Goal: Task Accomplishment & Management: Use online tool/utility

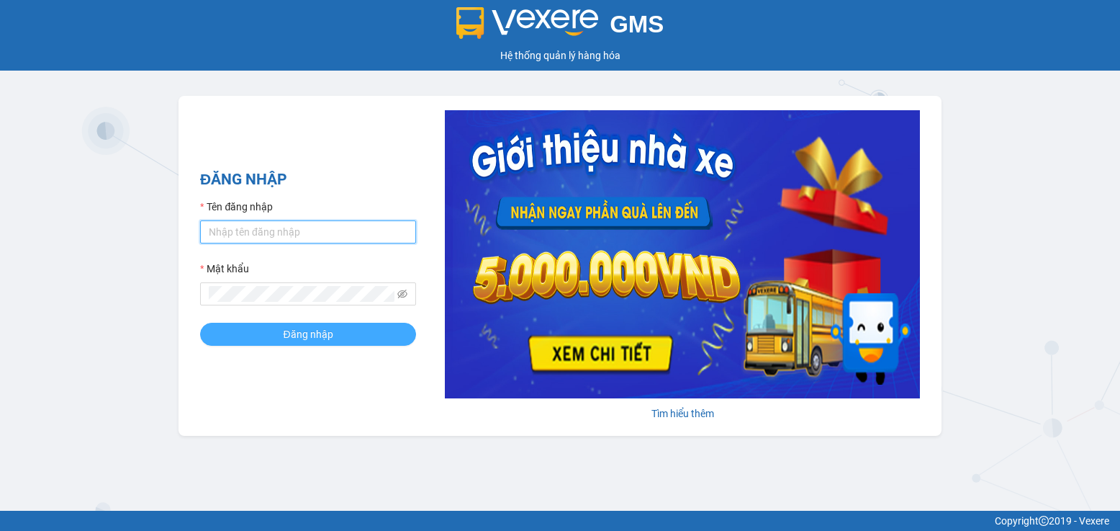
type input "bxpvd.tananh"
click at [291, 333] on span "Đăng nhập" at bounding box center [308, 334] width 50 height 16
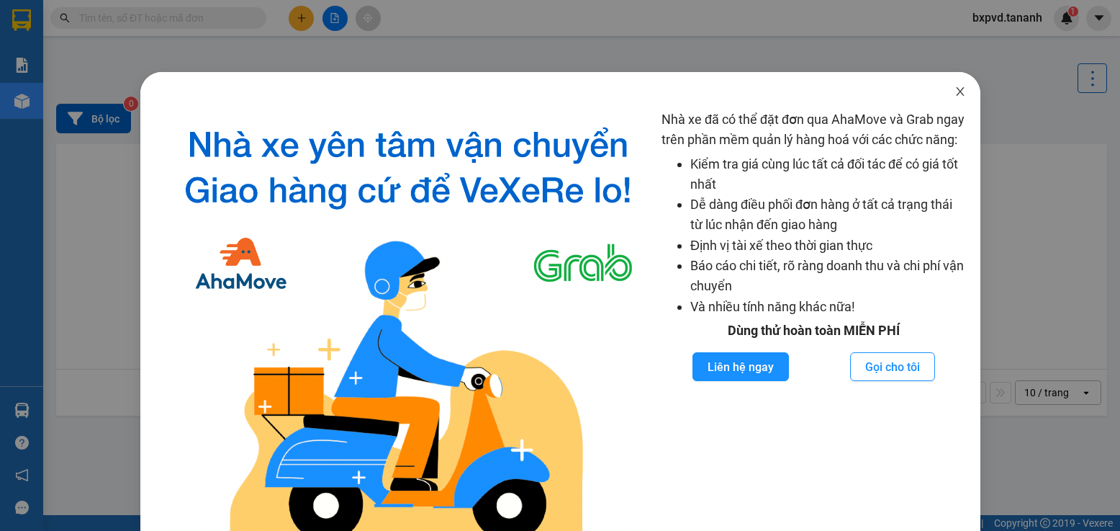
click at [955, 89] on icon "close" at bounding box center [961, 92] width 12 height 12
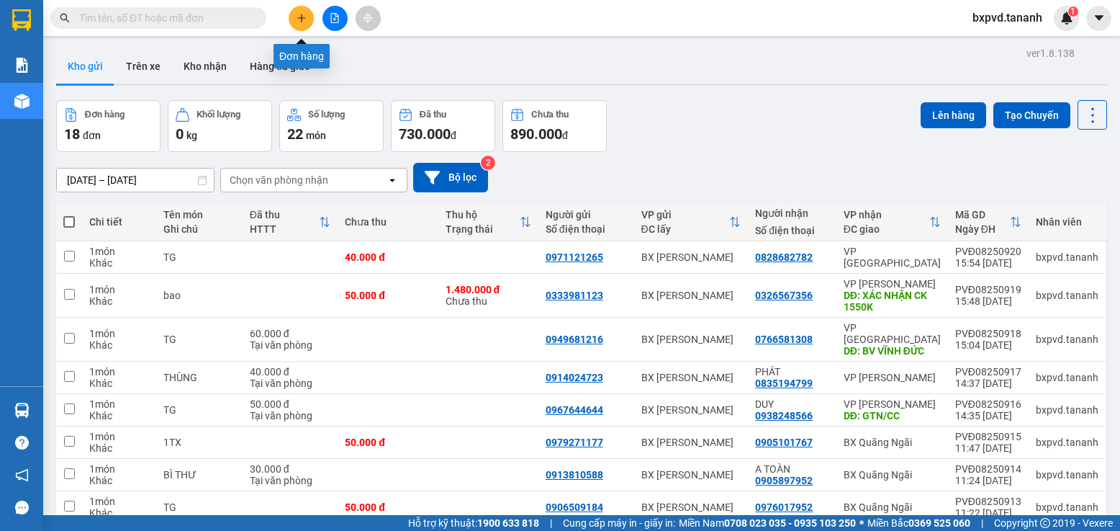
click at [292, 17] on button at bounding box center [301, 18] width 25 height 25
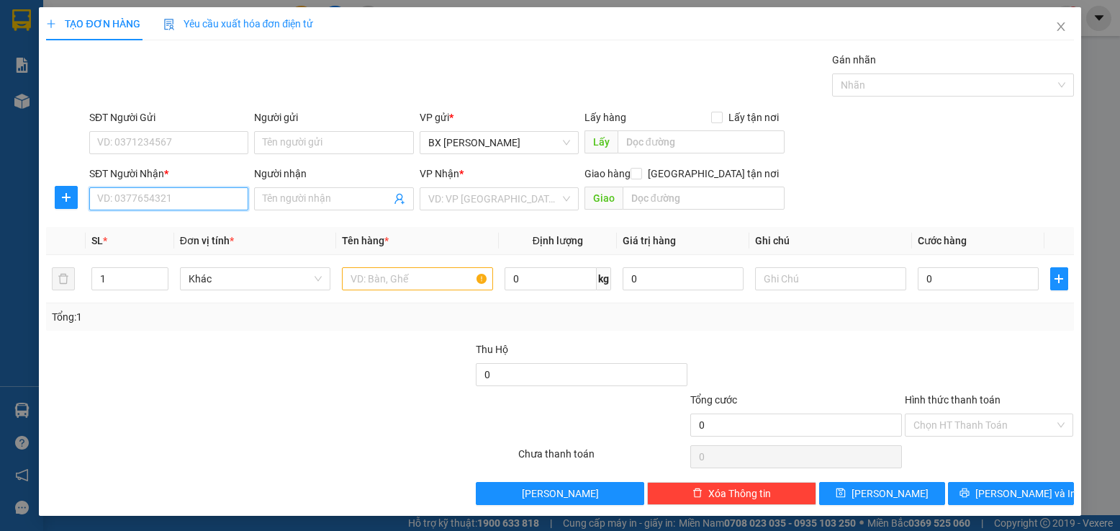
click at [207, 197] on input "SĐT Người Nhận *" at bounding box center [168, 198] width 159 height 23
click at [220, 204] on input "SĐT Người Nhận *" at bounding box center [168, 198] width 159 height 23
click at [211, 204] on input "SĐT Người Nhận *" at bounding box center [168, 198] width 159 height 23
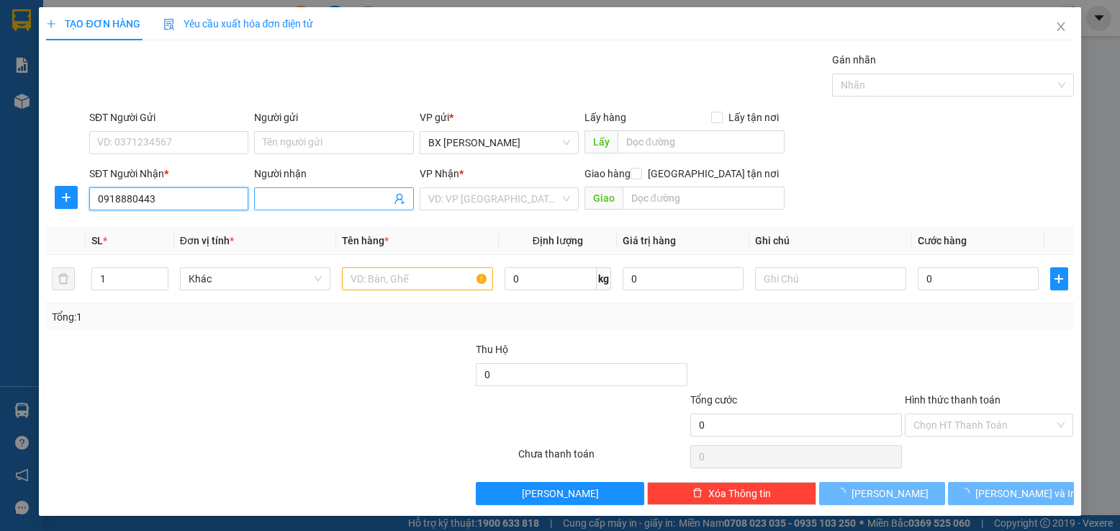
type input "0918880443"
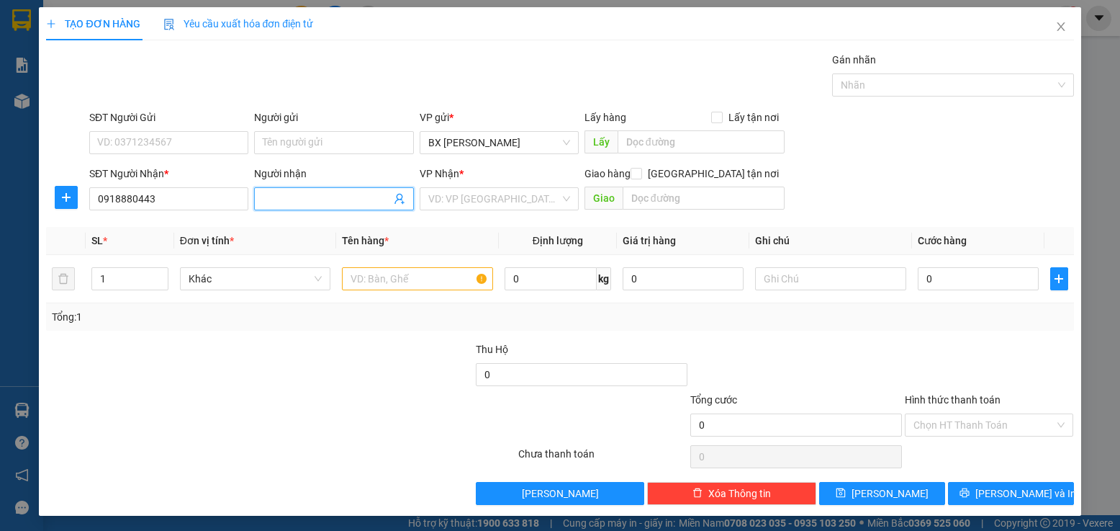
click at [300, 203] on input "Người nhận" at bounding box center [326, 199] width 127 height 16
click at [444, 278] on input "text" at bounding box center [417, 278] width 151 height 23
type input "cục"
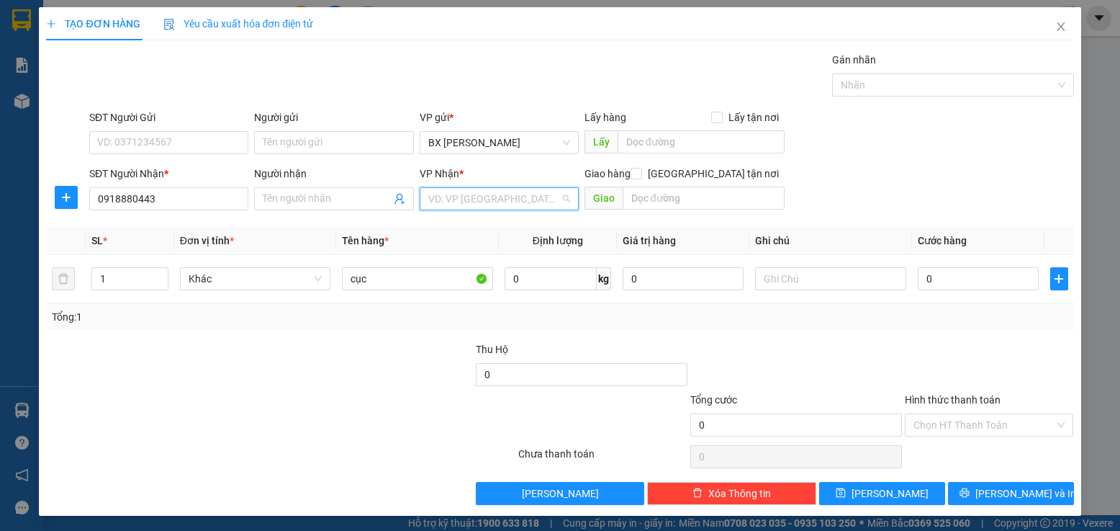
click at [487, 189] on input "search" at bounding box center [494, 199] width 132 height 22
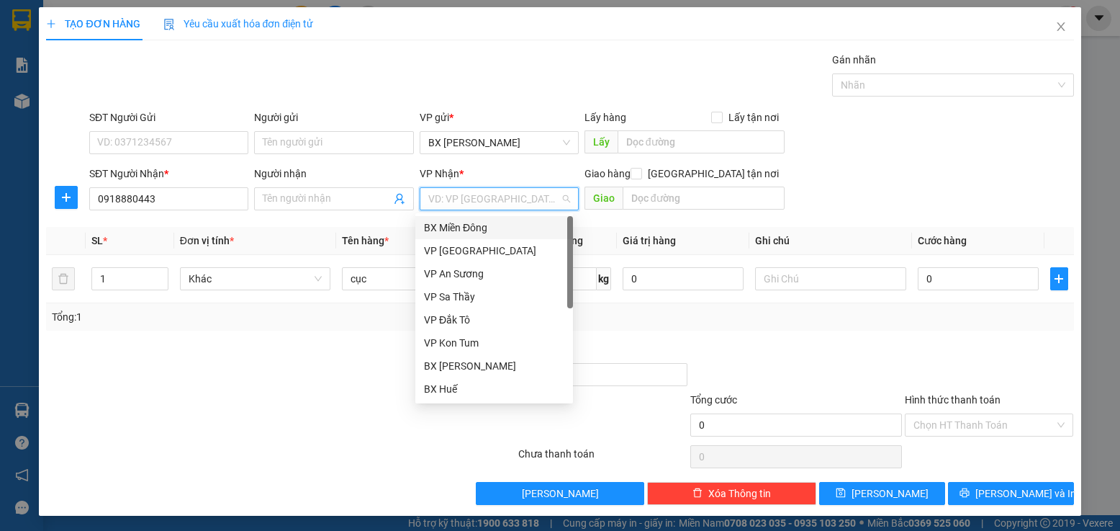
click at [486, 193] on input "search" at bounding box center [494, 199] width 132 height 22
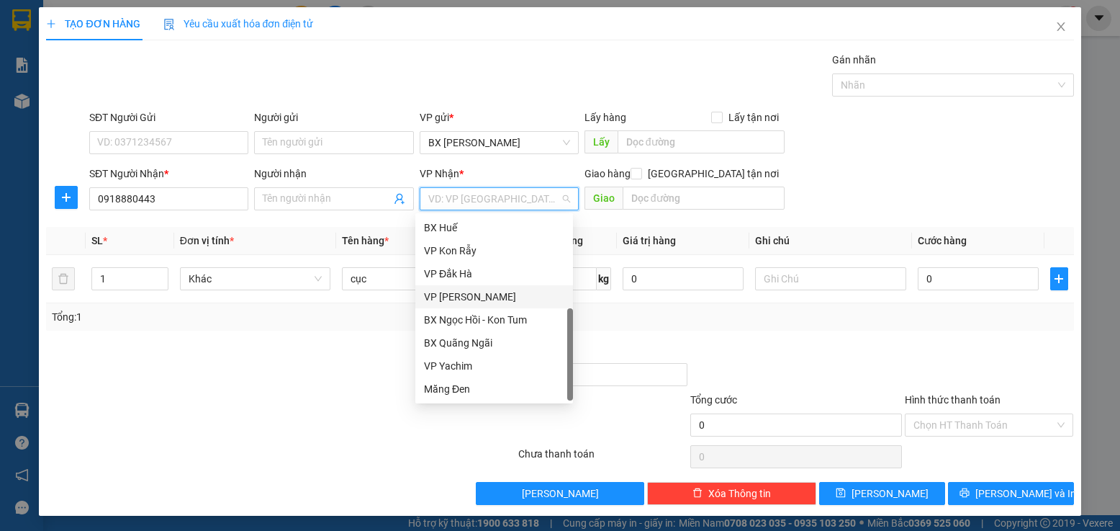
click at [476, 289] on div "VP [PERSON_NAME]" at bounding box center [494, 297] width 140 height 16
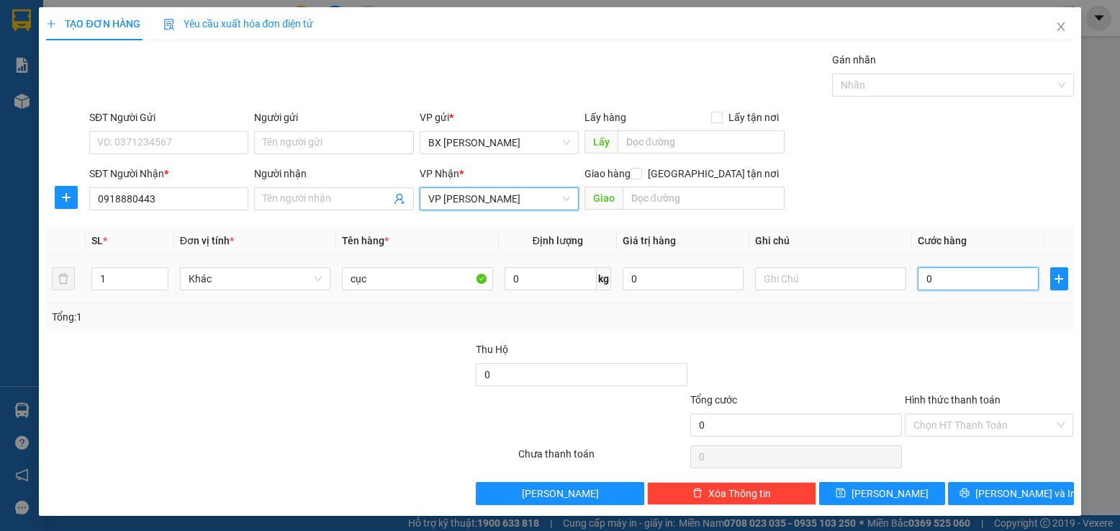
click at [977, 271] on input "0" at bounding box center [979, 278] width 122 height 23
type input "3"
type input "30"
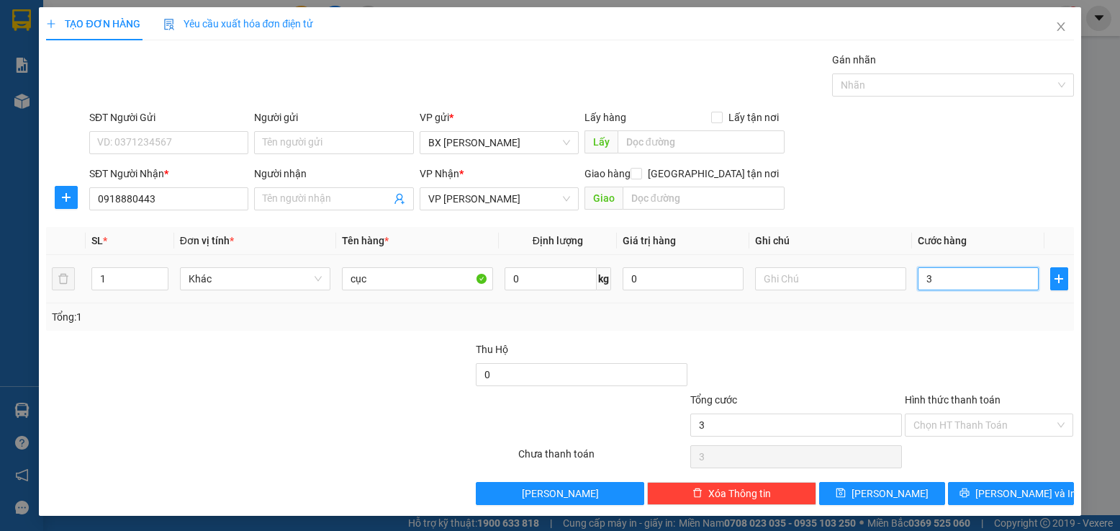
type input "30"
type input "30.000"
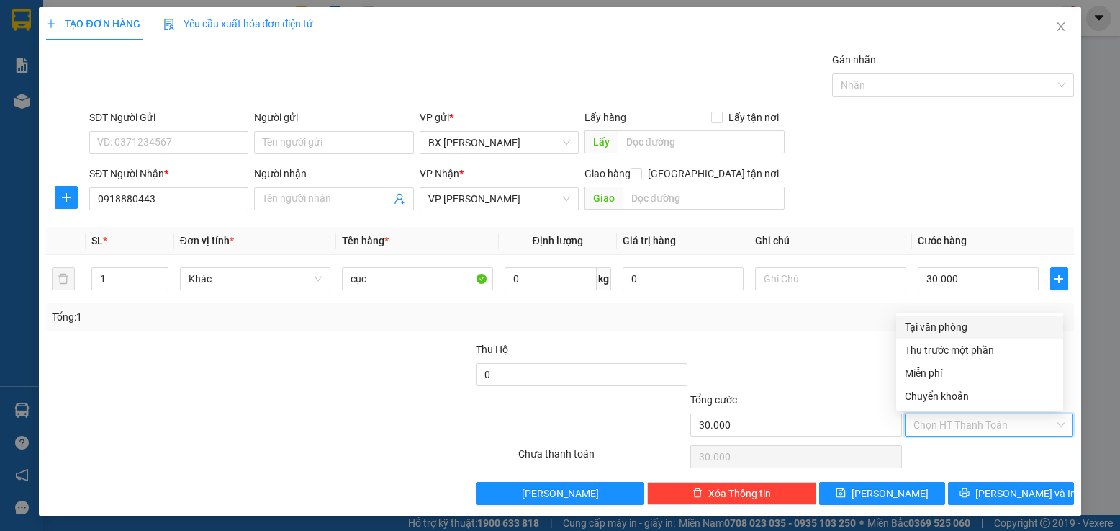
click at [922, 419] on input "Hình thức thanh toán" at bounding box center [985, 425] width 142 height 22
click at [936, 325] on div "Tại văn phòng" at bounding box center [980, 327] width 150 height 16
type input "0"
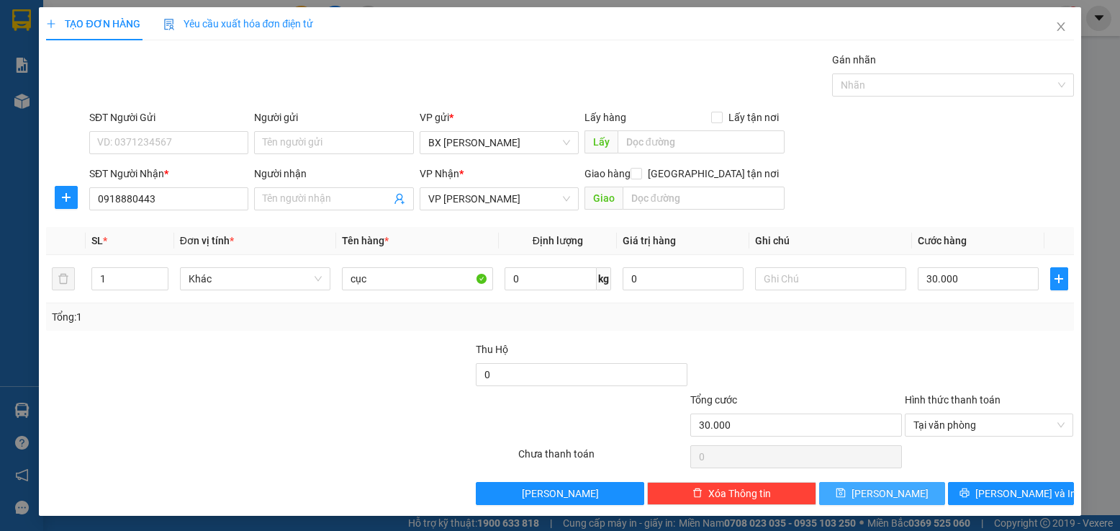
click at [894, 494] on button "[PERSON_NAME]" at bounding box center [882, 493] width 126 height 23
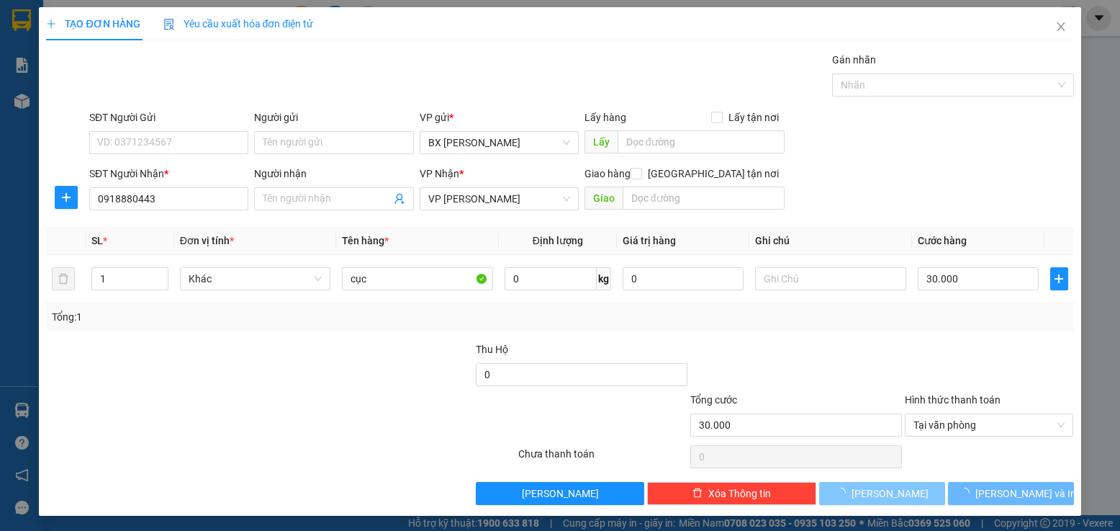
type input "0"
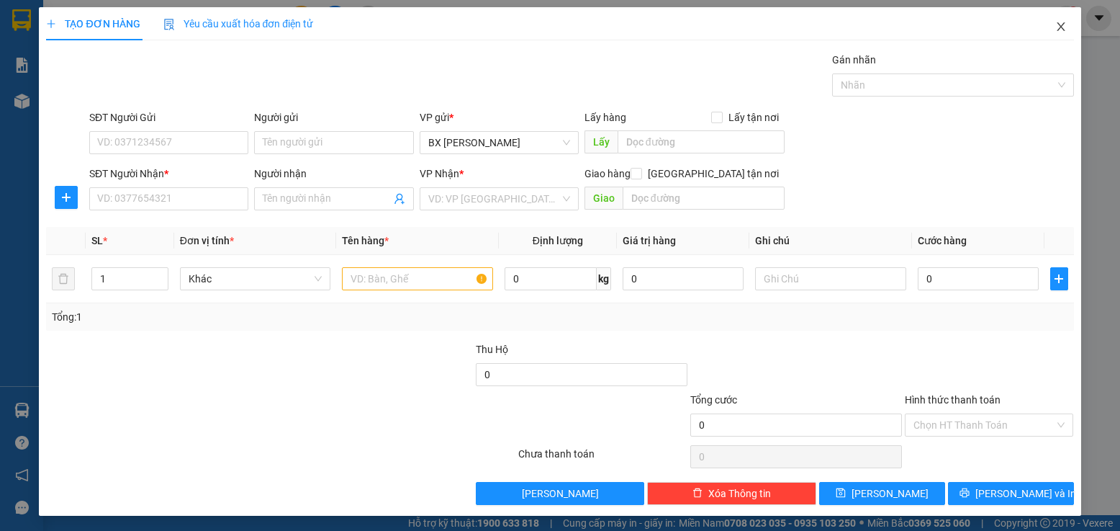
click at [1056, 27] on icon "close" at bounding box center [1062, 27] width 12 height 12
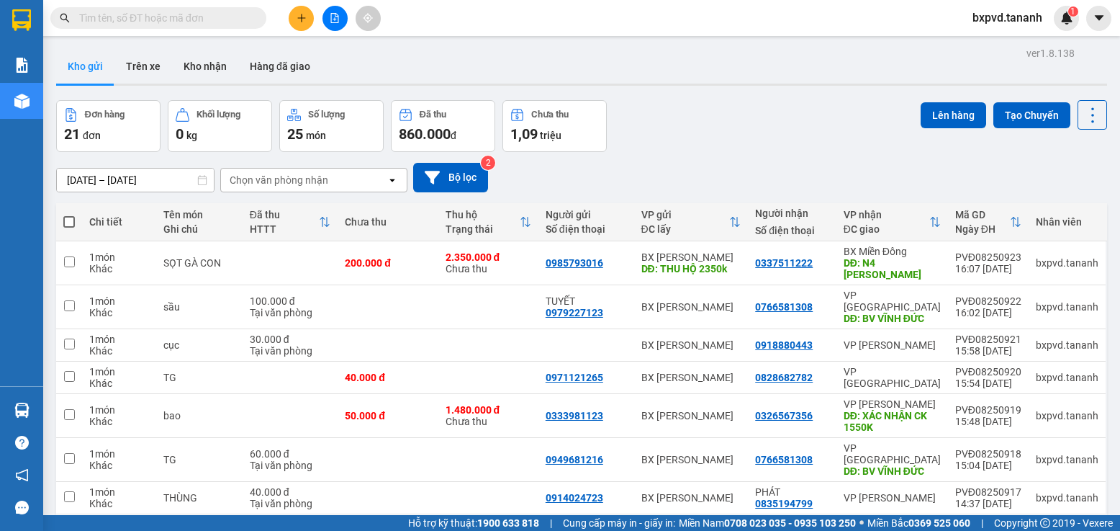
click at [169, 528] on div "Hỗ trợ kỹ thuật: 1900 633 818 | Cung cấp máy in - giấy in: [GEOGRAPHIC_DATA] 07…" at bounding box center [556, 523] width 1113 height 16
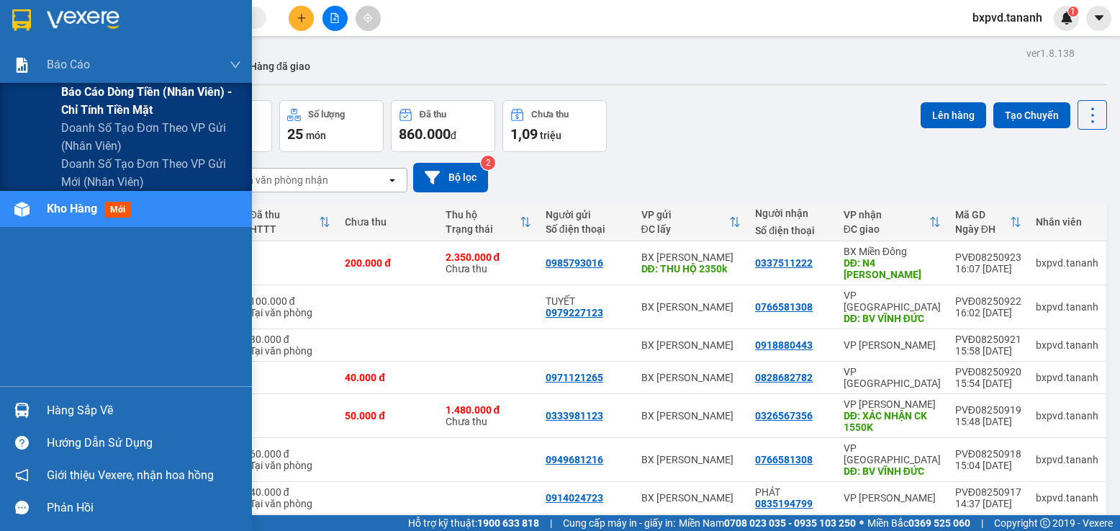
click at [15, 102] on div "Báo cáo dòng tiền (nhân viên) - chỉ tính tiền mặt" at bounding box center [126, 101] width 252 height 36
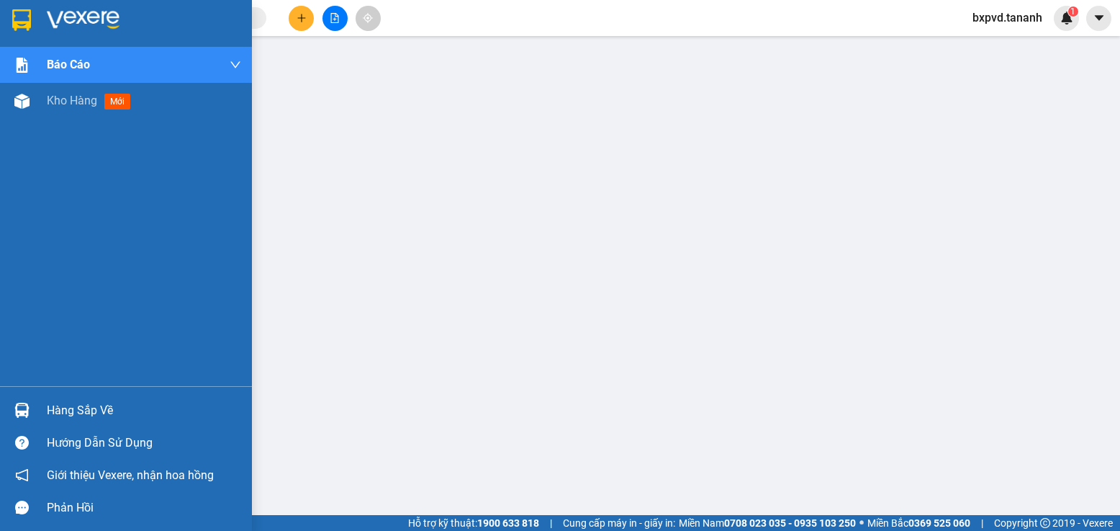
click at [40, 203] on div "Báo cáo Báo cáo dòng tiền (nhân viên) - chỉ tính tiền mặt Doanh số tạo đơn theo…" at bounding box center [126, 216] width 252 height 339
click at [37, 104] on div "Kho hàng mới" at bounding box center [126, 101] width 252 height 36
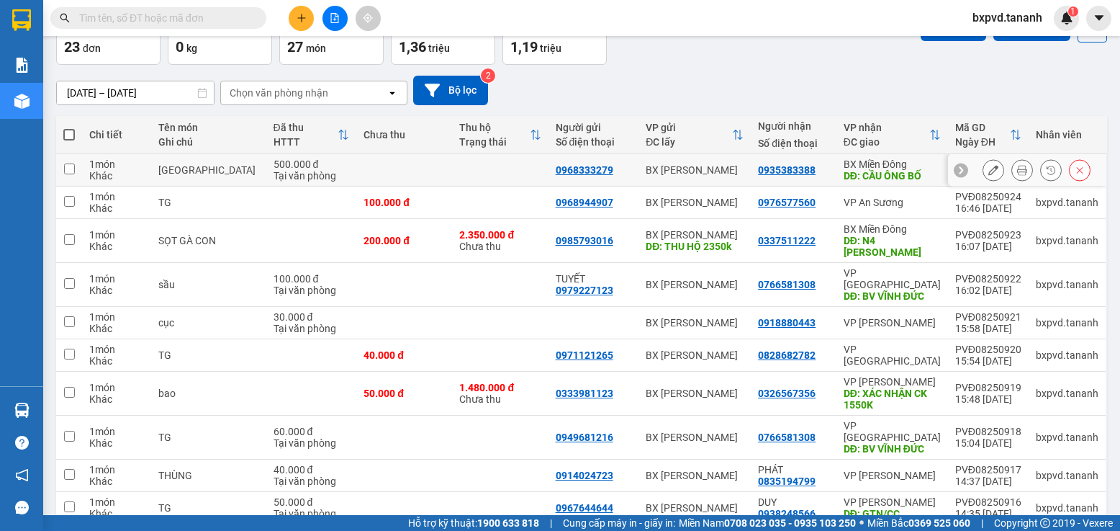
scroll to position [121, 0]
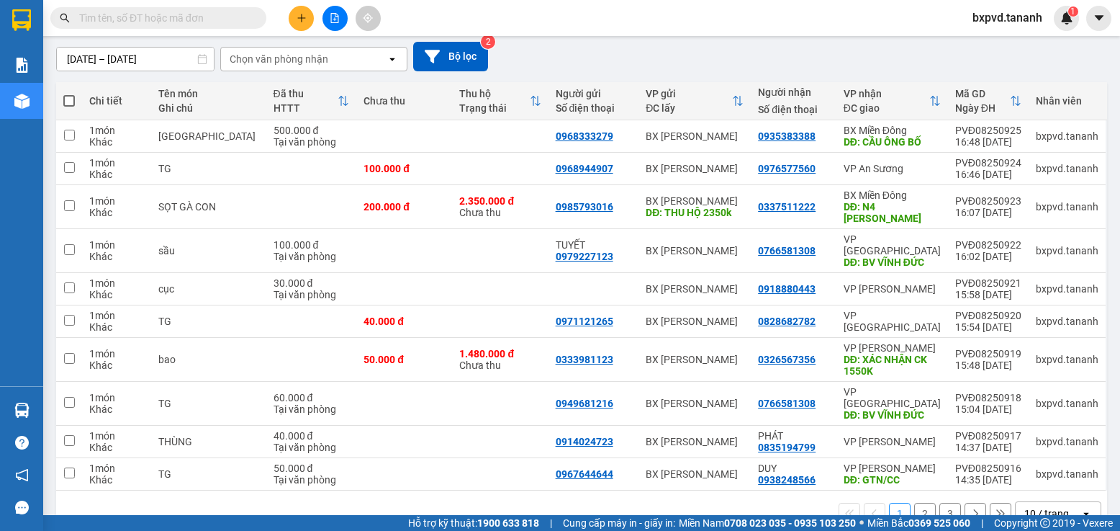
click at [1034, 506] on div "10 / trang" at bounding box center [1047, 513] width 45 height 14
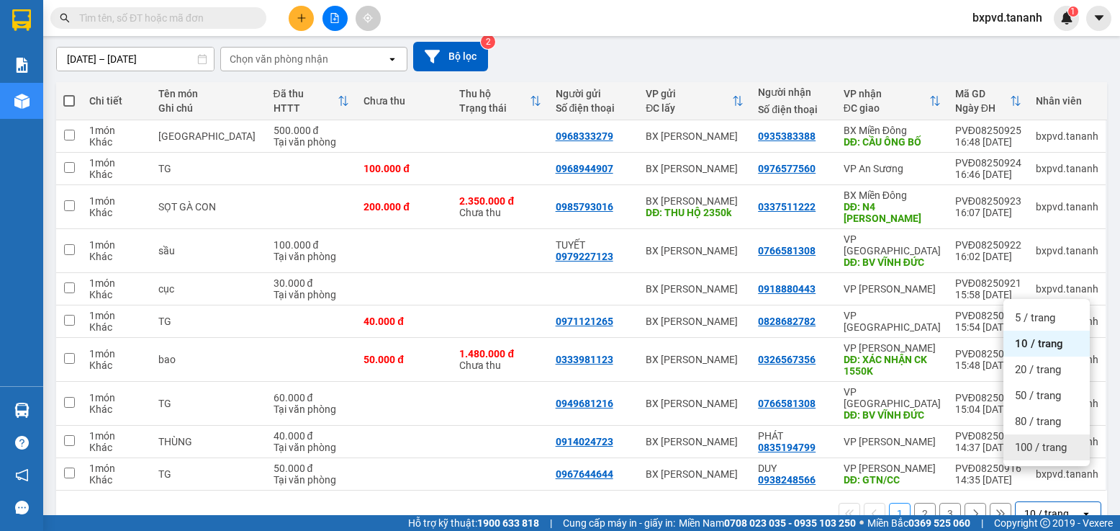
click at [1028, 451] on span "100 / trang" at bounding box center [1041, 447] width 52 height 14
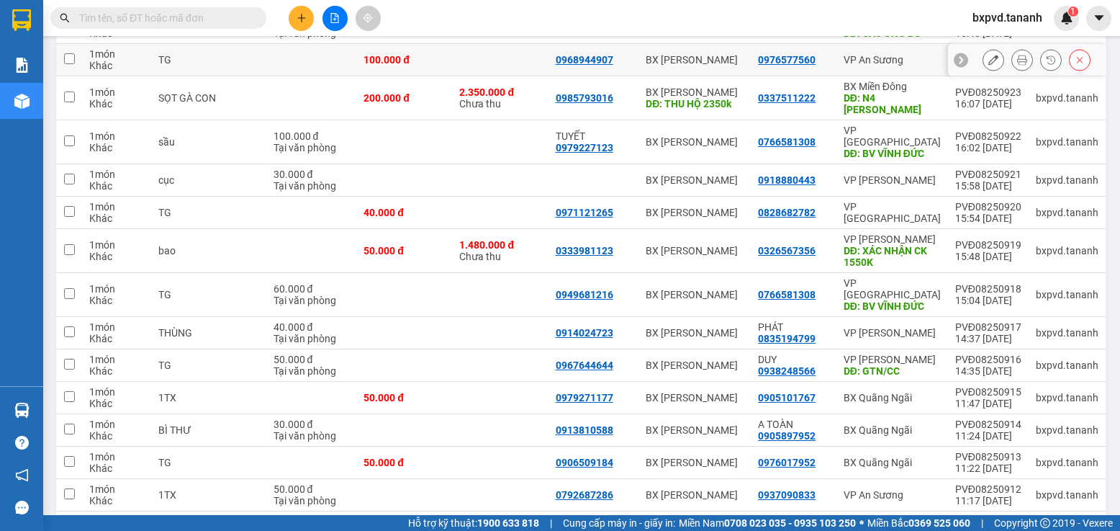
scroll to position [38, 0]
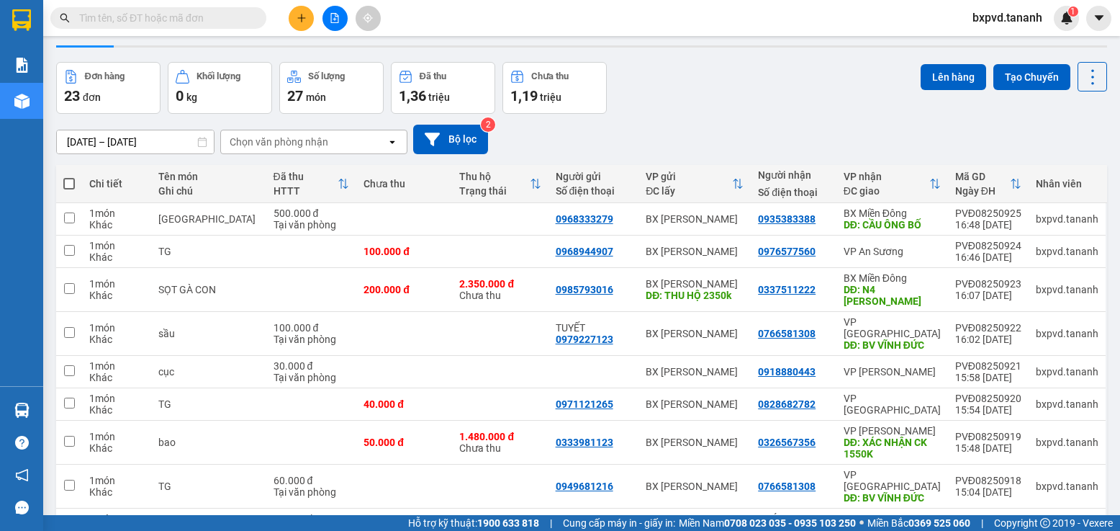
click at [295, 19] on button at bounding box center [301, 18] width 25 height 25
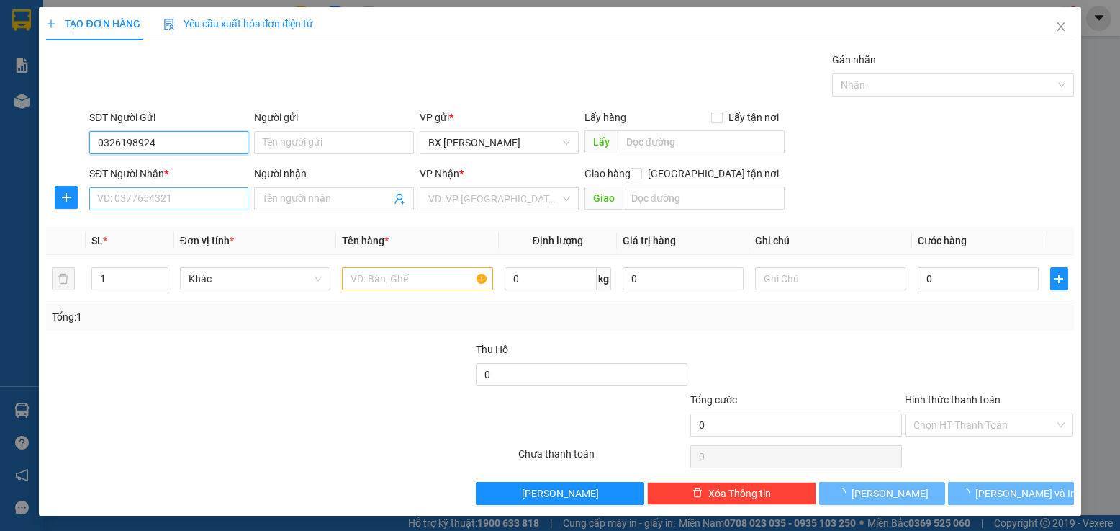
type input "0326198924"
click at [163, 204] on input "SĐT Người Nhận *" at bounding box center [168, 198] width 159 height 23
type input "0966598779"
click at [438, 198] on input "search" at bounding box center [494, 199] width 132 height 22
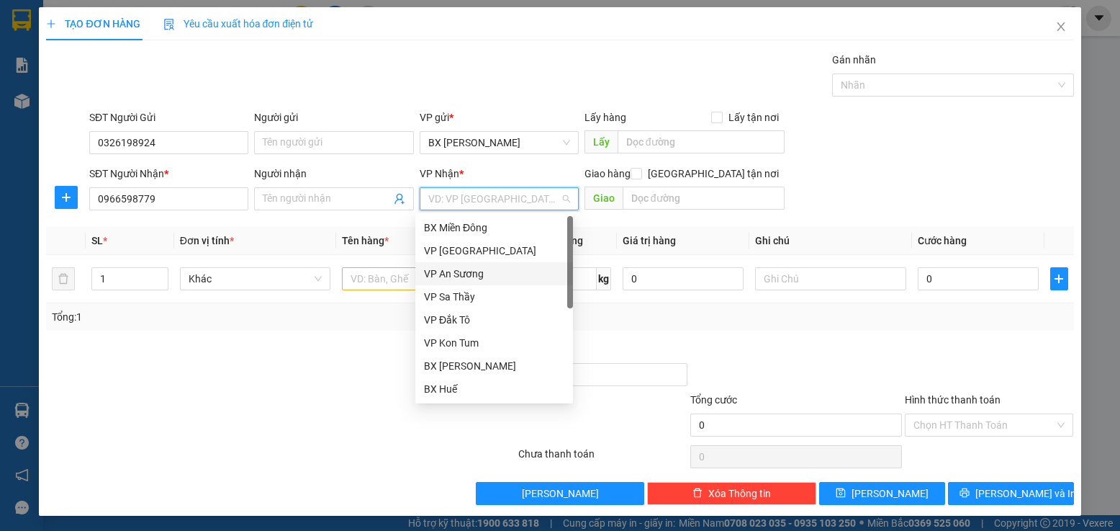
click at [475, 274] on div "VP An Sương" at bounding box center [494, 274] width 140 height 16
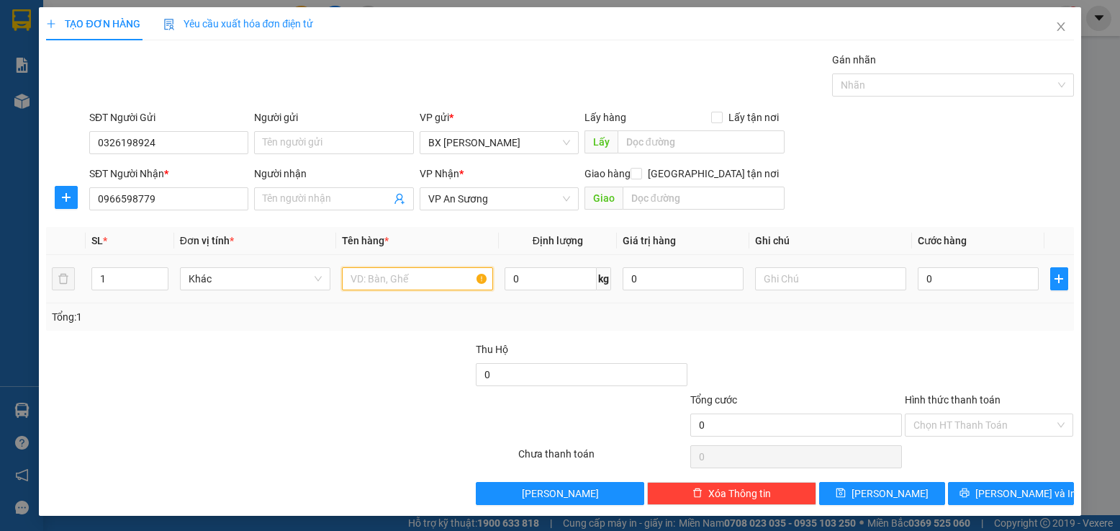
click at [372, 279] on input "text" at bounding box center [417, 278] width 151 height 23
type input "1 hộp"
click at [937, 279] on input "0" at bounding box center [979, 278] width 122 height 23
type input "5"
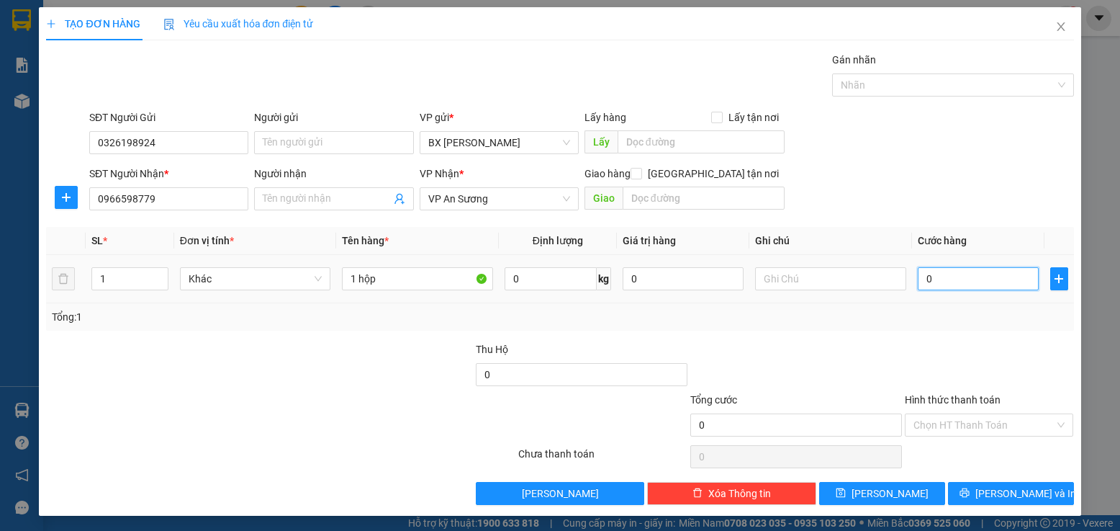
type input "5"
type input "50"
type input "50.000"
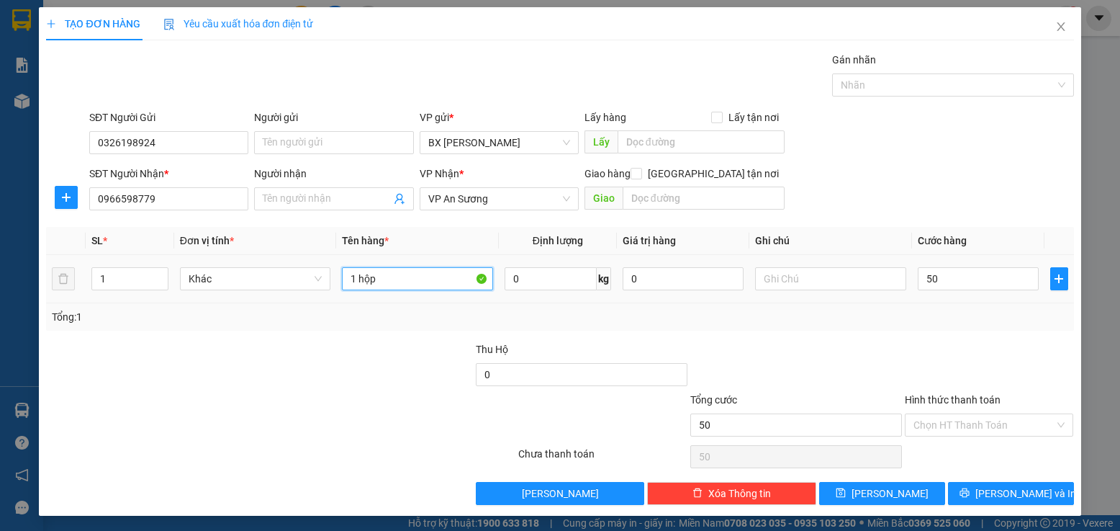
type input "50.000"
click at [420, 285] on input "1 hộp" at bounding box center [417, 278] width 151 height 23
type input "1 hộp (ĐÔI GIÀY)"
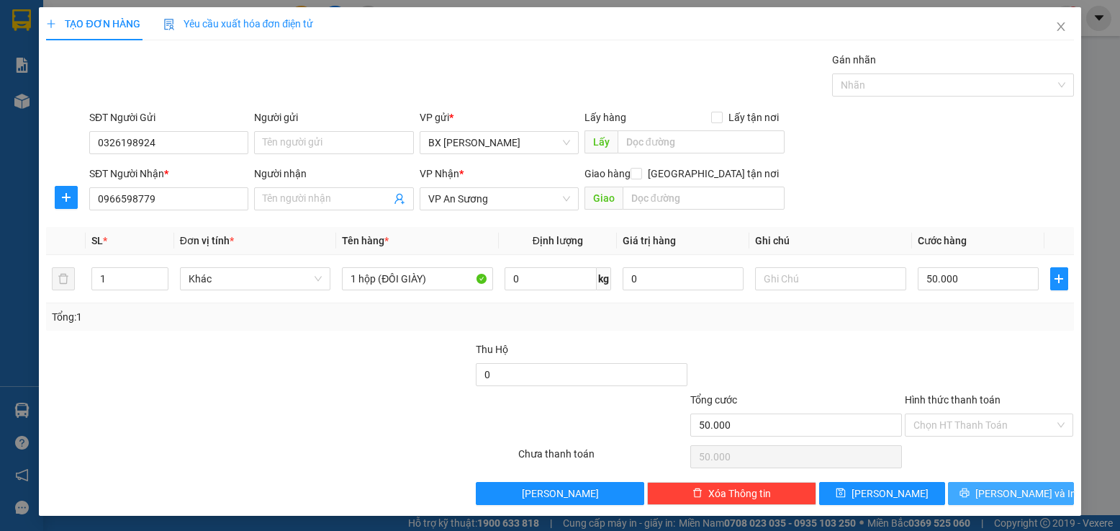
click at [965, 488] on button "[PERSON_NAME] và In" at bounding box center [1011, 493] width 126 height 23
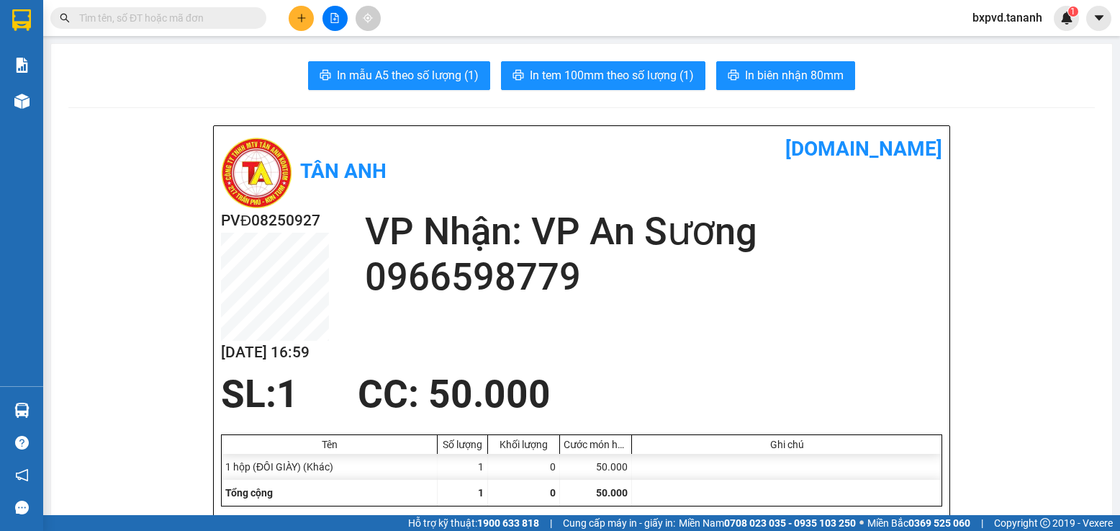
click at [286, 24] on div at bounding box center [335, 18] width 108 height 25
click at [305, 19] on icon "plus" at bounding box center [302, 18] width 10 height 10
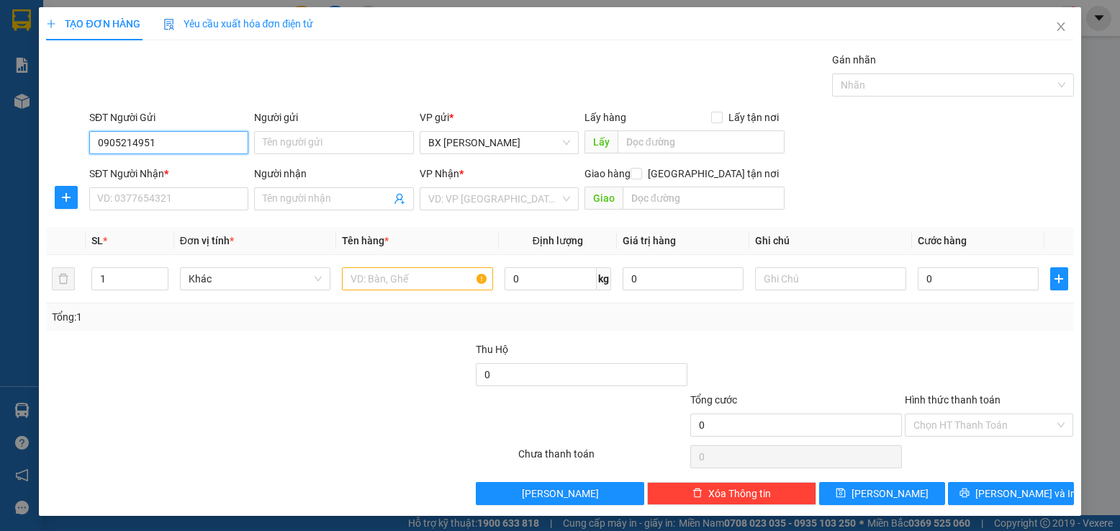
type input "0905214951"
click at [170, 183] on div "SĐT Người Nhận *" at bounding box center [168, 177] width 159 height 22
click at [176, 204] on input "SĐT Người Nhận *" at bounding box center [168, 198] width 159 height 23
drag, startPoint x: 165, startPoint y: 140, endPoint x: 60, endPoint y: 130, distance: 105.7
click at [63, 130] on div "SĐT Người Gửi 0905214951 0905214951 Người gửi Tên người gửi VP gửi * BX [PERSON…" at bounding box center [560, 134] width 1030 height 50
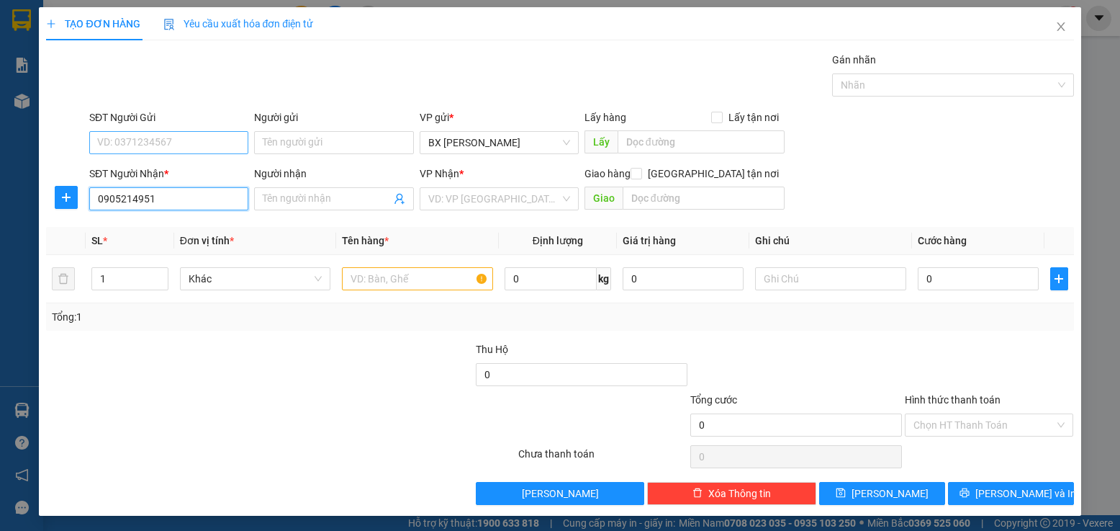
type input "0905214951"
click at [131, 138] on input "SĐT Người Gửi" at bounding box center [168, 142] width 159 height 23
type input "0706090223"
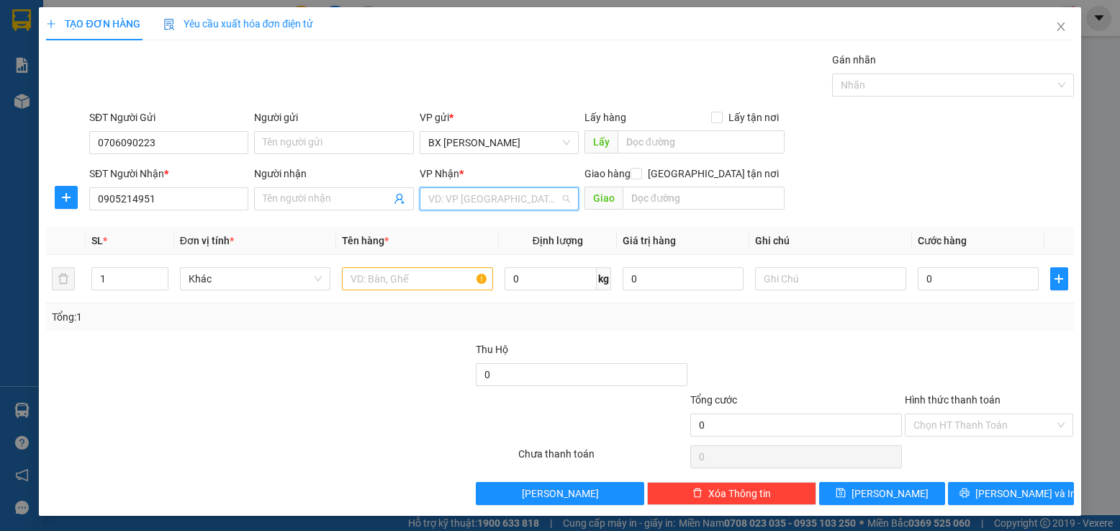
click at [449, 189] on input "search" at bounding box center [494, 199] width 132 height 22
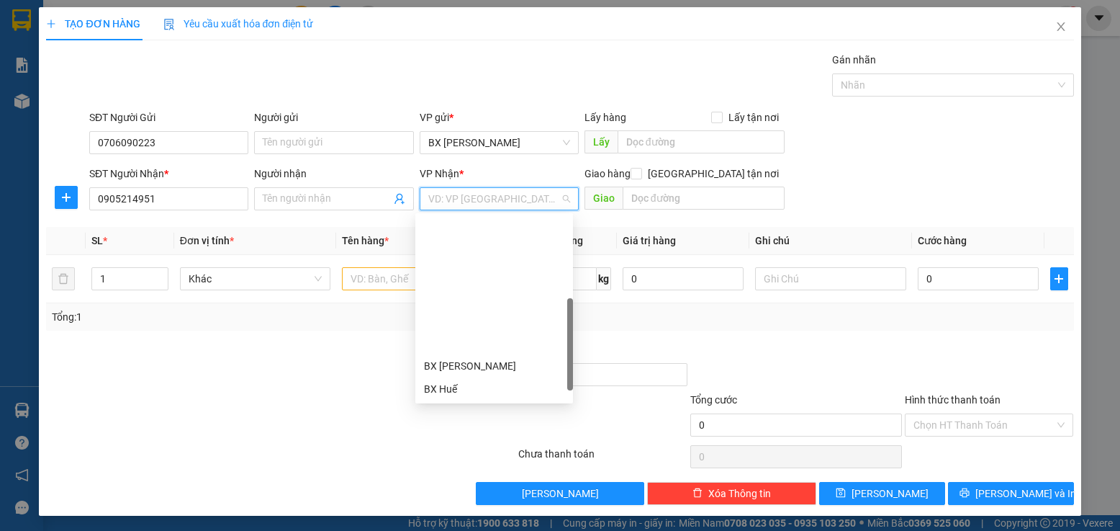
scroll to position [144, 0]
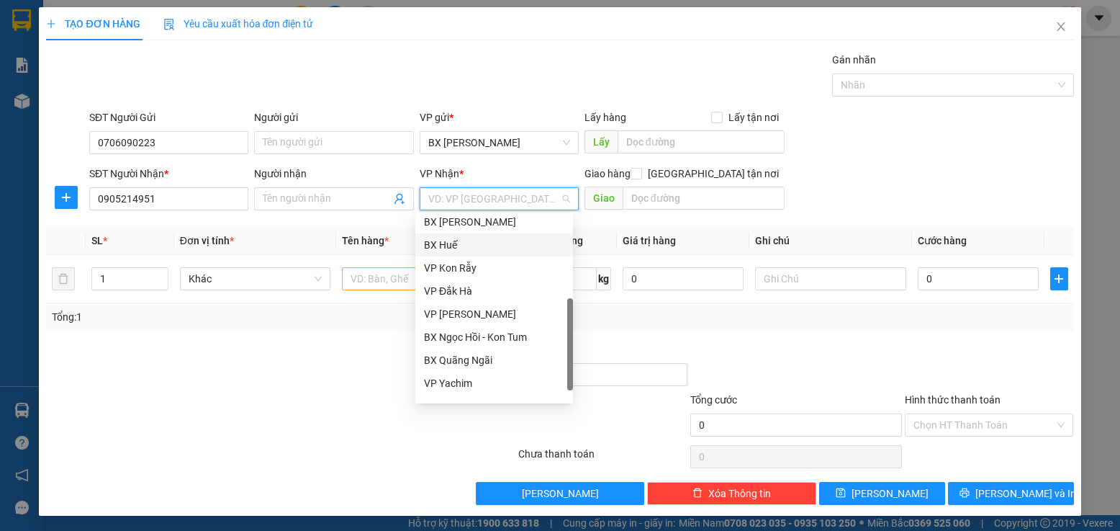
click at [459, 244] on div "BX Huế" at bounding box center [494, 245] width 140 height 16
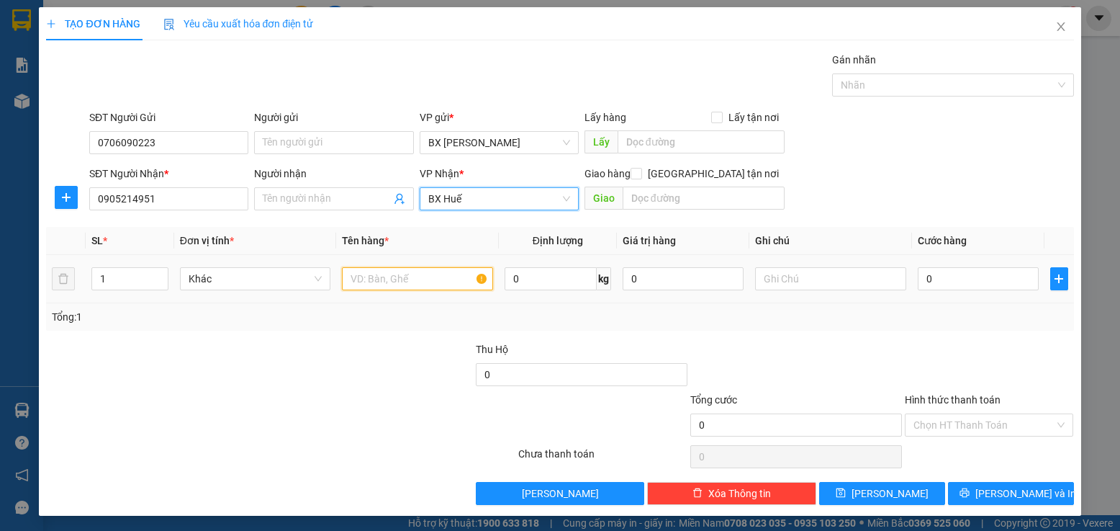
click at [402, 275] on input "text" at bounding box center [417, 278] width 151 height 23
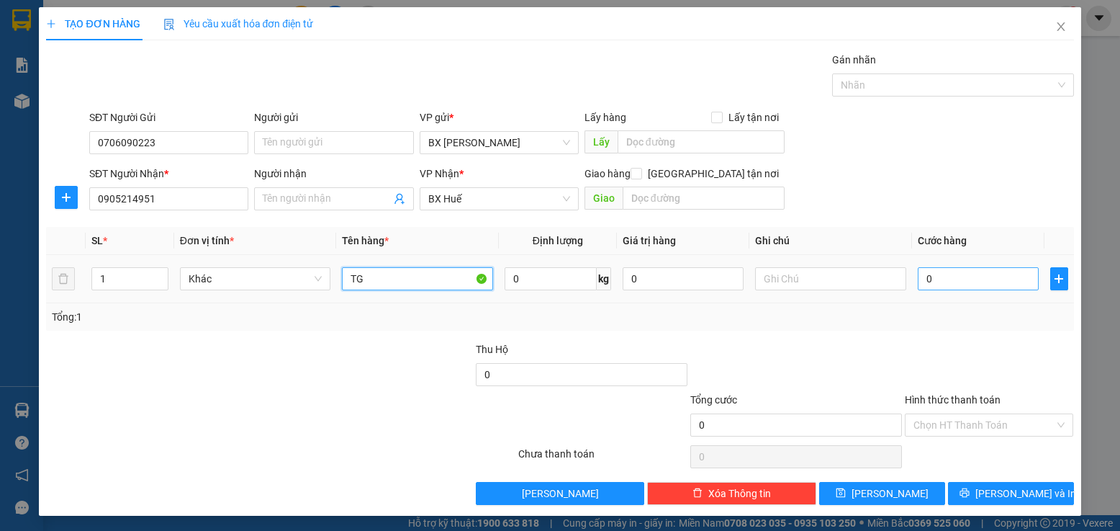
type input "TG"
click at [924, 277] on input "0" at bounding box center [979, 278] width 122 height 23
type input "5"
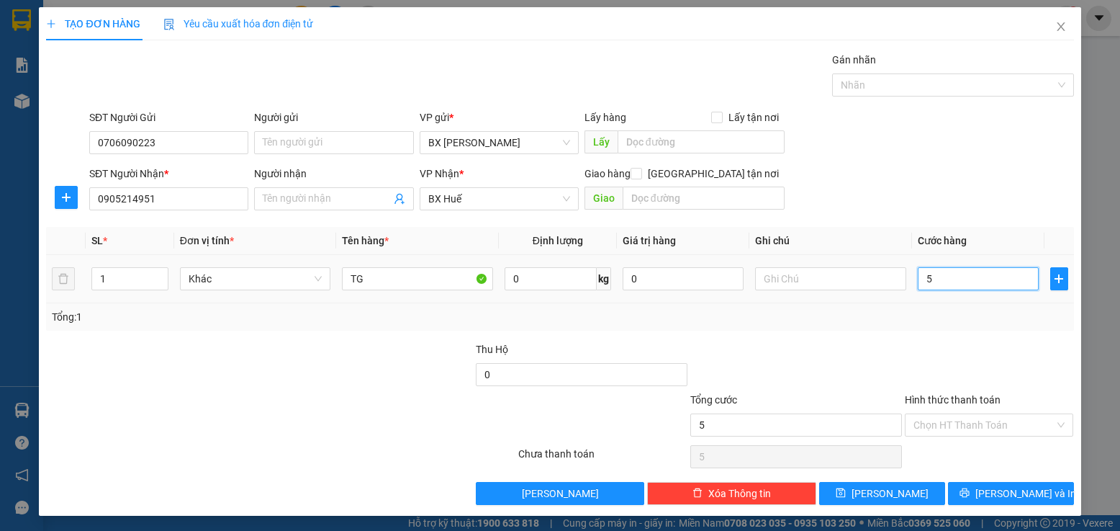
type input "50"
type input "50.000"
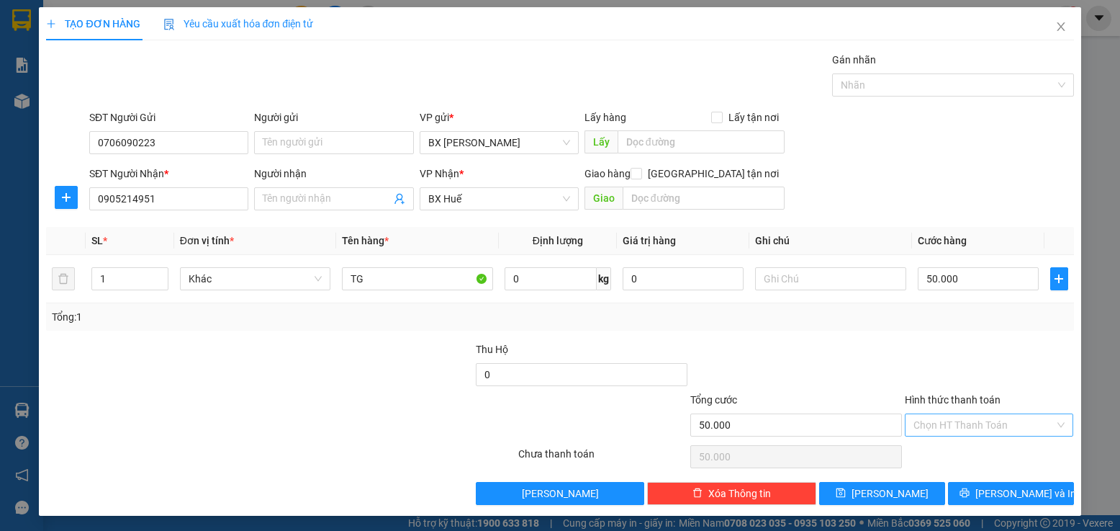
click at [944, 422] on input "Hình thức thanh toán" at bounding box center [985, 425] width 142 height 22
click at [929, 326] on div "Tại văn phòng" at bounding box center [980, 327] width 150 height 16
type input "0"
click at [892, 489] on button "[PERSON_NAME]" at bounding box center [882, 493] width 126 height 23
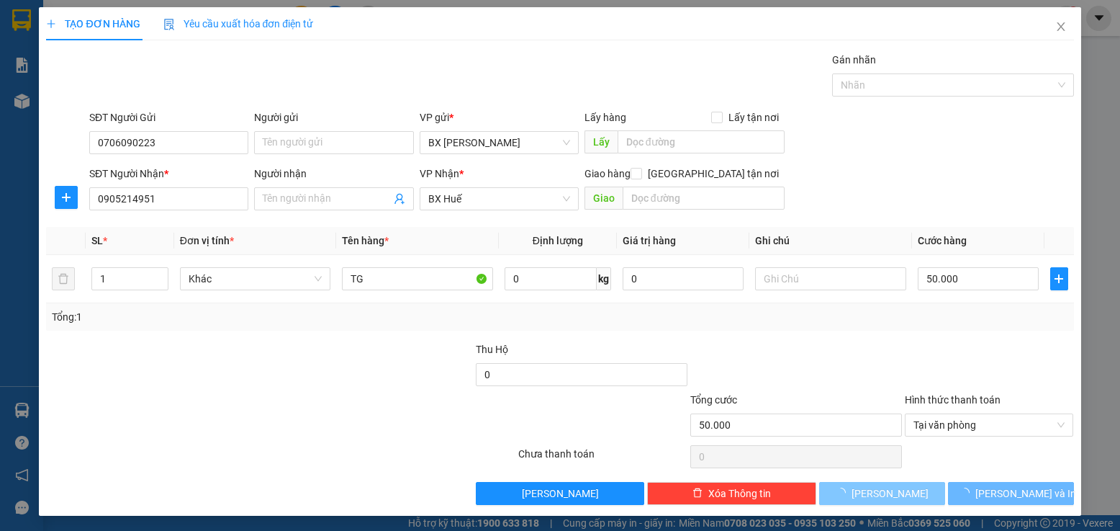
type input "0"
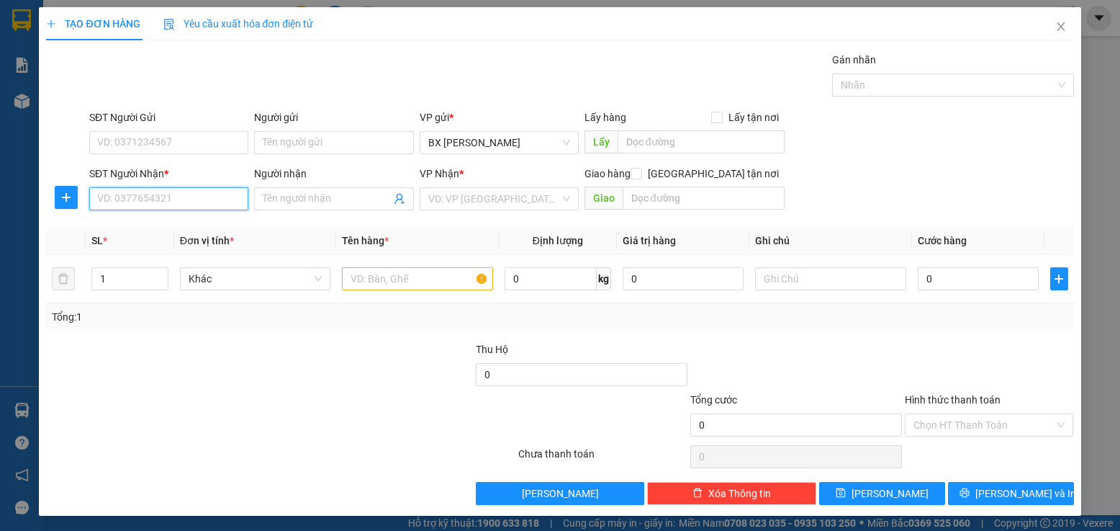
click at [194, 190] on input "SĐT Người Nhận *" at bounding box center [168, 198] width 159 height 23
click at [158, 199] on input "SĐT Người Nhận *" at bounding box center [168, 198] width 159 height 23
type input "0972985680"
click at [451, 204] on input "search" at bounding box center [494, 199] width 132 height 22
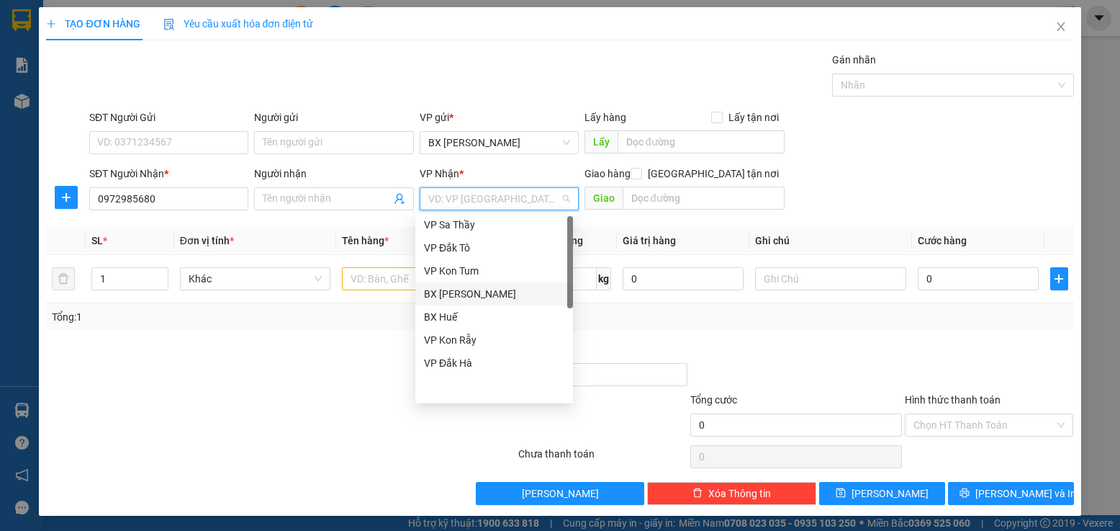
scroll to position [0, 0]
click at [472, 274] on div "VP An Sương" at bounding box center [494, 274] width 140 height 16
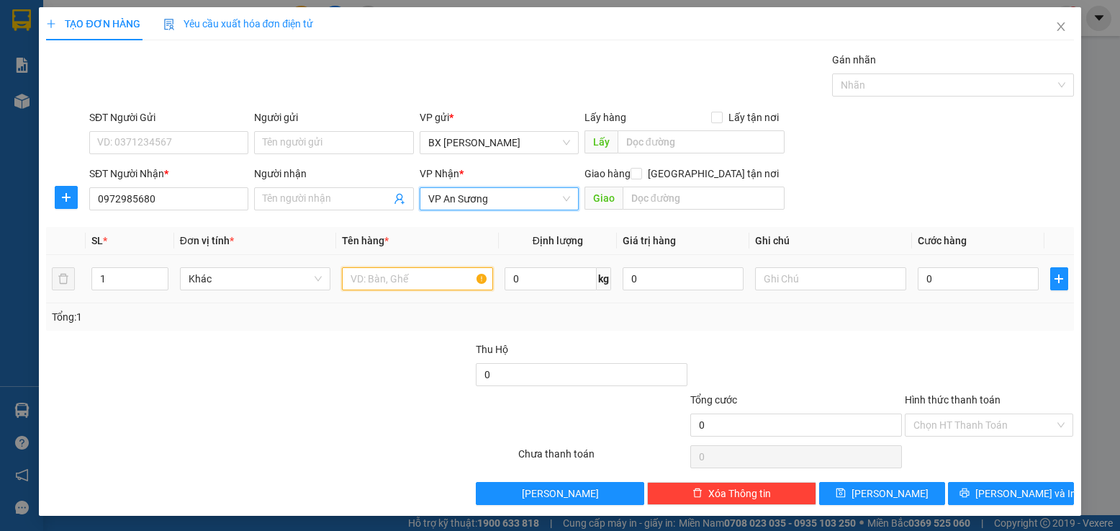
click at [445, 284] on input "text" at bounding box center [417, 278] width 151 height 23
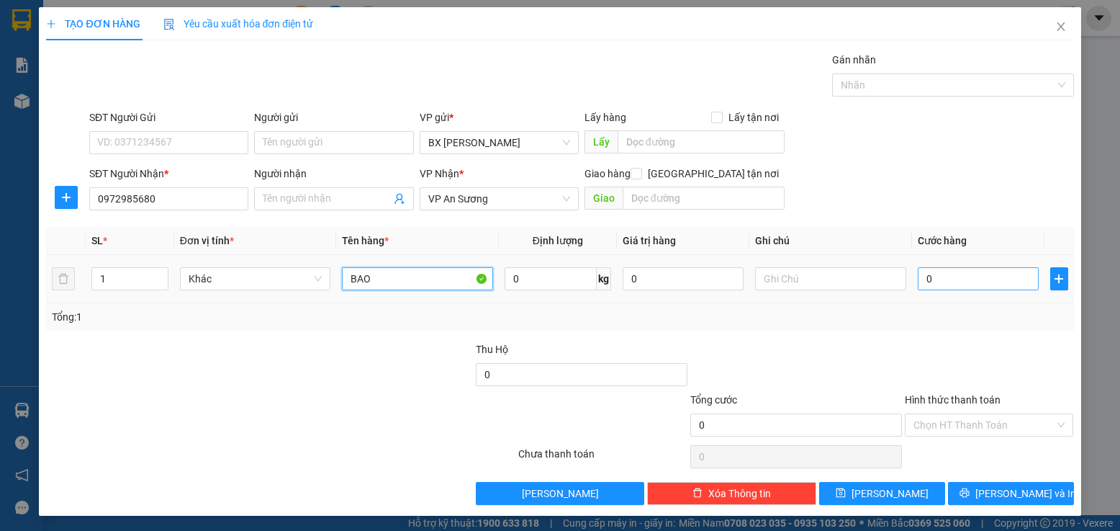
type input "BAO"
click at [922, 278] on input "0" at bounding box center [979, 278] width 122 height 23
type input "2"
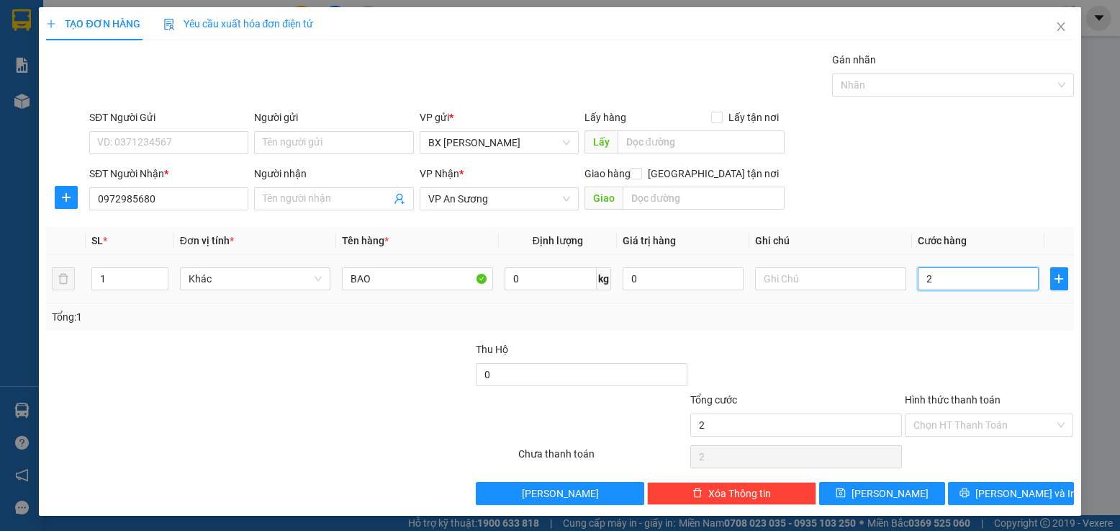
type input "20"
type input "200"
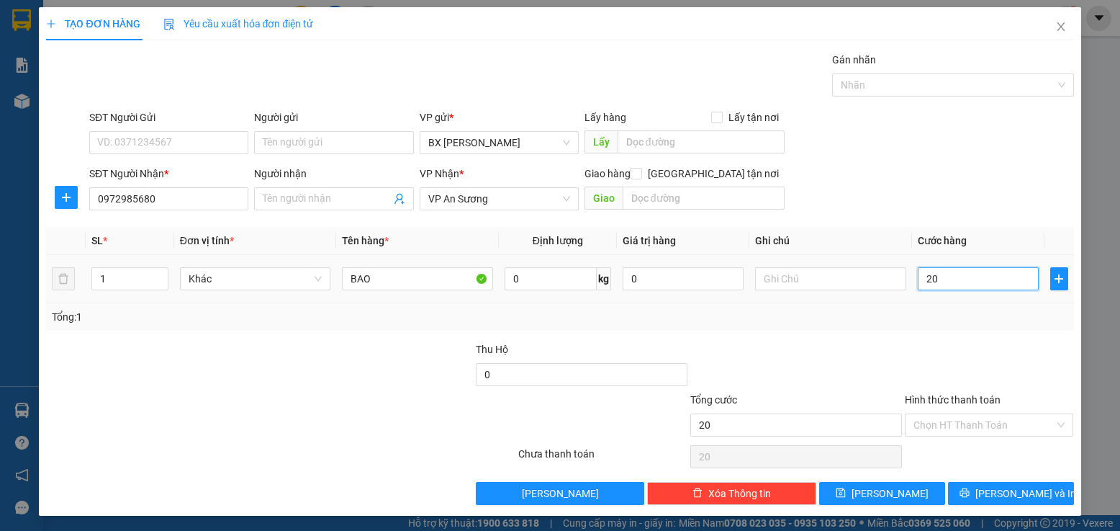
type input "200"
type input "200.000"
click at [956, 428] on input "Hình thức thanh toán" at bounding box center [985, 425] width 142 height 22
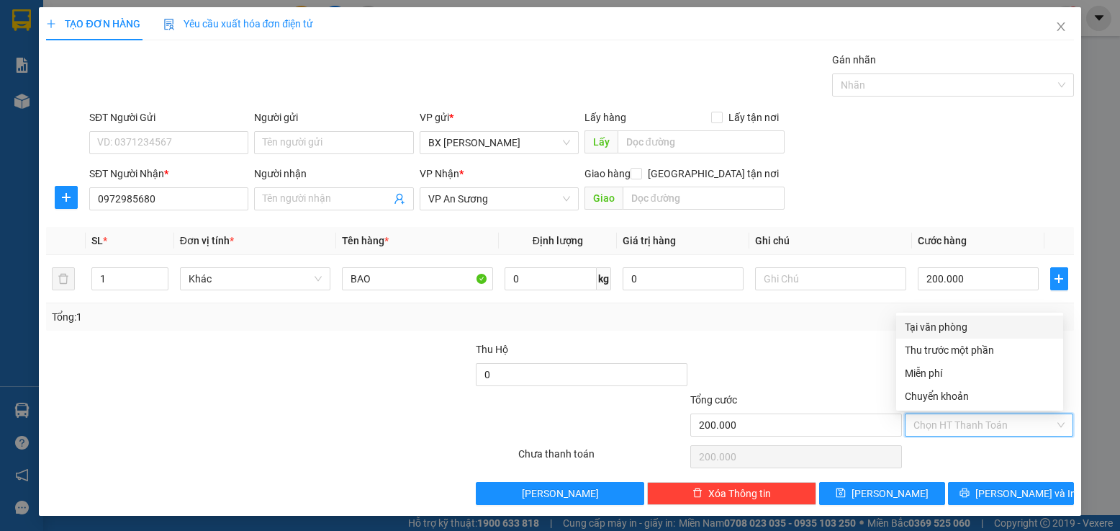
click at [956, 325] on div "Tại văn phòng" at bounding box center [980, 327] width 150 height 16
type input "0"
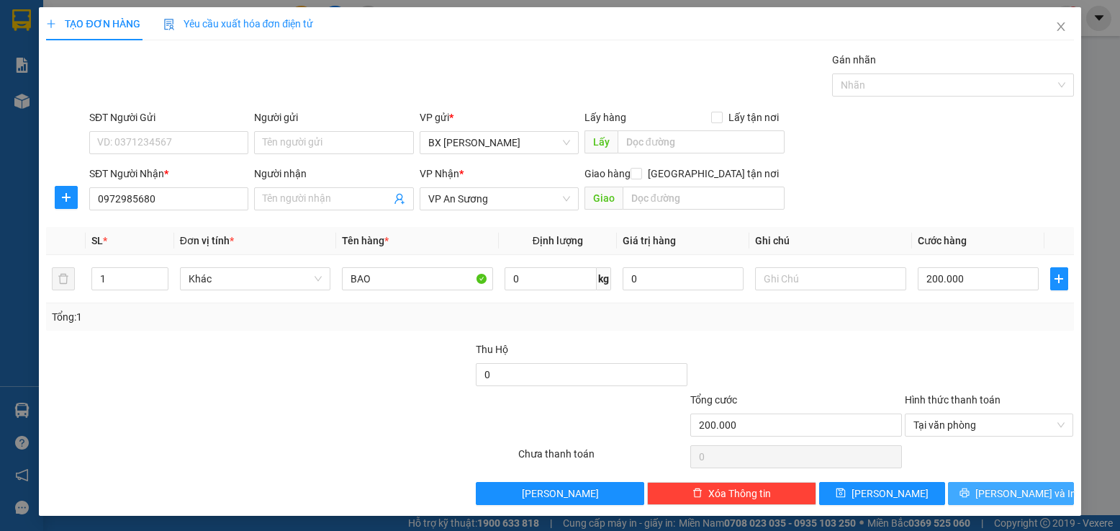
click at [970, 492] on icon "printer" at bounding box center [965, 492] width 10 height 10
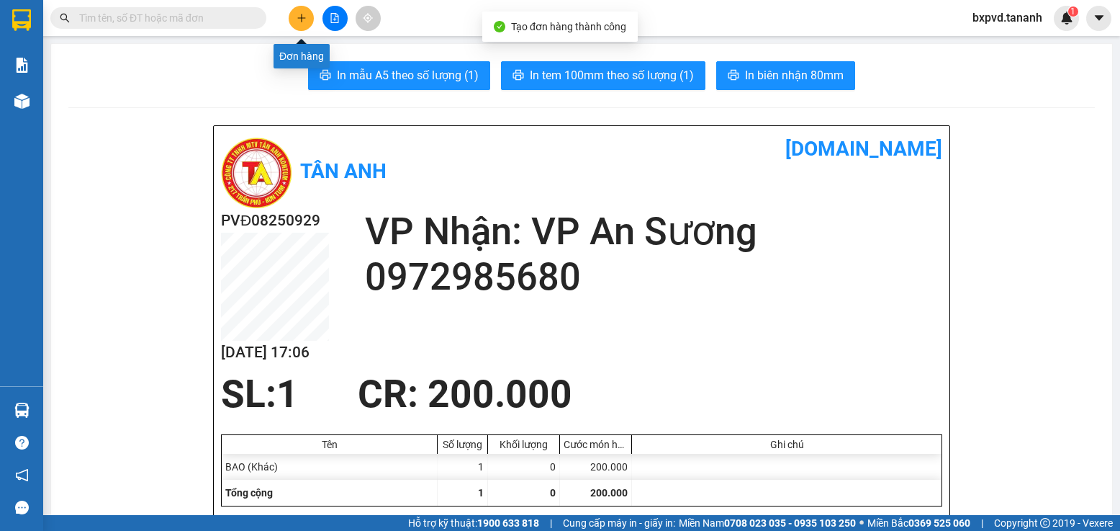
click at [300, 16] on icon "plus" at bounding box center [302, 18] width 10 height 10
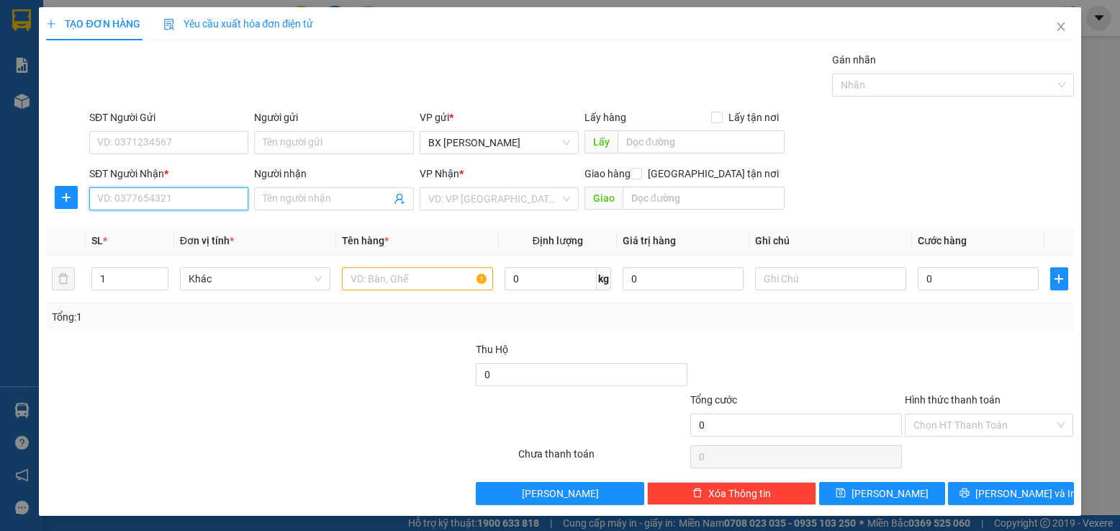
click at [238, 194] on input "SĐT Người Nhận *" at bounding box center [168, 198] width 159 height 23
type input "0971340613"
click at [421, 277] on input "text" at bounding box center [417, 278] width 151 height 23
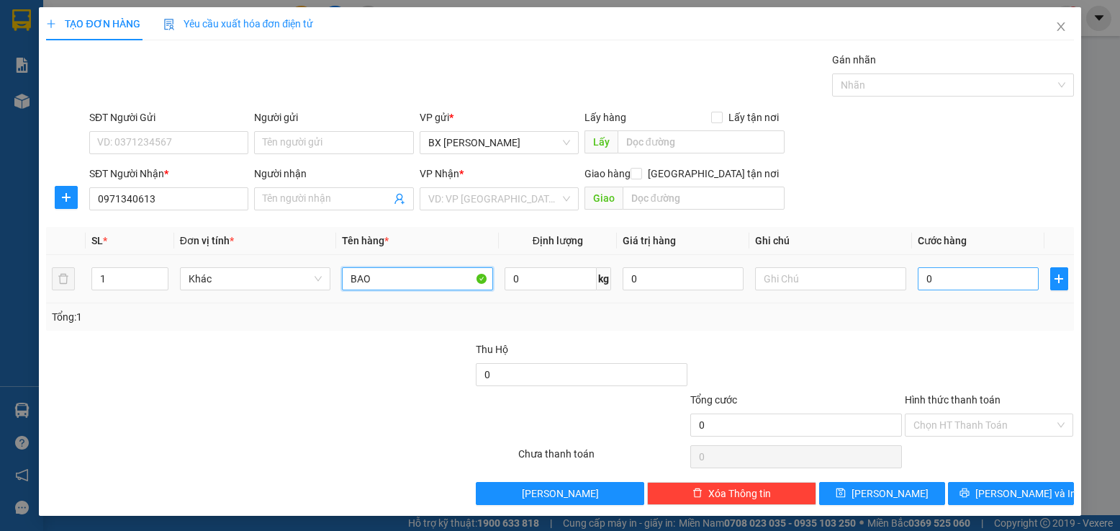
type input "BAO"
click at [940, 273] on input "0" at bounding box center [979, 278] width 122 height 23
type input "1"
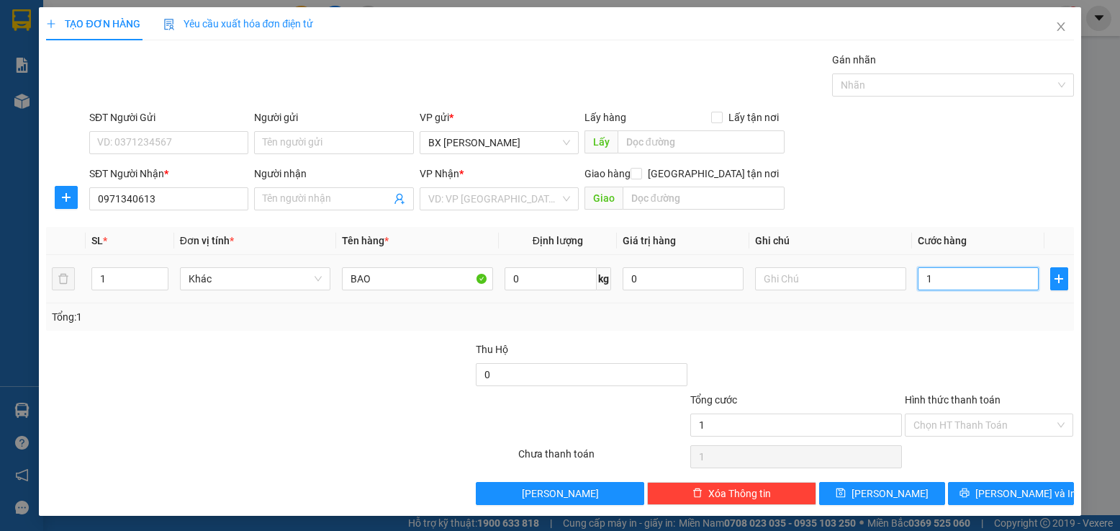
type input "10"
type input "100"
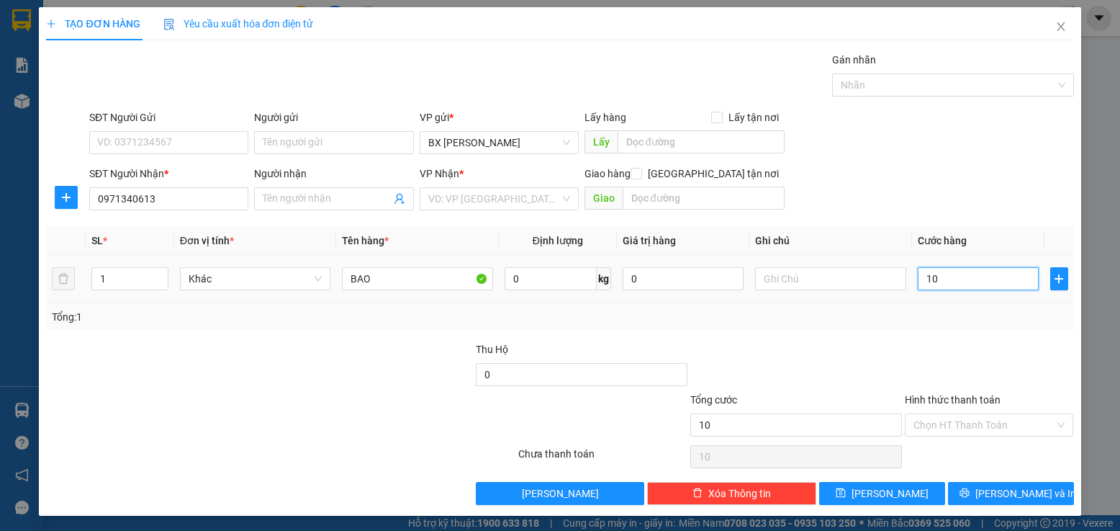
type input "100"
type input "100.000"
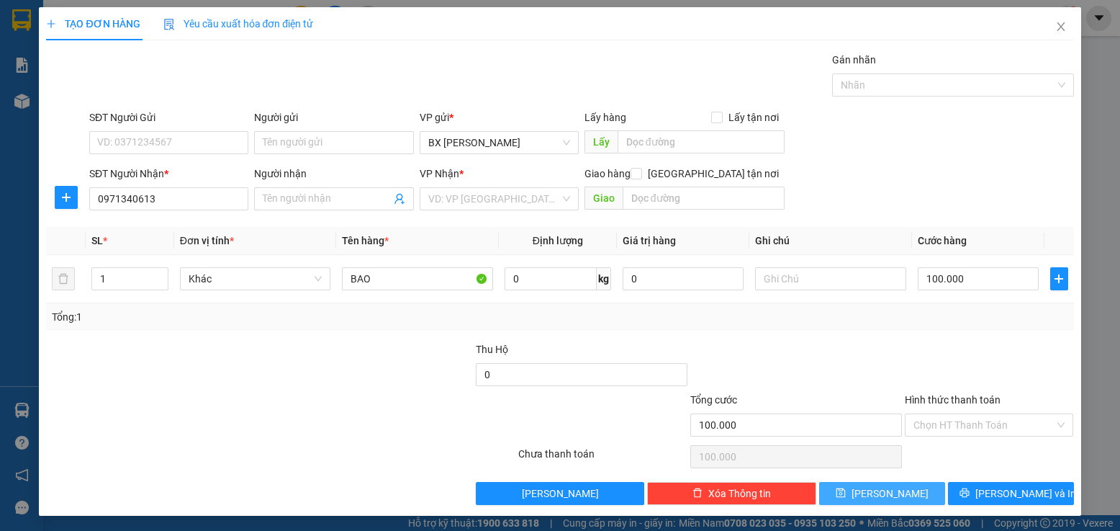
click at [850, 498] on button "[PERSON_NAME]" at bounding box center [882, 493] width 126 height 23
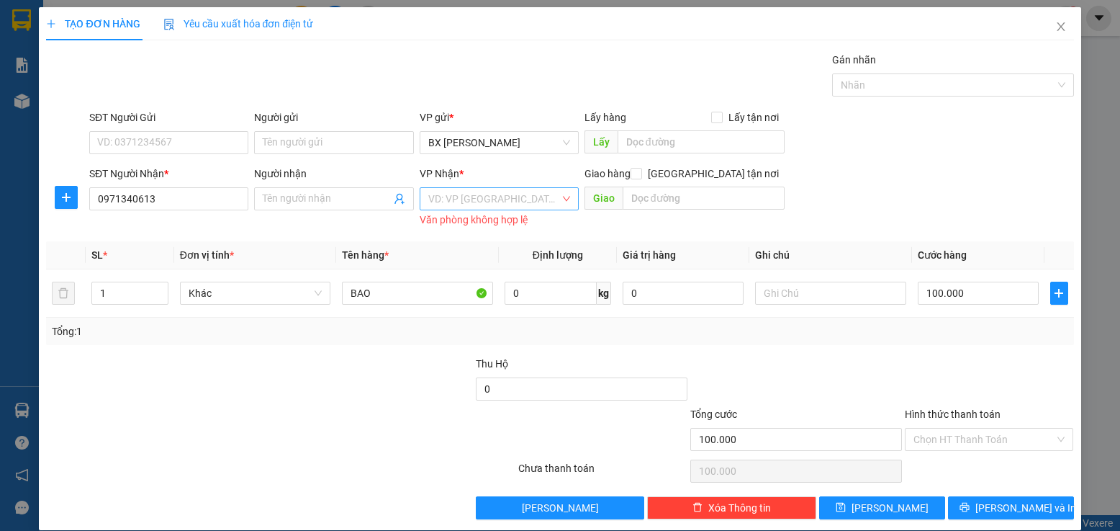
click at [534, 200] on input "search" at bounding box center [494, 199] width 132 height 22
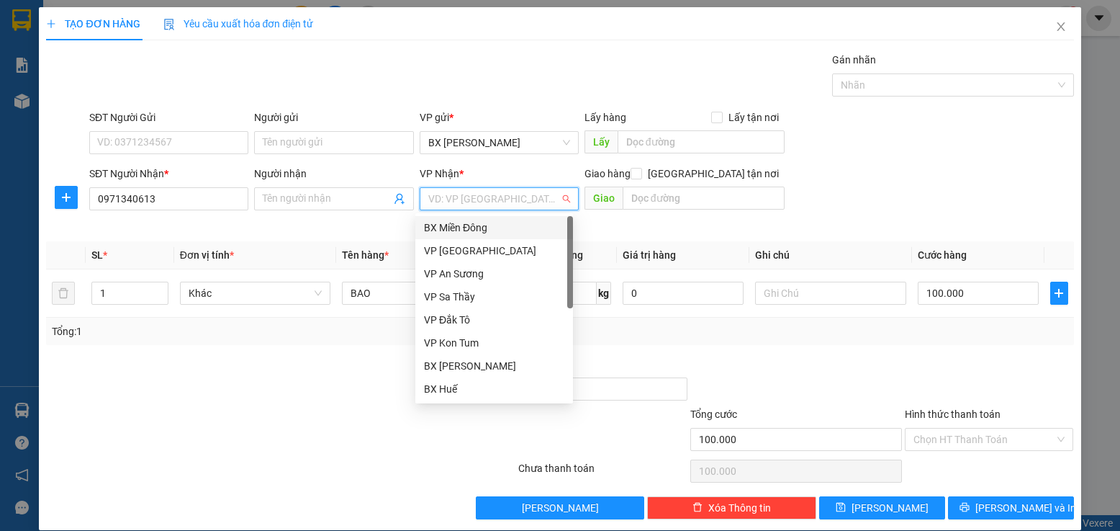
click at [510, 225] on div "BX Miền Đông" at bounding box center [494, 228] width 140 height 16
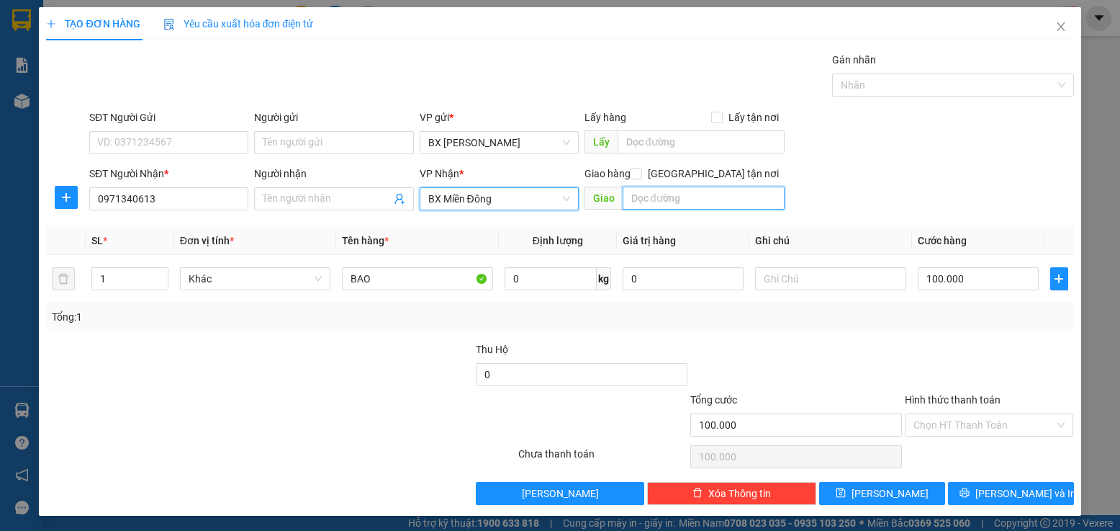
click at [659, 202] on input "text" at bounding box center [704, 197] width 163 height 23
type input "B"
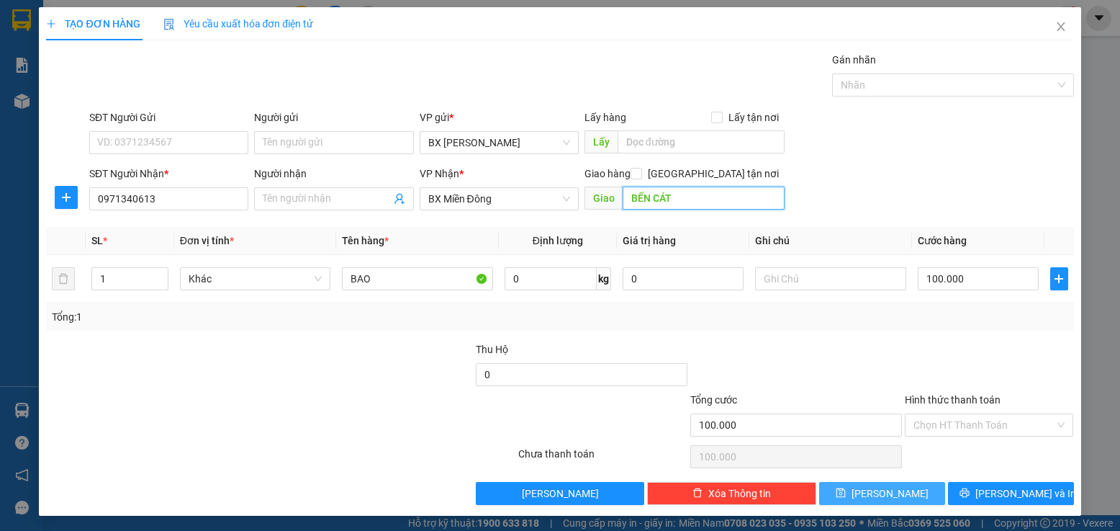
type input "BẾN CÁT"
click at [845, 494] on icon "save" at bounding box center [840, 492] width 9 height 9
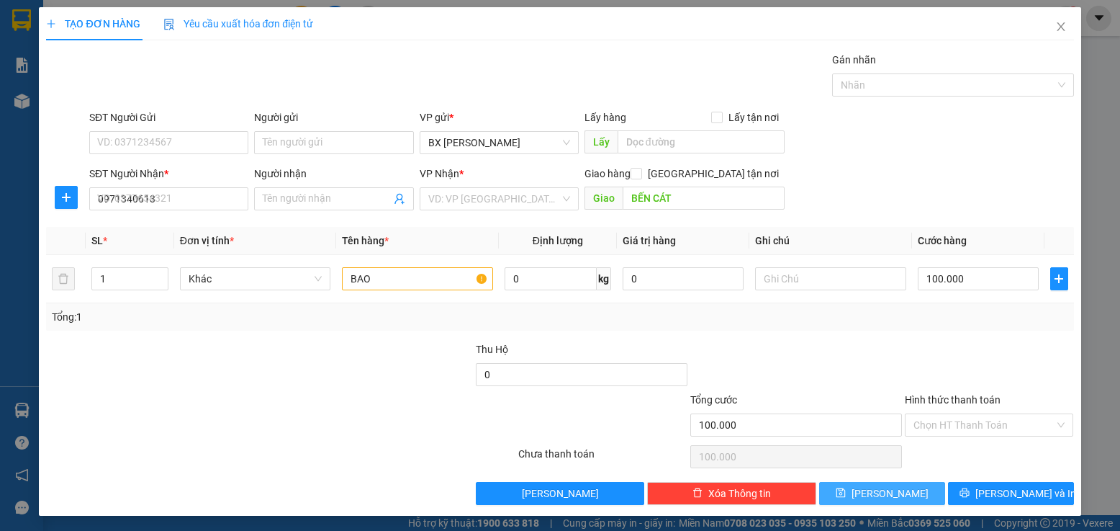
type input "0"
click at [188, 195] on input "SĐT Người Nhận *" at bounding box center [168, 198] width 159 height 23
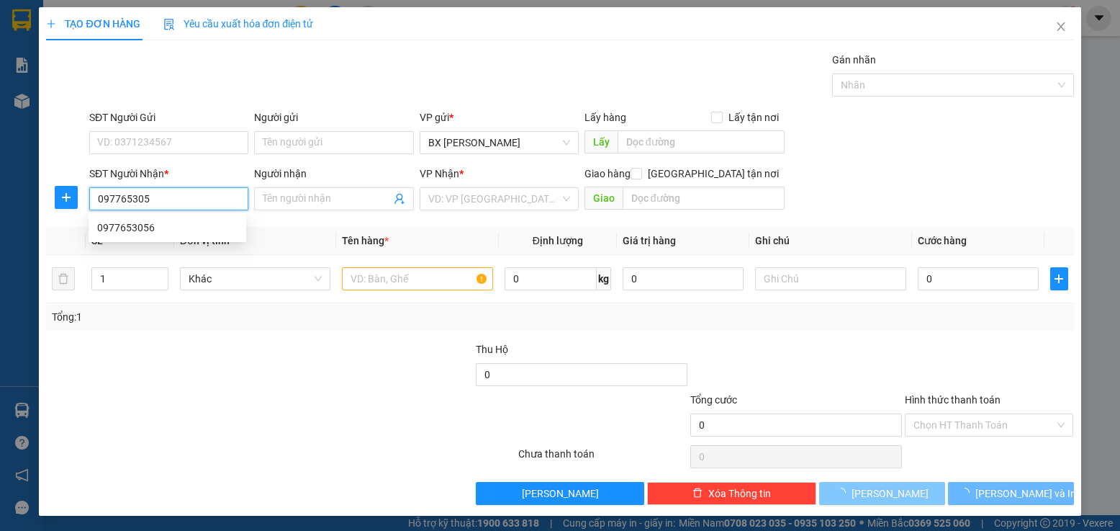
type input "0977653056"
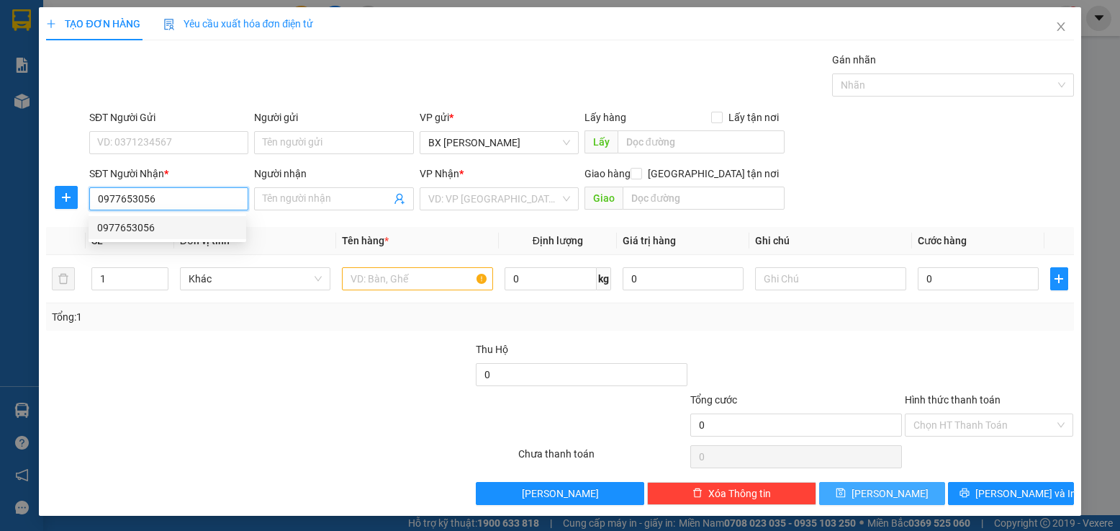
click at [205, 225] on div "0977653056" at bounding box center [167, 228] width 140 height 16
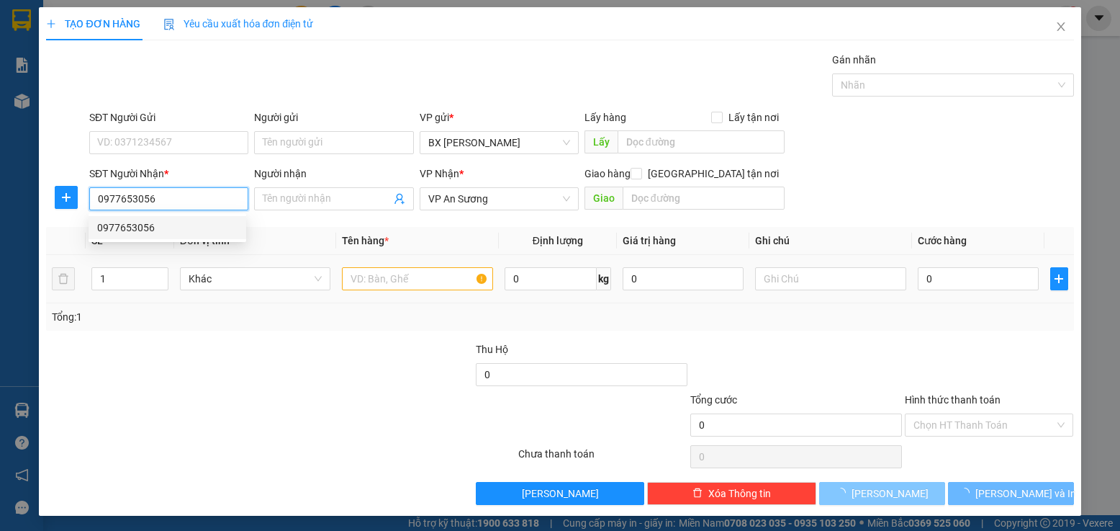
type input "60.000"
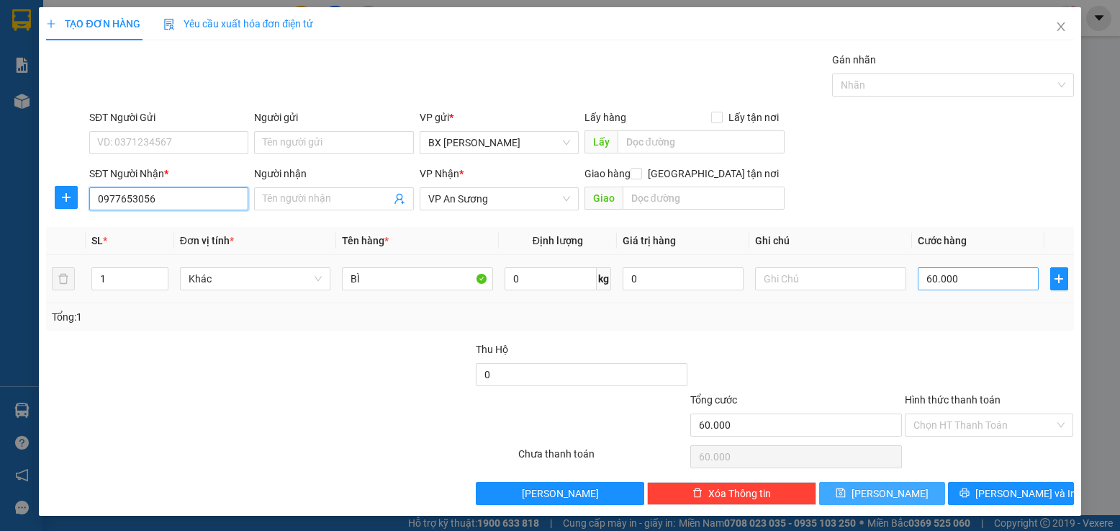
type input "0977653056"
click at [943, 281] on input "60.000" at bounding box center [979, 278] width 122 height 23
type input "7"
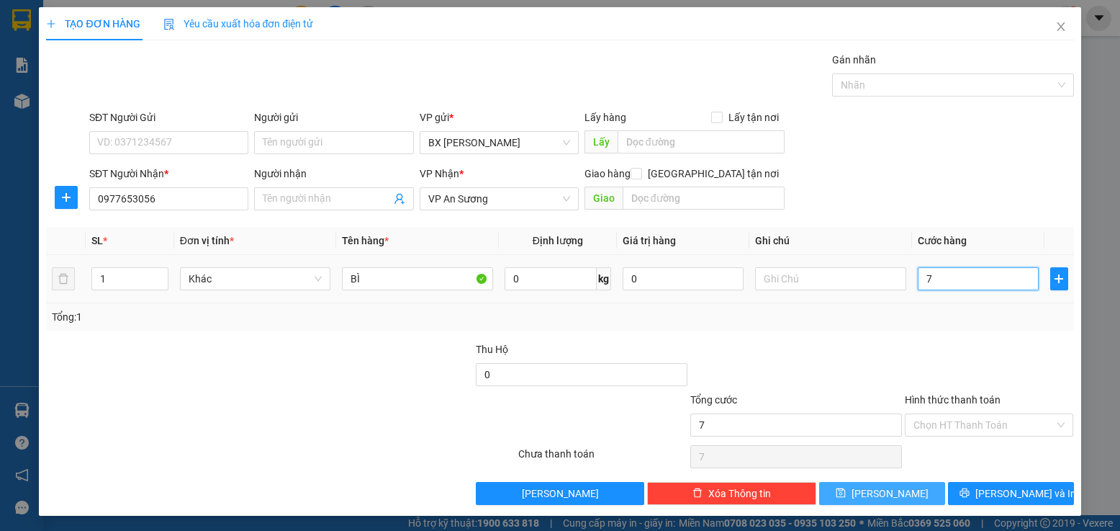
type input "70"
type input "70.000"
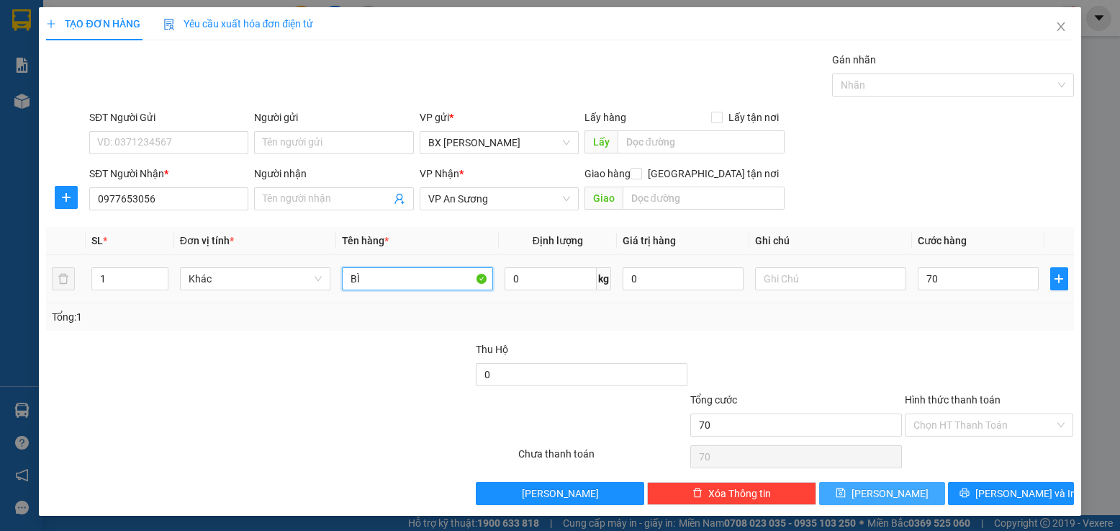
type input "70.000"
click at [395, 280] on input "BÌ" at bounding box center [417, 278] width 151 height 23
type input "BAO"
click at [909, 490] on button "[PERSON_NAME]" at bounding box center [882, 493] width 126 height 23
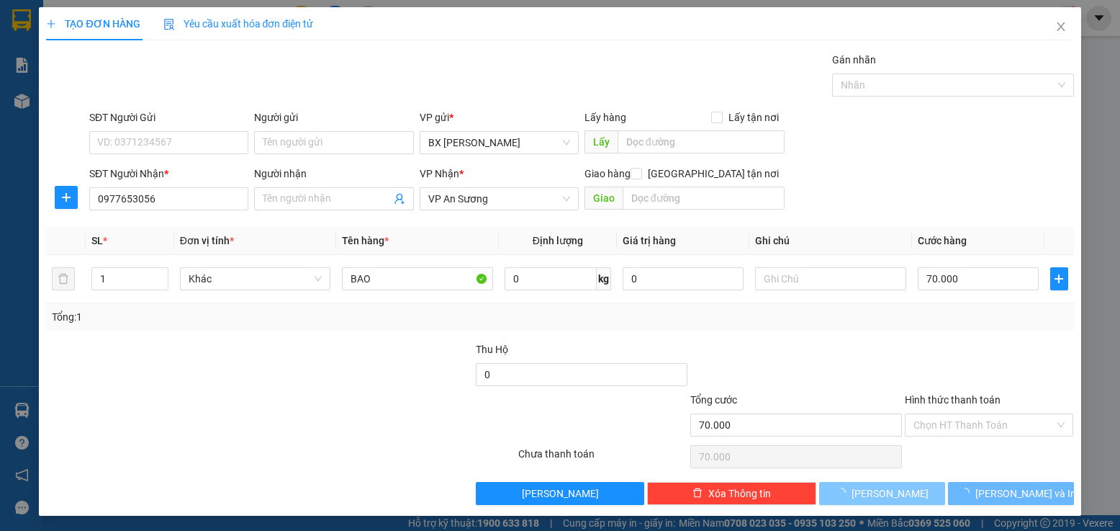
type input "0"
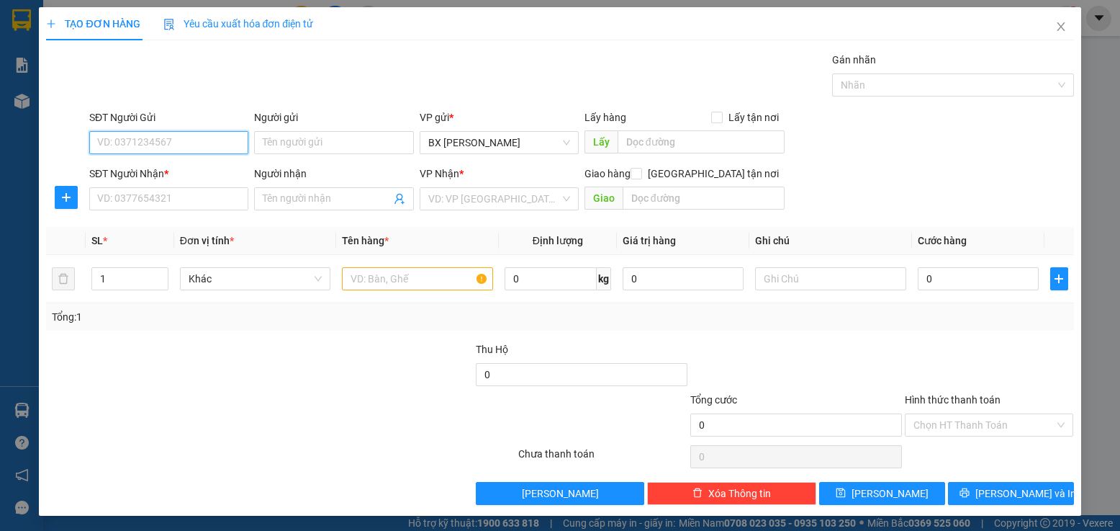
click at [197, 145] on input "SĐT Người Gửi" at bounding box center [168, 142] width 159 height 23
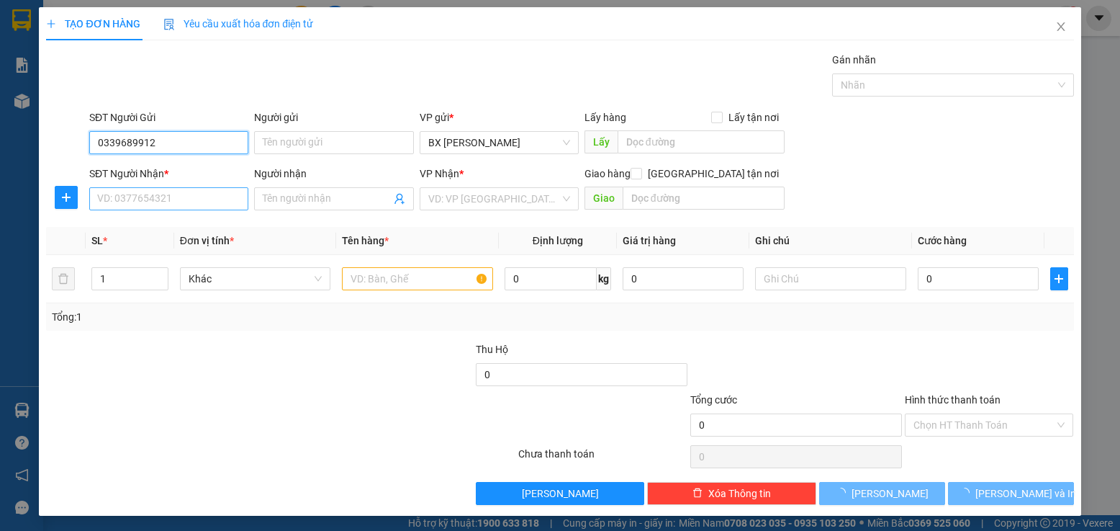
type input "0339689912"
click at [145, 192] on input "SĐT Người Nhận *" at bounding box center [168, 198] width 159 height 23
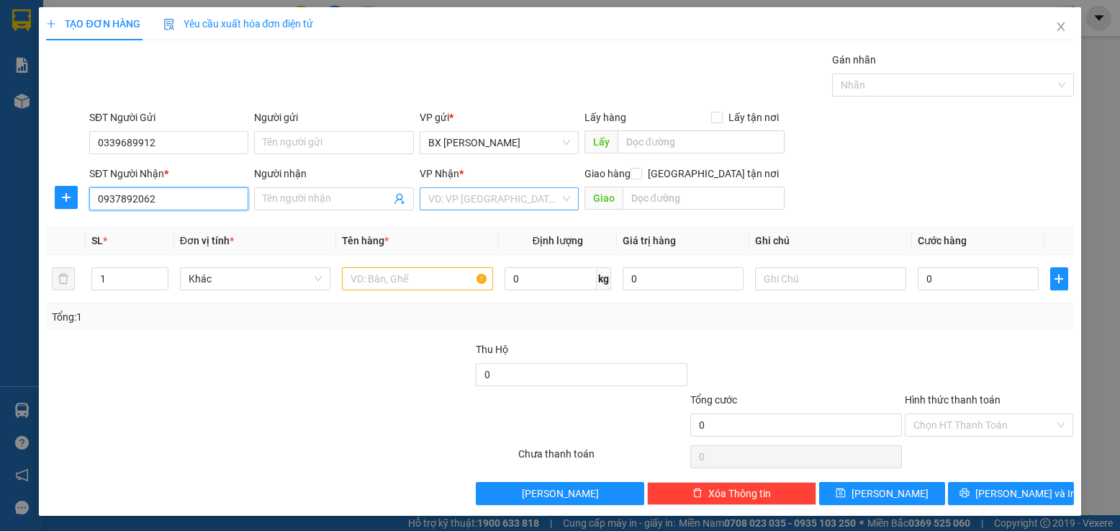
type input "0937892062"
click at [451, 195] on input "search" at bounding box center [494, 199] width 132 height 22
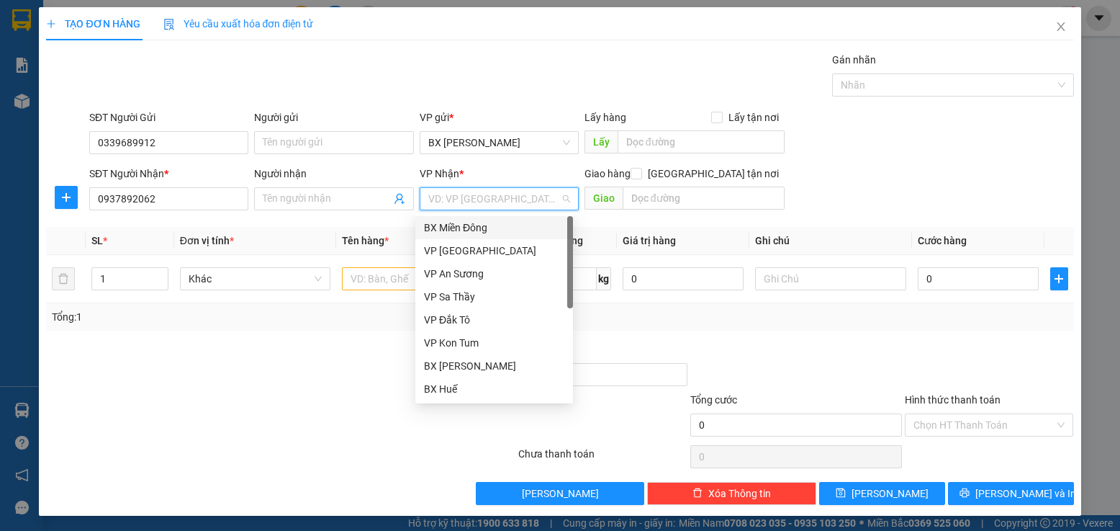
click at [475, 222] on div "BX Miền Đông" at bounding box center [494, 228] width 140 height 16
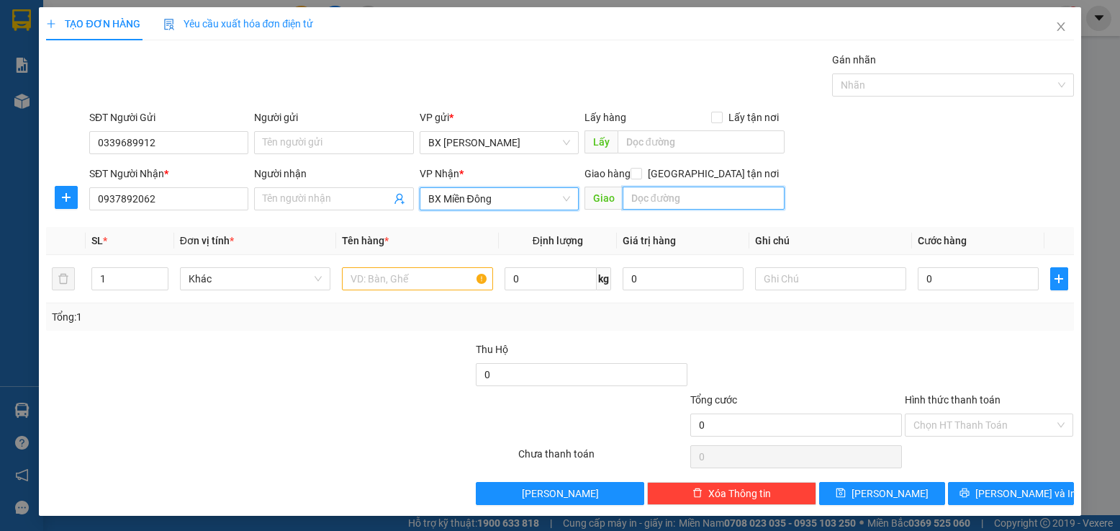
click at [631, 199] on input "text" at bounding box center [704, 197] width 163 height 23
type input "GTN/CC"
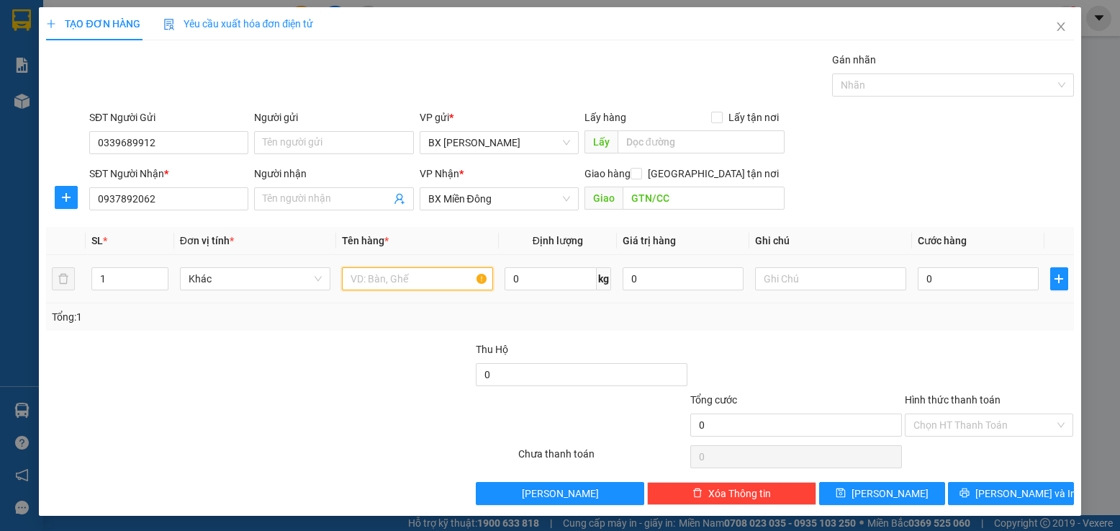
click at [418, 282] on input "text" at bounding box center [417, 278] width 151 height 23
type input "HỒ SƠ"
click at [947, 287] on input "0" at bounding box center [979, 278] width 122 height 23
type input "3"
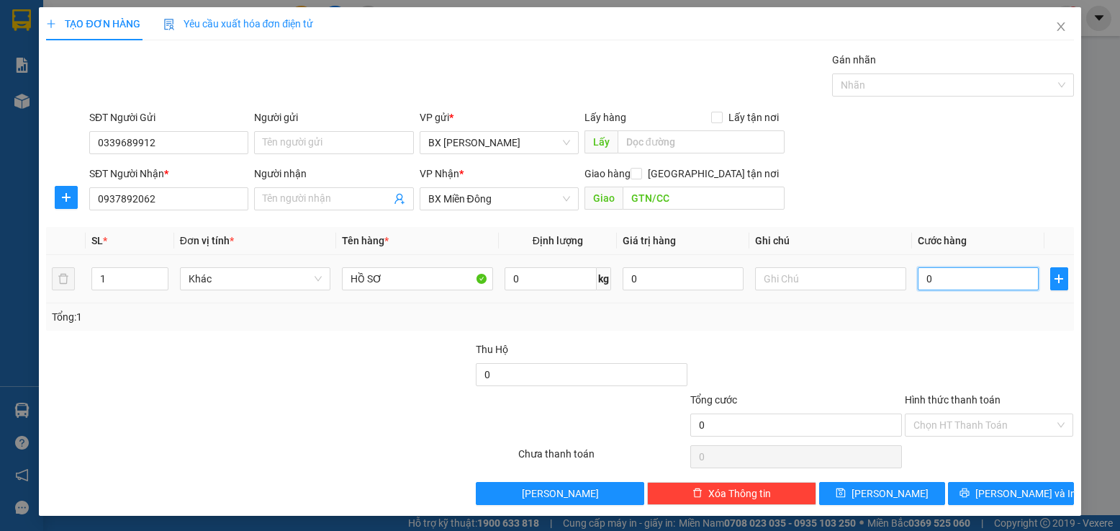
type input "3"
type input "30"
type input "30.000"
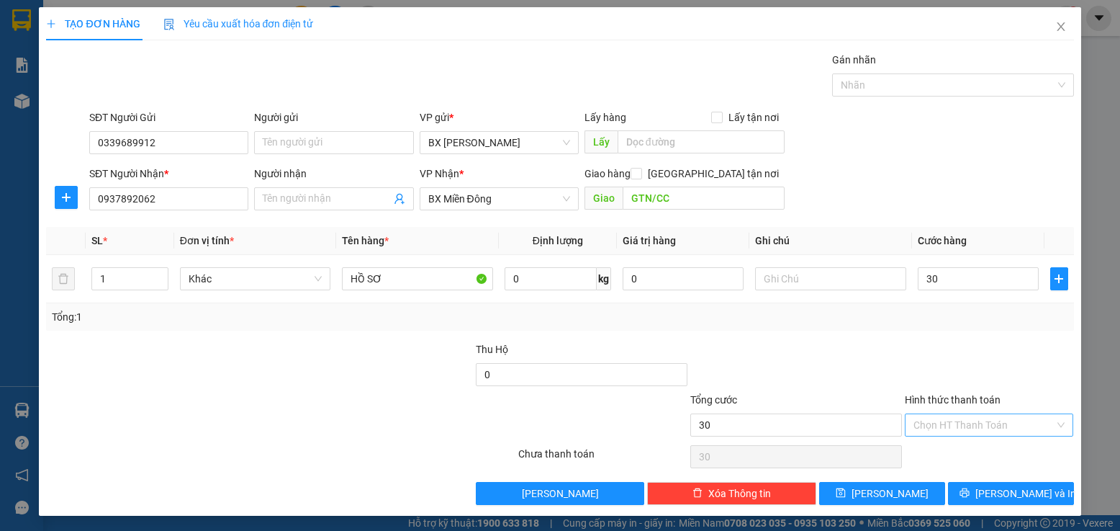
type input "30.000"
click at [925, 422] on input "Hình thức thanh toán" at bounding box center [985, 425] width 142 height 22
click at [909, 330] on div "Tại văn phòng" at bounding box center [980, 327] width 150 height 16
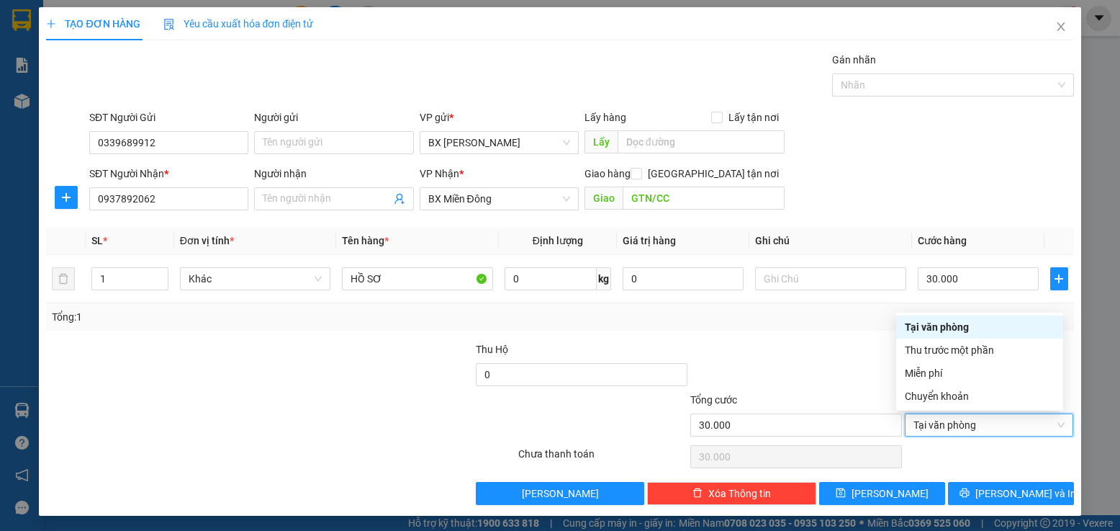
type input "0"
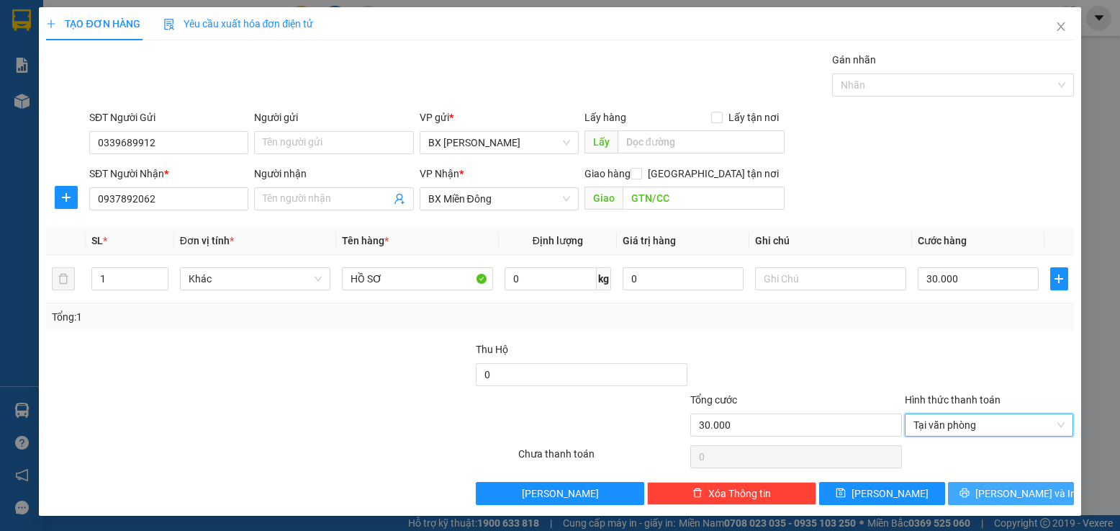
click at [969, 495] on icon "printer" at bounding box center [964, 492] width 9 height 9
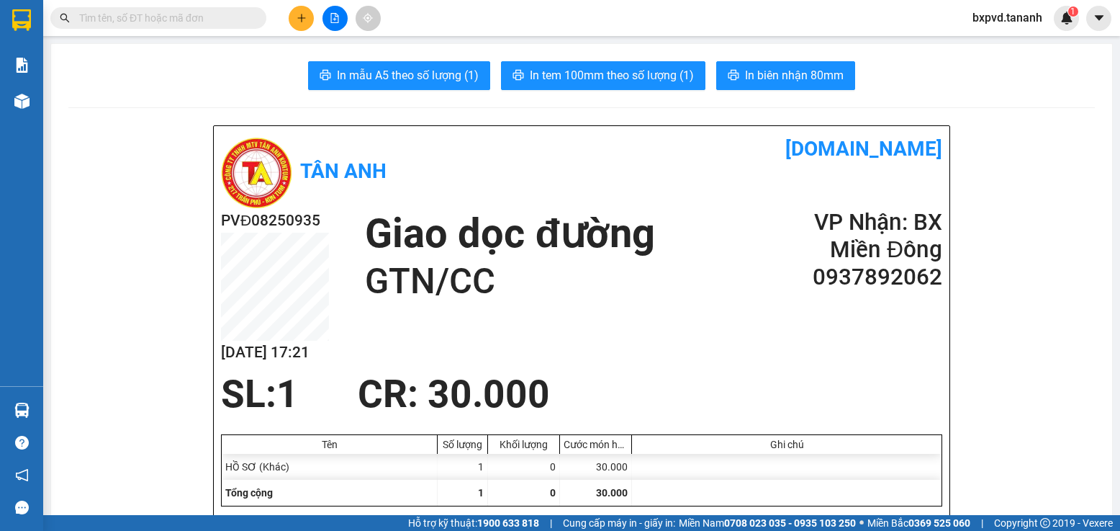
click at [304, 17] on icon "plus" at bounding box center [302, 18] width 10 height 10
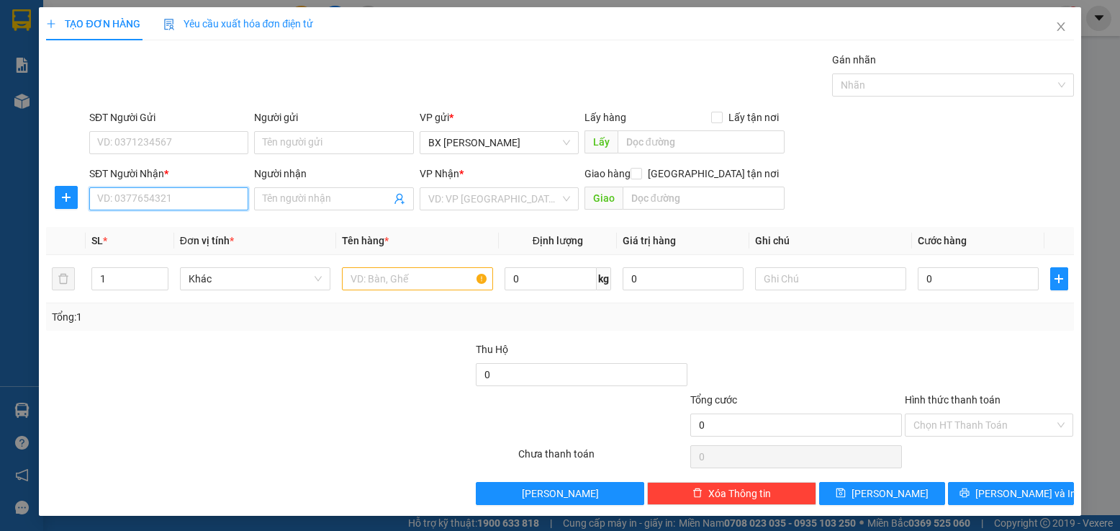
click at [161, 202] on input "SĐT Người Nhận *" at bounding box center [168, 198] width 159 height 23
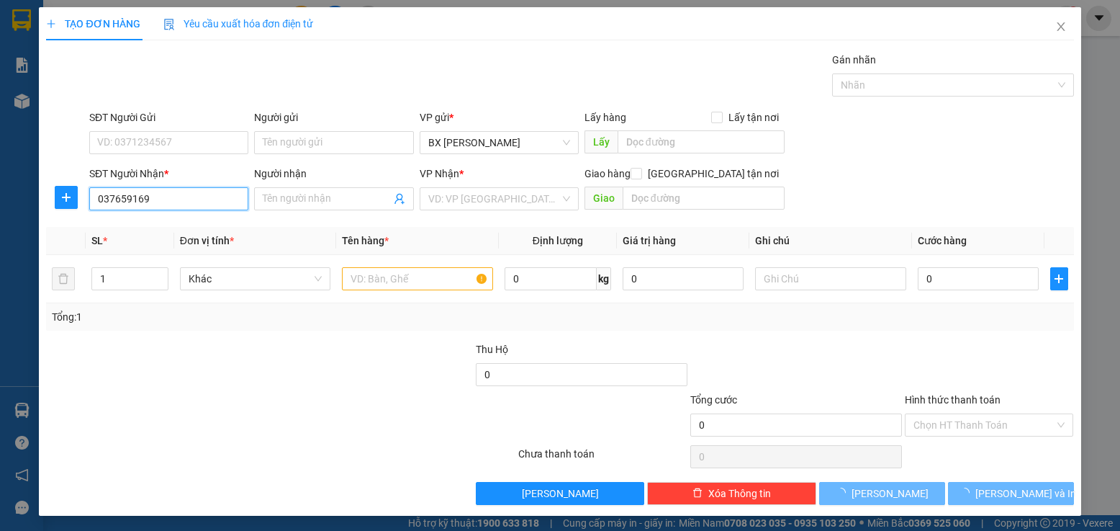
type input "0376591690"
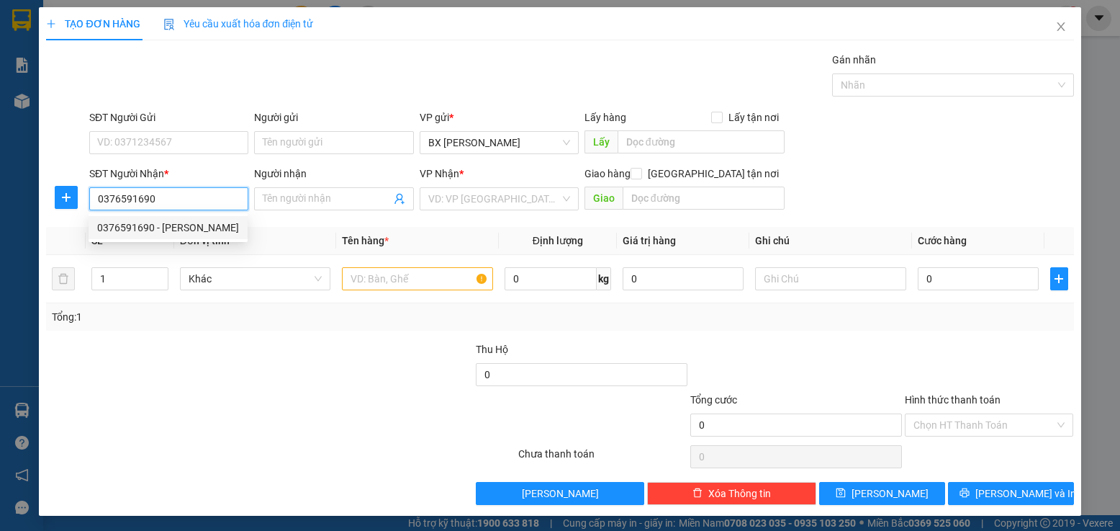
click at [134, 226] on div "0376591690 - [PERSON_NAME]" at bounding box center [168, 228] width 142 height 16
type input "thanh lâm"
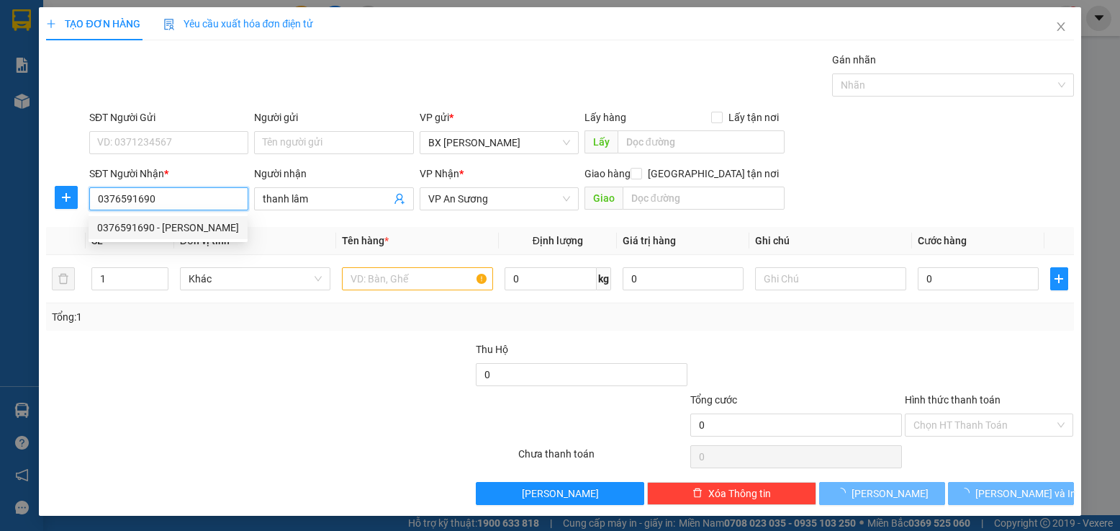
type input "150.000"
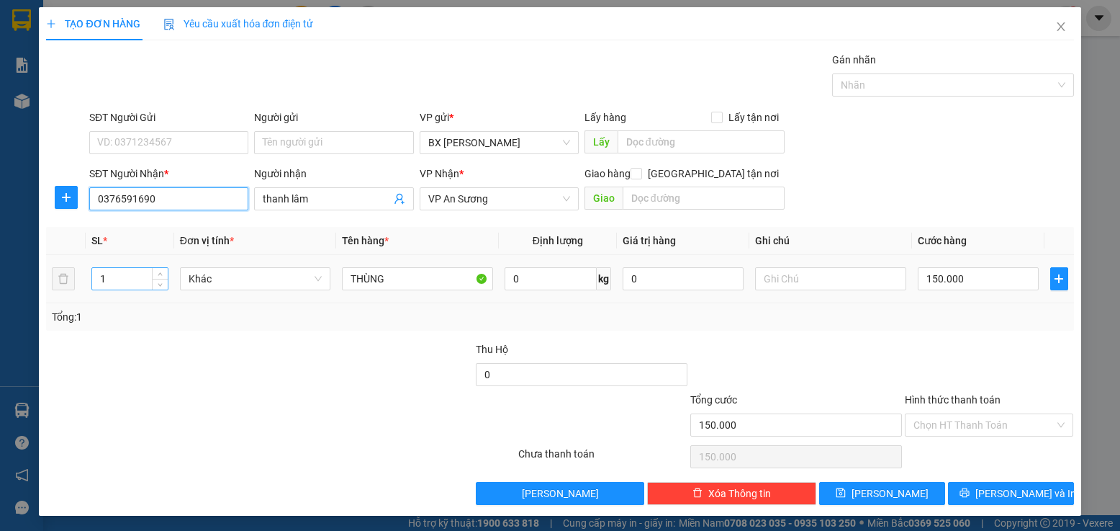
type input "0376591690"
drag, startPoint x: 110, startPoint y: 284, endPoint x: 73, endPoint y: 293, distance: 37.9
click at [73, 293] on tr "1 Khác THÙNG 0 kg 0 150.000" at bounding box center [560, 279] width 1028 height 48
type input "5"
type input "2"
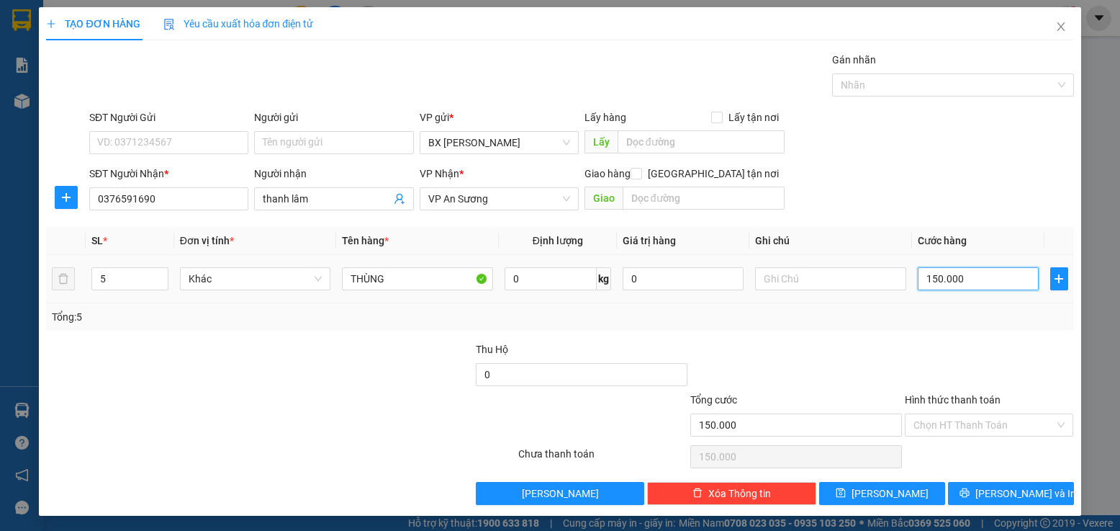
type input "2"
type input "25"
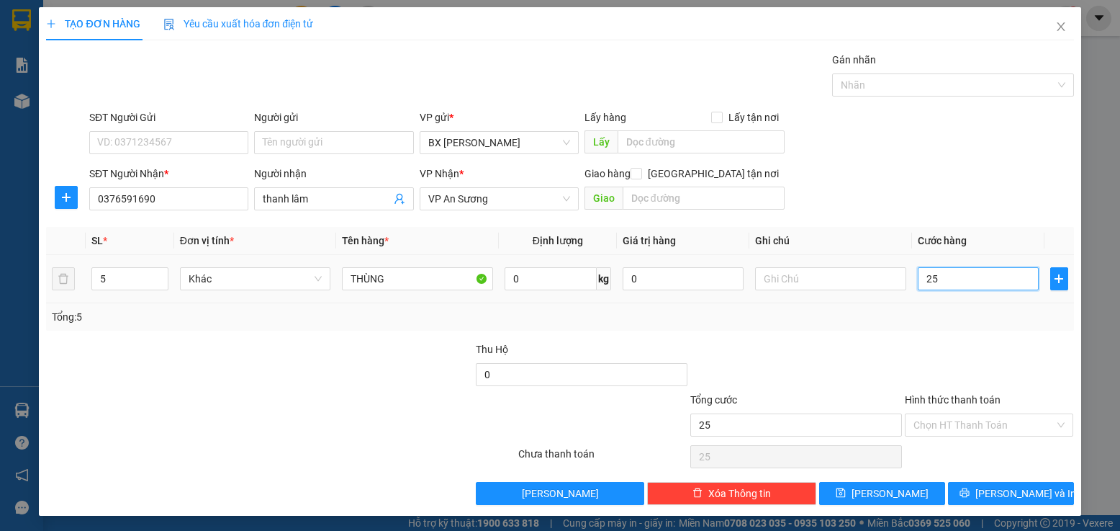
type input "250"
type input "250.000"
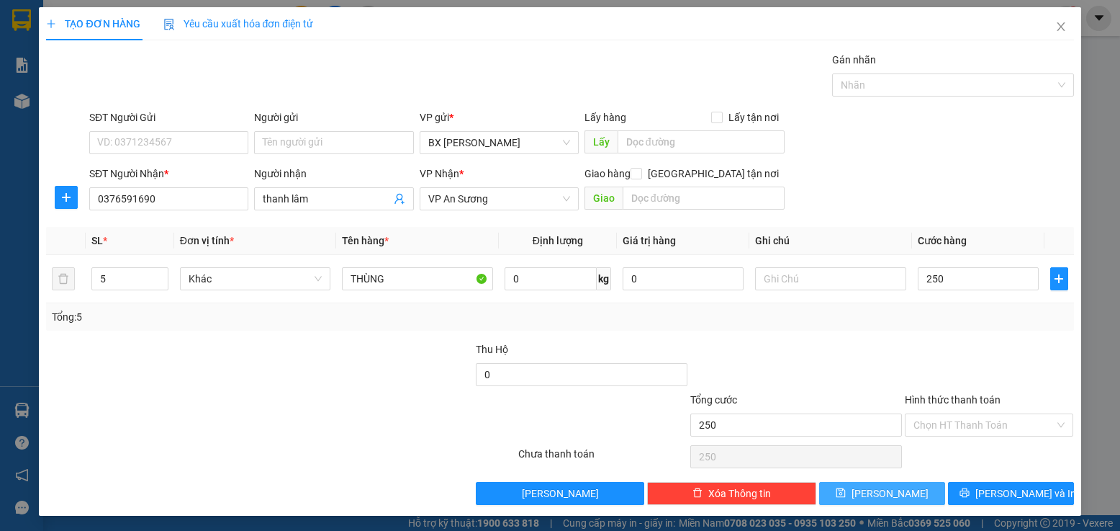
type input "250.000"
click at [899, 491] on button "[PERSON_NAME]" at bounding box center [882, 493] width 126 height 23
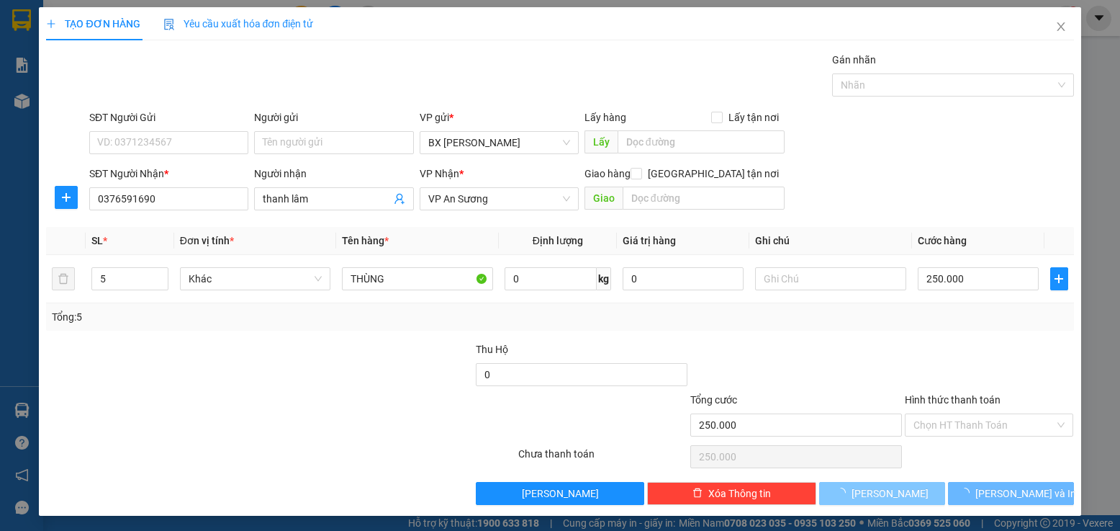
type input "0"
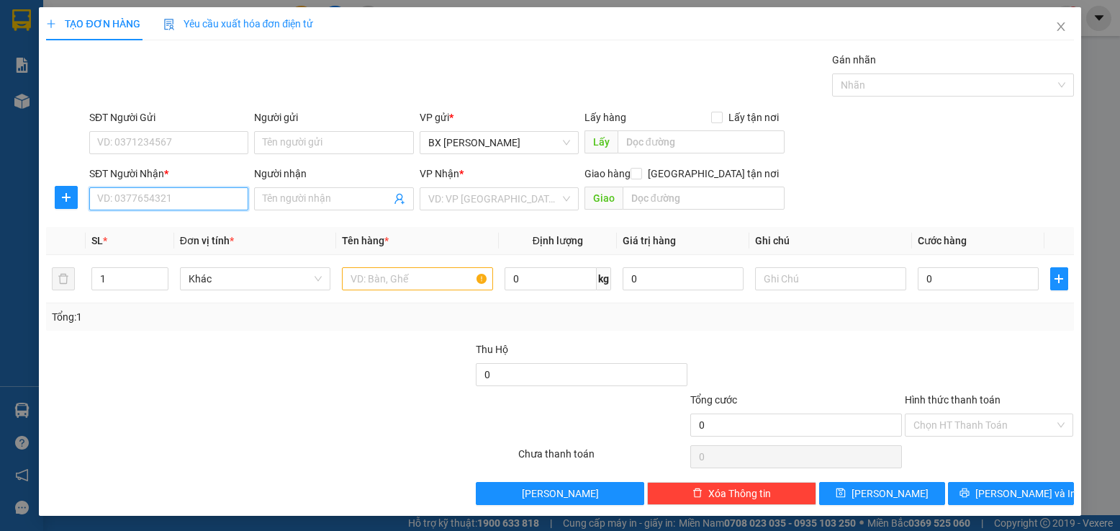
click at [190, 202] on input "SĐT Người Nhận *" at bounding box center [168, 198] width 159 height 23
type input "0901353183"
click at [307, 202] on input "Người nhận" at bounding box center [326, 199] width 127 height 16
type input "d"
type input "đ"
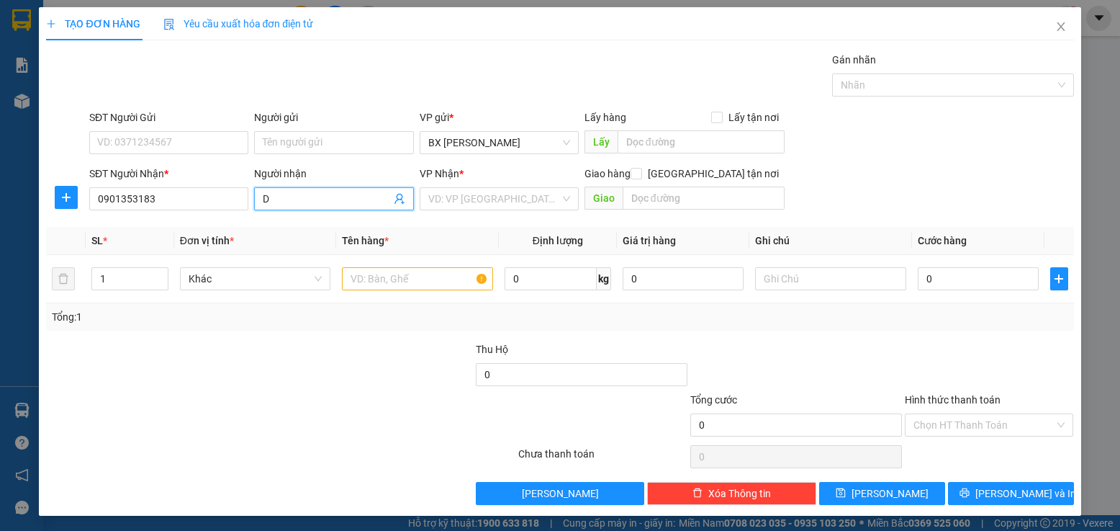
type input "D"
type input "ĐÌNH TRÂM"
click at [460, 202] on input "search" at bounding box center [494, 199] width 132 height 22
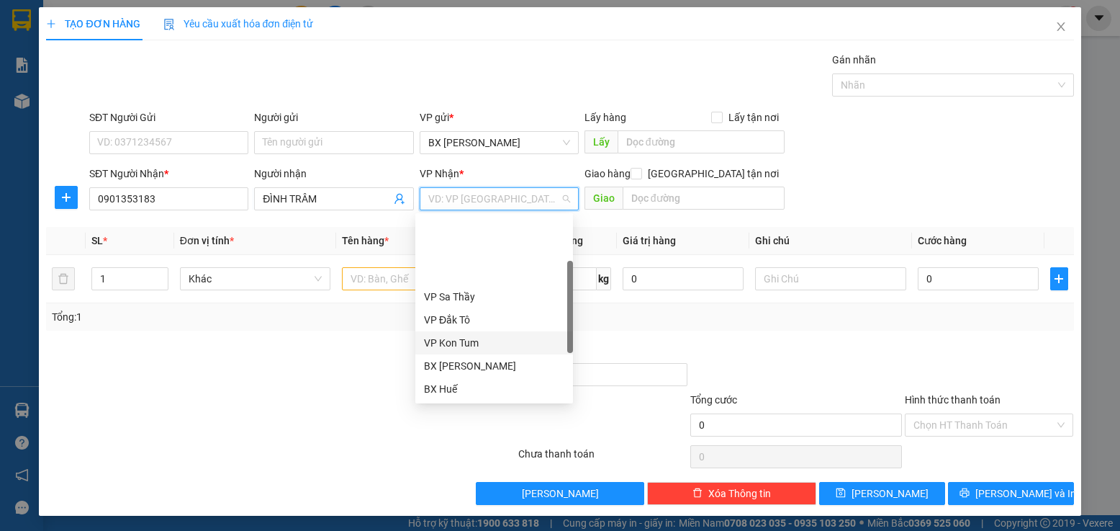
scroll to position [72, 0]
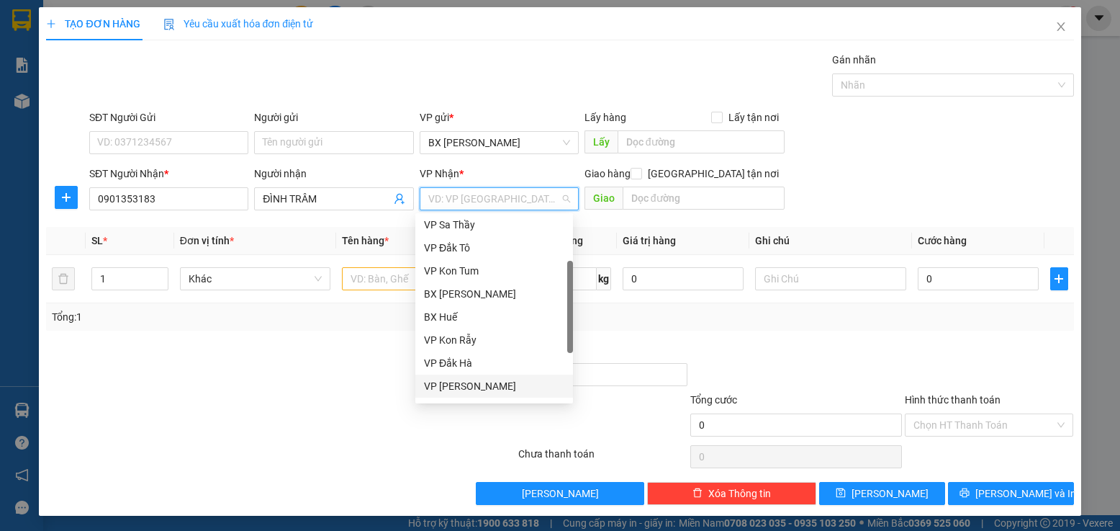
click at [478, 387] on div "VP [PERSON_NAME]" at bounding box center [494, 386] width 140 height 16
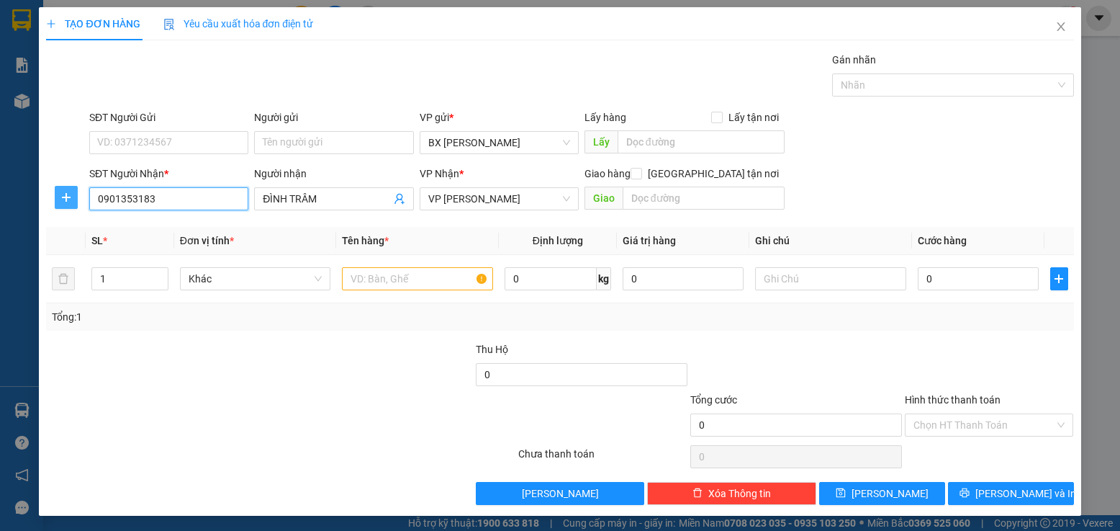
drag, startPoint x: 177, startPoint y: 194, endPoint x: 71, endPoint y: 189, distance: 106.7
click at [75, 192] on div "SĐT Người Nhận * 0901353183 0901353183 Người nhận ĐÌNH TRÂM VP Nhận * VP Thành …" at bounding box center [560, 191] width 1030 height 50
click at [130, 136] on input "SĐT Người Gửi" at bounding box center [168, 142] width 159 height 23
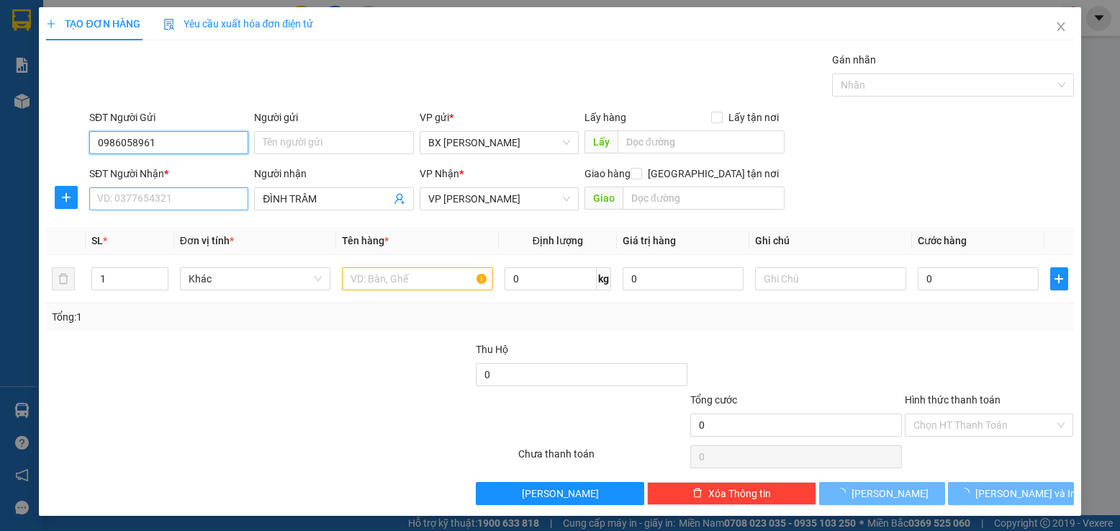
type input "0986058961"
click at [138, 207] on input "SĐT Người Nhận *" at bounding box center [168, 198] width 159 height 23
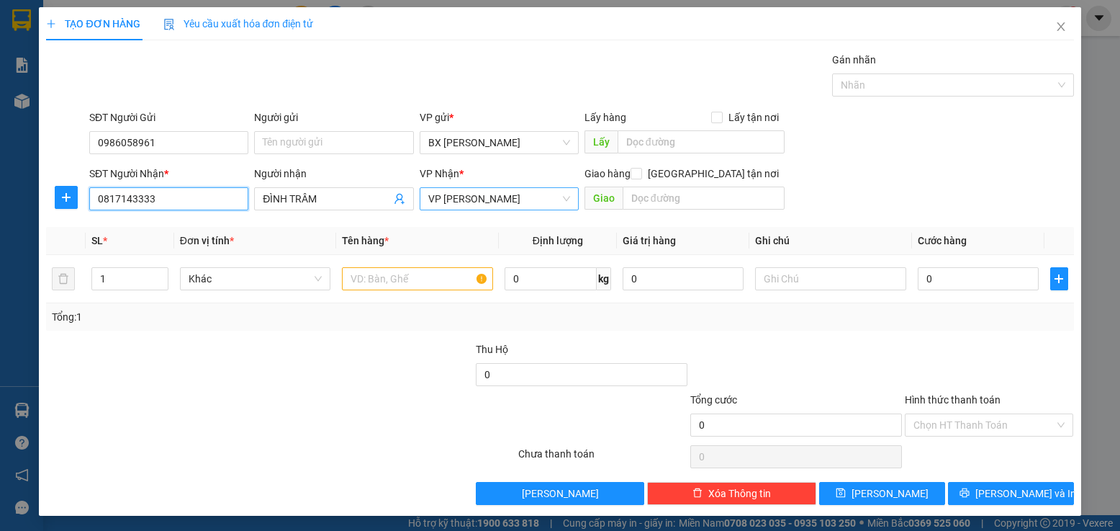
click at [466, 196] on span "VP [PERSON_NAME]" at bounding box center [499, 199] width 142 height 22
type input "0817143333"
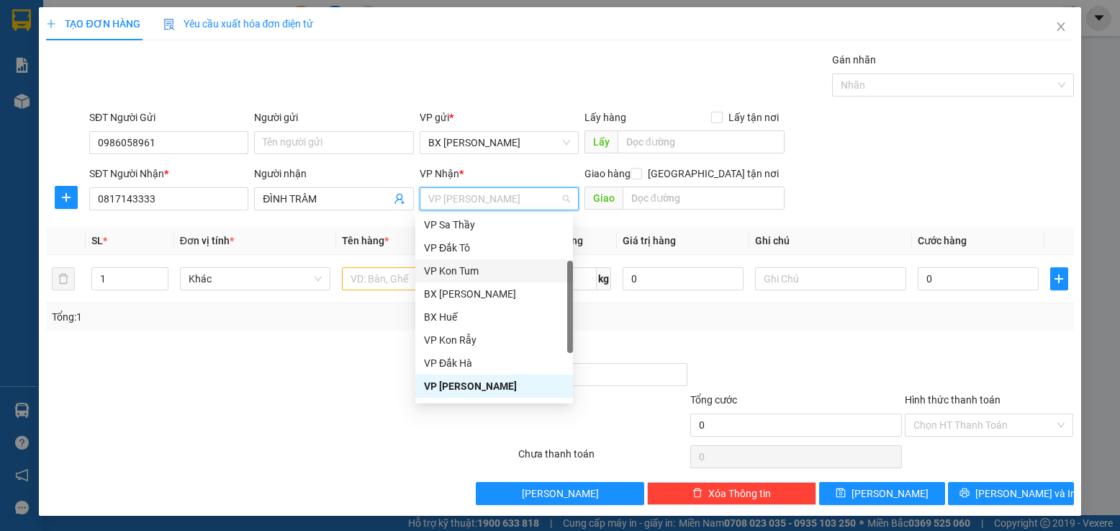
scroll to position [144, 0]
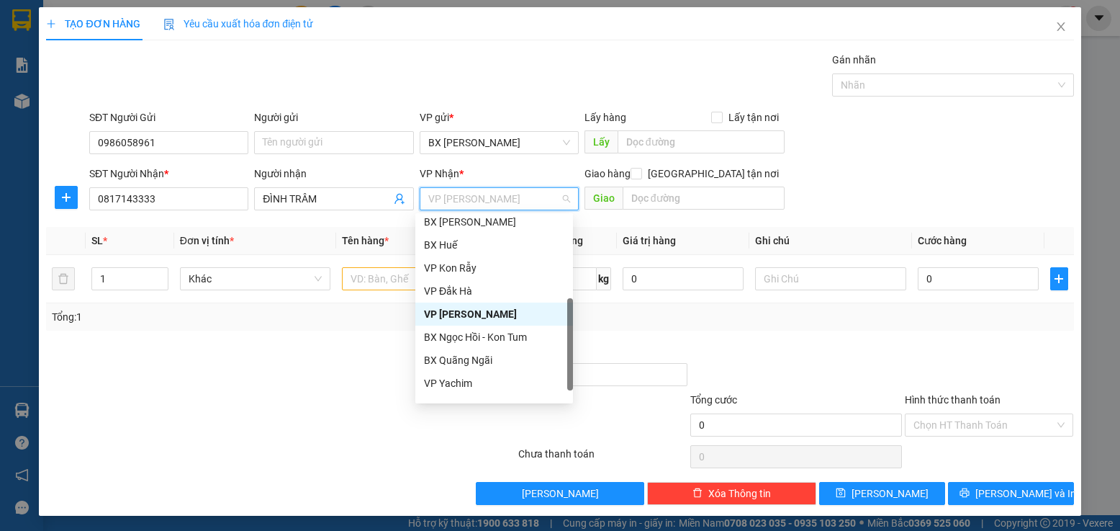
click at [483, 313] on div "VP [PERSON_NAME]" at bounding box center [494, 314] width 140 height 16
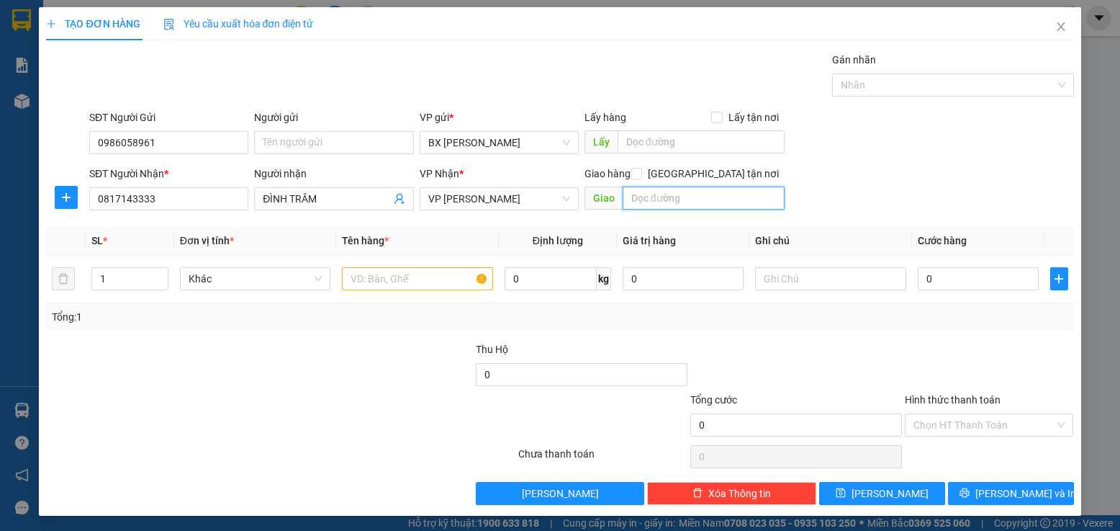
click at [654, 197] on input "text" at bounding box center [704, 197] width 163 height 23
type input "GTN/CR80"
click at [413, 279] on input "text" at bounding box center [417, 278] width 151 height 23
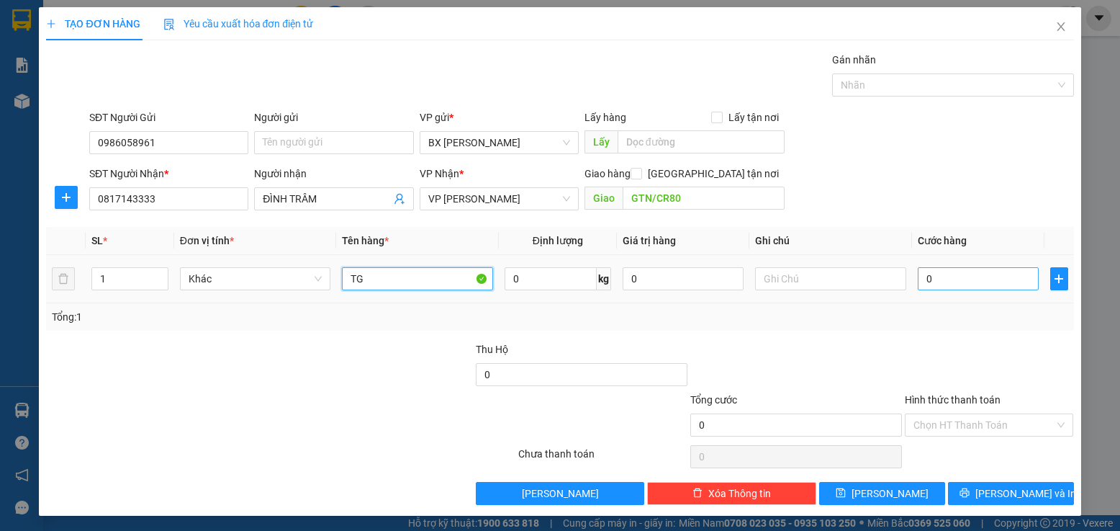
type input "TG"
click at [932, 278] on input "0" at bounding box center [979, 278] width 122 height 23
type input "5"
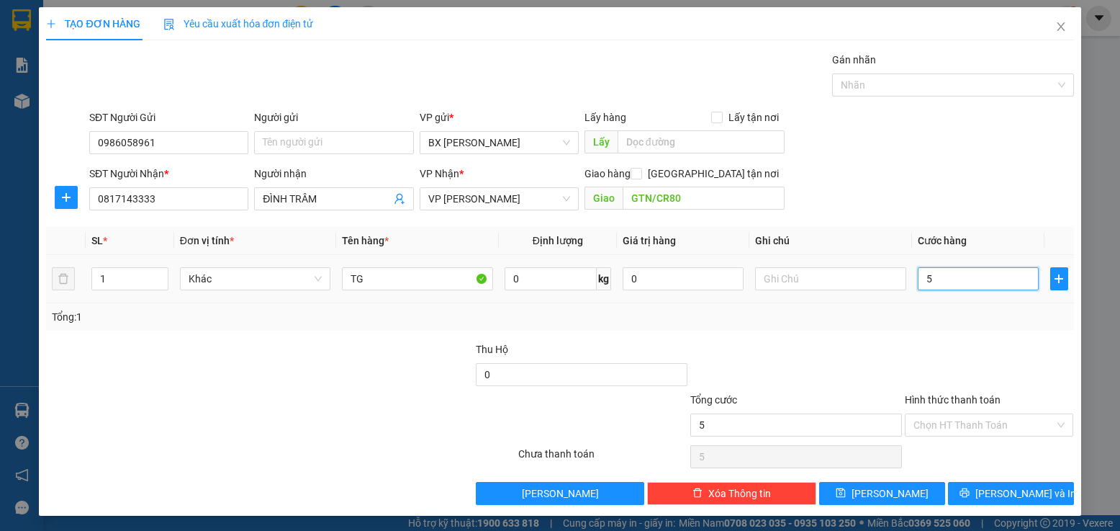
type input "50"
type input "50.000"
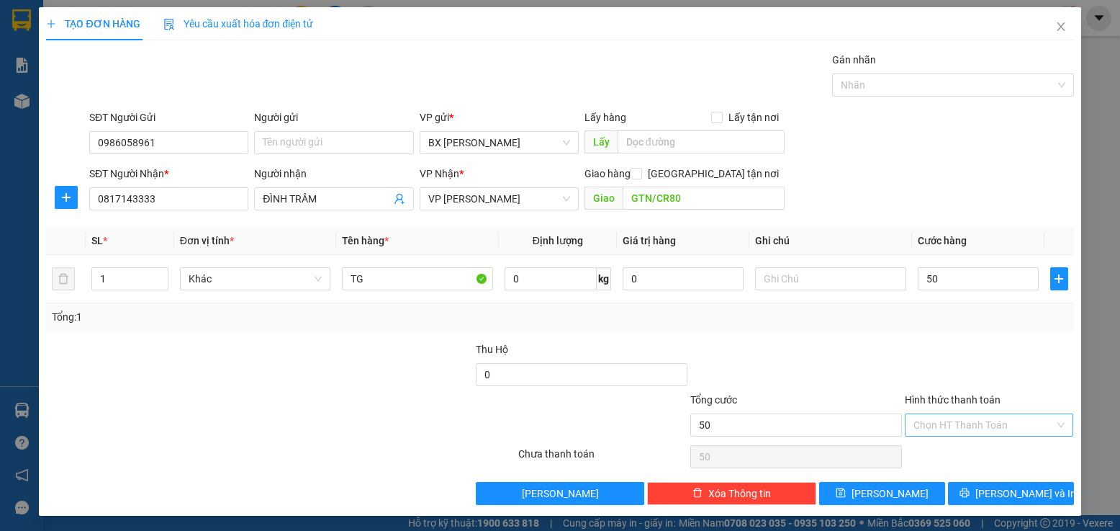
type input "50.000"
click at [949, 420] on input "Hình thức thanh toán" at bounding box center [985, 425] width 142 height 22
click at [931, 324] on div "Tại văn phòng" at bounding box center [980, 327] width 150 height 16
type input "0"
click at [900, 492] on button "[PERSON_NAME]" at bounding box center [882, 493] width 126 height 23
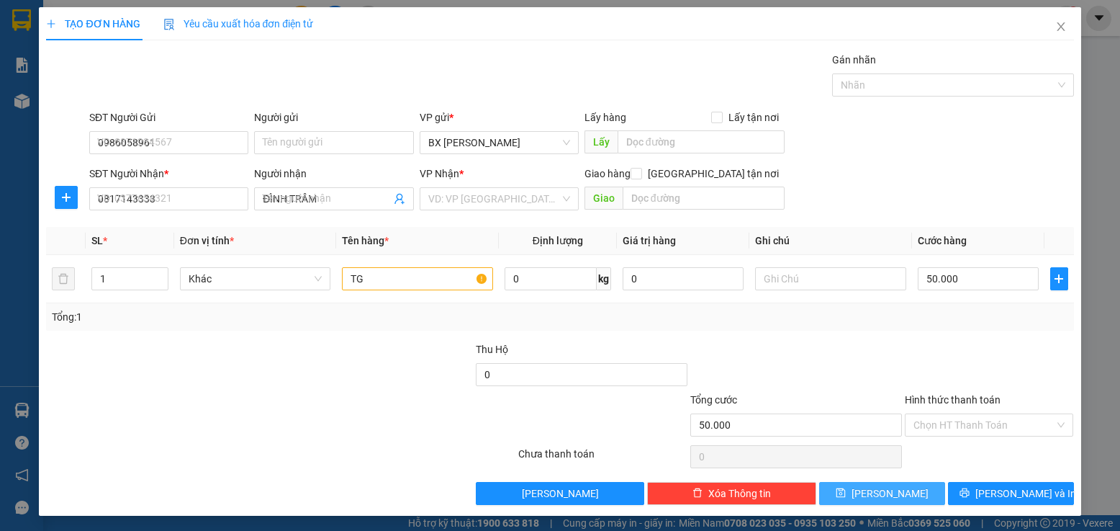
type input "0"
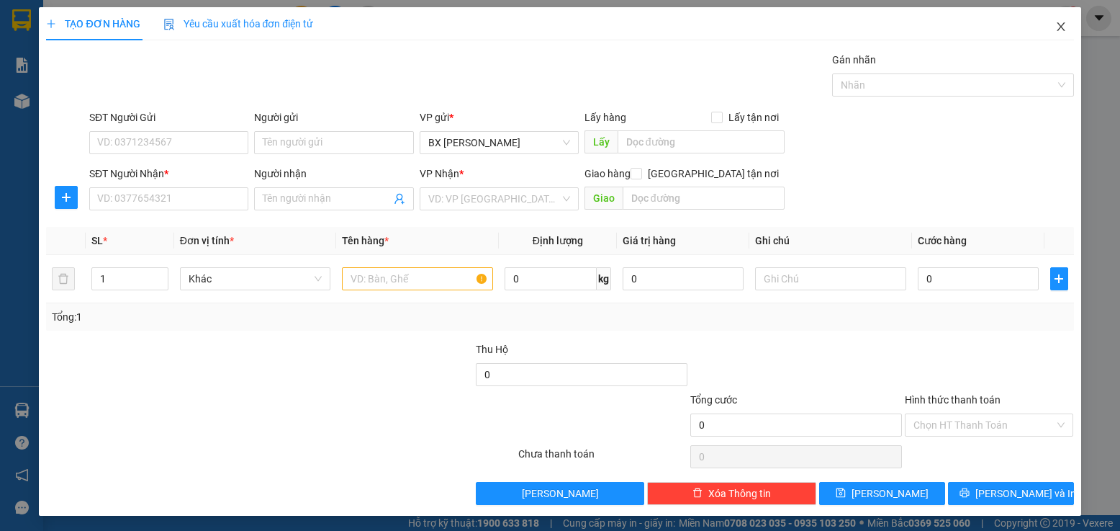
click at [1056, 31] on icon "close" at bounding box center [1062, 27] width 12 height 12
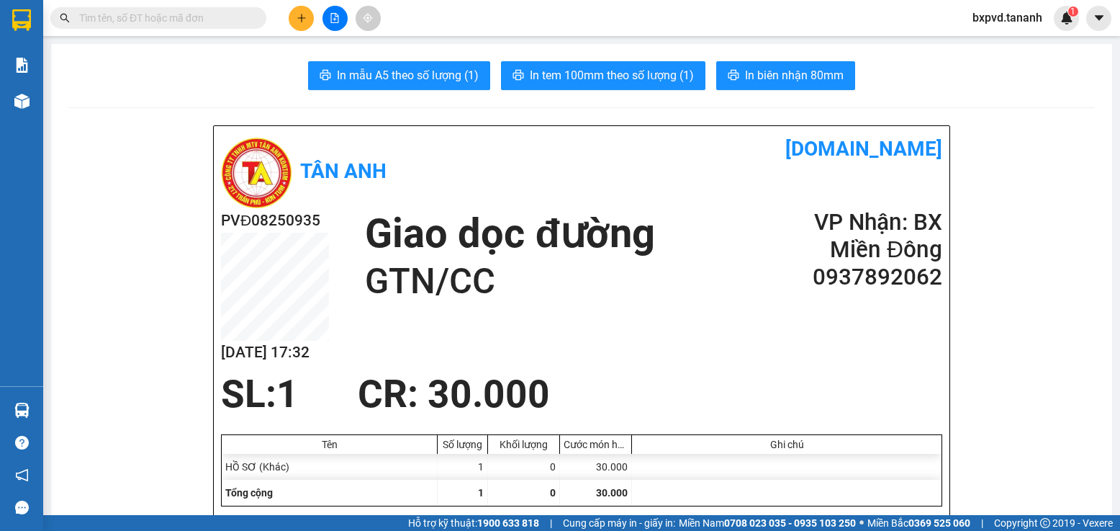
click at [206, 8] on span at bounding box center [158, 18] width 216 height 22
click at [210, 23] on input "text" at bounding box center [164, 18] width 170 height 16
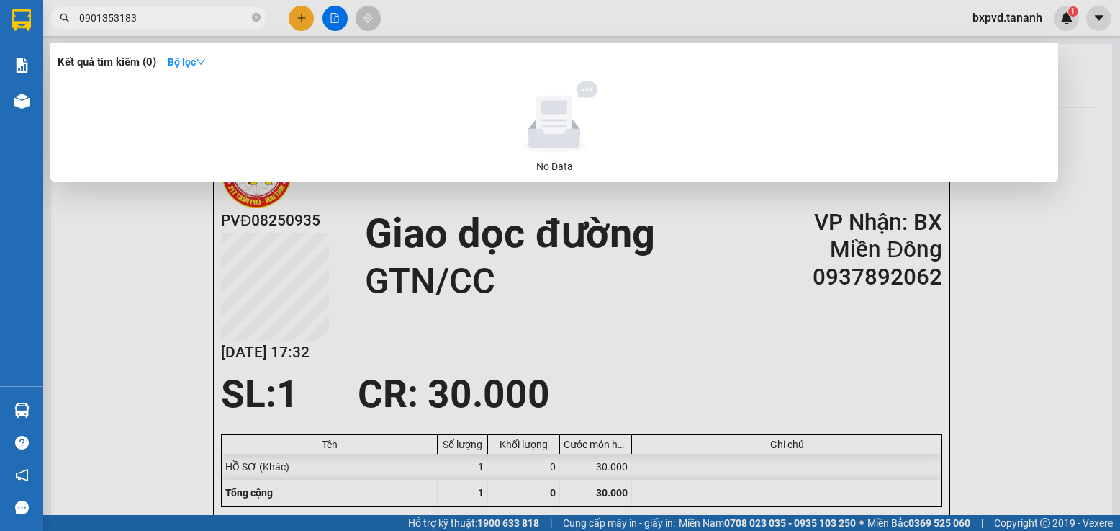
type input "0901353183"
click at [297, 21] on div at bounding box center [560, 265] width 1120 height 531
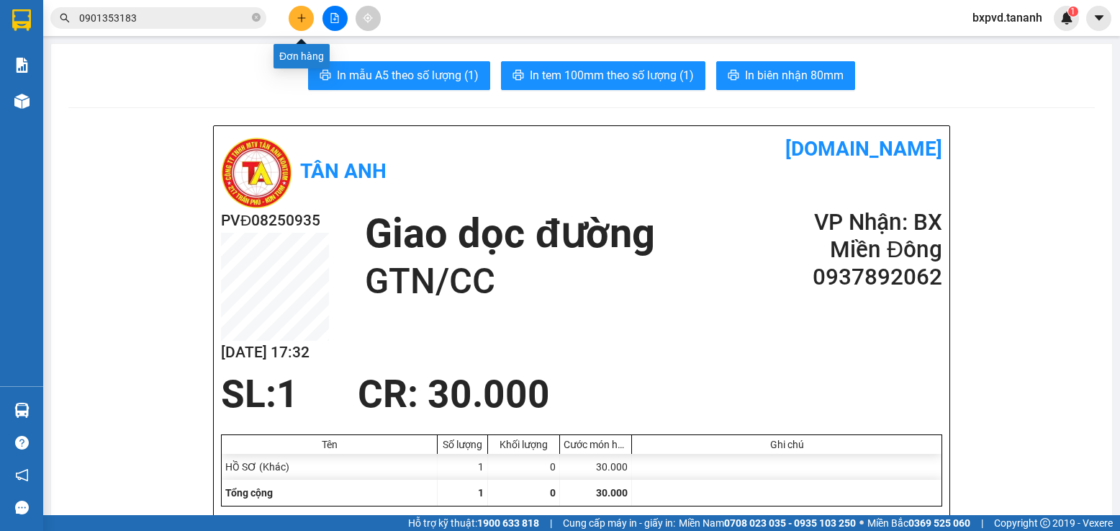
click at [297, 21] on icon "plus" at bounding box center [302, 18] width 10 height 10
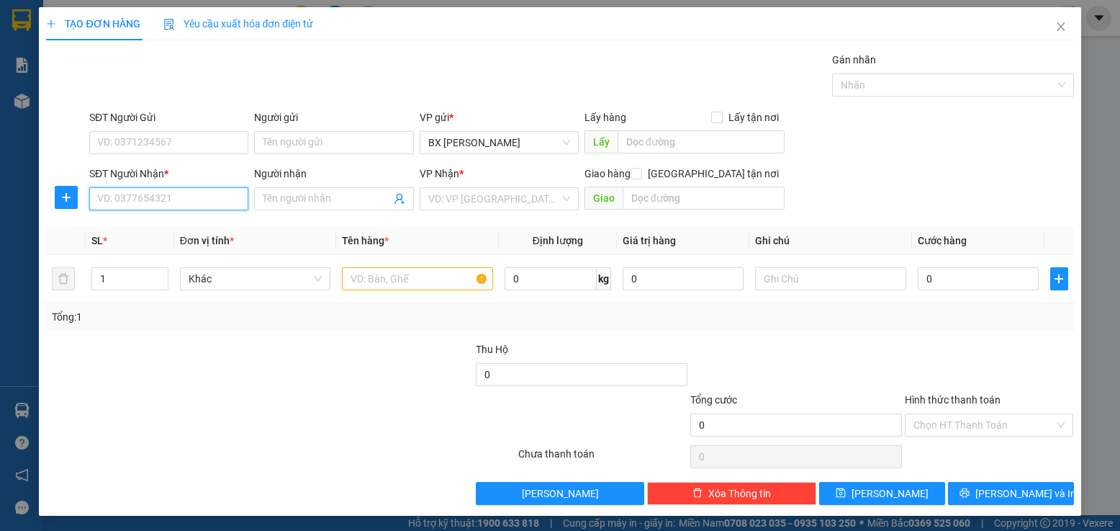
click at [140, 199] on input "SĐT Người Nhận *" at bounding box center [168, 198] width 159 height 23
type input "0901353183"
click at [305, 200] on input "Người nhận" at bounding box center [326, 199] width 127 height 16
type input "D"
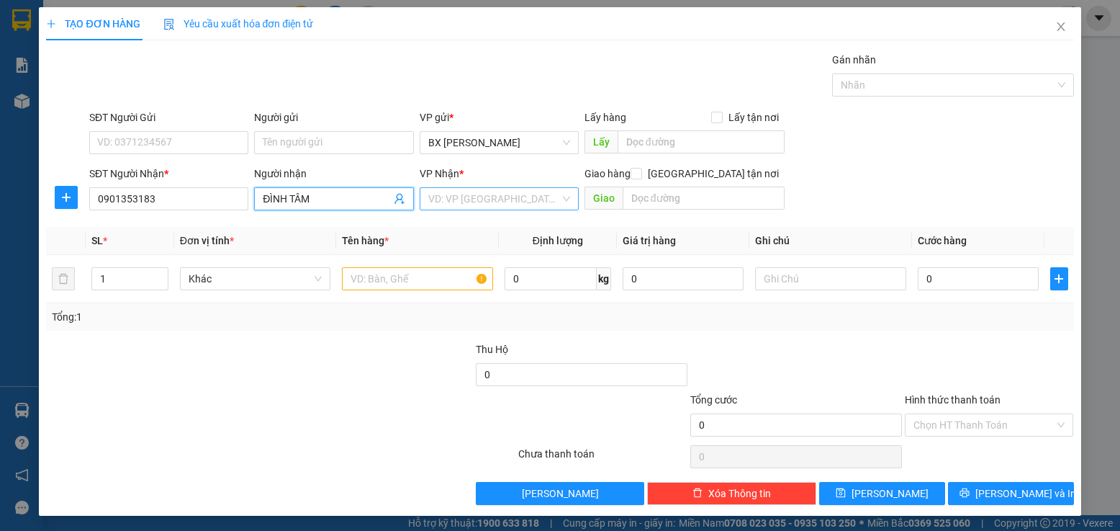
type input "ĐÌNH TÂM"
click at [482, 194] on input "search" at bounding box center [494, 199] width 132 height 22
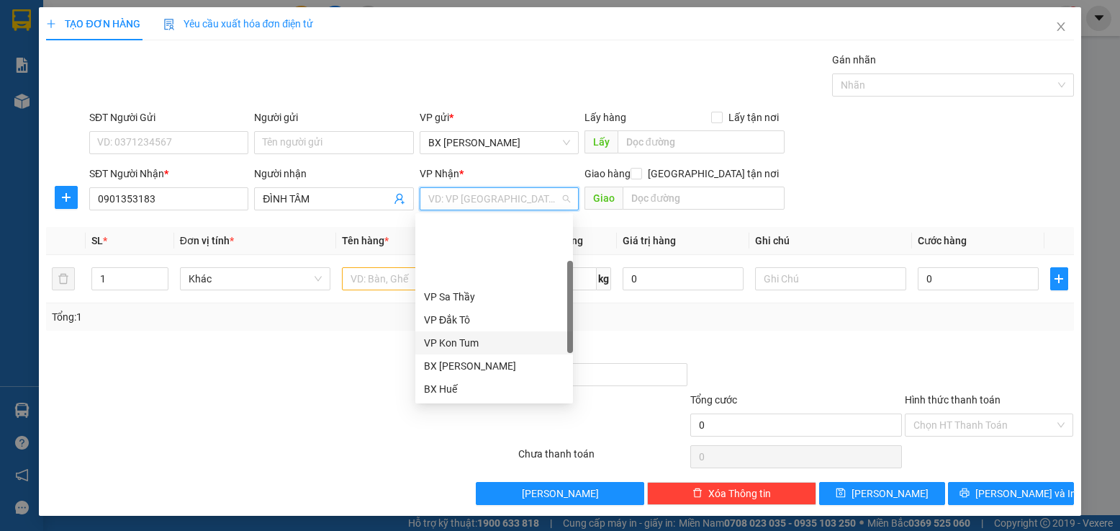
scroll to position [72, 0]
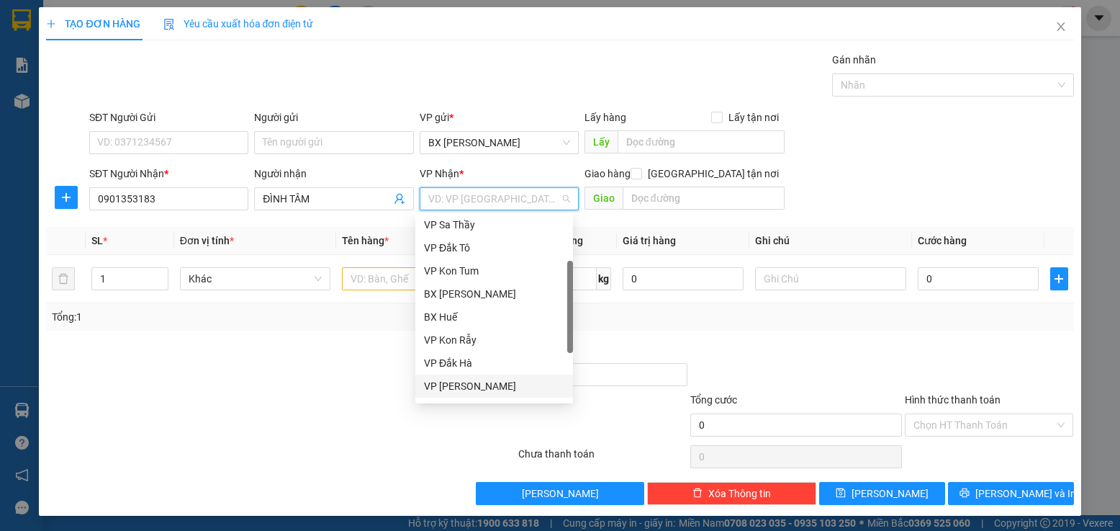
click at [475, 385] on div "VP [PERSON_NAME]" at bounding box center [494, 386] width 140 height 16
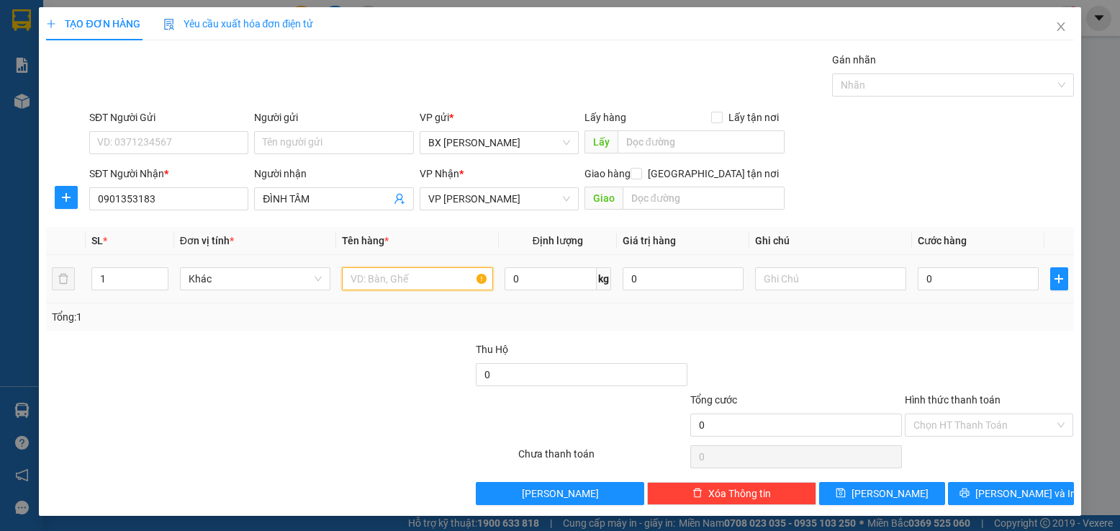
click at [430, 284] on input "text" at bounding box center [417, 278] width 151 height 23
type input "RAU TG"
click at [958, 274] on input "0" at bounding box center [979, 278] width 122 height 23
type input "5"
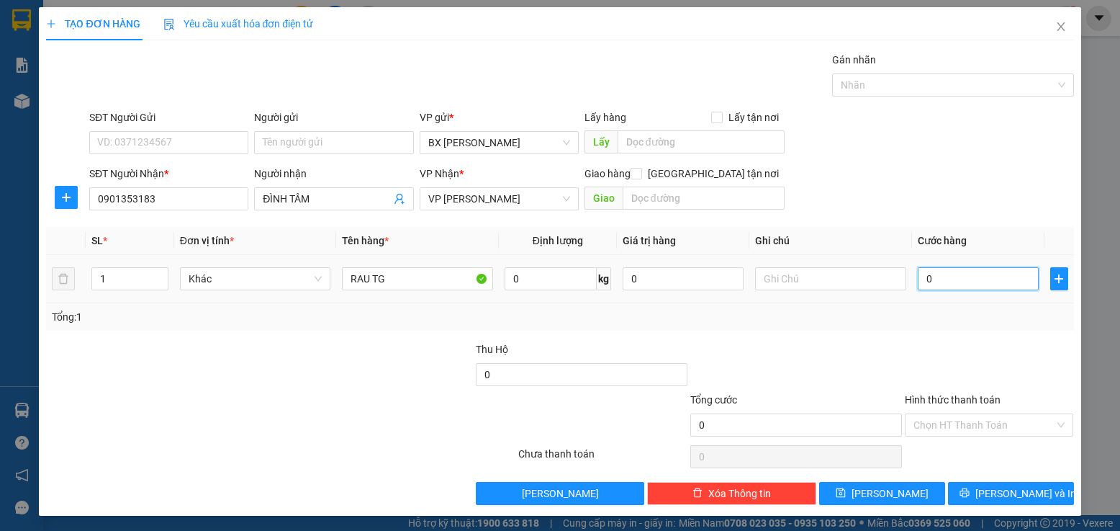
type input "5"
type input "50"
type input "50.000"
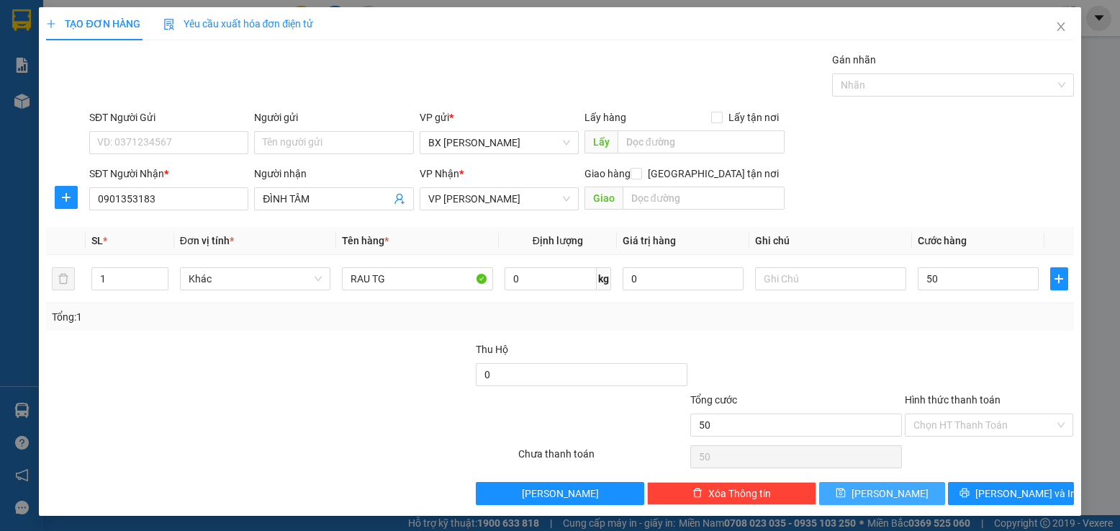
type input "50.000"
click at [892, 496] on button "[PERSON_NAME]" at bounding box center [882, 493] width 126 height 23
type input "0"
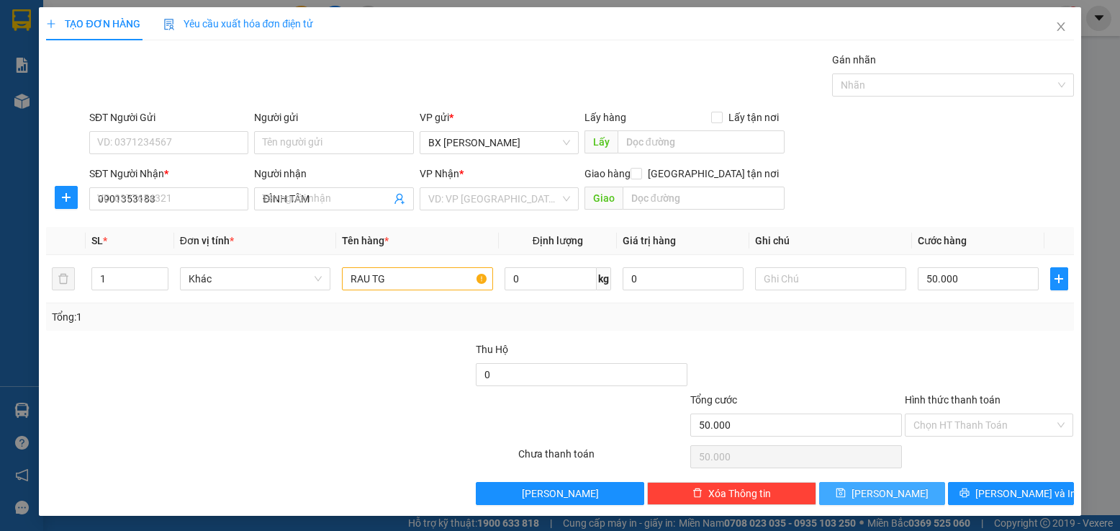
type input "0"
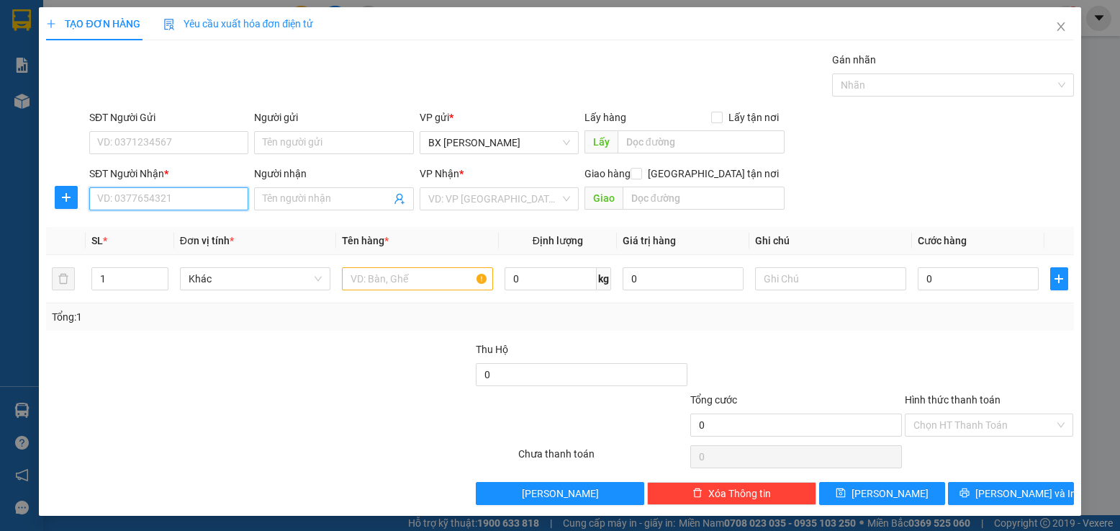
click at [148, 193] on input "SĐT Người Nhận *" at bounding box center [168, 198] width 159 height 23
type input "0796680669"
click at [176, 221] on div "0796680669 - trâm" at bounding box center [167, 228] width 140 height 16
type input "trâm"
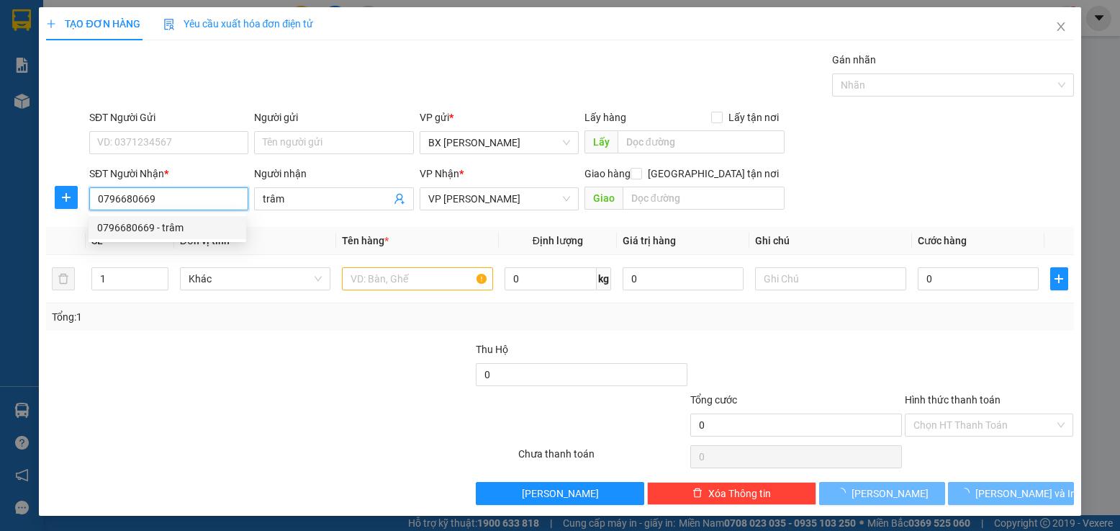
type input "50.000"
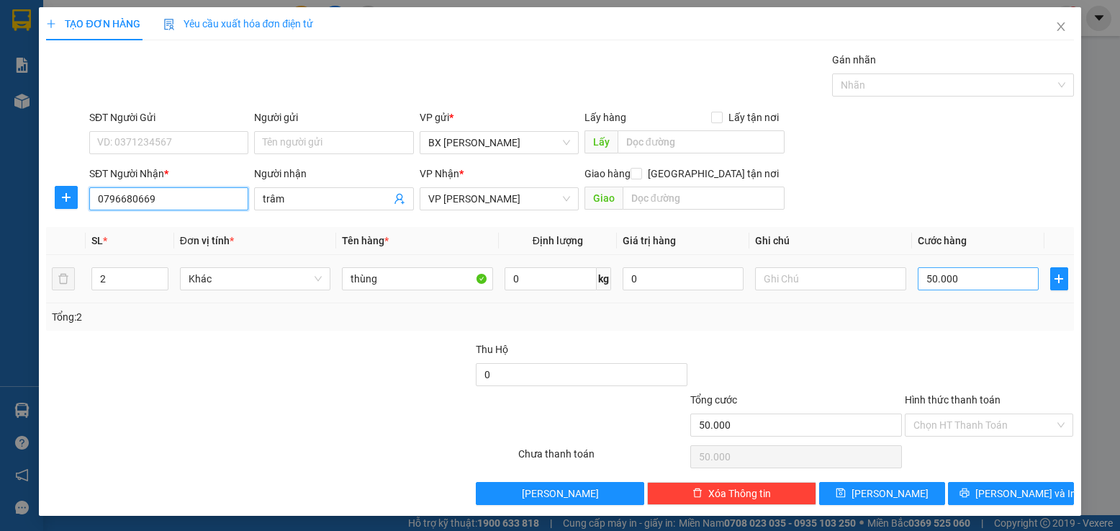
type input "0796680669"
click at [969, 286] on input "50.000" at bounding box center [979, 278] width 122 height 23
type input "1"
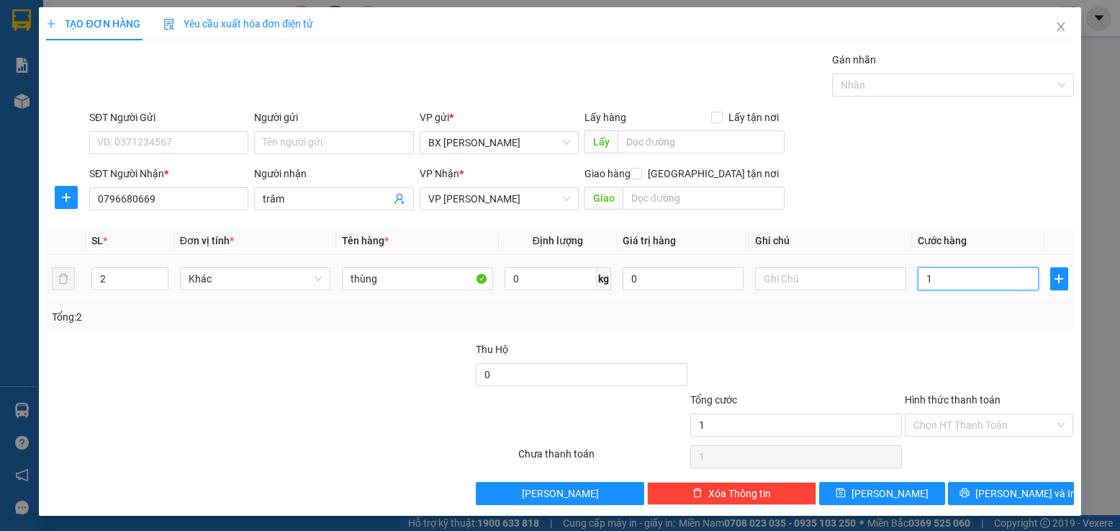
type input "10"
type input "100"
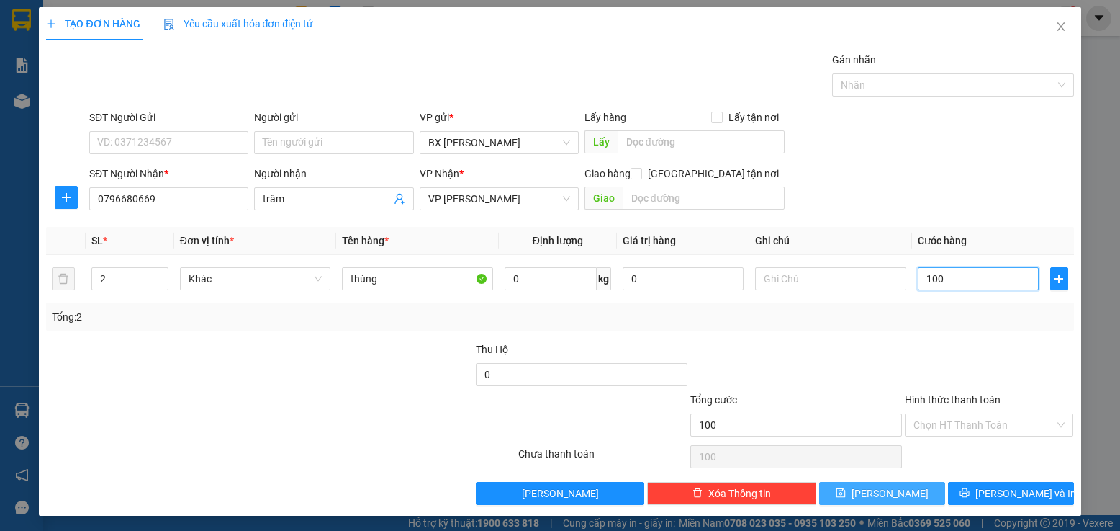
type input "100"
type input "100.000"
click at [889, 486] on span "[PERSON_NAME]" at bounding box center [890, 493] width 77 height 16
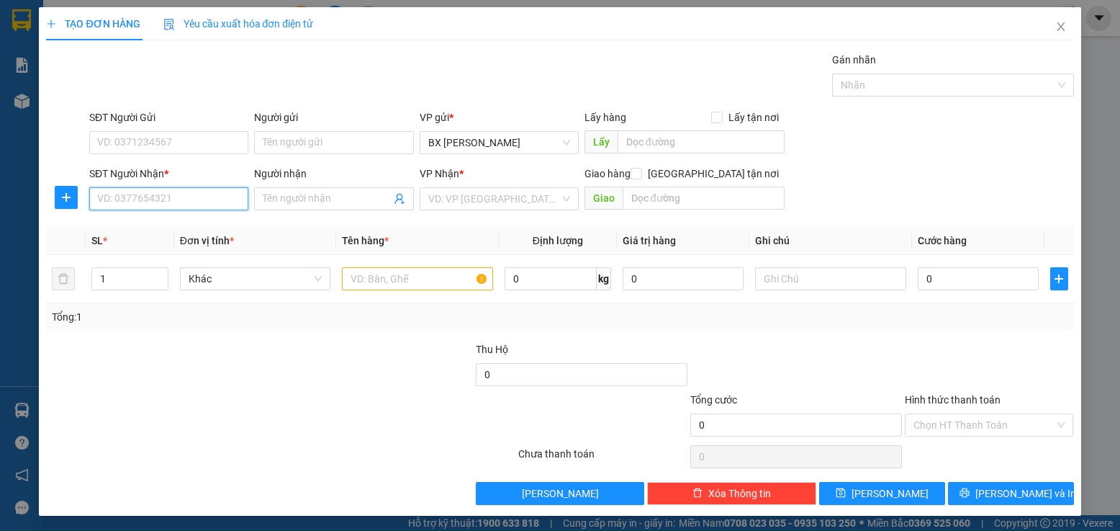
click at [132, 202] on input "SĐT Người Nhận *" at bounding box center [168, 198] width 159 height 23
click at [310, 199] on input "Người nhận" at bounding box center [326, 199] width 127 height 16
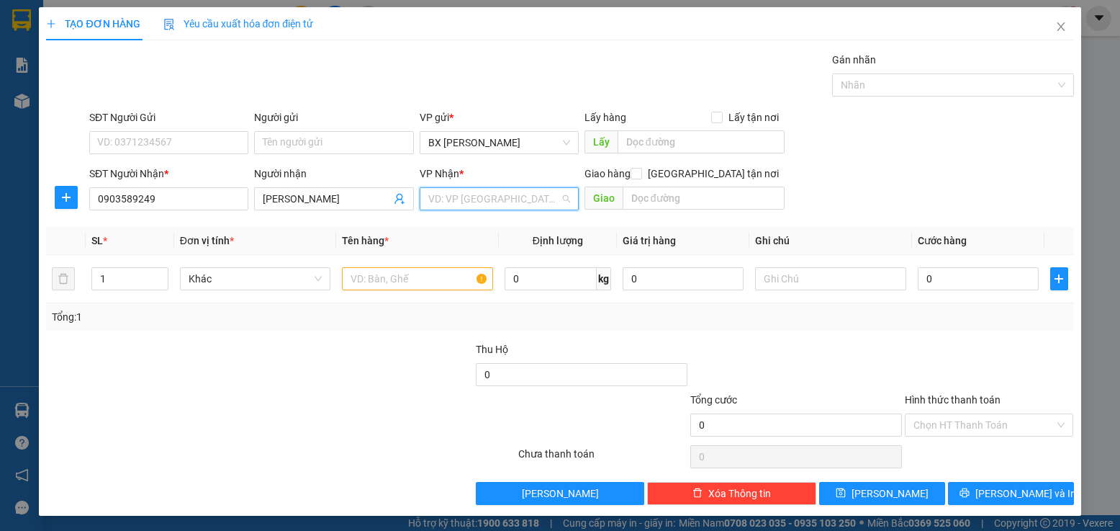
click at [471, 207] on input "search" at bounding box center [494, 199] width 132 height 22
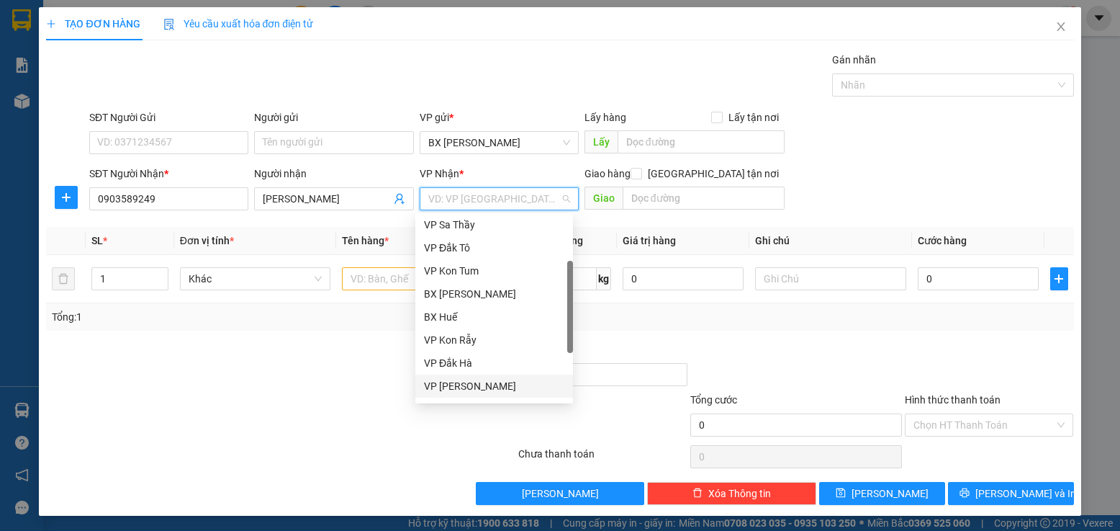
click at [478, 385] on div "VP [PERSON_NAME]" at bounding box center [494, 386] width 140 height 16
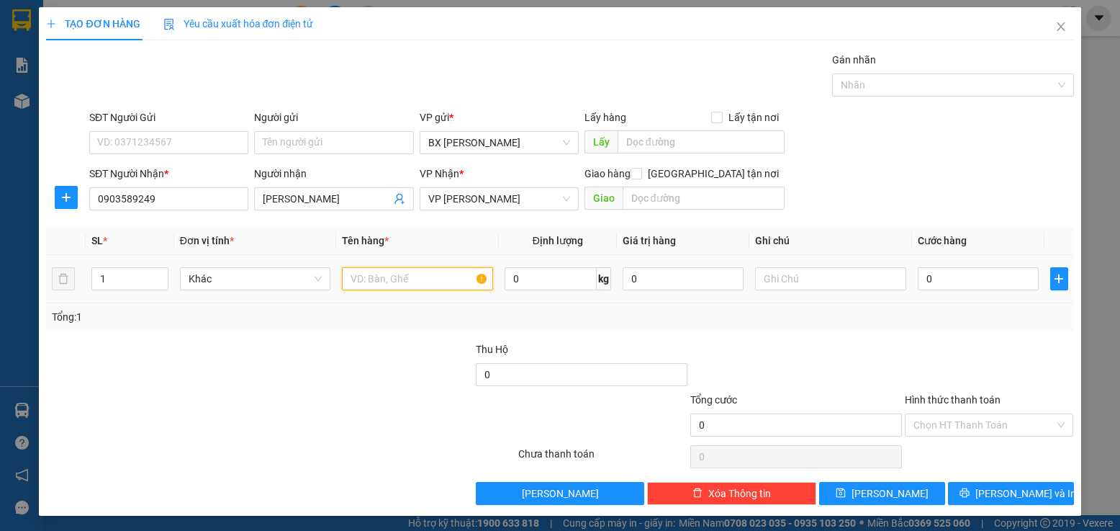
click at [377, 275] on input "text" at bounding box center [417, 278] width 151 height 23
click at [931, 279] on input "0" at bounding box center [979, 278] width 122 height 23
click at [1060, 24] on span "Close" at bounding box center [1061, 27] width 40 height 40
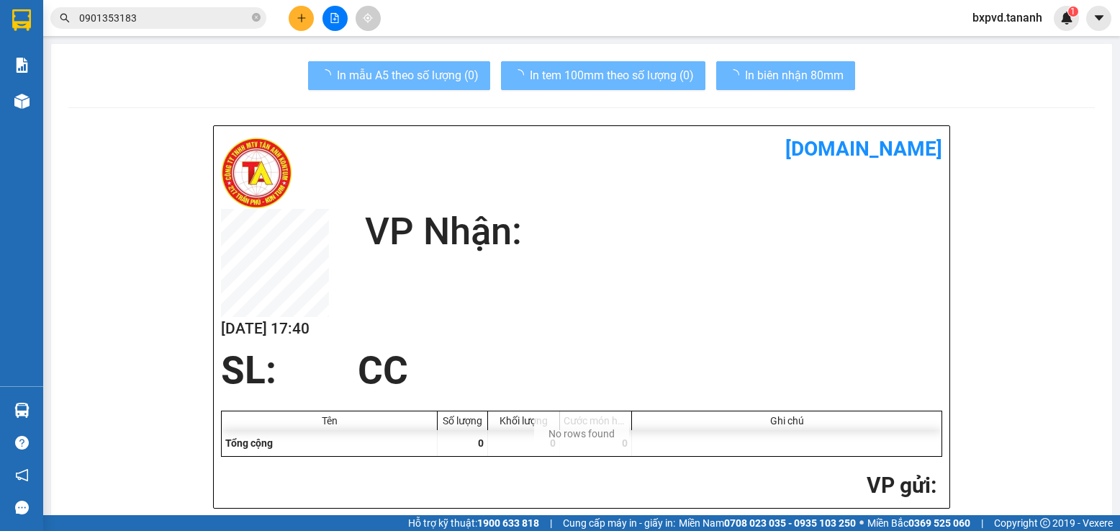
click at [1055, 27] on div "bxpvd.tananh 1" at bounding box center [1020, 18] width 118 height 25
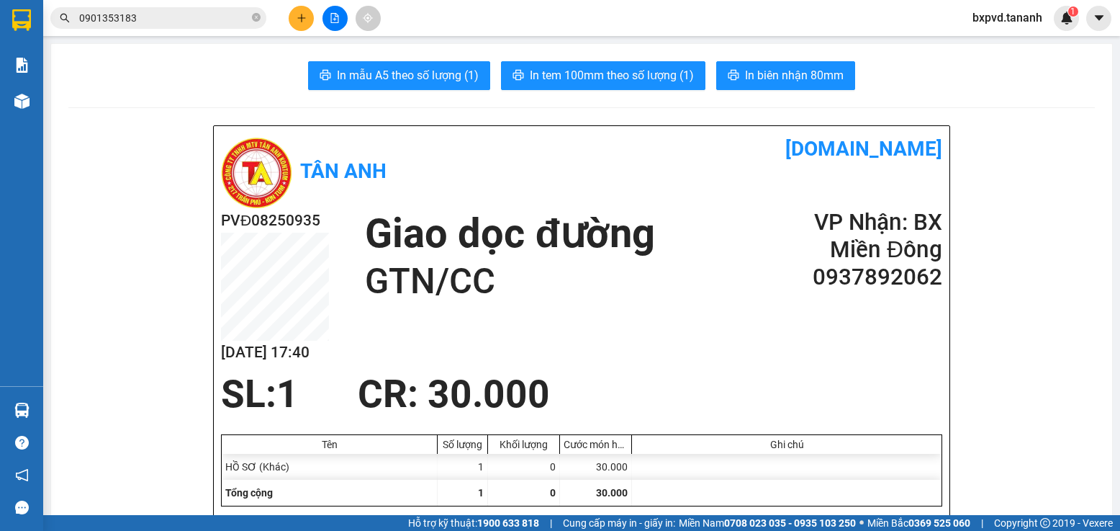
click at [303, 22] on icon "plus" at bounding box center [302, 18] width 10 height 10
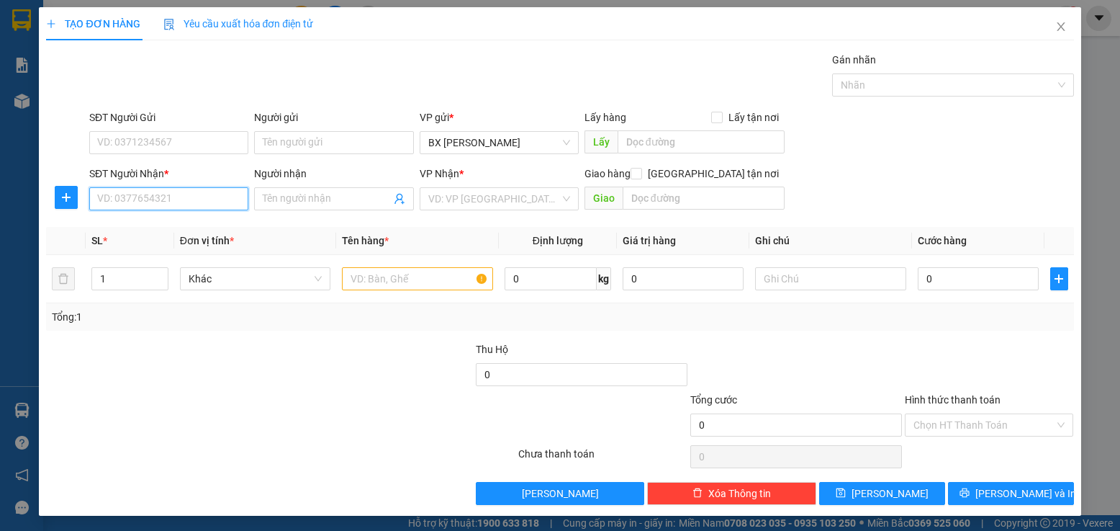
click at [204, 199] on input "SĐT Người Nhận *" at bounding box center [168, 198] width 159 height 23
click at [271, 197] on input "Người nhận" at bounding box center [326, 199] width 127 height 16
click at [375, 273] on input "text" at bounding box center [417, 278] width 151 height 23
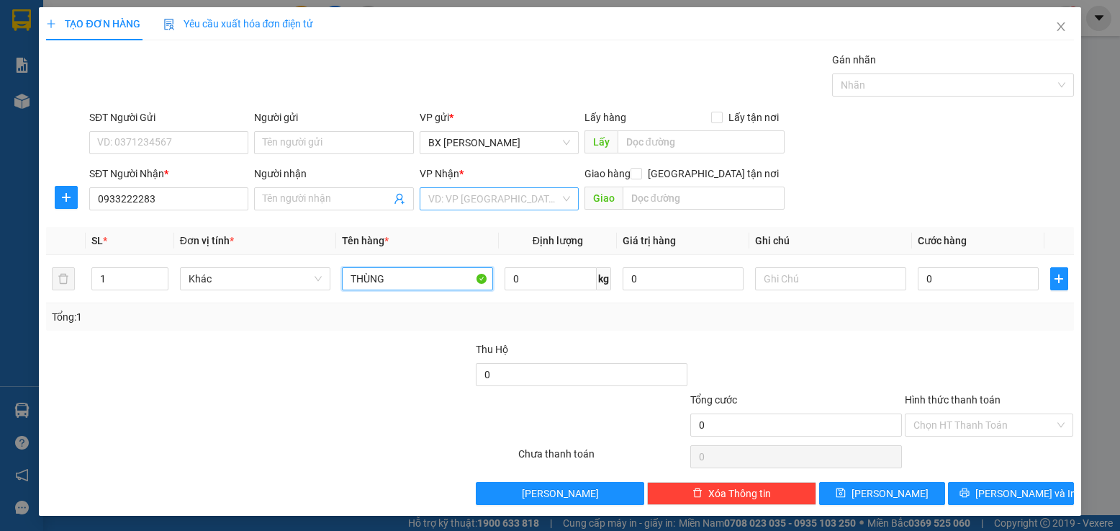
click at [454, 210] on div "VD: VP [GEOGRAPHIC_DATA]" at bounding box center [499, 198] width 159 height 23
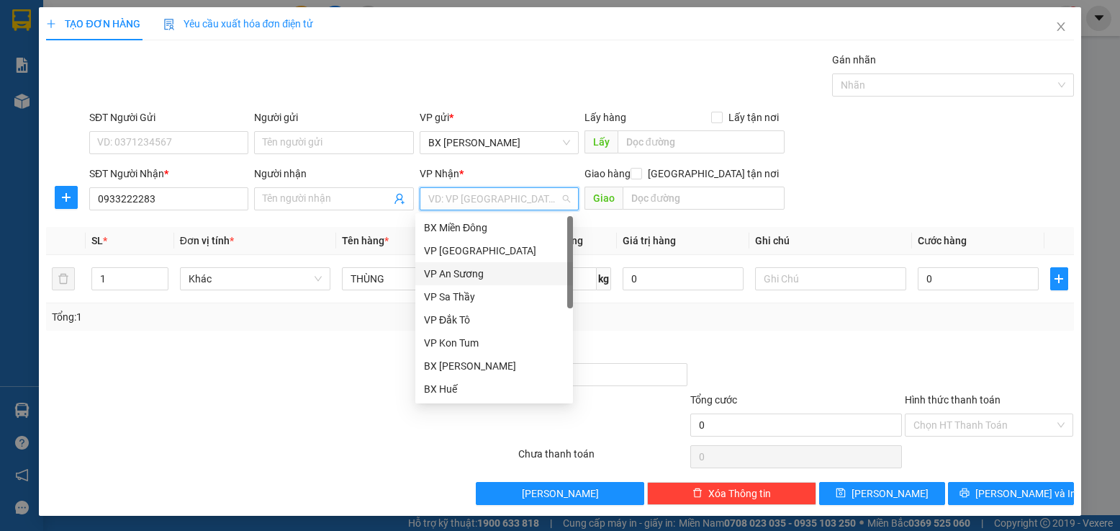
click at [465, 274] on div "VP An Sương" at bounding box center [494, 274] width 140 height 16
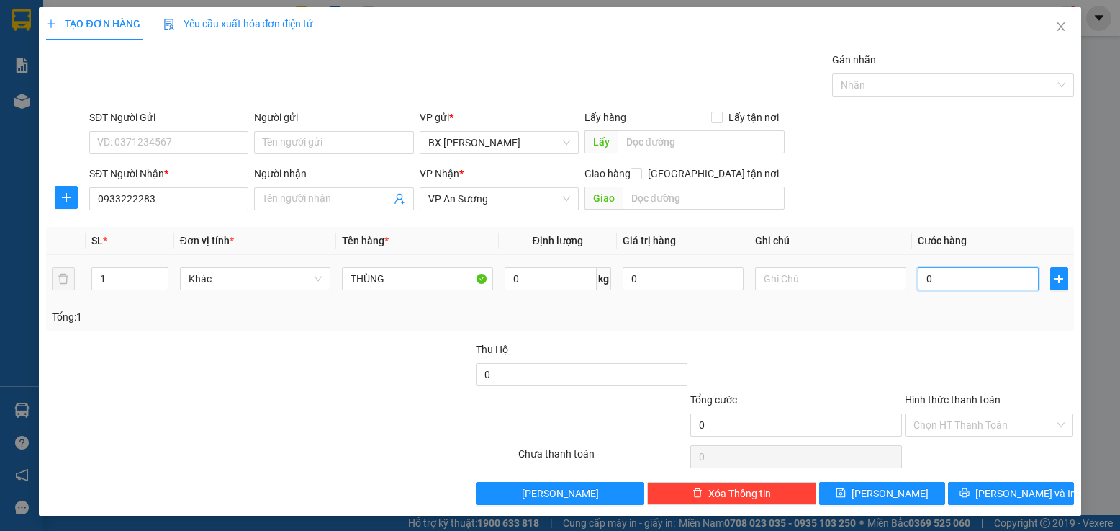
click at [919, 277] on input "0" at bounding box center [979, 278] width 122 height 23
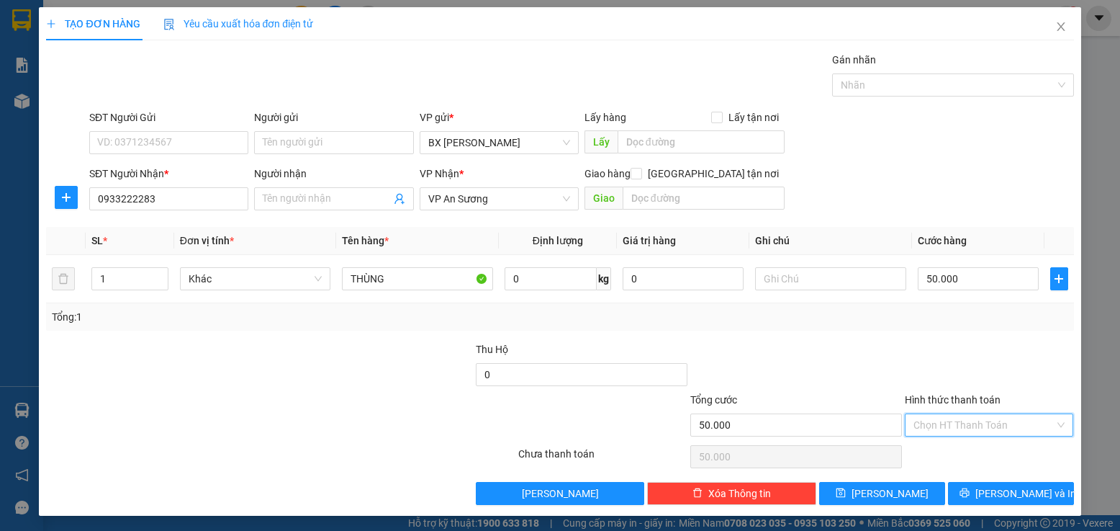
click at [935, 424] on input "Hình thức thanh toán" at bounding box center [985, 425] width 142 height 22
click at [938, 328] on div "Tại văn phòng" at bounding box center [980, 327] width 150 height 16
click at [884, 493] on span "[PERSON_NAME]" at bounding box center [890, 493] width 77 height 16
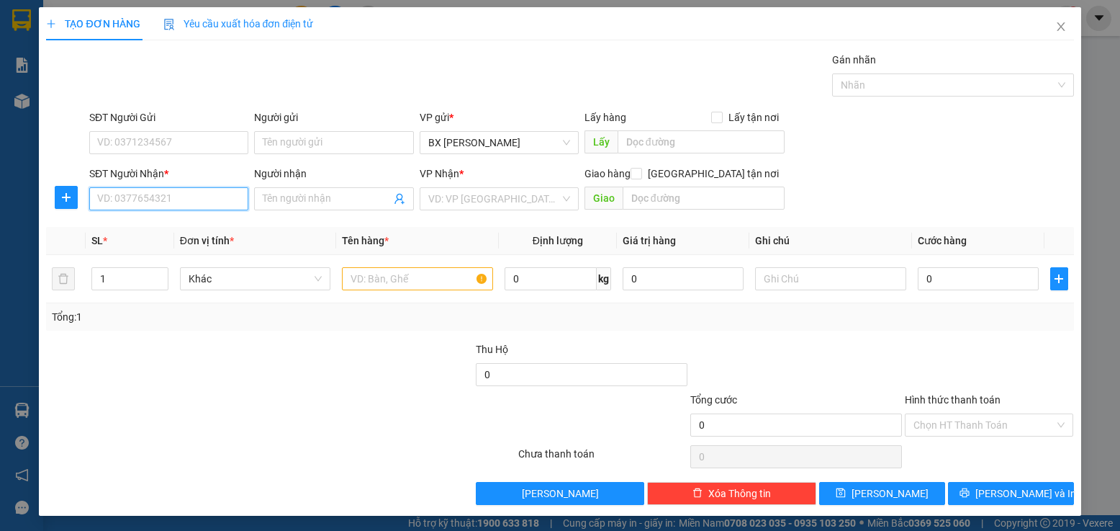
click at [207, 199] on input "SĐT Người Nhận *" at bounding box center [168, 198] width 159 height 23
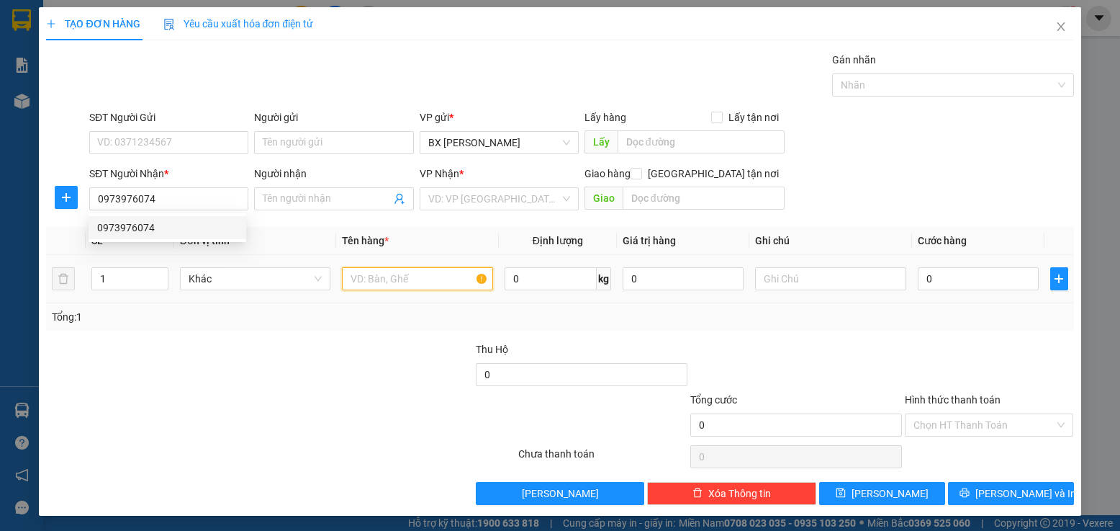
click at [374, 272] on input "text" at bounding box center [417, 278] width 151 height 23
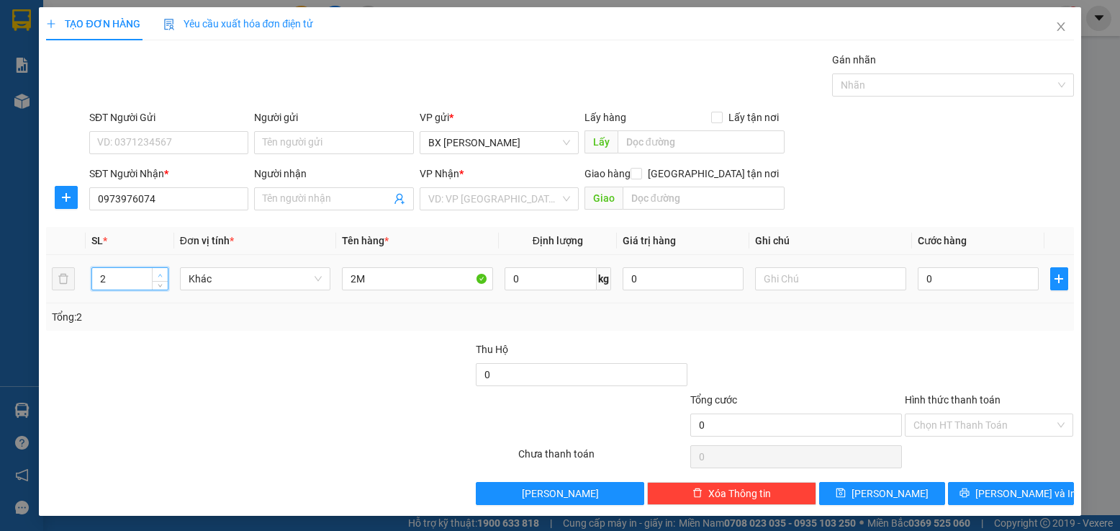
click at [161, 274] on icon "up" at bounding box center [160, 275] width 5 height 5
click at [458, 202] on input "search" at bounding box center [494, 199] width 132 height 22
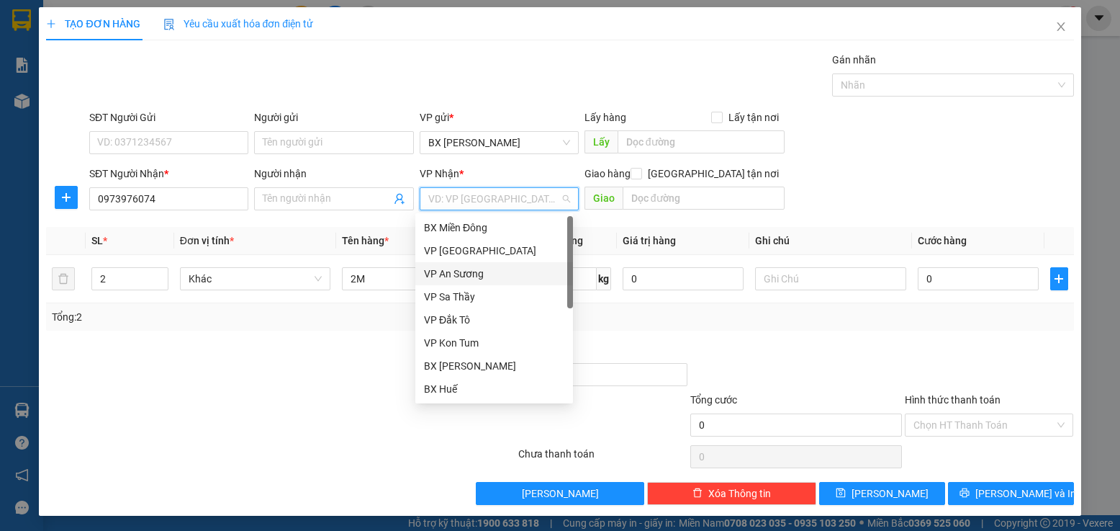
click at [461, 273] on div "VP An Sương" at bounding box center [494, 274] width 140 height 16
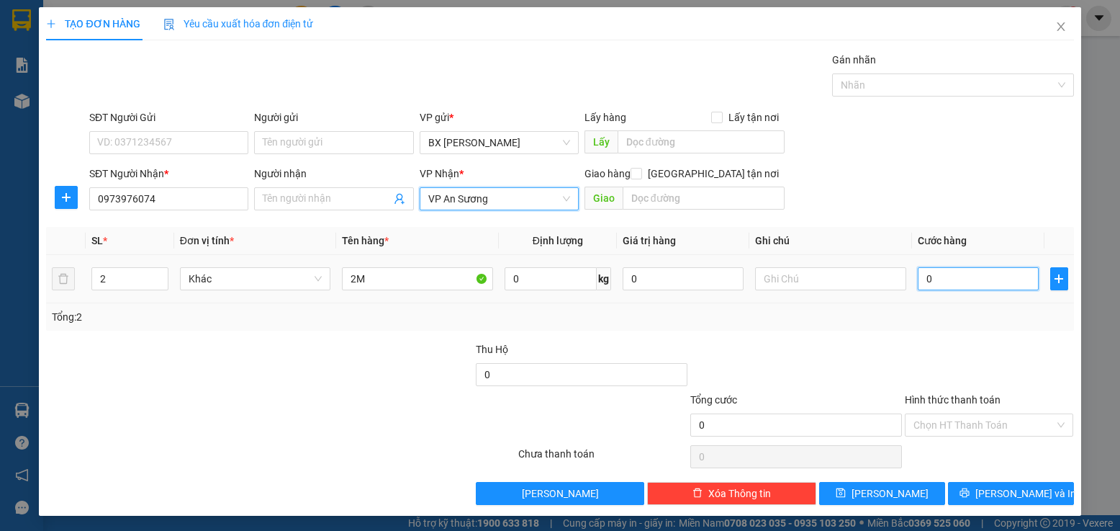
click at [923, 271] on input "0" at bounding box center [979, 278] width 122 height 23
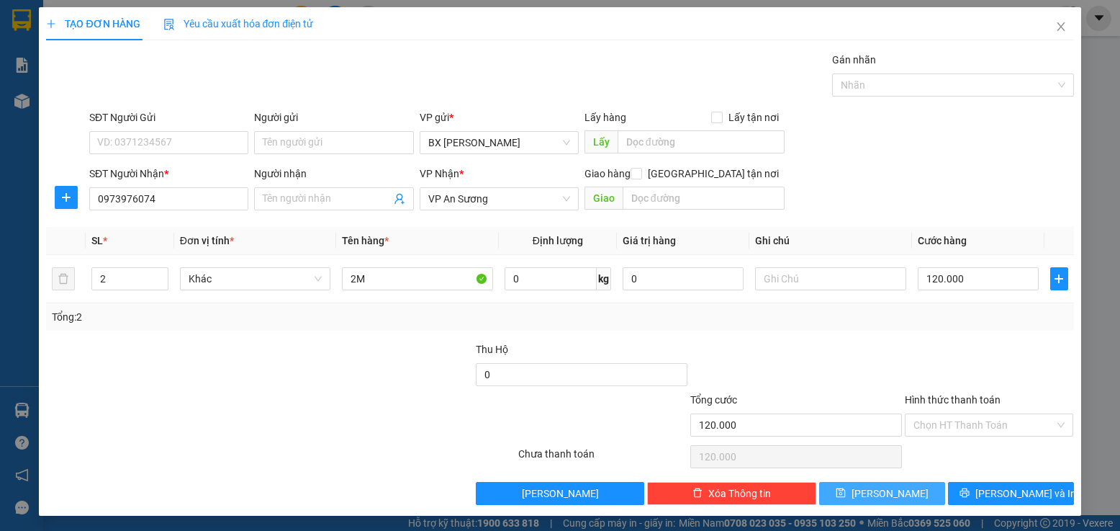
click at [884, 490] on span "[PERSON_NAME]" at bounding box center [890, 493] width 77 height 16
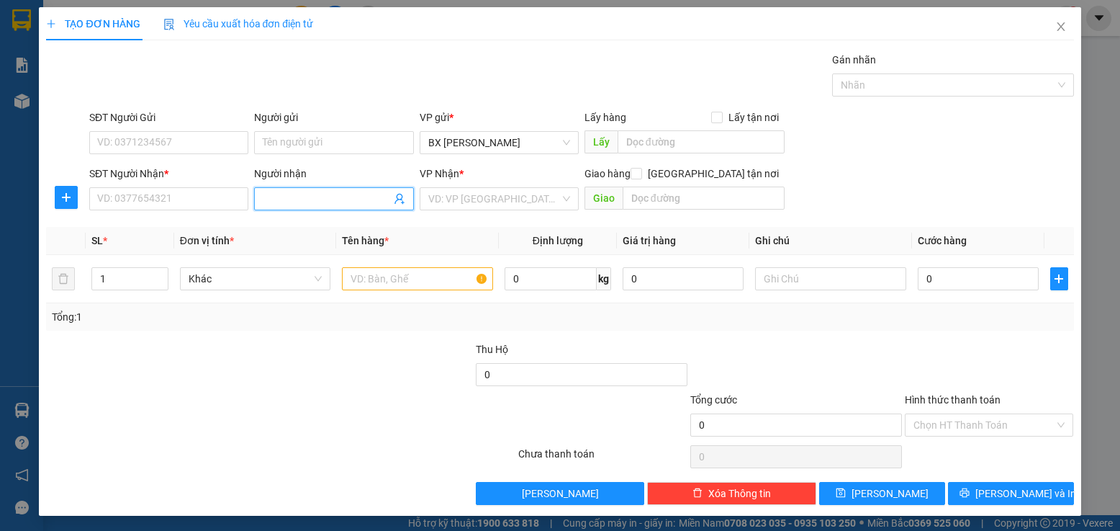
click at [320, 205] on input "Người nhận" at bounding box center [326, 199] width 127 height 16
click at [204, 207] on input "SĐT Người Nhận *" at bounding box center [168, 198] width 159 height 23
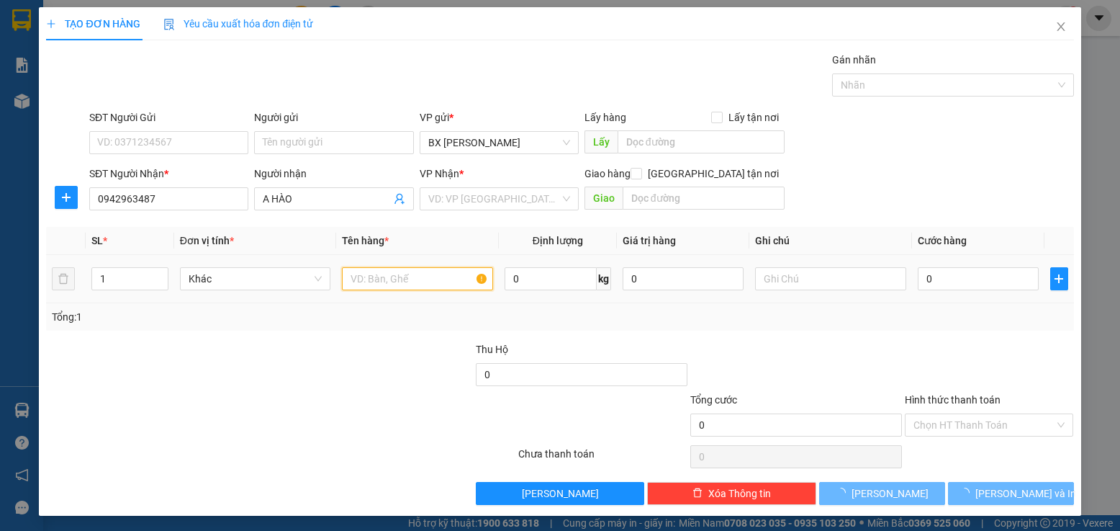
click at [418, 273] on input "text" at bounding box center [417, 278] width 151 height 23
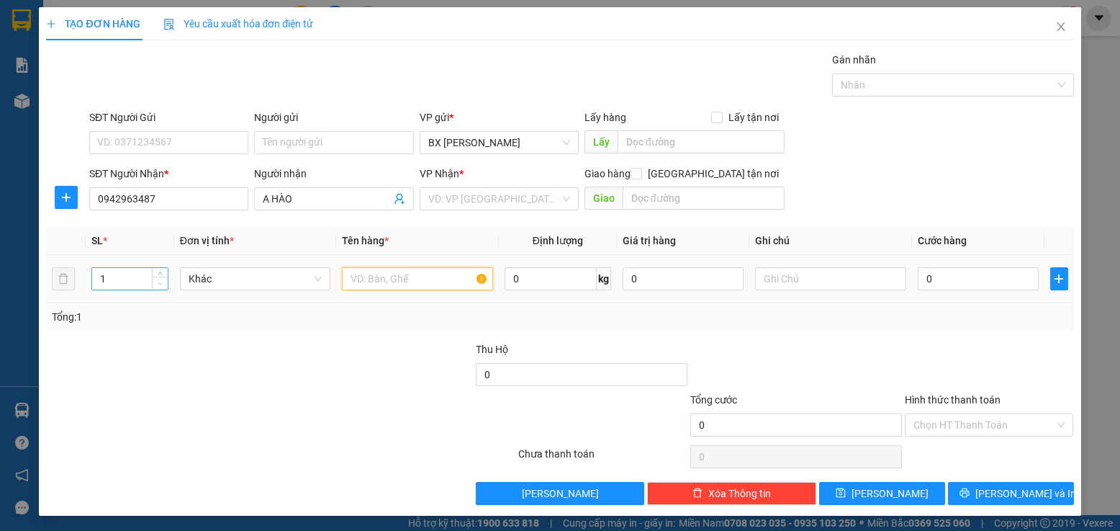
click at [158, 281] on icon "down" at bounding box center [160, 283] width 5 height 5
click at [994, 415] on input "Hình thức thanh toán" at bounding box center [985, 425] width 142 height 22
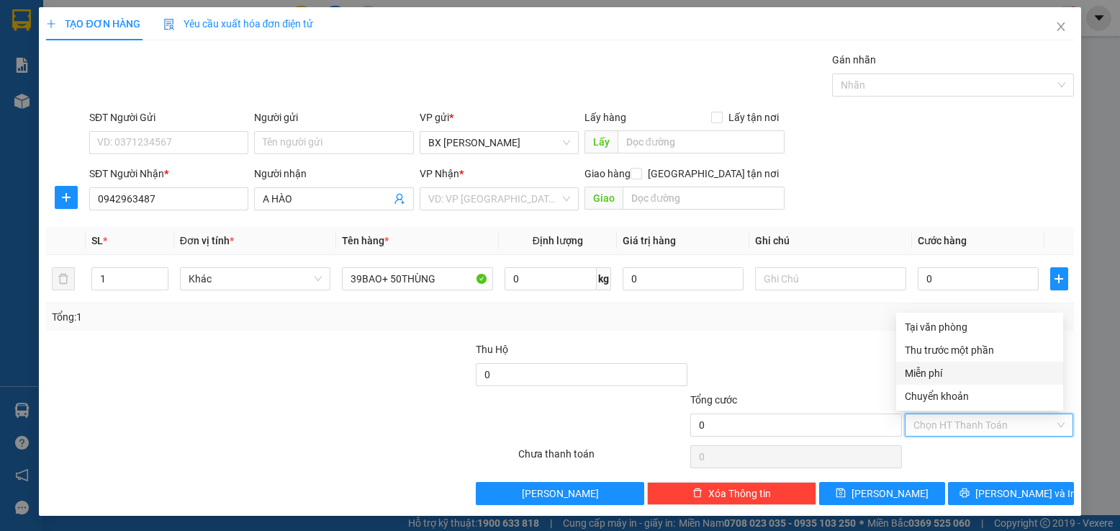
click at [961, 379] on div "Miễn phí" at bounding box center [980, 373] width 150 height 16
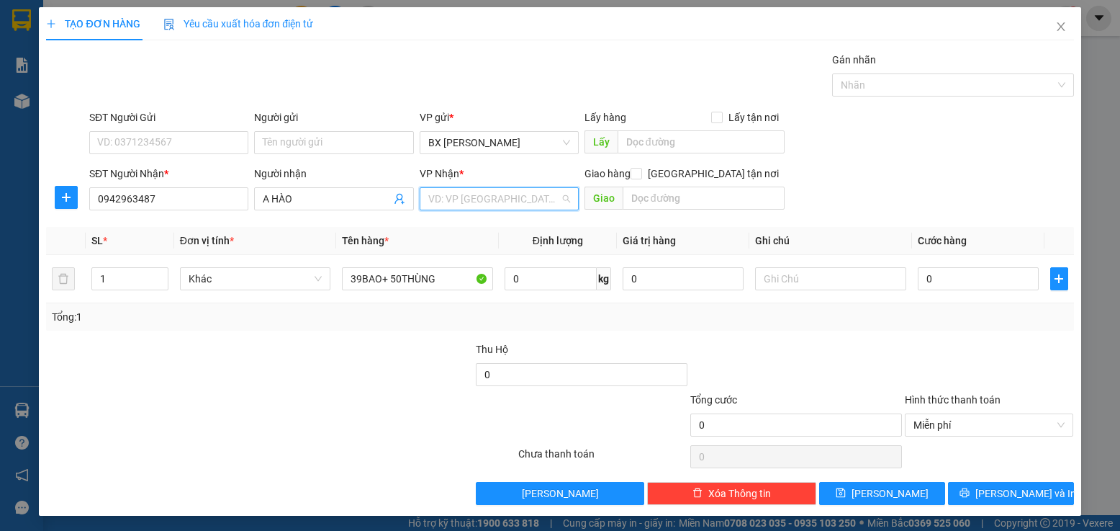
click at [541, 204] on input "search" at bounding box center [494, 199] width 132 height 22
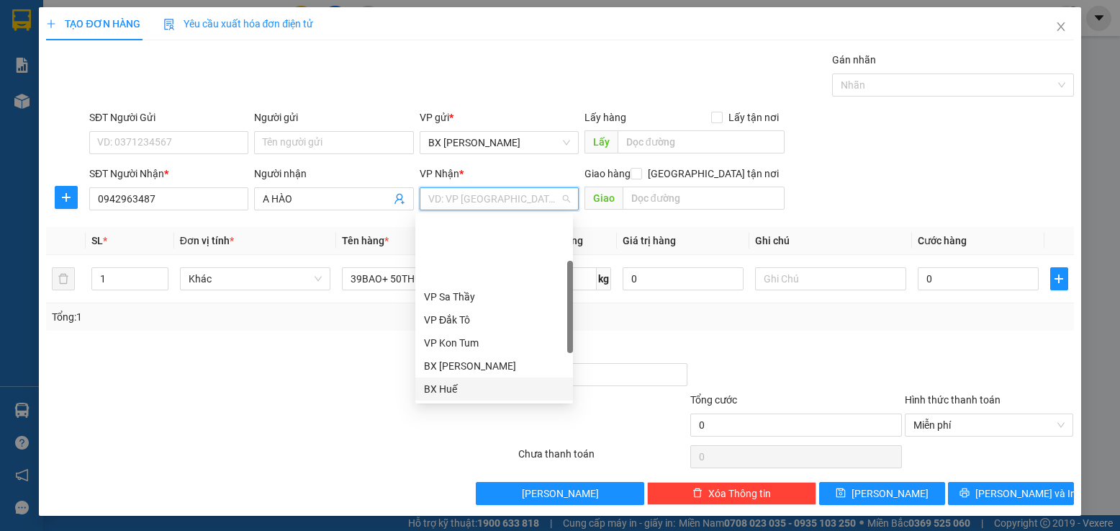
scroll to position [161, 0]
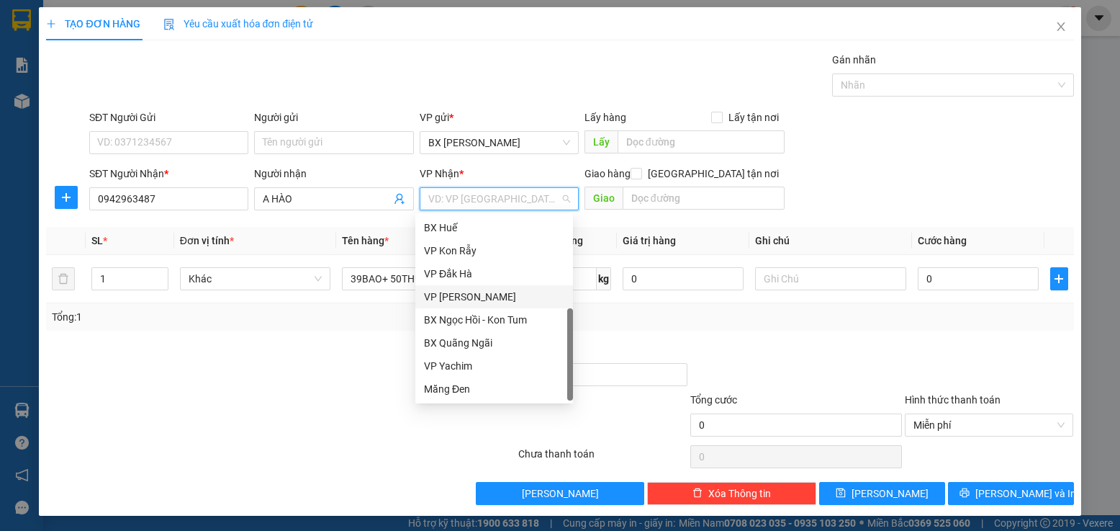
click at [505, 297] on div "VP [PERSON_NAME]" at bounding box center [494, 297] width 140 height 16
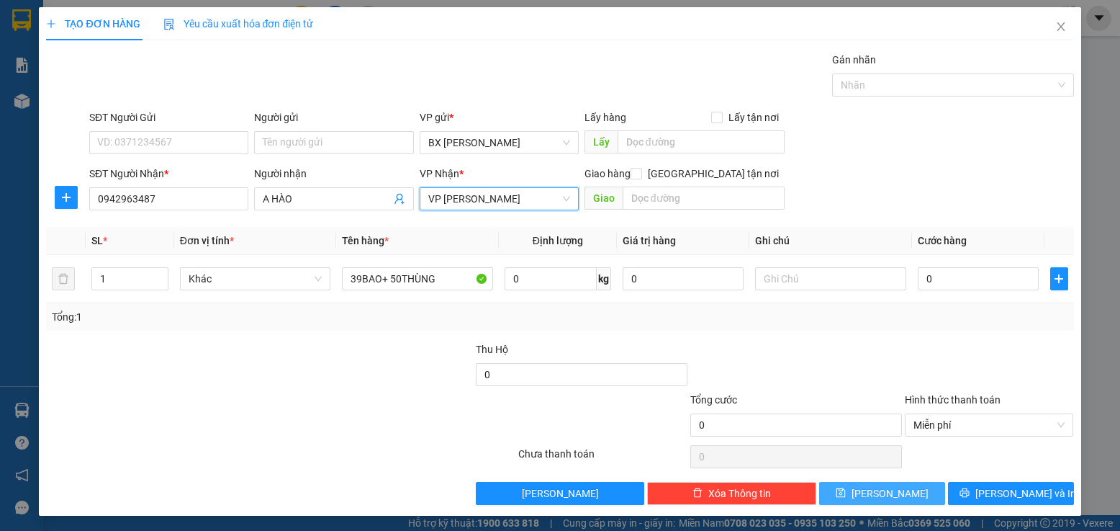
click at [864, 500] on button "[PERSON_NAME]" at bounding box center [882, 493] width 126 height 23
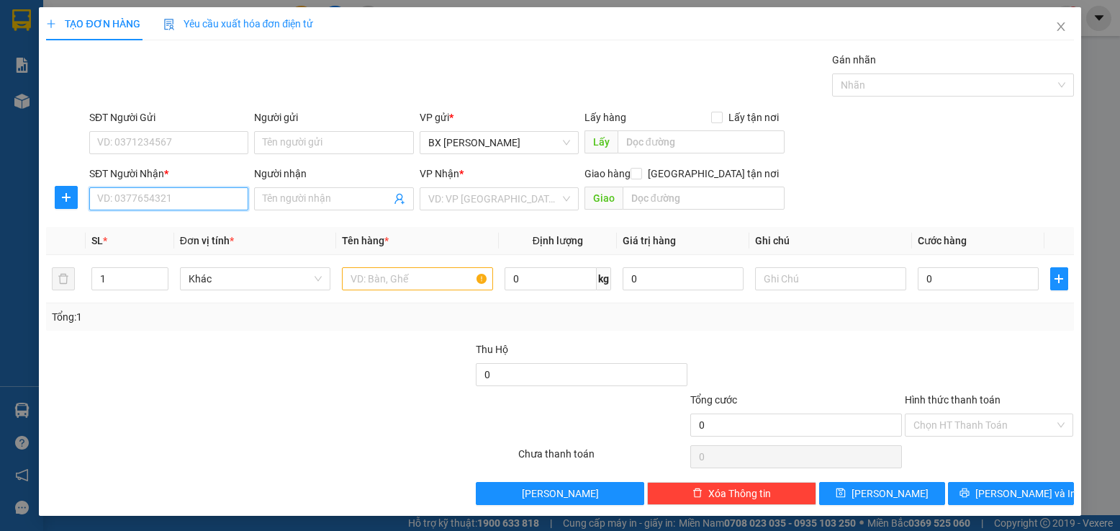
click at [215, 204] on input "SĐT Người Nhận *" at bounding box center [168, 198] width 159 height 23
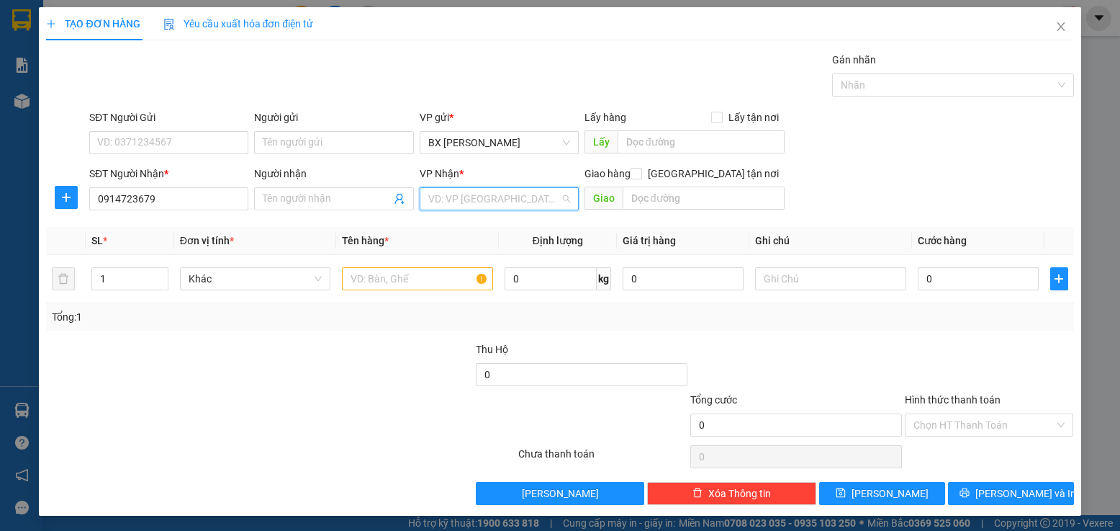
click at [495, 199] on input "search" at bounding box center [494, 199] width 132 height 22
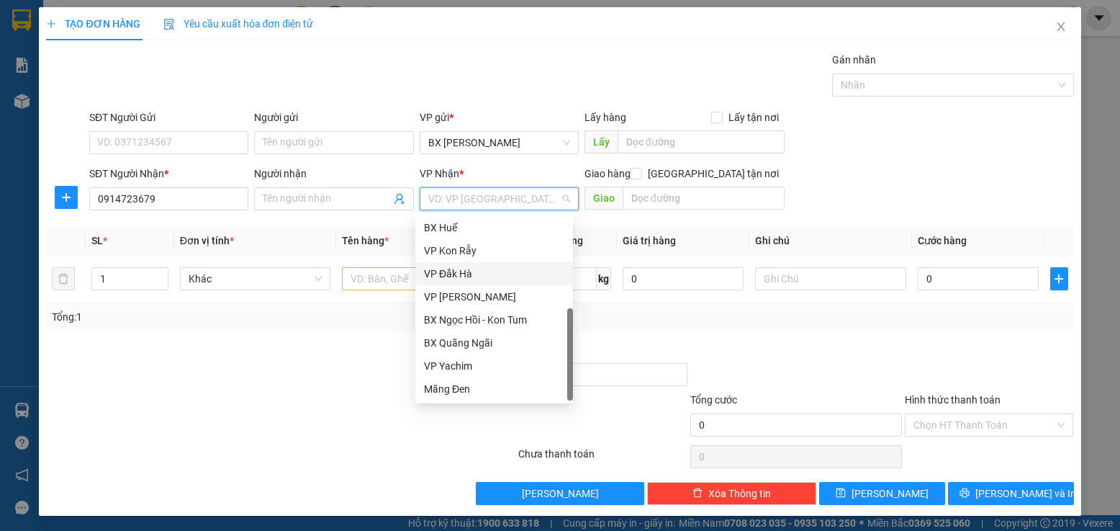
scroll to position [0, 0]
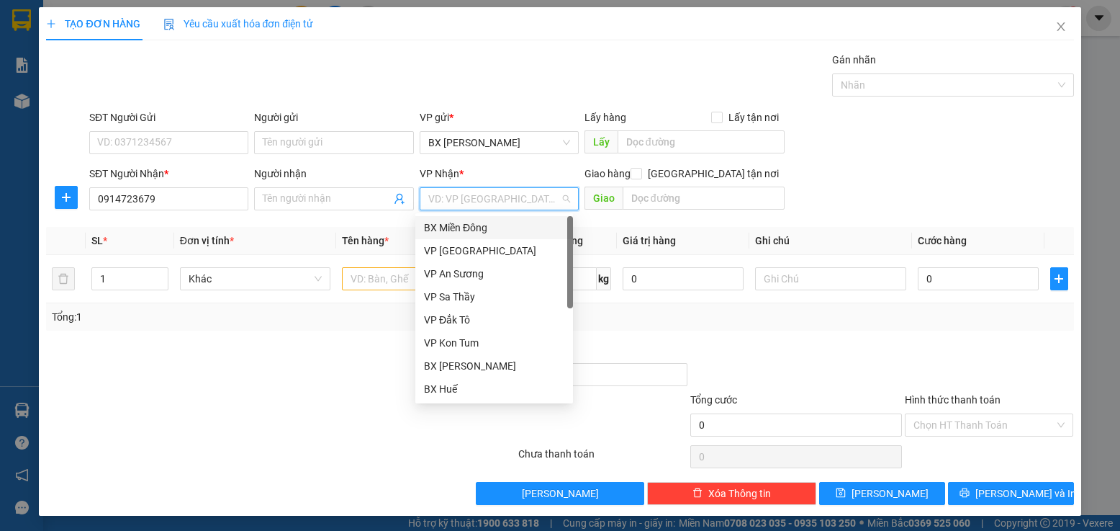
click at [502, 227] on div "BX Miền Đông" at bounding box center [494, 228] width 140 height 16
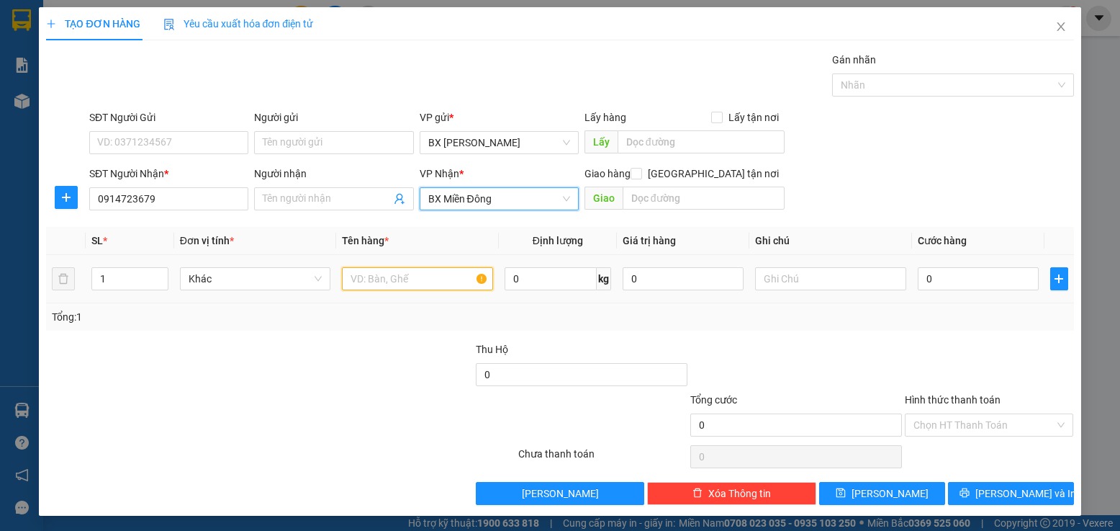
click at [410, 273] on input "text" at bounding box center [417, 278] width 151 height 23
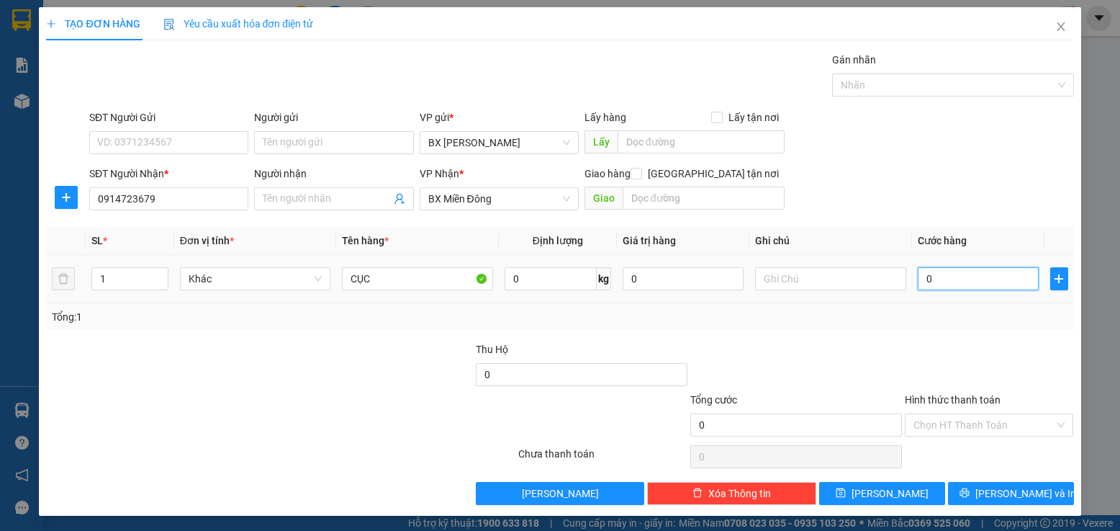
click at [922, 286] on input "0" at bounding box center [979, 278] width 122 height 23
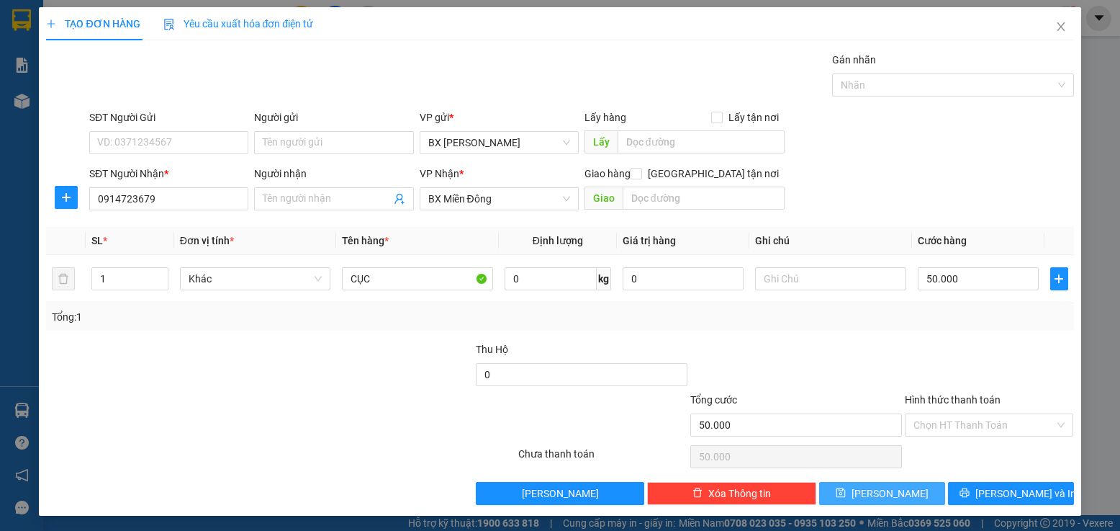
click at [871, 488] on button "[PERSON_NAME]" at bounding box center [882, 493] width 126 height 23
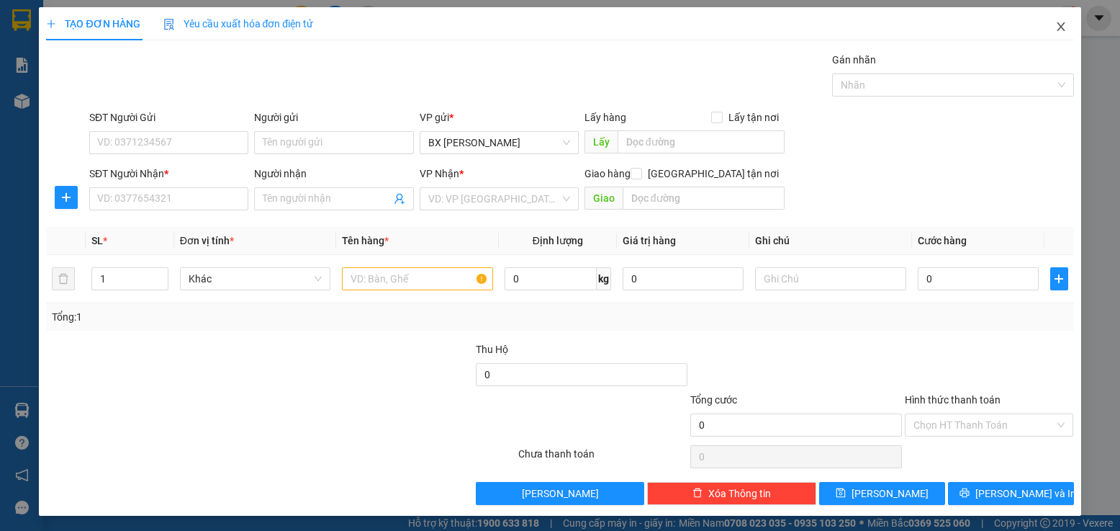
click at [1043, 28] on span "Close" at bounding box center [1061, 27] width 40 height 40
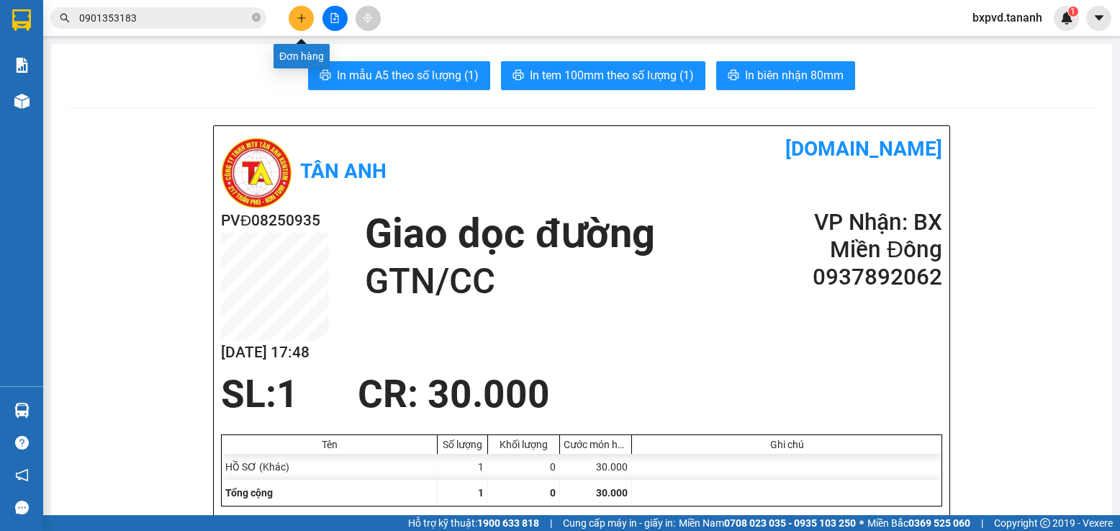
click at [301, 13] on icon "plus" at bounding box center [302, 18] width 10 height 10
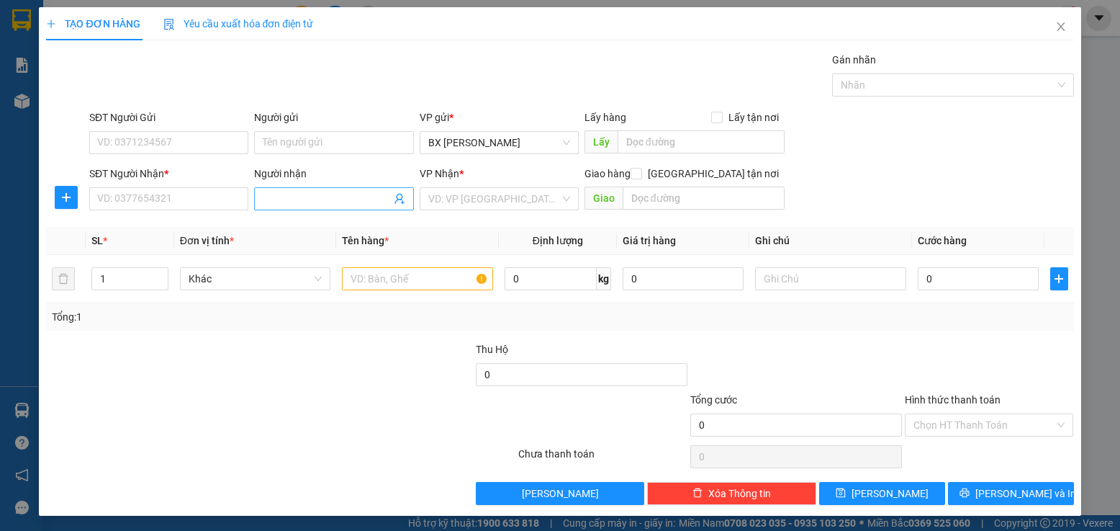
click at [337, 201] on input "Người nhận" at bounding box center [326, 199] width 127 height 16
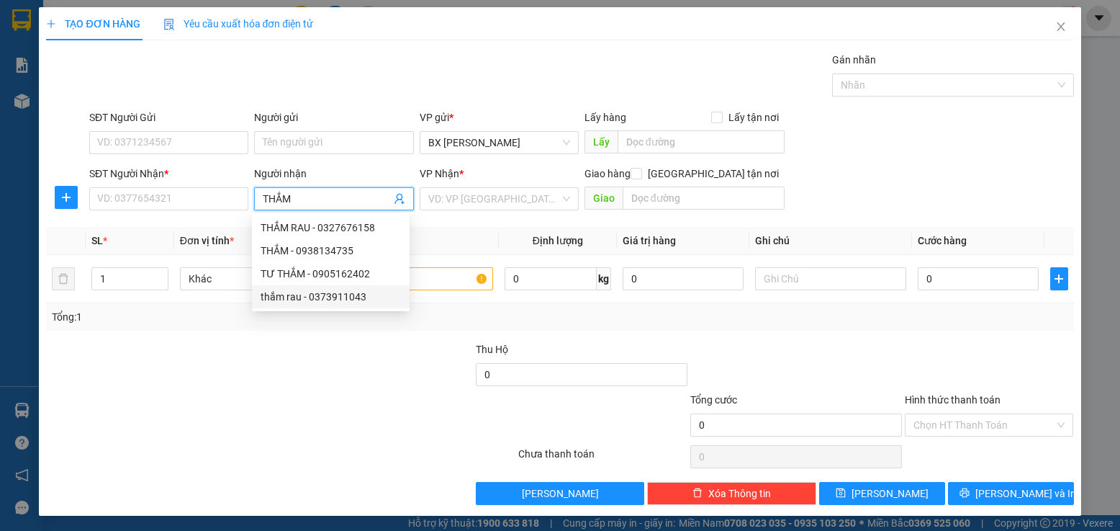
click at [333, 297] on div "thắm rau - 0373911043" at bounding box center [331, 297] width 140 height 16
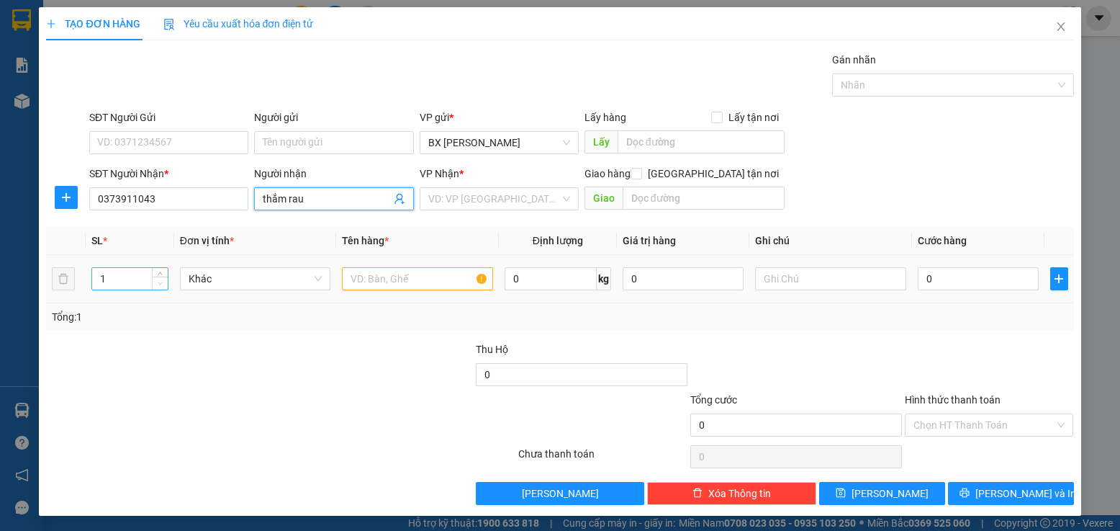
click at [158, 279] on span "down" at bounding box center [160, 283] width 9 height 9
click at [99, 275] on input "1" at bounding box center [130, 279] width 76 height 22
click at [965, 277] on input "0" at bounding box center [979, 278] width 122 height 23
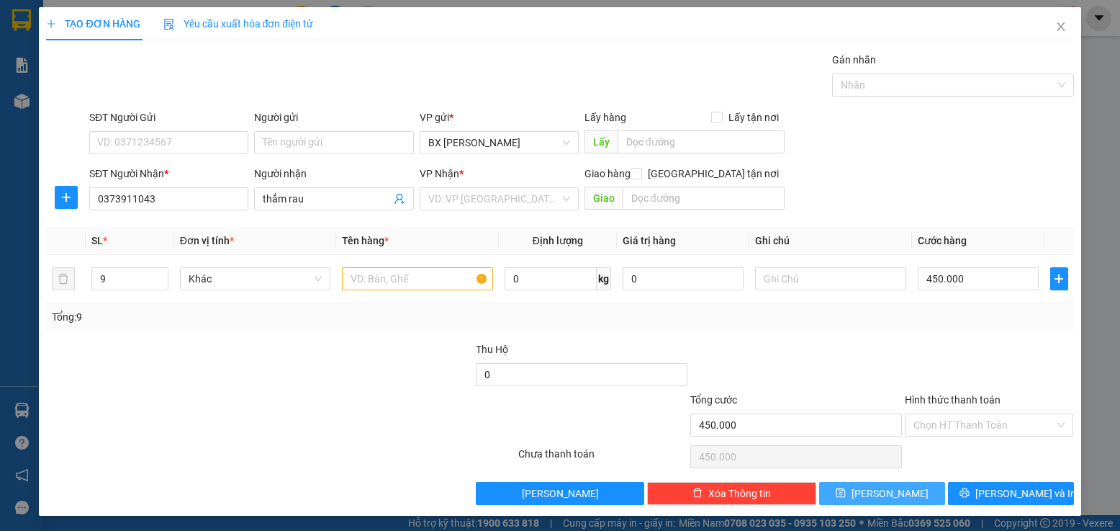
click at [917, 495] on button "[PERSON_NAME]" at bounding box center [882, 493] width 126 height 23
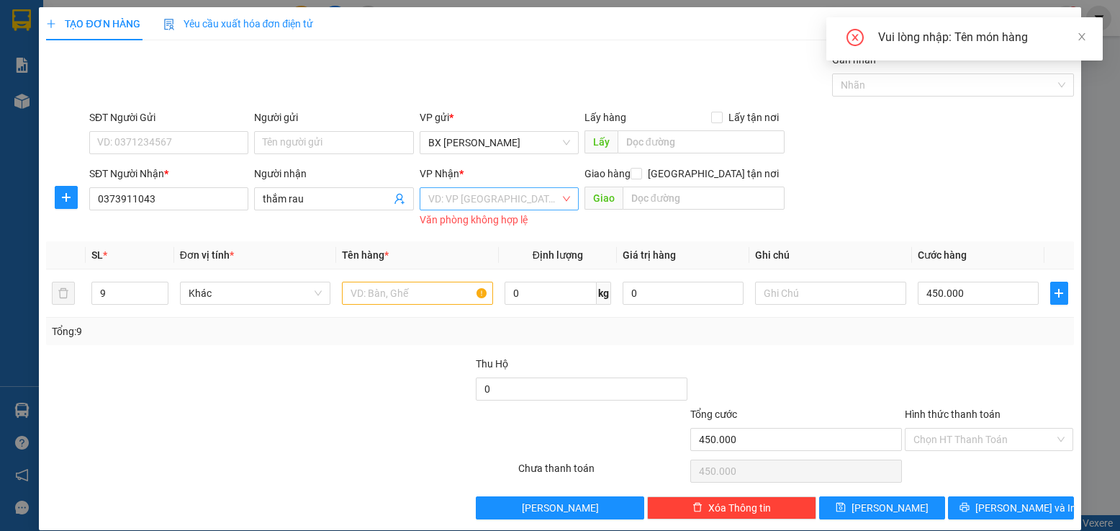
click at [529, 204] on input "search" at bounding box center [494, 199] width 132 height 22
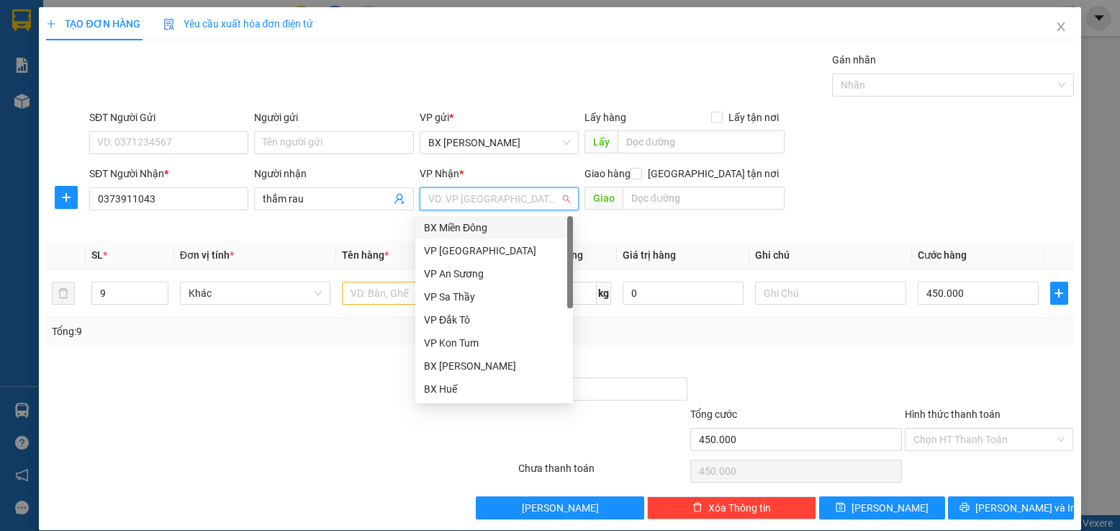
click at [521, 227] on div "BX Miền Đông" at bounding box center [494, 228] width 140 height 16
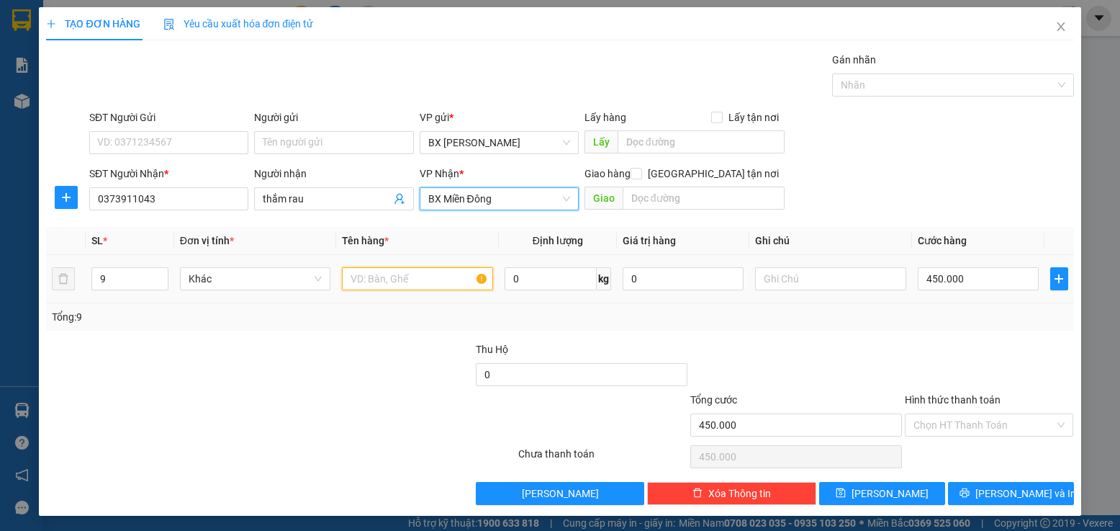
click at [421, 289] on input "text" at bounding box center [417, 278] width 151 height 23
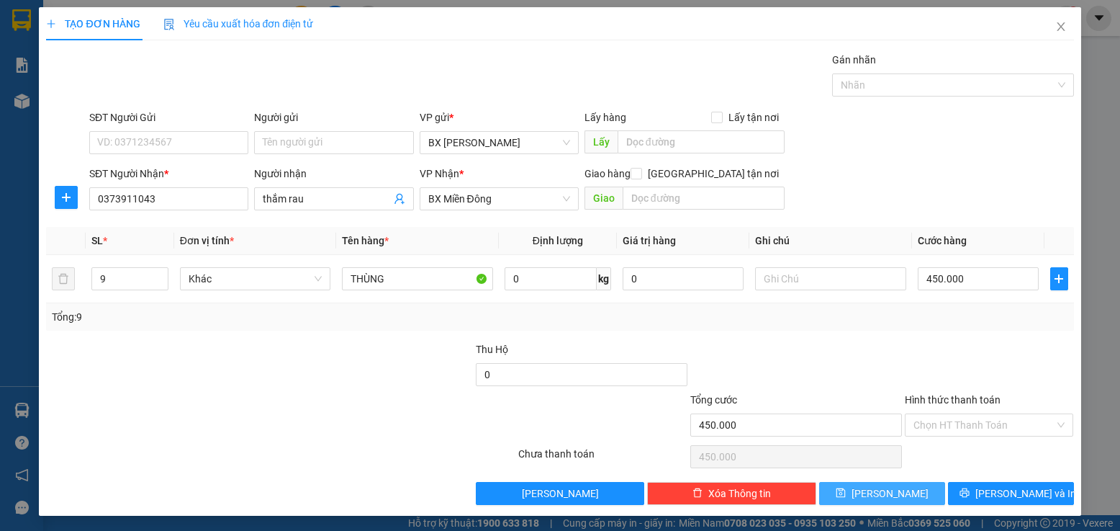
click at [902, 495] on button "[PERSON_NAME]" at bounding box center [882, 493] width 126 height 23
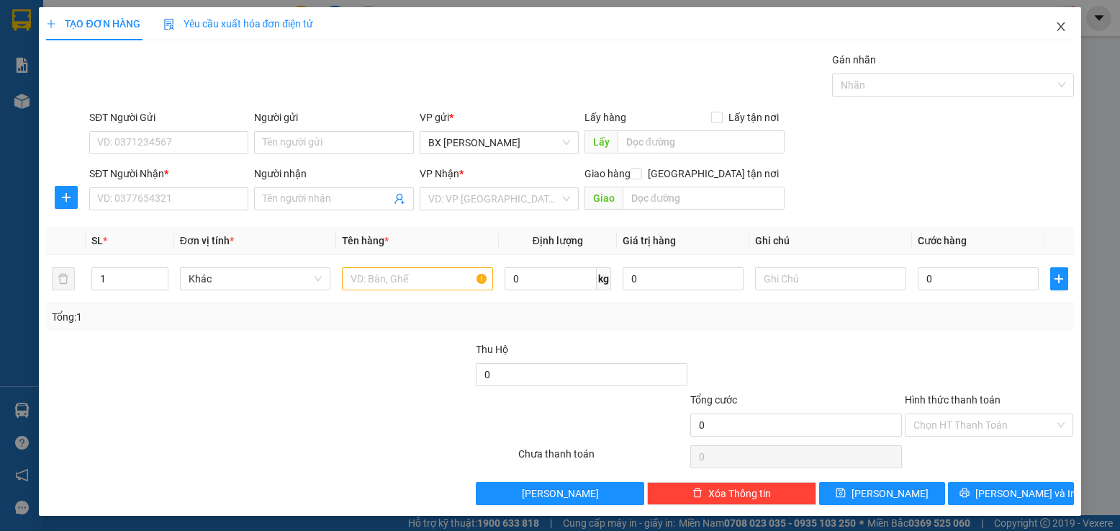
click at [1057, 26] on icon "close" at bounding box center [1061, 26] width 8 height 9
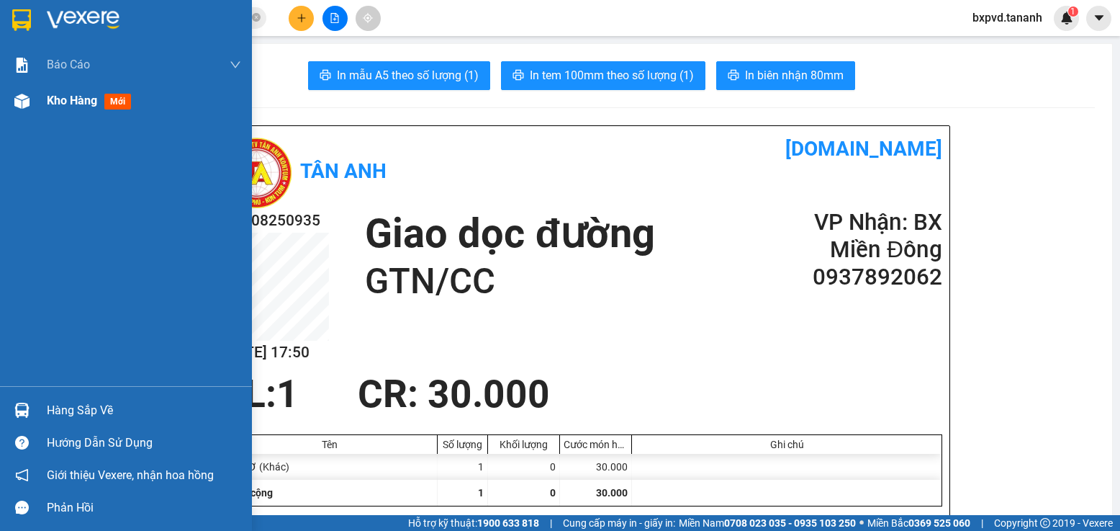
click at [84, 99] on span "Kho hàng" at bounding box center [72, 101] width 50 height 14
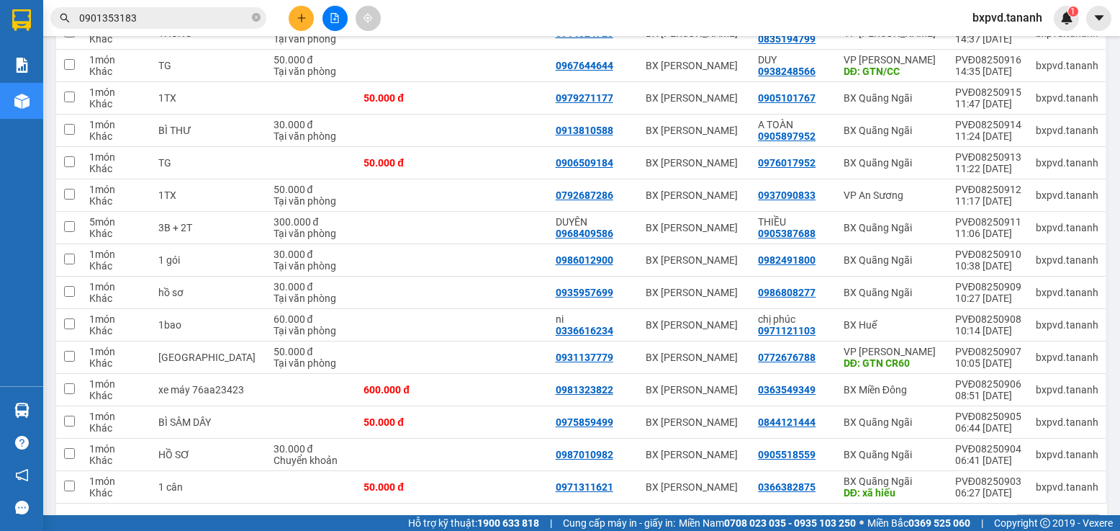
scroll to position [1255, 0]
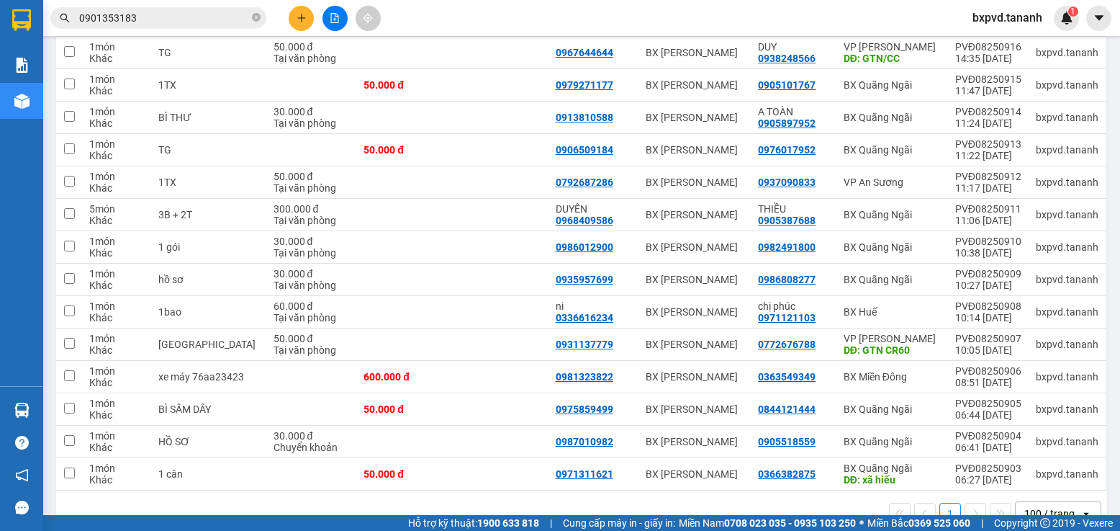
click at [1033, 506] on div "100 / trang" at bounding box center [1050, 513] width 50 height 14
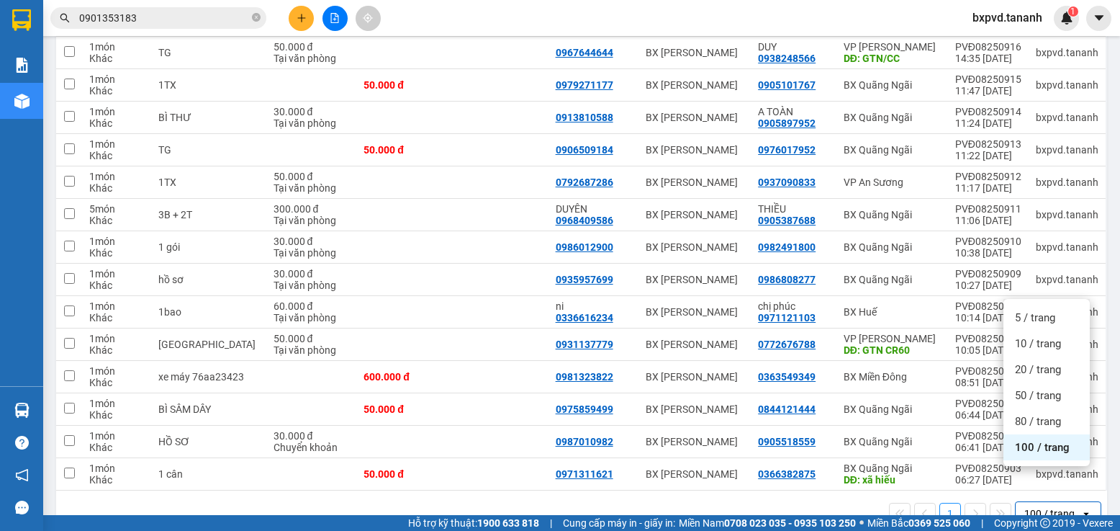
click at [1023, 443] on span "100 / trang" at bounding box center [1042, 447] width 55 height 14
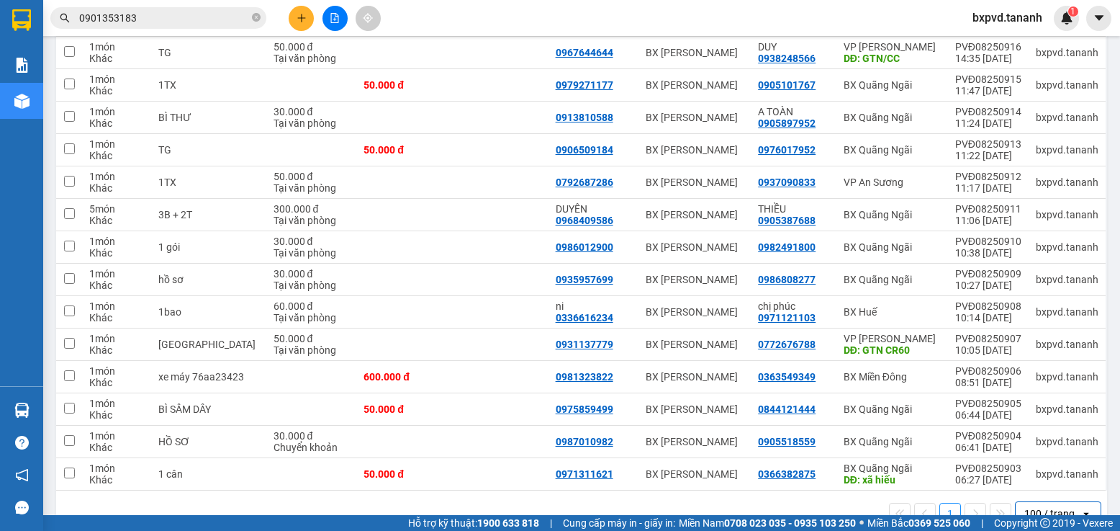
click at [1025, 506] on div "100 / trang" at bounding box center [1050, 513] width 50 height 14
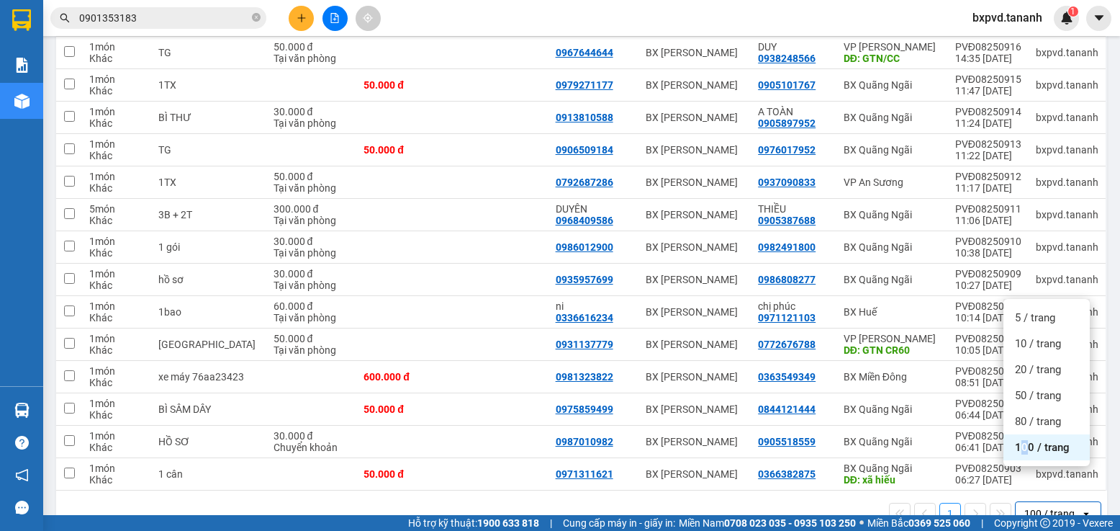
click at [1025, 446] on span "100 / trang" at bounding box center [1042, 447] width 55 height 14
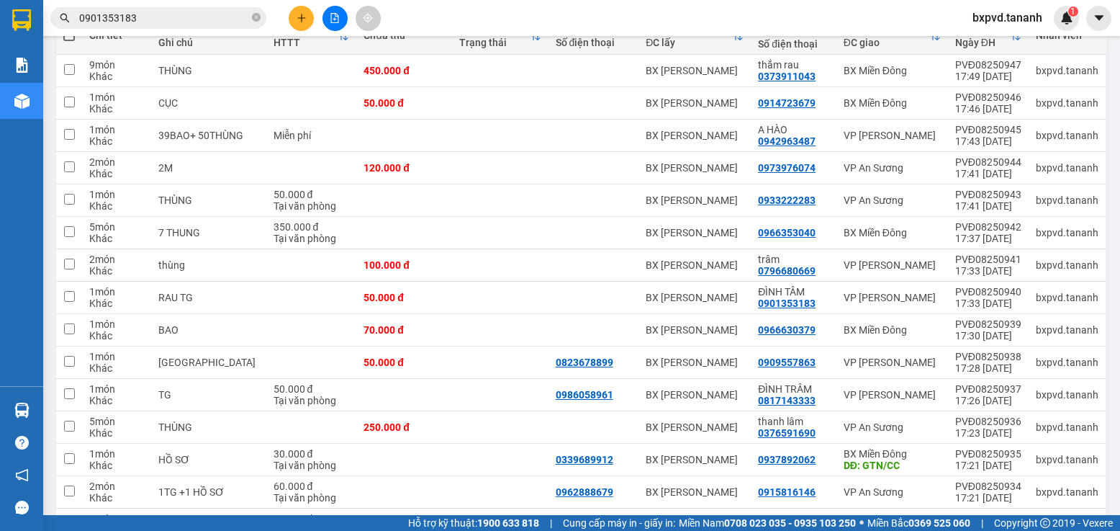
scroll to position [0, 0]
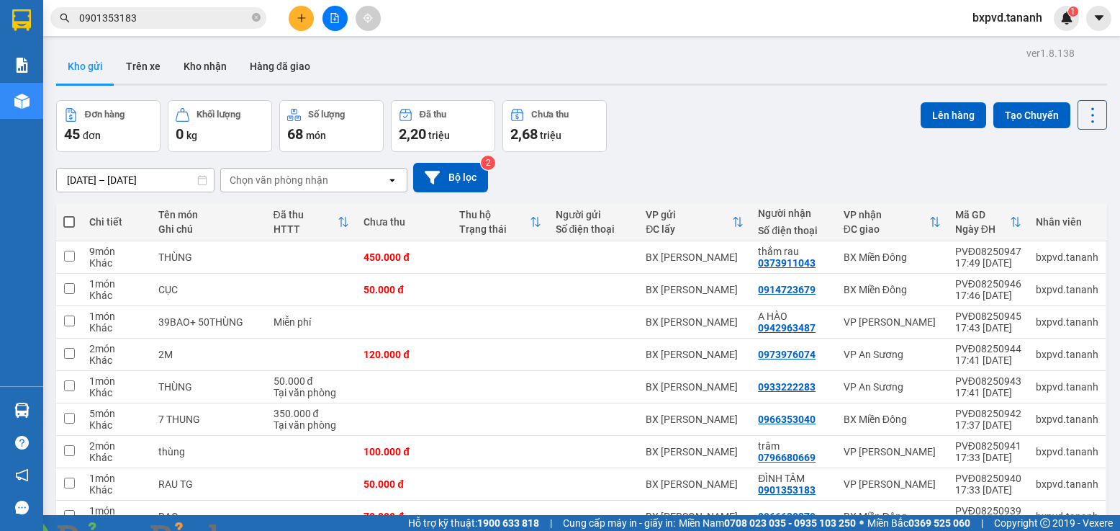
click at [305, 22] on icon "plus" at bounding box center [302, 18] width 10 height 10
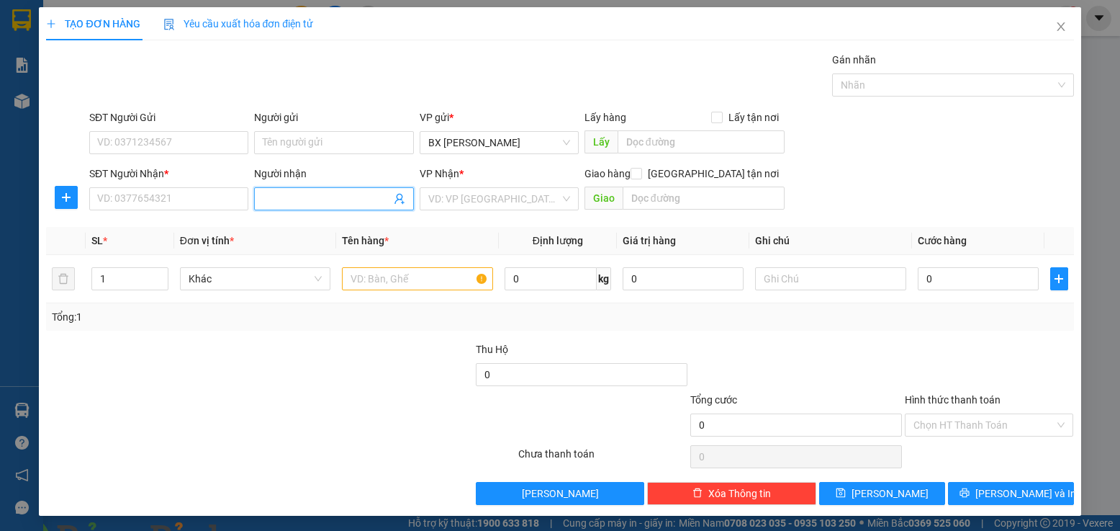
click at [306, 199] on input "Người nhận" at bounding box center [326, 199] width 127 height 16
click at [207, 207] on input "SĐT Người Nhận *" at bounding box center [168, 198] width 159 height 23
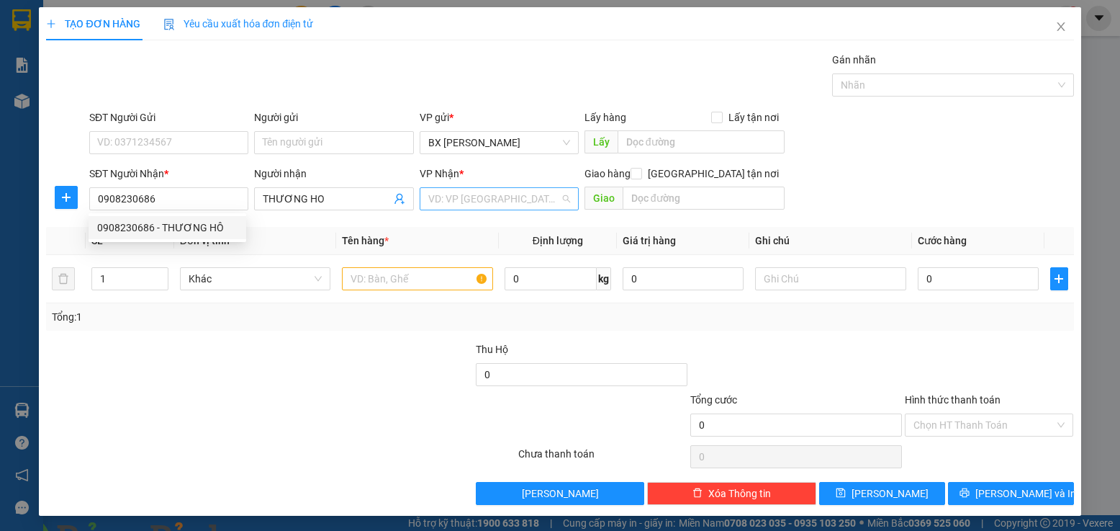
click at [507, 192] on input "search" at bounding box center [494, 199] width 132 height 22
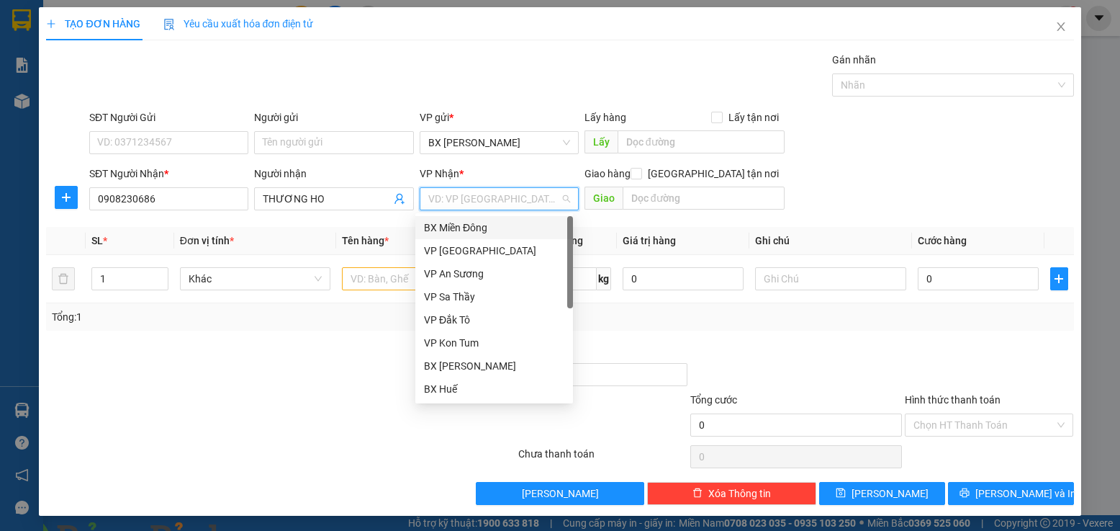
click at [496, 221] on div "BX Miền Đông" at bounding box center [494, 228] width 140 height 16
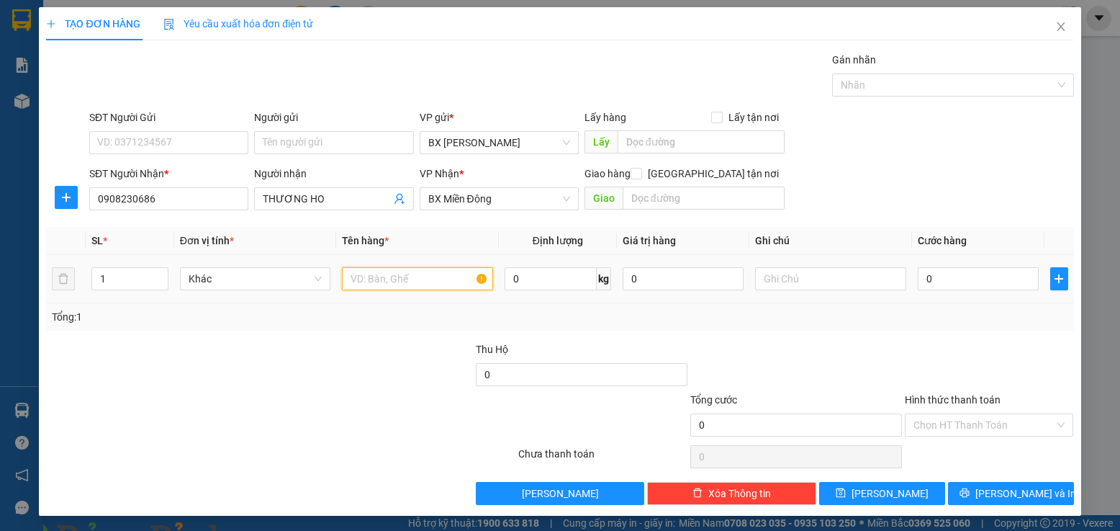
click at [406, 270] on input "text" at bounding box center [417, 278] width 151 height 23
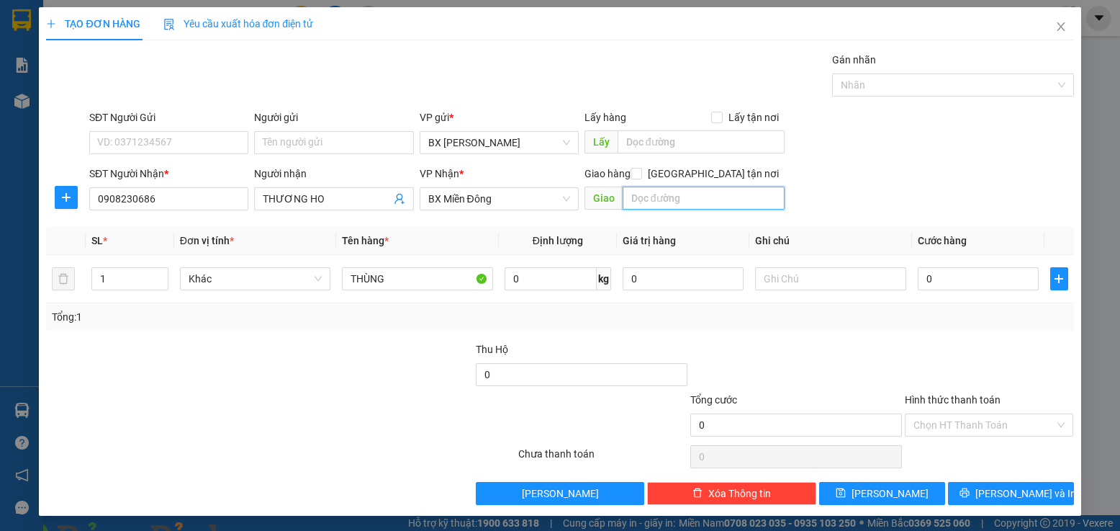
click at [654, 200] on input "text" at bounding box center [704, 197] width 163 height 23
click at [920, 275] on input "0" at bounding box center [979, 278] width 122 height 23
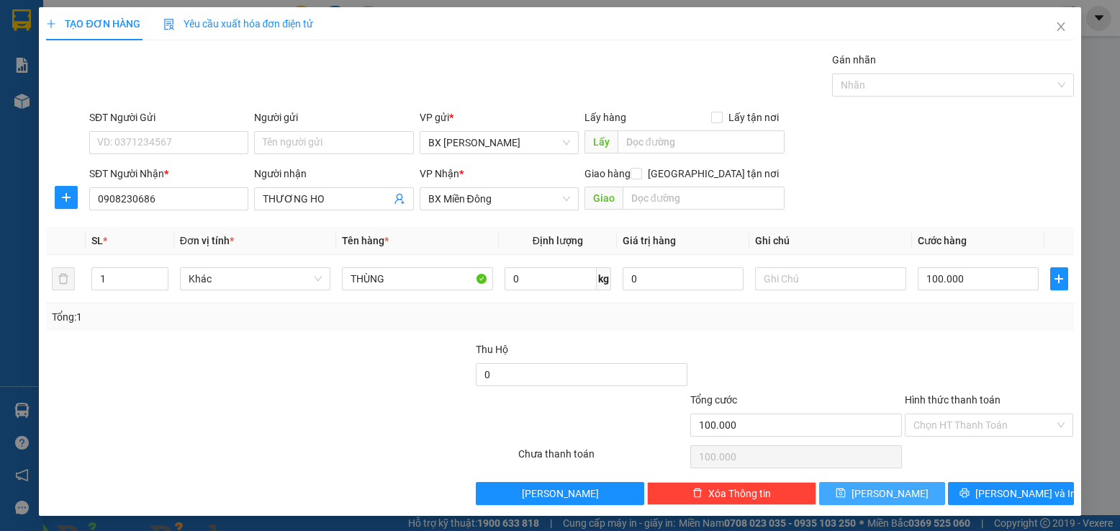
click at [846, 494] on icon "save" at bounding box center [841, 492] width 10 height 10
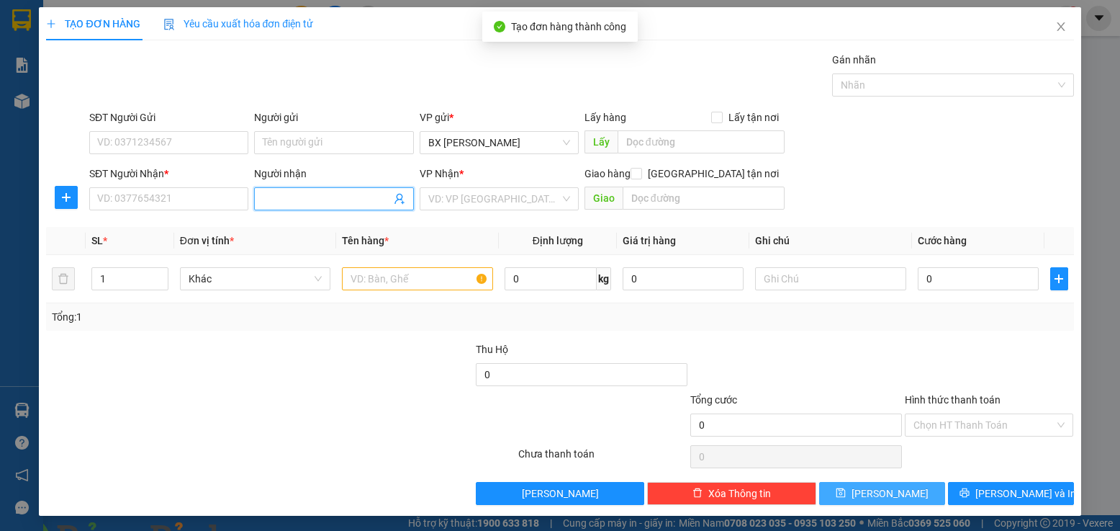
click at [343, 192] on input "Người nhận" at bounding box center [326, 199] width 127 height 16
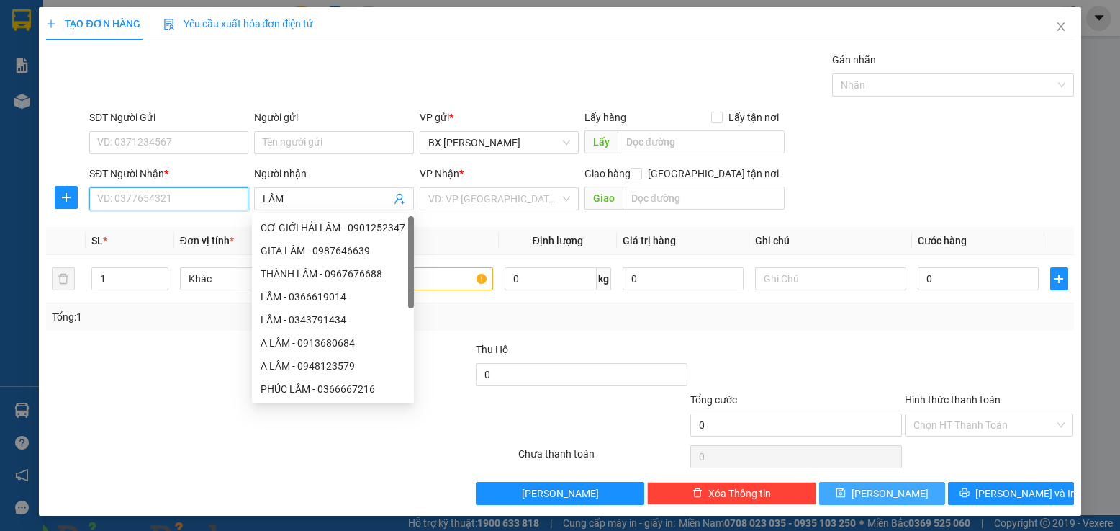
click at [139, 201] on input "SĐT Người Nhận *" at bounding box center [168, 198] width 159 height 23
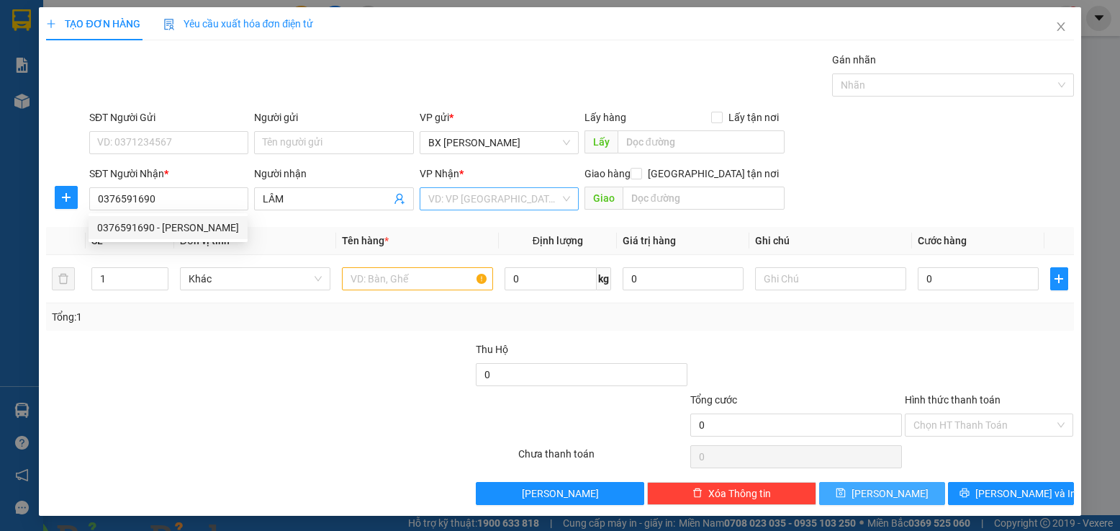
click at [469, 204] on input "search" at bounding box center [494, 199] width 132 height 22
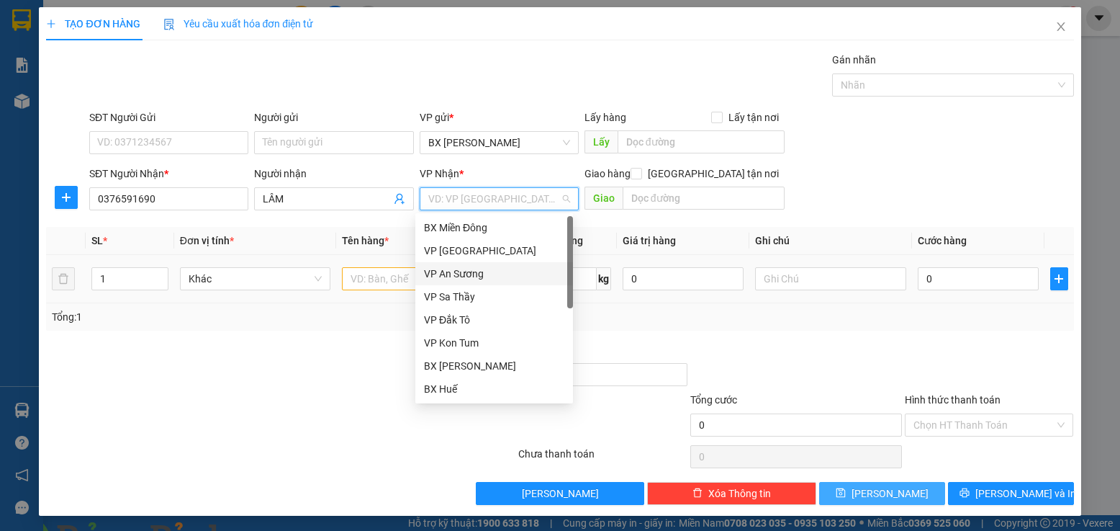
drag, startPoint x: 467, startPoint y: 269, endPoint x: 397, endPoint y: 284, distance: 71.3
click at [467, 269] on div "VP An Sương" at bounding box center [494, 274] width 140 height 16
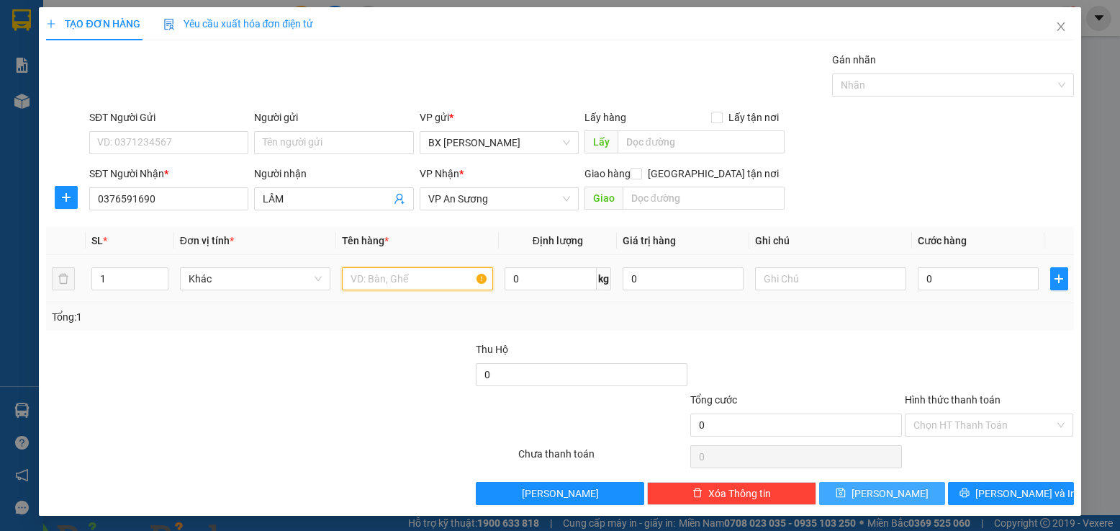
click at [397, 284] on input "text" at bounding box center [417, 278] width 151 height 23
click at [920, 278] on input "0" at bounding box center [979, 278] width 122 height 23
click at [830, 485] on button "[PERSON_NAME]" at bounding box center [882, 493] width 126 height 23
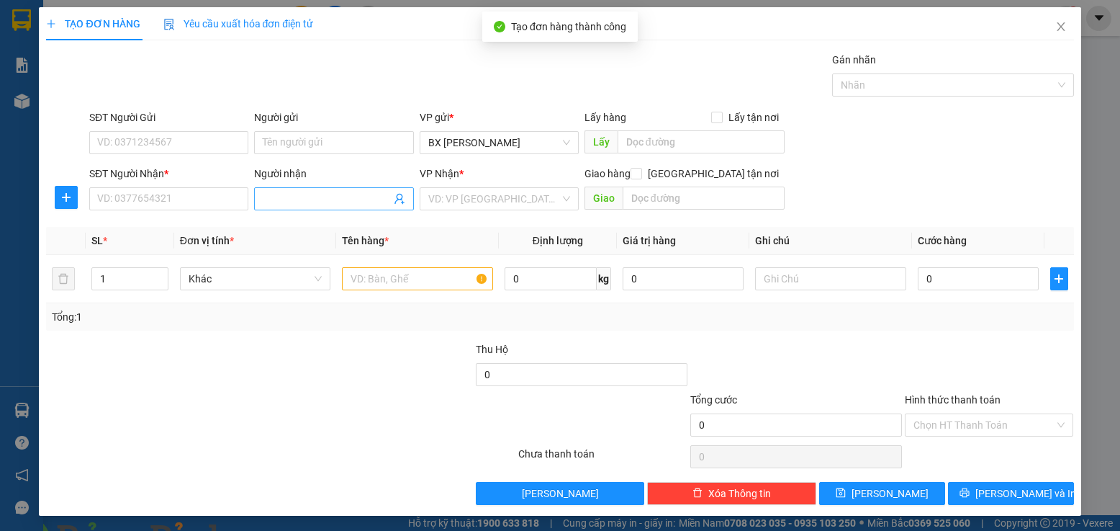
click at [360, 191] on input "Người nhận" at bounding box center [326, 199] width 127 height 16
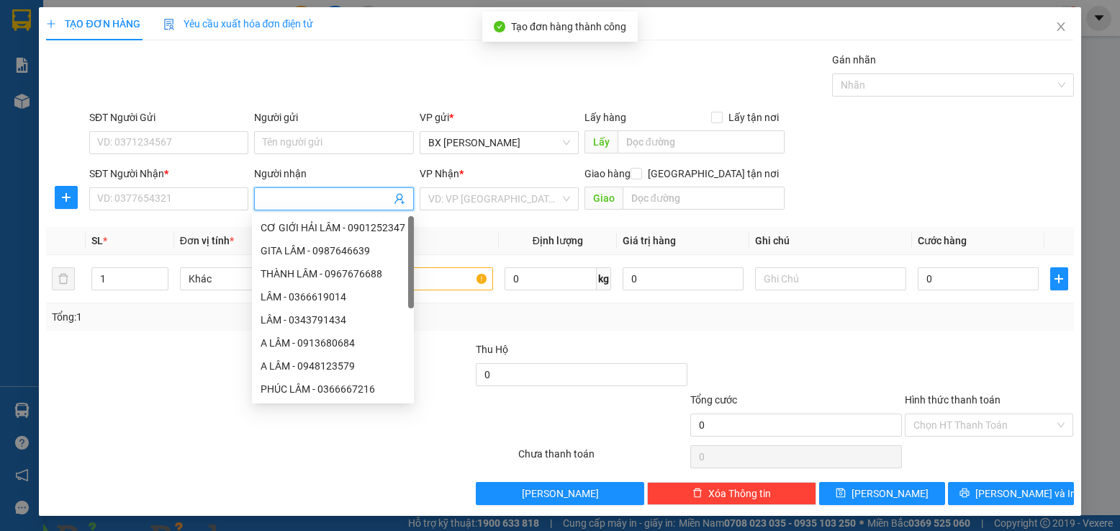
click at [356, 192] on input "Người nhận" at bounding box center [326, 199] width 127 height 16
click at [349, 197] on input "Người nhận" at bounding box center [326, 199] width 127 height 16
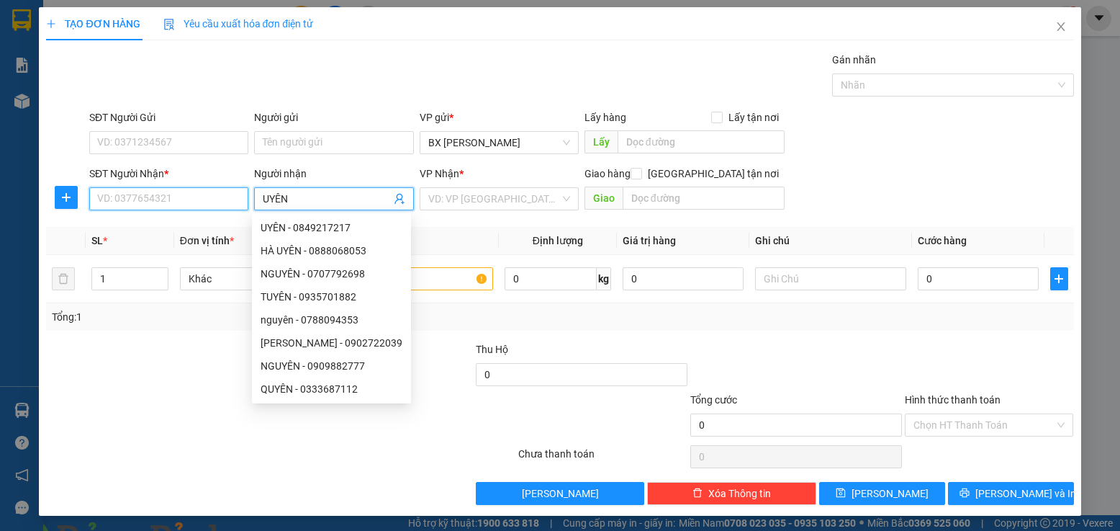
click at [148, 207] on input "SĐT Người Nhận *" at bounding box center [168, 198] width 159 height 23
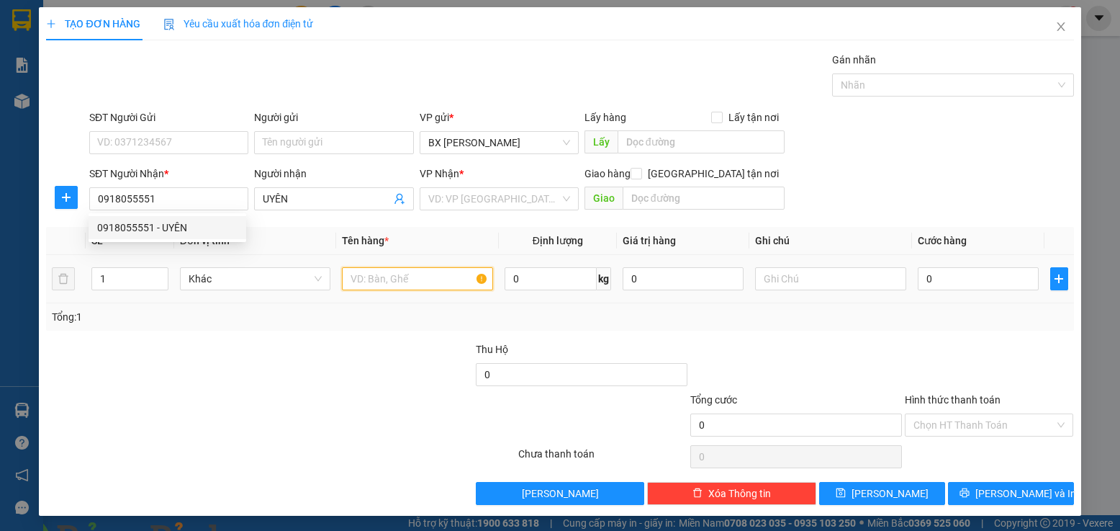
click at [398, 279] on input "text" at bounding box center [417, 278] width 151 height 23
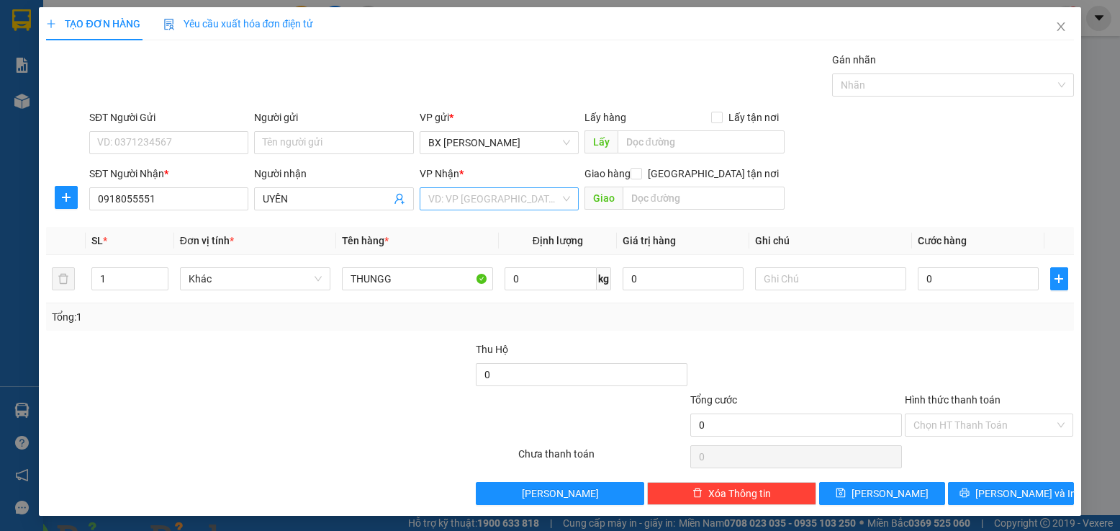
click at [450, 197] on input "search" at bounding box center [494, 199] width 132 height 22
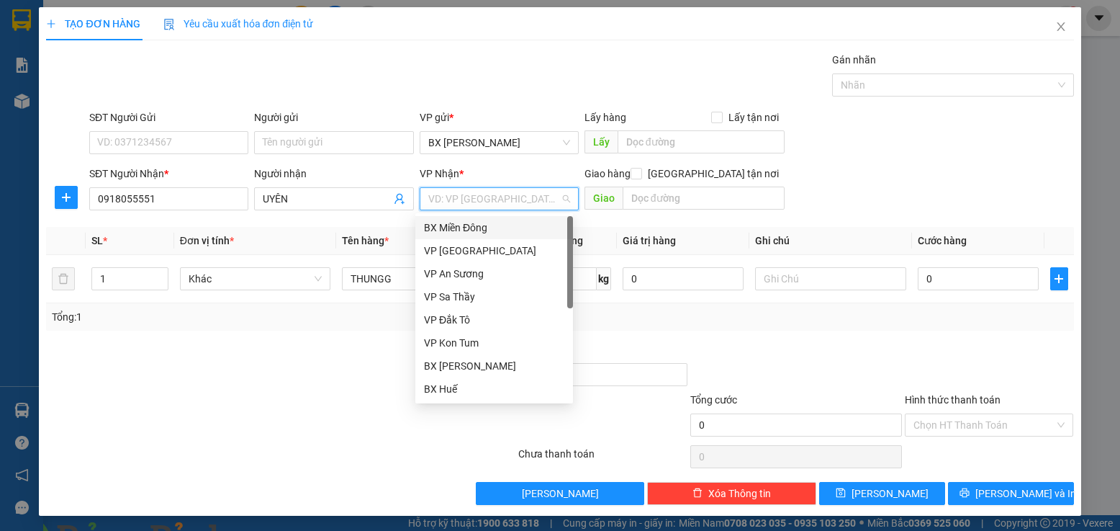
drag, startPoint x: 469, startPoint y: 224, endPoint x: 464, endPoint y: 229, distance: 7.7
click at [469, 224] on div "BX Miền Đông" at bounding box center [494, 228] width 140 height 16
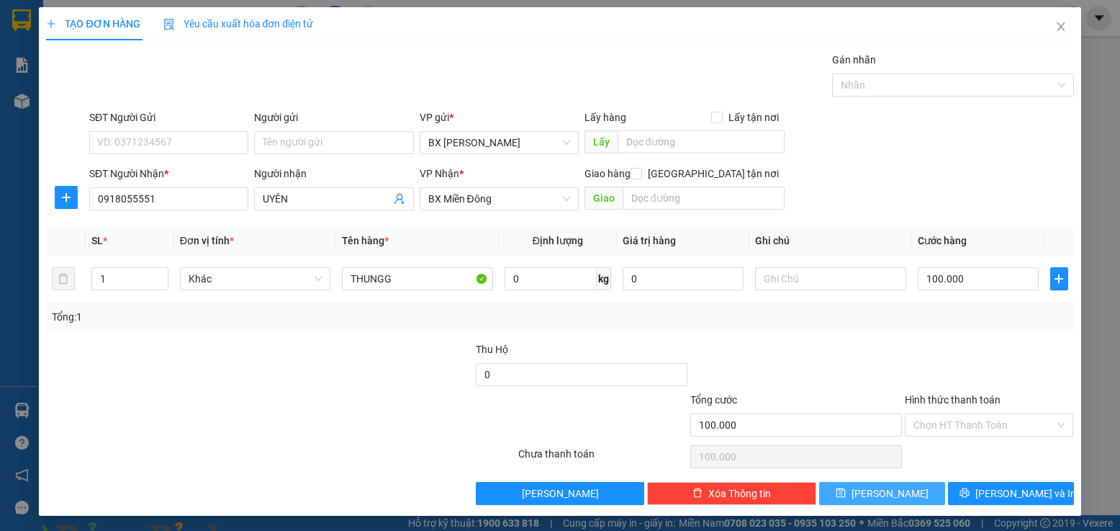
click at [850, 488] on button "[PERSON_NAME]" at bounding box center [882, 493] width 126 height 23
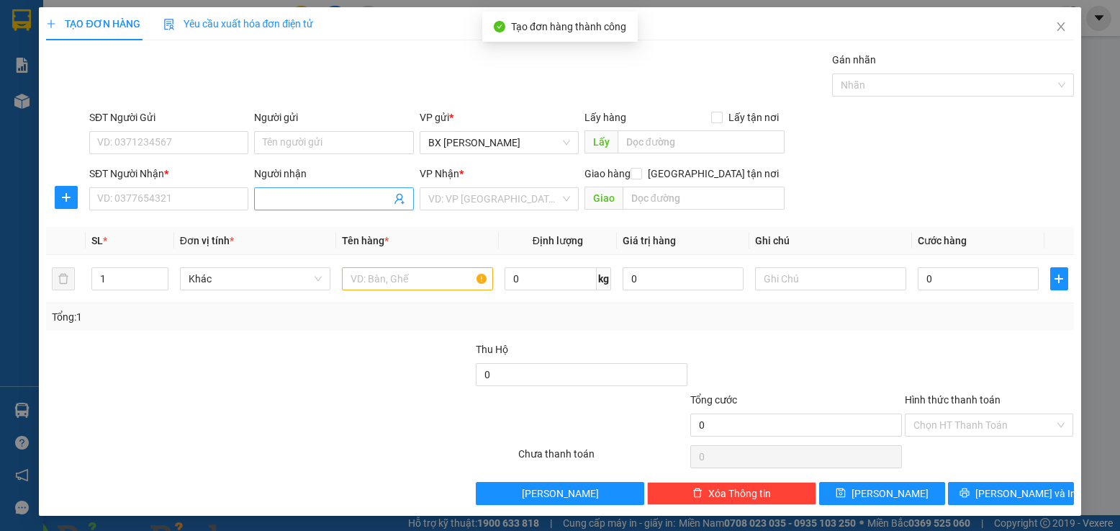
click at [350, 203] on input "Người nhận" at bounding box center [326, 199] width 127 height 16
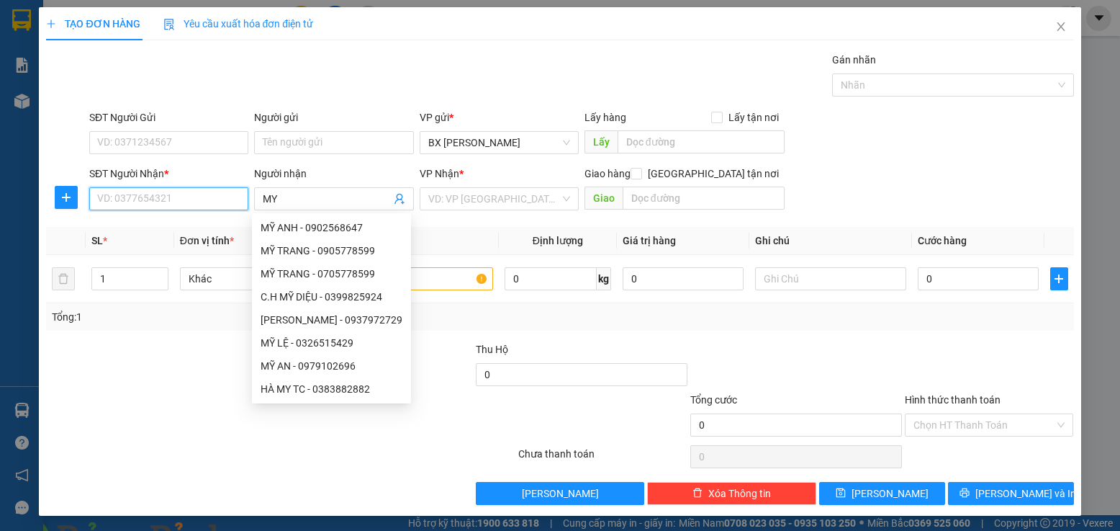
click at [206, 193] on input "SĐT Người Nhận *" at bounding box center [168, 198] width 159 height 23
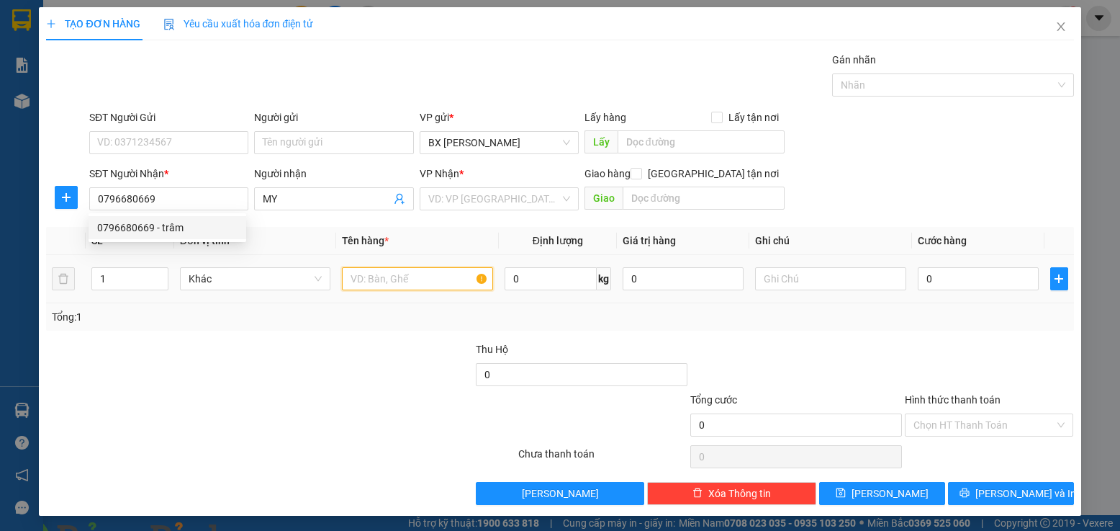
click at [446, 277] on input "text" at bounding box center [417, 278] width 151 height 23
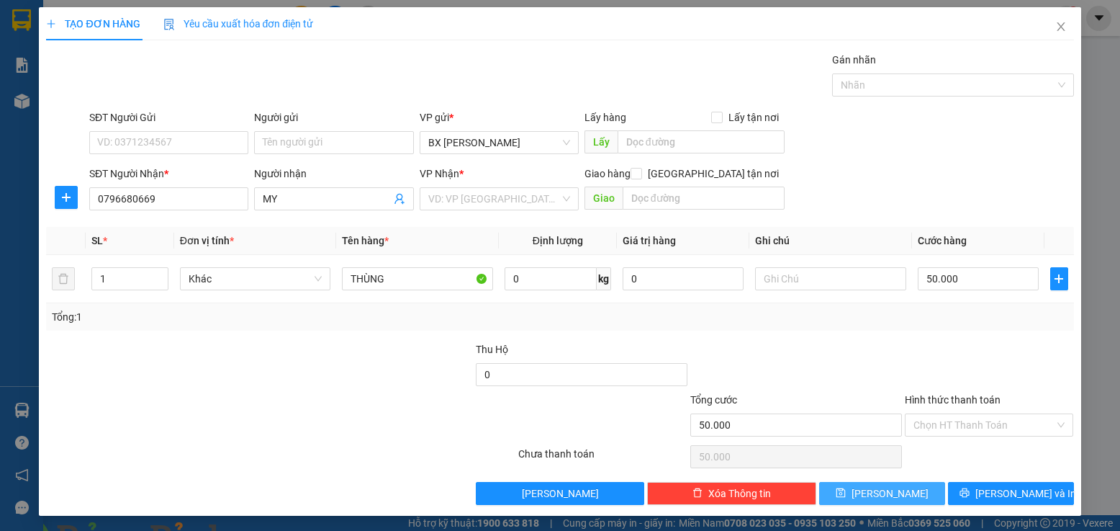
click at [828, 485] on button "[PERSON_NAME]" at bounding box center [882, 493] width 126 height 23
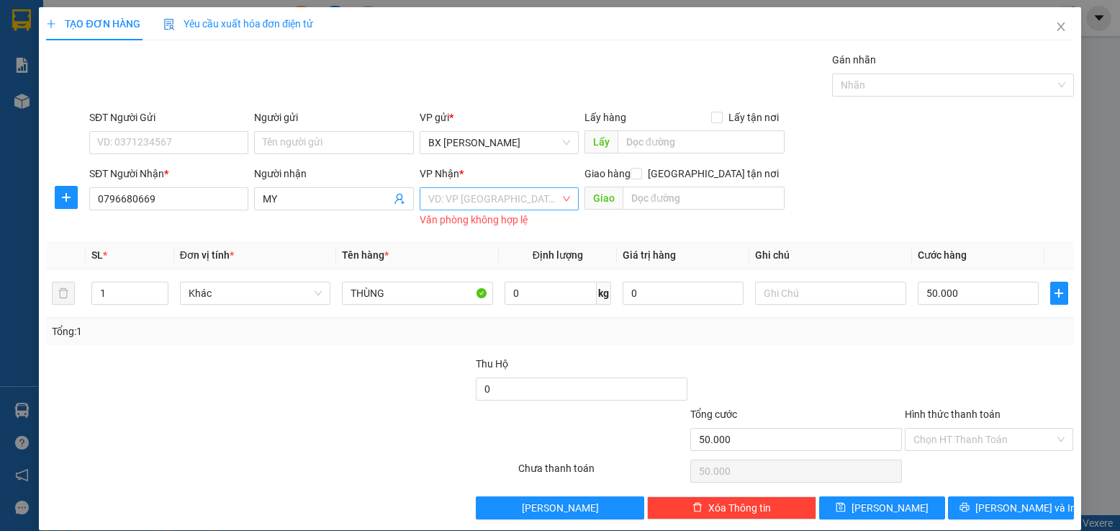
click at [446, 203] on input "search" at bounding box center [494, 199] width 132 height 22
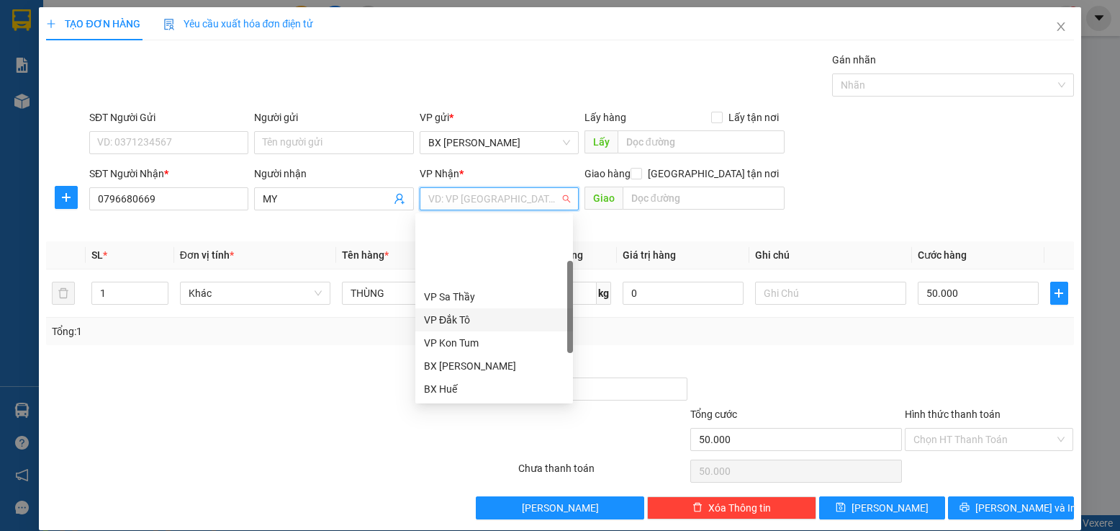
scroll to position [161, 0]
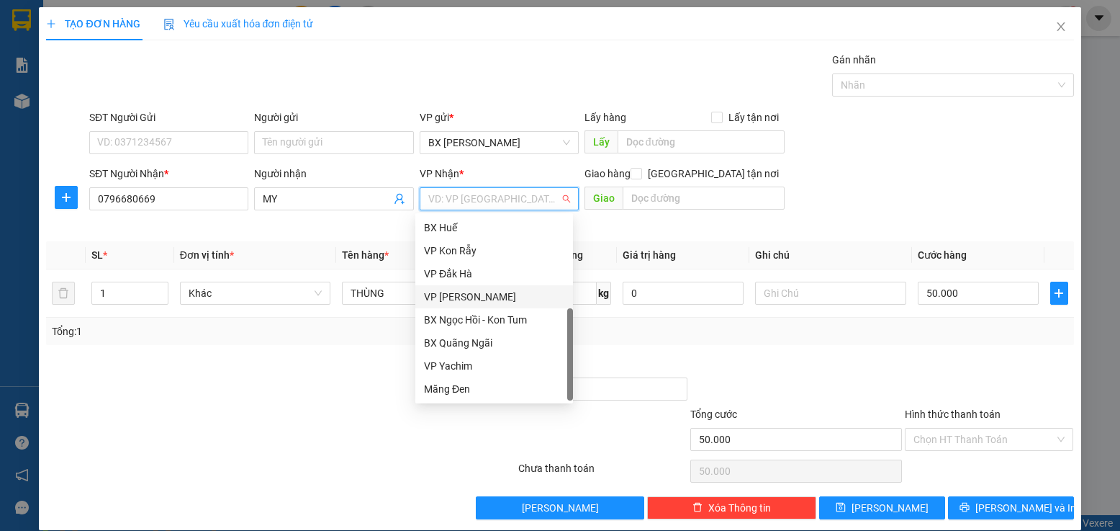
click at [481, 294] on div "VP [PERSON_NAME]" at bounding box center [494, 297] width 140 height 16
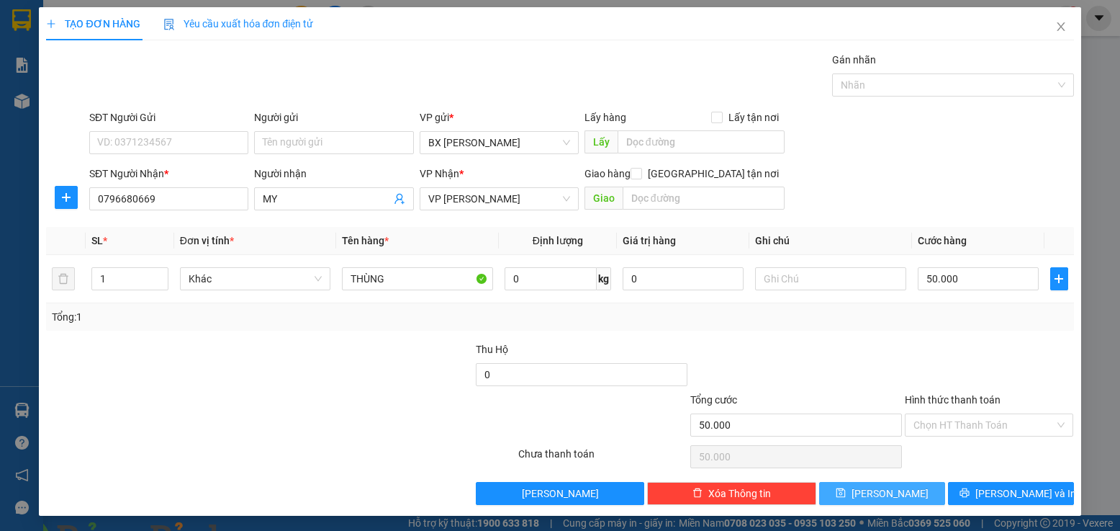
click at [911, 489] on button "[PERSON_NAME]" at bounding box center [882, 493] width 126 height 23
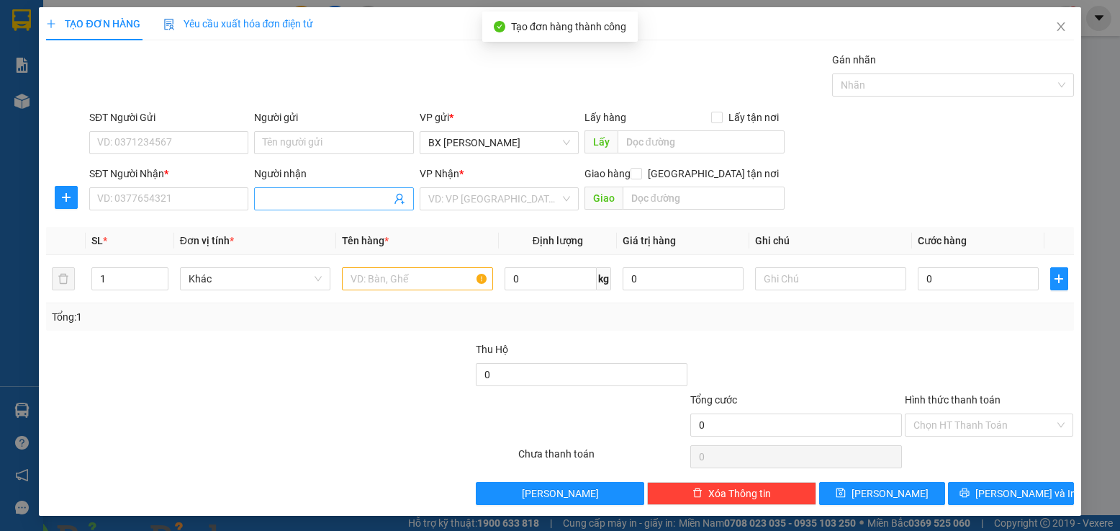
click at [312, 204] on input "Người nhận" at bounding box center [326, 199] width 127 height 16
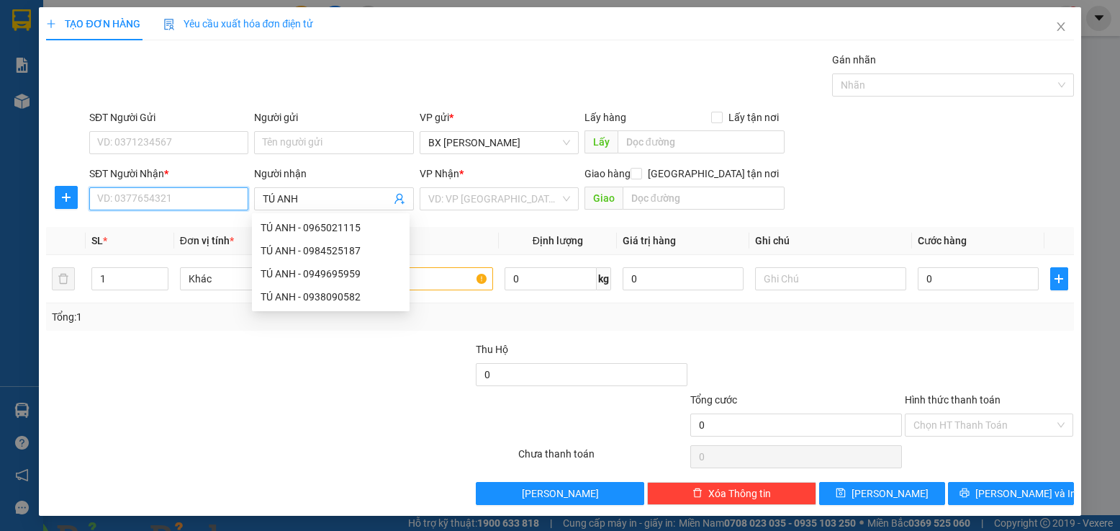
click at [153, 201] on input "SĐT Người Nhận *" at bounding box center [168, 198] width 159 height 23
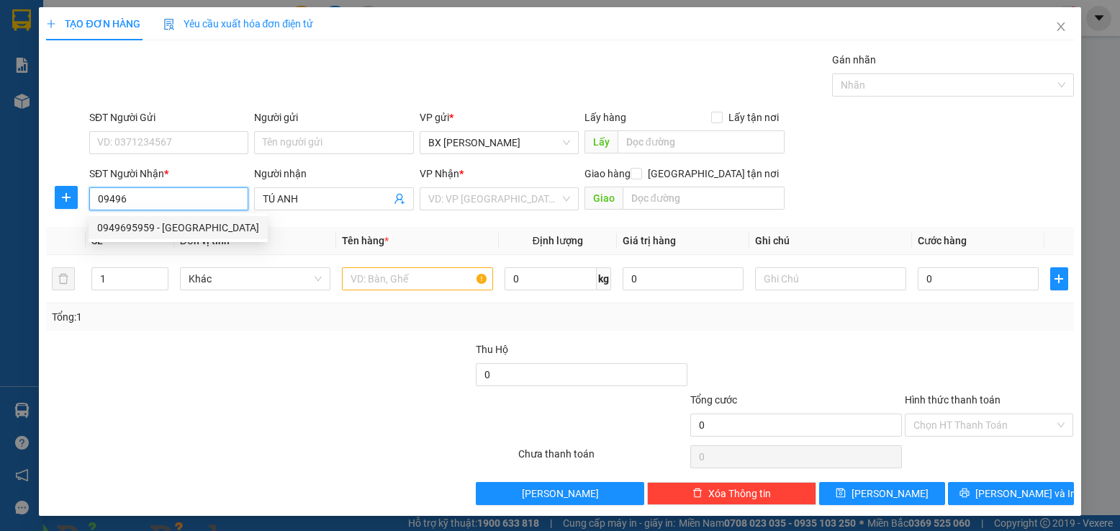
click at [171, 225] on div "0949695959 - [GEOGRAPHIC_DATA]" at bounding box center [178, 228] width 162 height 16
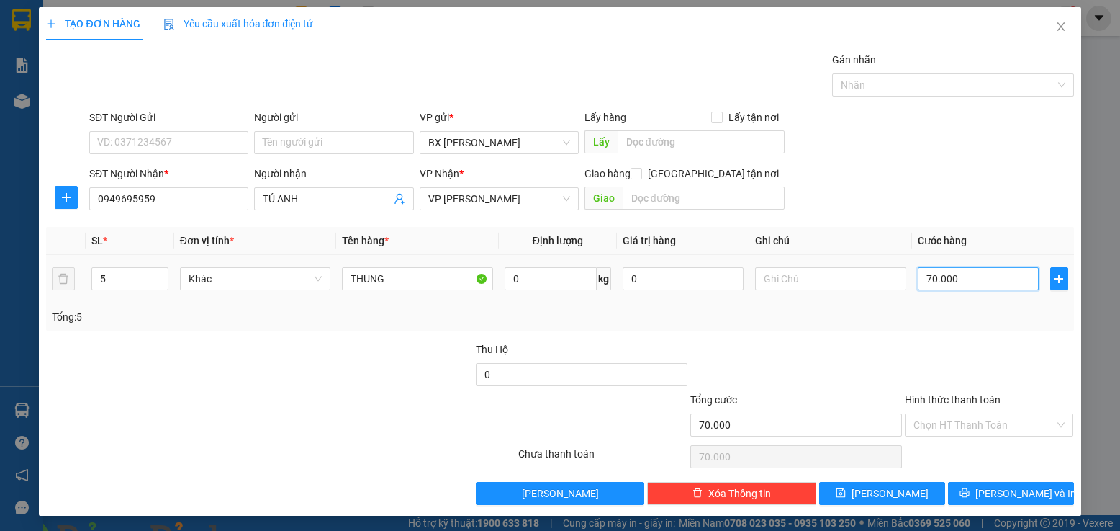
click at [929, 277] on input "70.000" at bounding box center [979, 278] width 122 height 23
drag, startPoint x: 869, startPoint y: 493, endPoint x: 742, endPoint y: 447, distance: 134.6
click at [868, 493] on button "[PERSON_NAME]" at bounding box center [882, 493] width 126 height 23
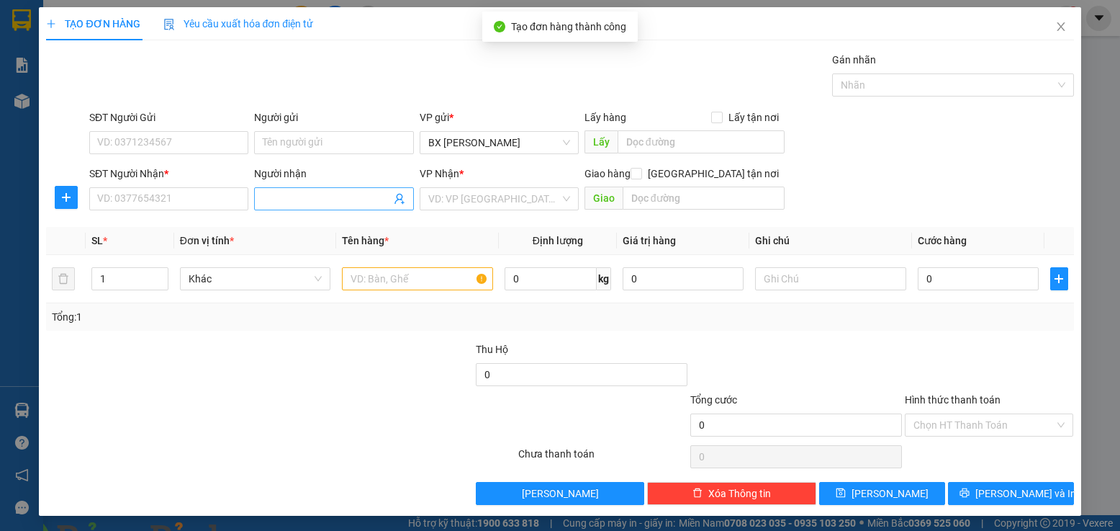
click at [346, 203] on input "Người nhận" at bounding box center [326, 199] width 127 height 16
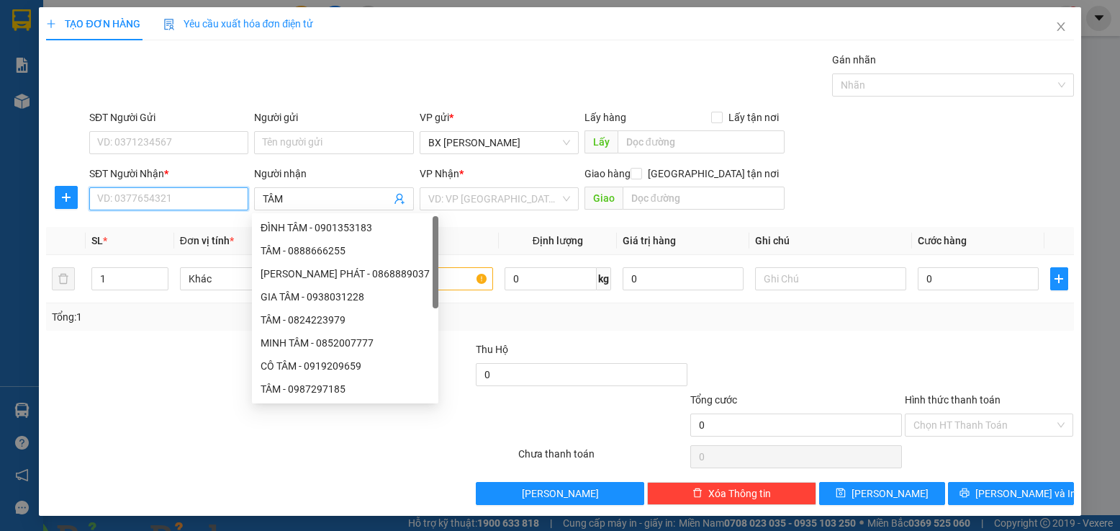
click at [194, 202] on input "SĐT Người Nhận *" at bounding box center [168, 198] width 159 height 23
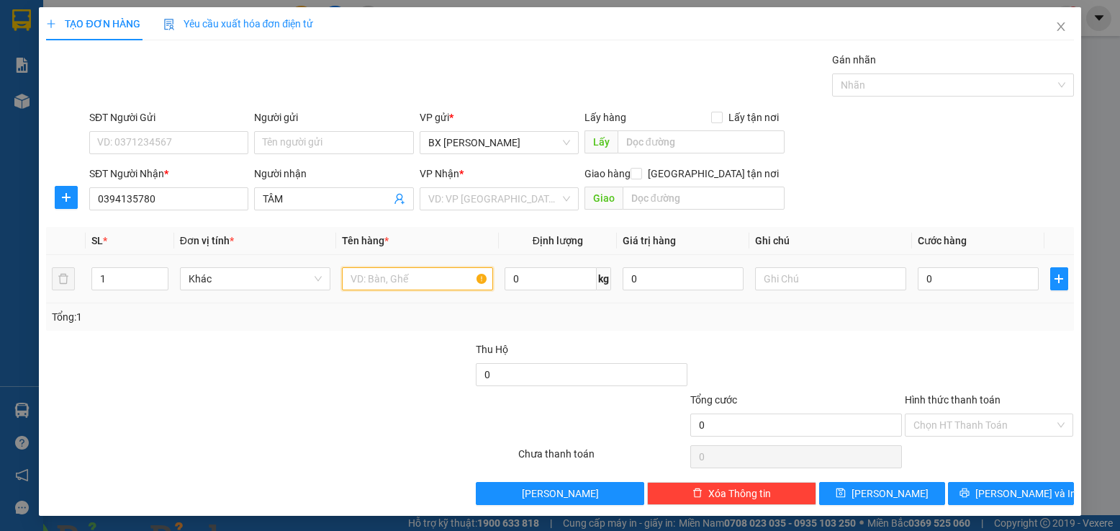
click at [433, 278] on input "text" at bounding box center [417, 278] width 151 height 23
click at [478, 199] on input "search" at bounding box center [494, 199] width 132 height 22
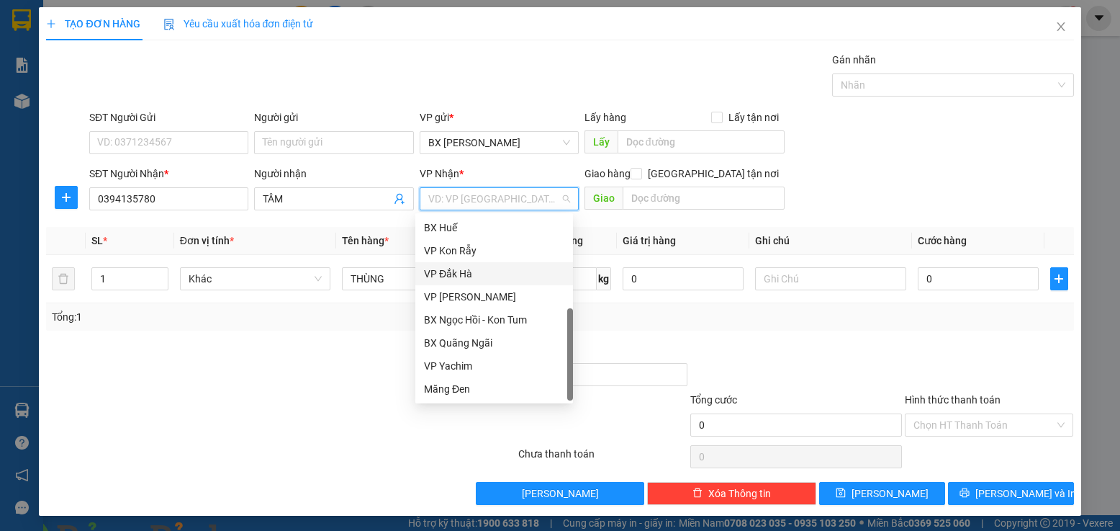
scroll to position [0, 0]
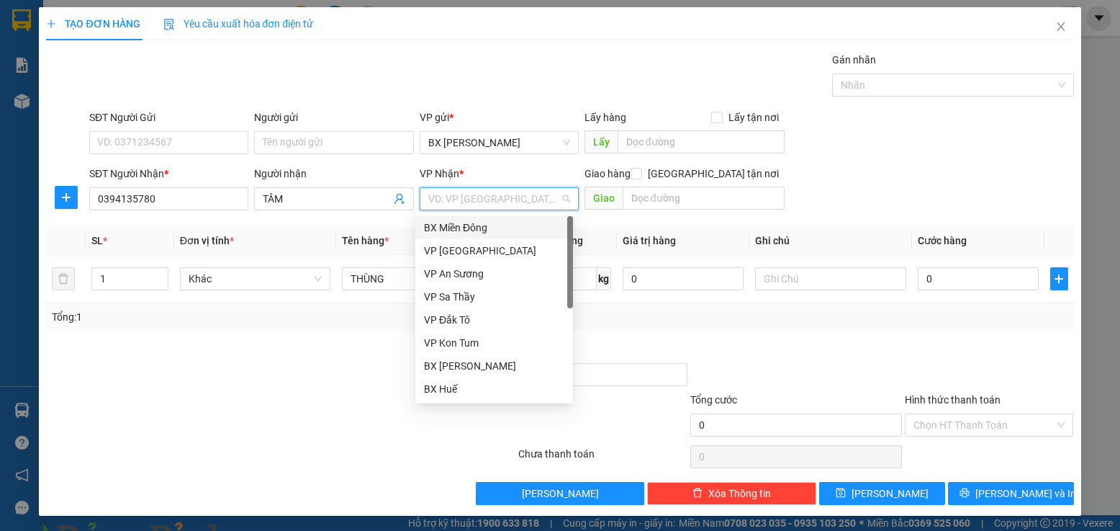
click at [490, 228] on div "BX Miền Đông" at bounding box center [494, 228] width 140 height 16
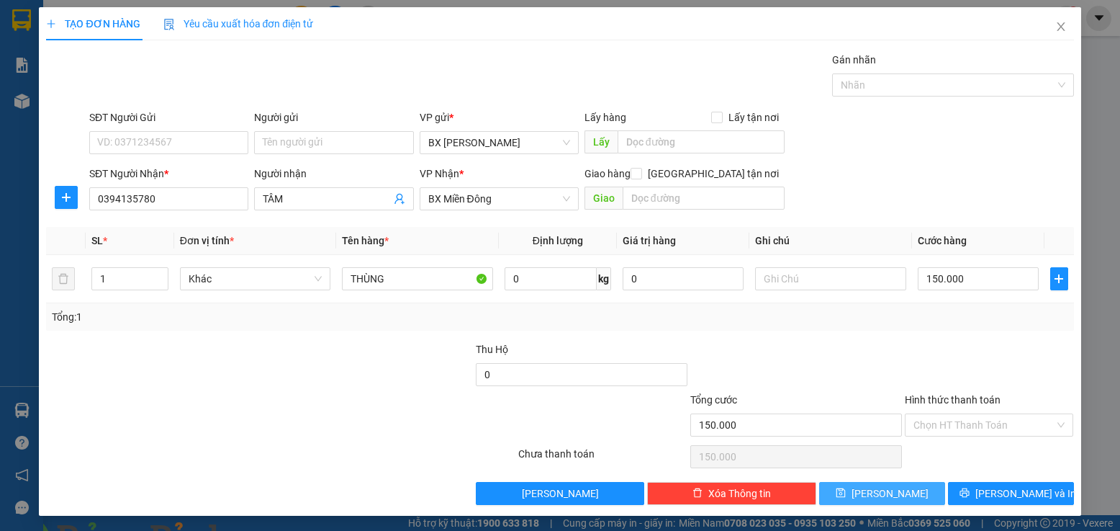
click at [906, 488] on button "[PERSON_NAME]" at bounding box center [882, 493] width 126 height 23
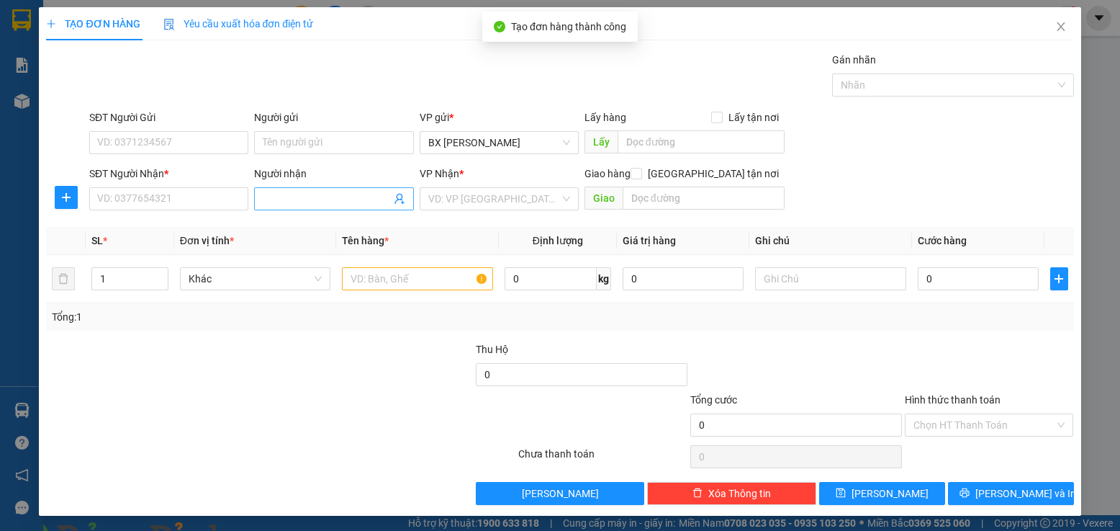
click at [327, 194] on input "Người nhận" at bounding box center [326, 199] width 127 height 16
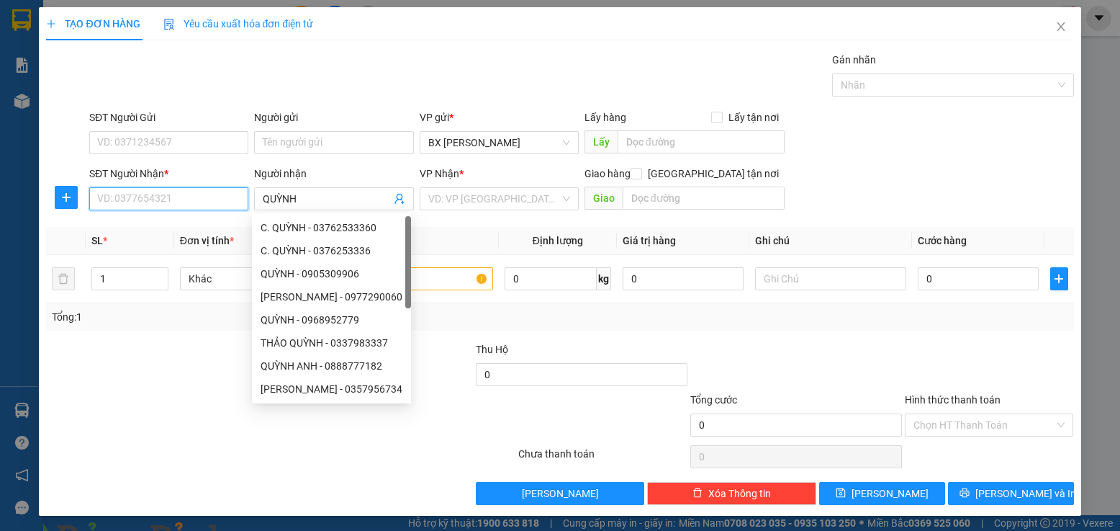
click at [193, 201] on input "SĐT Người Nhận *" at bounding box center [168, 198] width 159 height 23
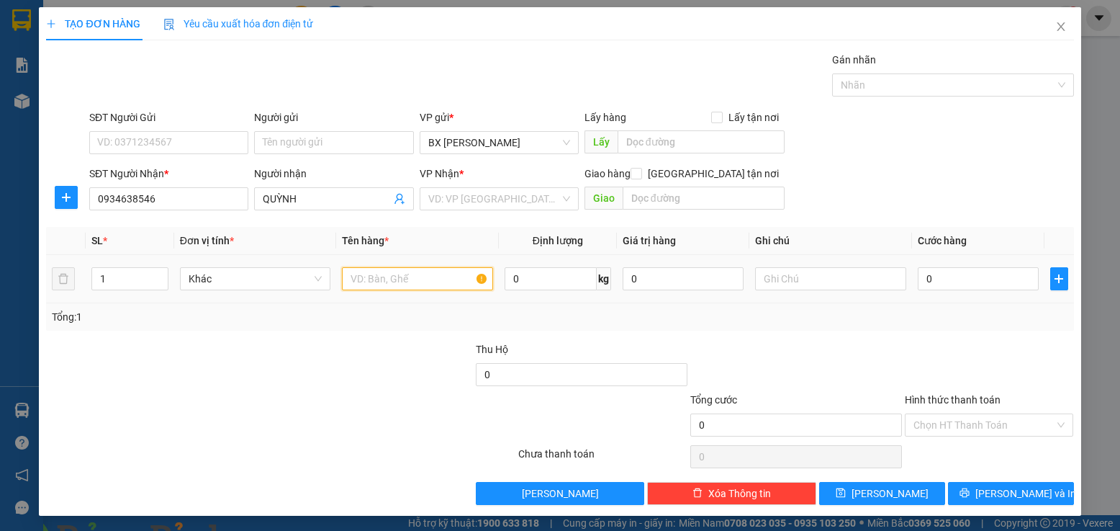
click at [386, 281] on input "text" at bounding box center [417, 278] width 151 height 23
click at [443, 202] on input "search" at bounding box center [494, 199] width 132 height 22
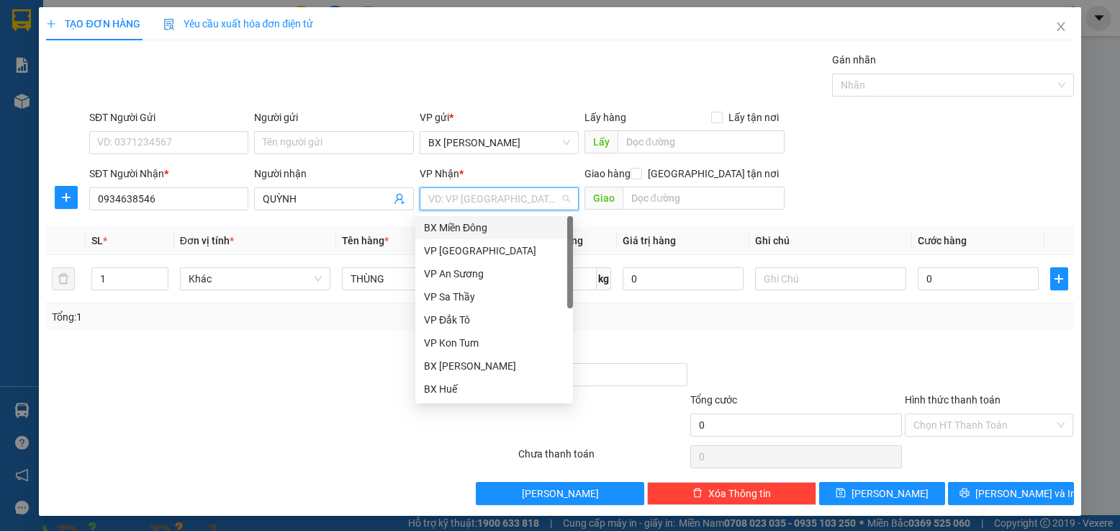
click at [479, 228] on div "BX Miền Đông" at bounding box center [494, 228] width 140 height 16
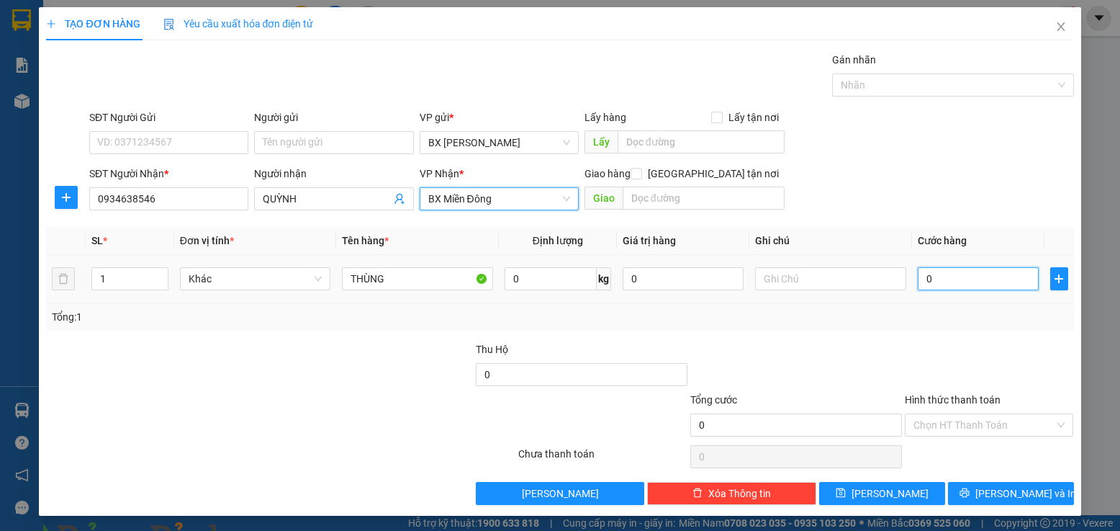
click at [961, 279] on input "0" at bounding box center [979, 278] width 122 height 23
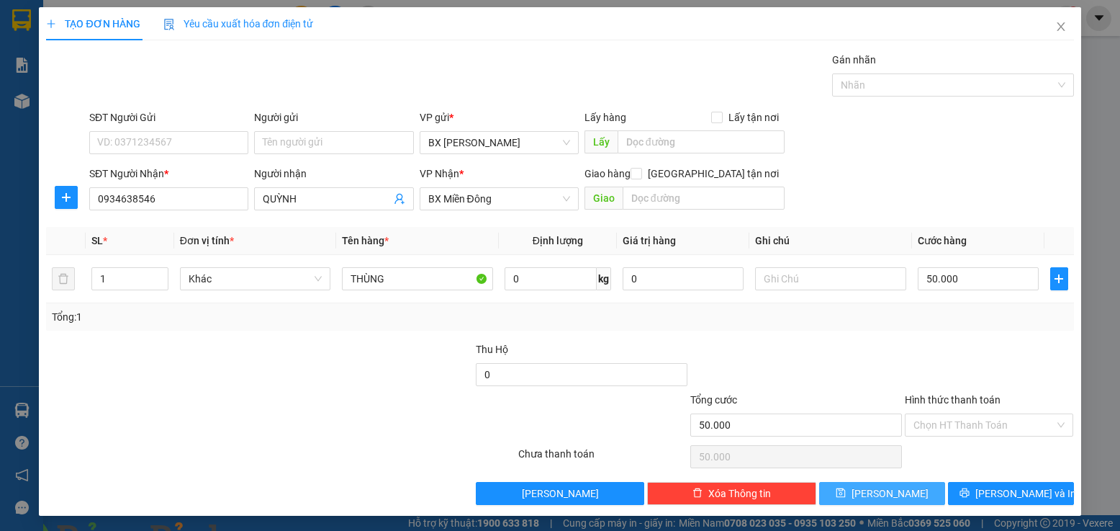
click at [896, 483] on button "[PERSON_NAME]" at bounding box center [882, 493] width 126 height 23
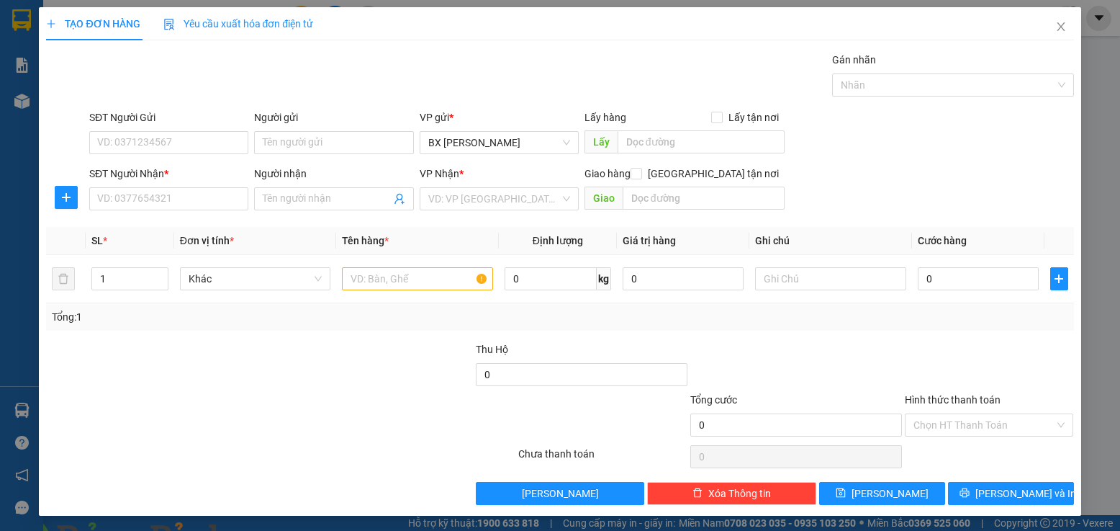
click at [265, 530] on span at bounding box center [247, 539] width 35 height 14
click at [265, 530] on img at bounding box center [260, 539] width 9 height 9
click at [1057, 30] on icon "close" at bounding box center [1061, 26] width 8 height 9
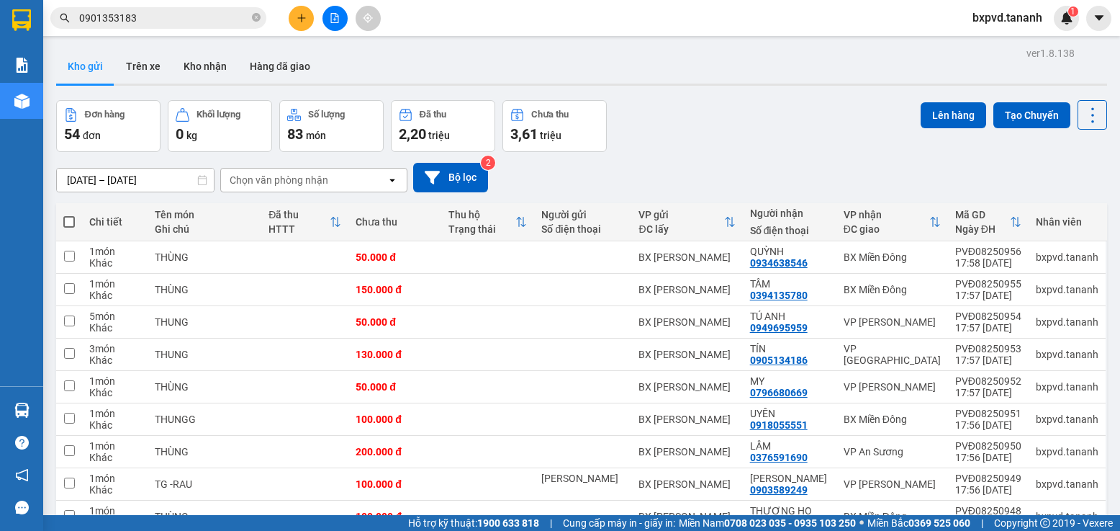
click at [305, 29] on button at bounding box center [301, 18] width 25 height 25
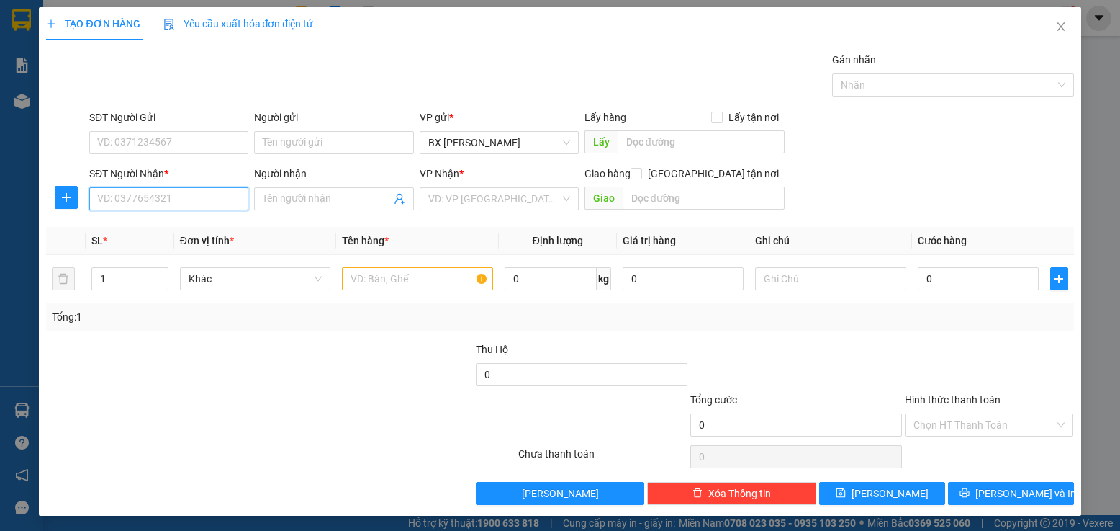
click at [228, 202] on input "SĐT Người Nhận *" at bounding box center [168, 198] width 159 height 23
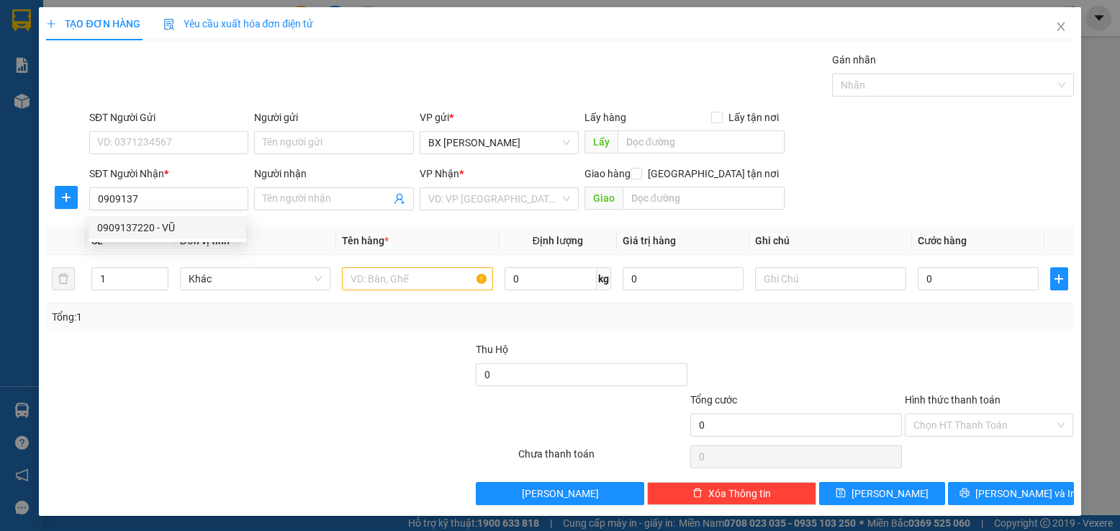
click at [292, 405] on div at bounding box center [195, 417] width 300 height 50
click at [222, 199] on input "0909137" at bounding box center [168, 198] width 159 height 23
click at [259, 411] on div at bounding box center [195, 417] width 300 height 50
click at [1057, 30] on icon "close" at bounding box center [1061, 26] width 8 height 9
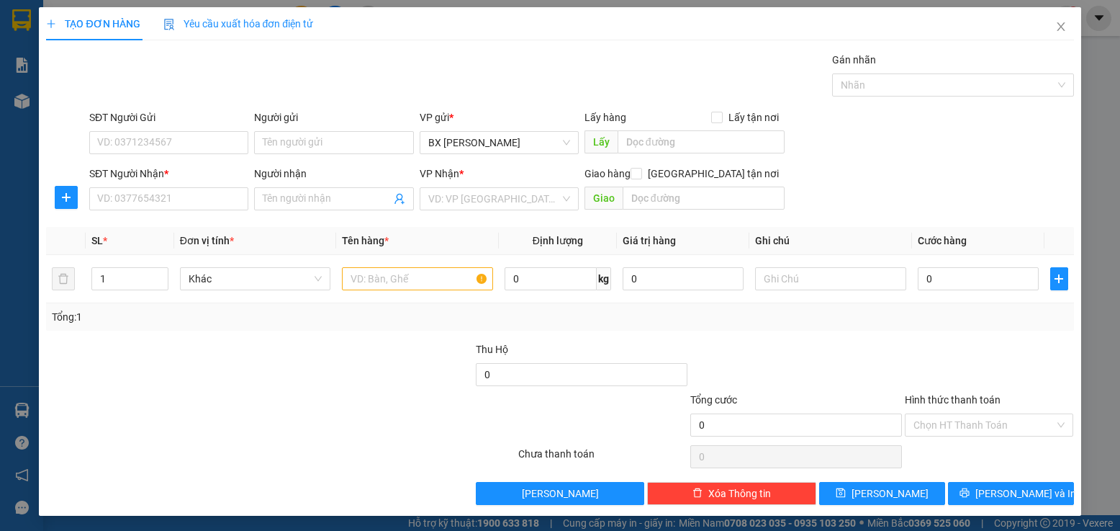
click at [1047, 23] on span "bxpvd.tananh" at bounding box center [1007, 18] width 93 height 18
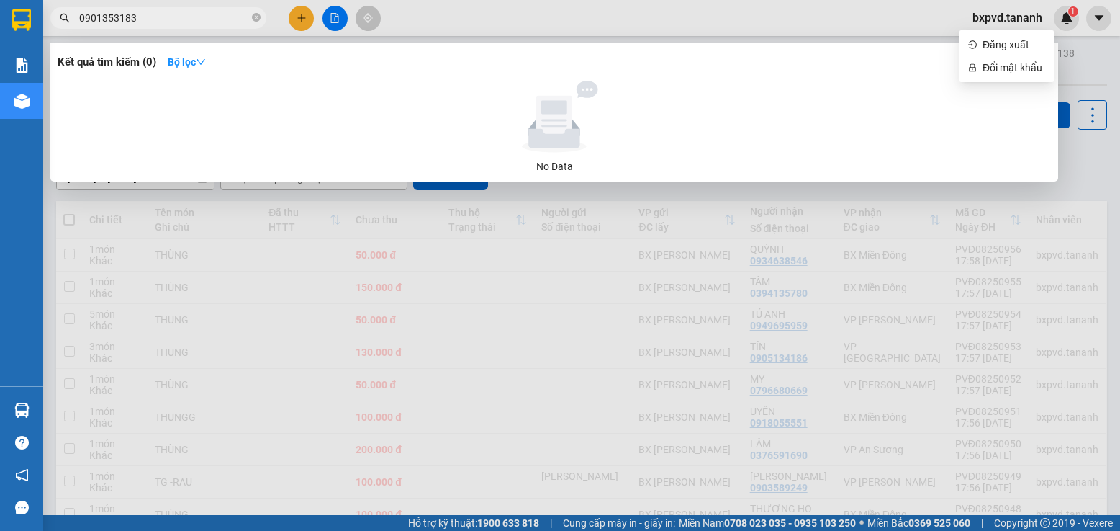
click at [192, 14] on input "0901353183" at bounding box center [164, 18] width 170 height 16
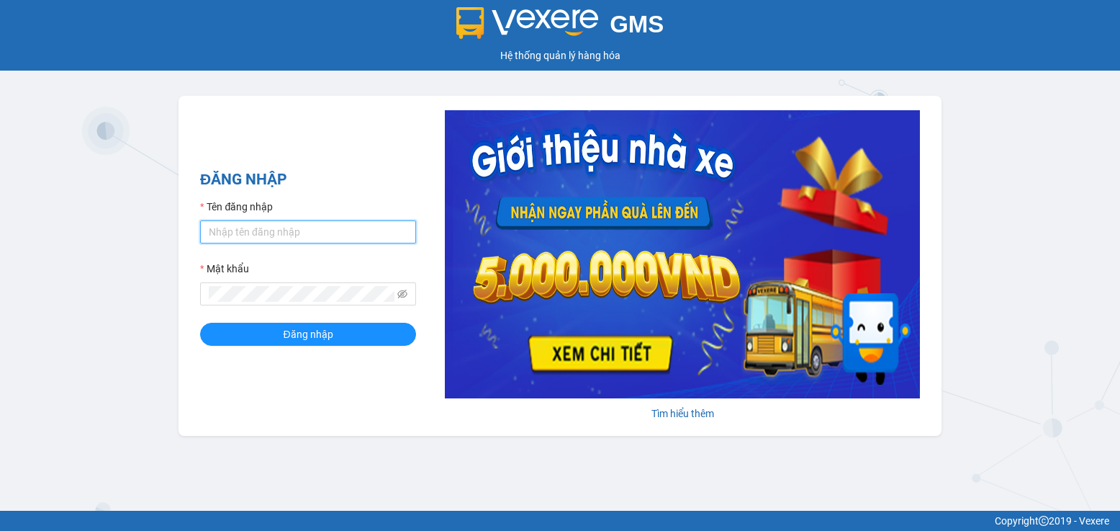
type input "bxpvd.tananh"
click at [273, 220] on input "bxpvd.tananh" at bounding box center [308, 231] width 216 height 23
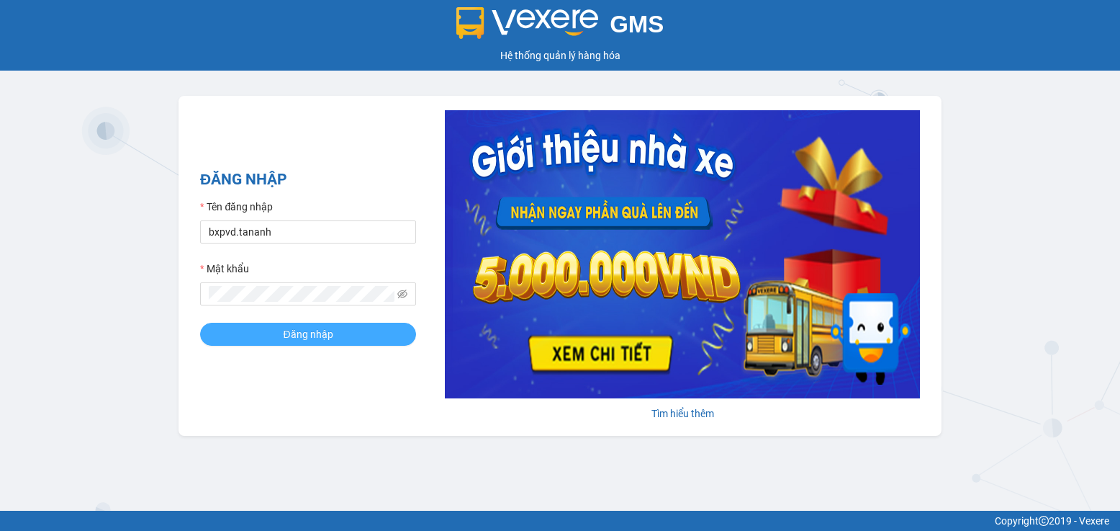
click at [292, 338] on span "Đăng nhập" at bounding box center [308, 334] width 50 height 16
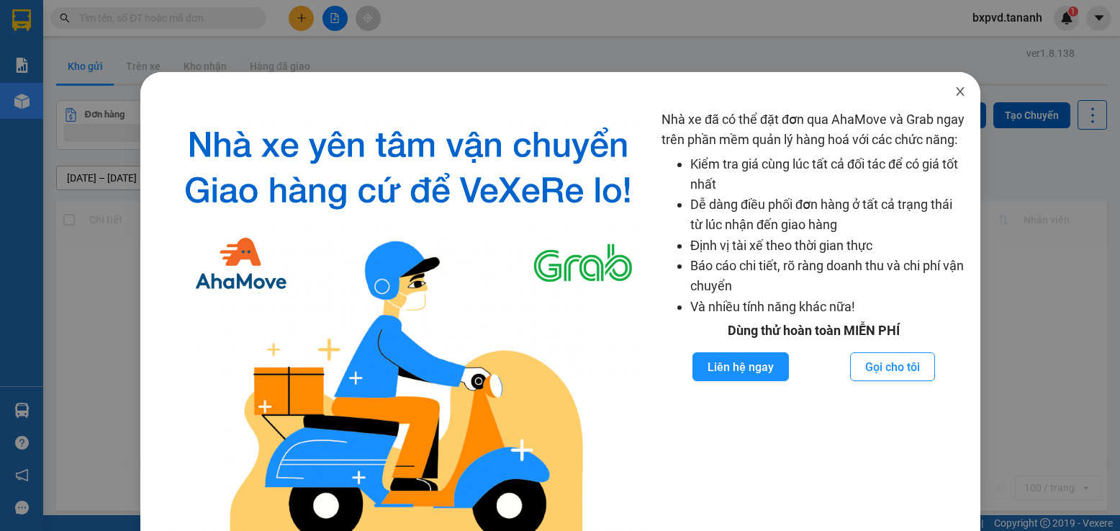
click at [955, 89] on icon "close" at bounding box center [961, 92] width 12 height 12
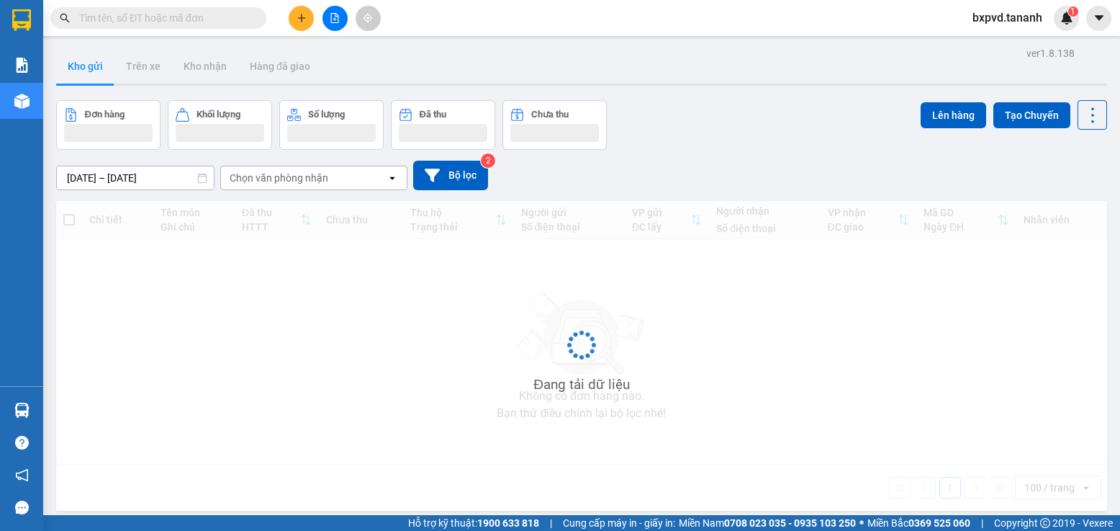
click at [292, 16] on div "Nhà xe đã có thể đặt đơn qua AhaMove và Grab ngay trên phần mềm quản lý hàng ho…" at bounding box center [560, 265] width 1120 height 531
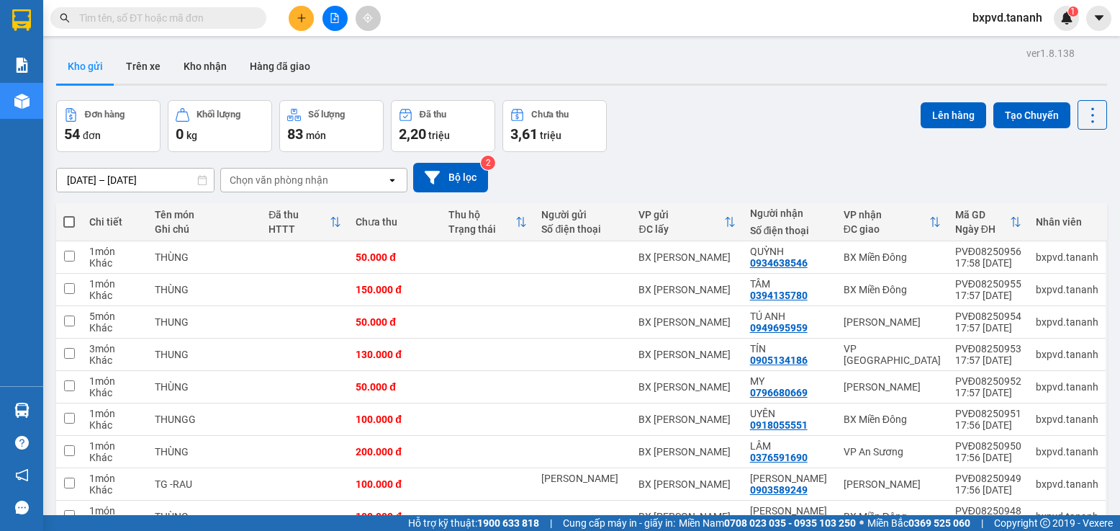
click at [302, 17] on icon "plus" at bounding box center [301, 18] width 1 height 8
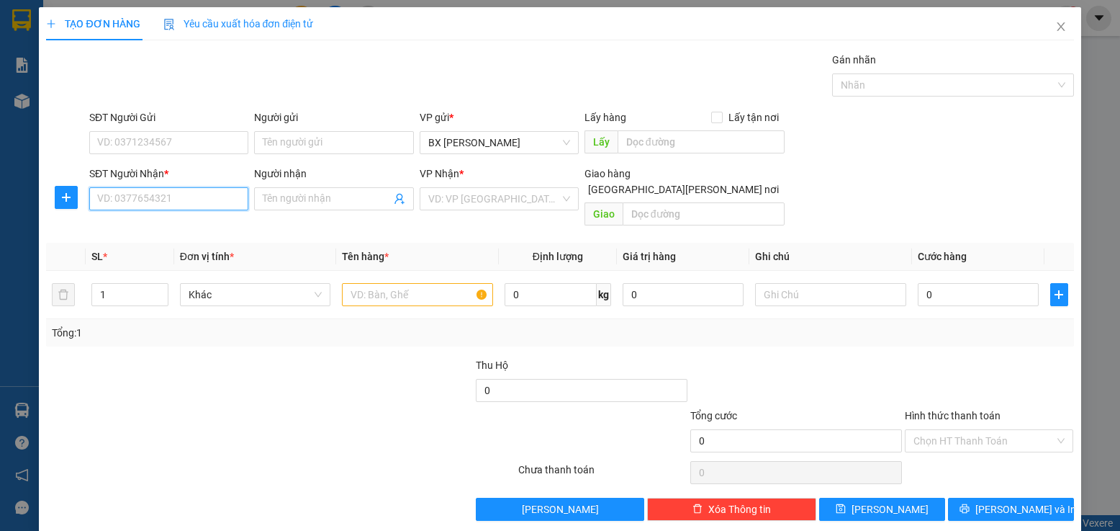
click at [202, 199] on input "SĐT Người Nhận *" at bounding box center [168, 198] width 159 height 23
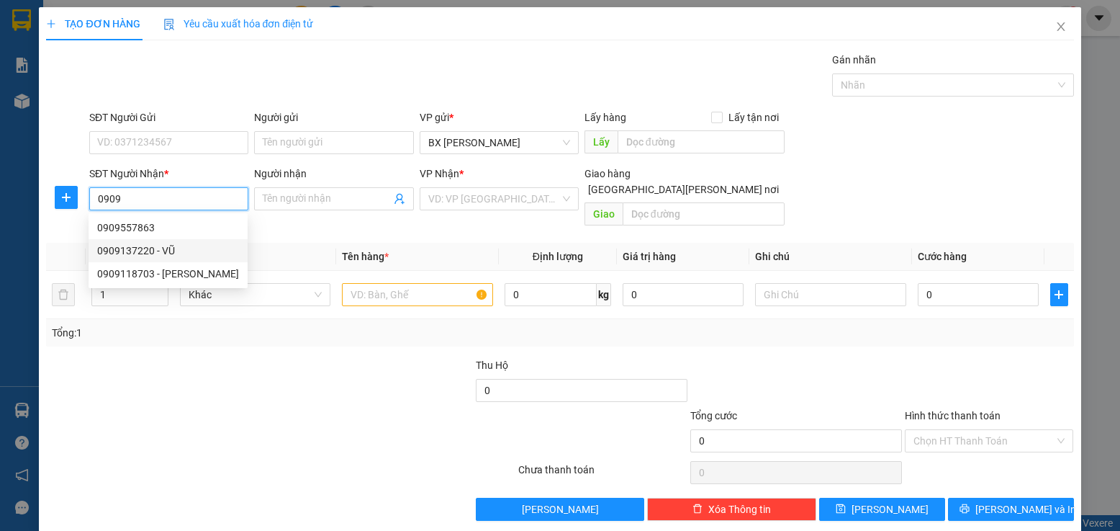
click at [204, 256] on div "0909137220 - VŨ" at bounding box center [168, 251] width 142 height 16
type input "0909137220"
type input "VŨ"
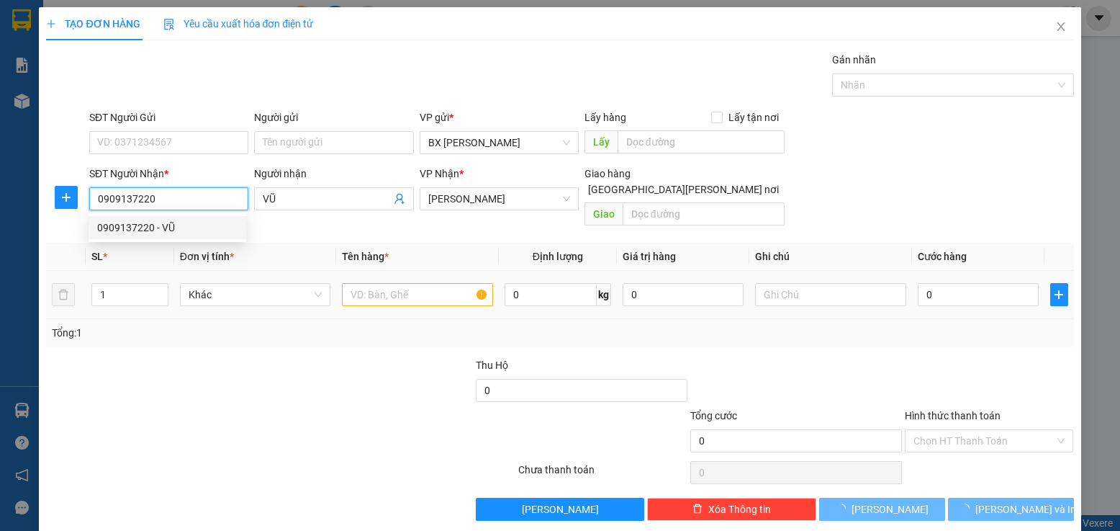
type input "300.000"
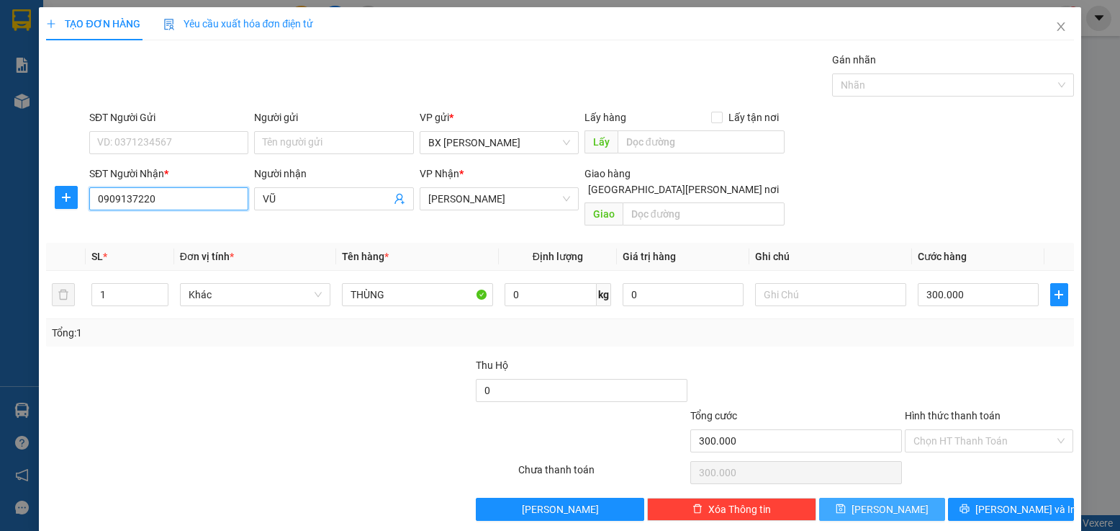
type input "0909137220"
click at [878, 501] on span "[PERSON_NAME]" at bounding box center [890, 509] width 77 height 16
type input "0"
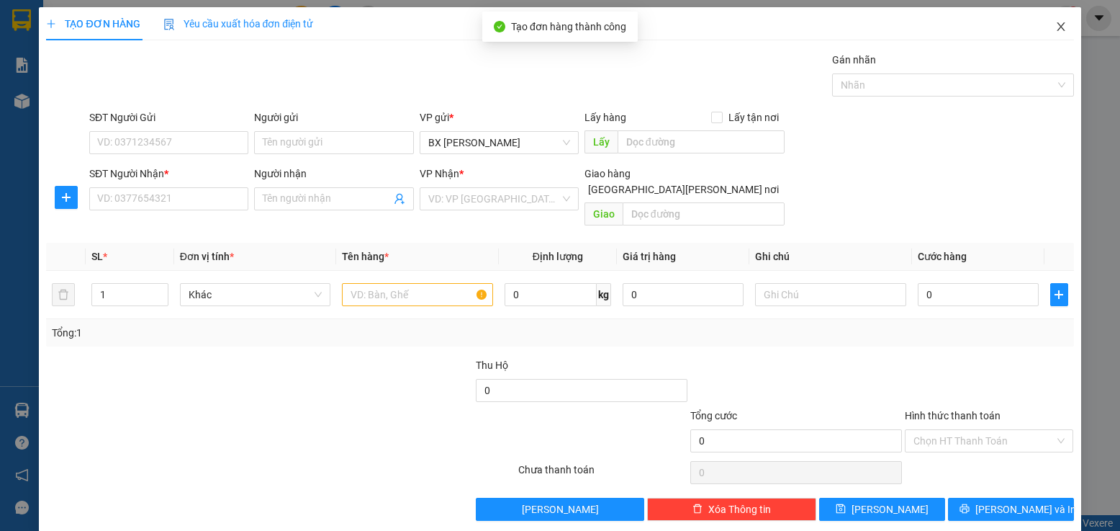
click at [1056, 27] on icon "close" at bounding box center [1062, 27] width 12 height 12
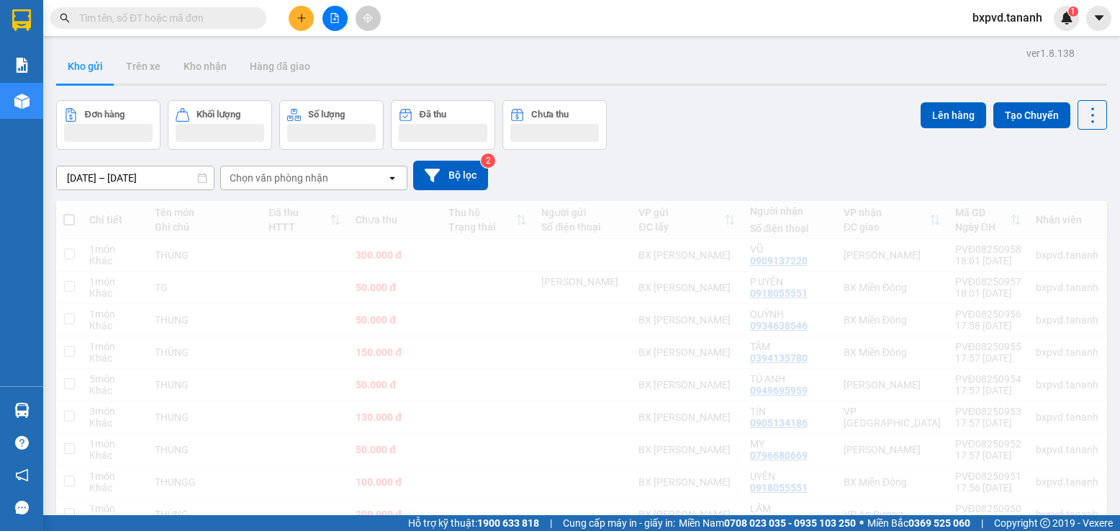
click at [308, 16] on button at bounding box center [301, 18] width 25 height 25
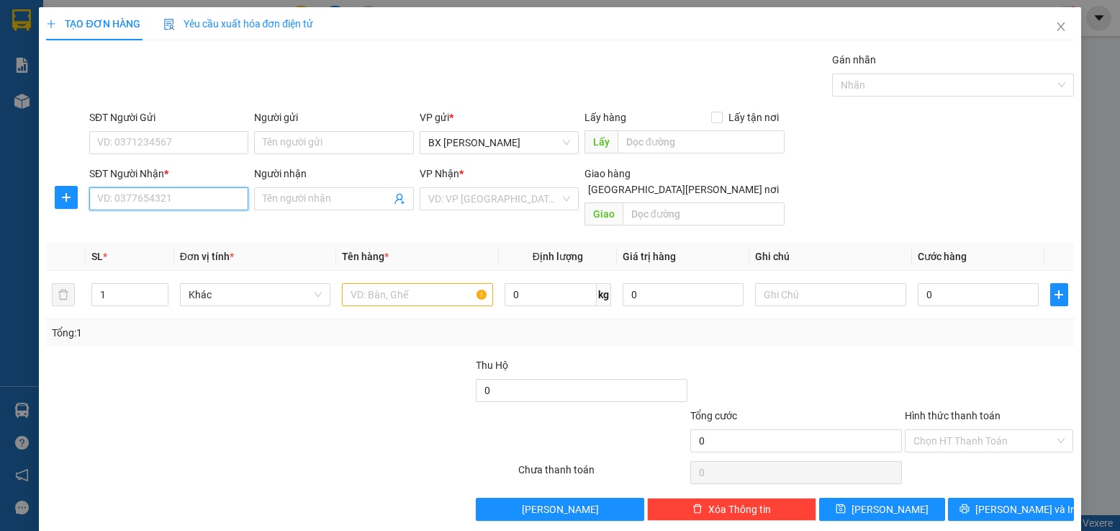
click at [168, 193] on input "SĐT Người Nhận *" at bounding box center [168, 198] width 159 height 23
click at [211, 227] on div "0906570415" at bounding box center [167, 228] width 140 height 16
type input "0906570415"
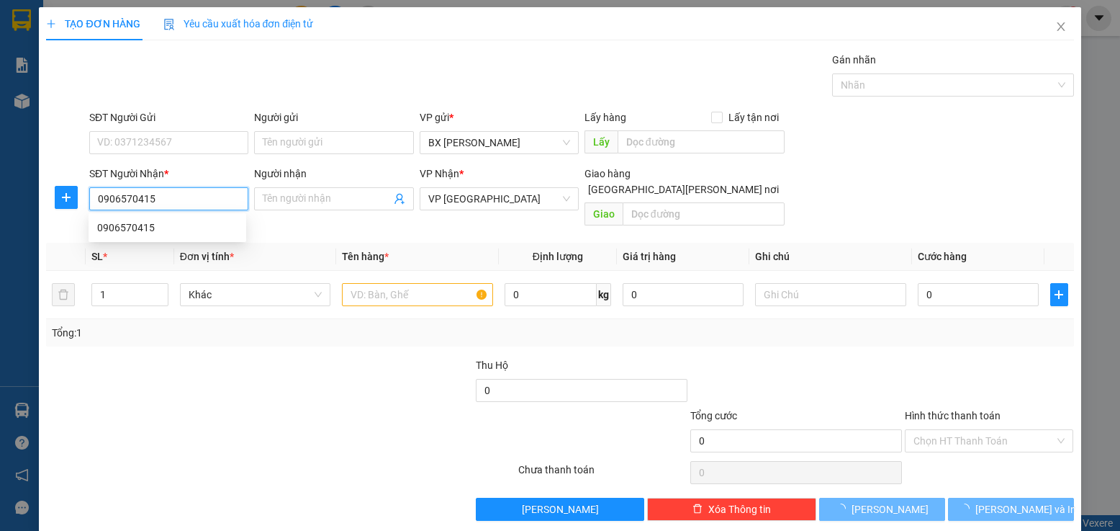
type input "50.000"
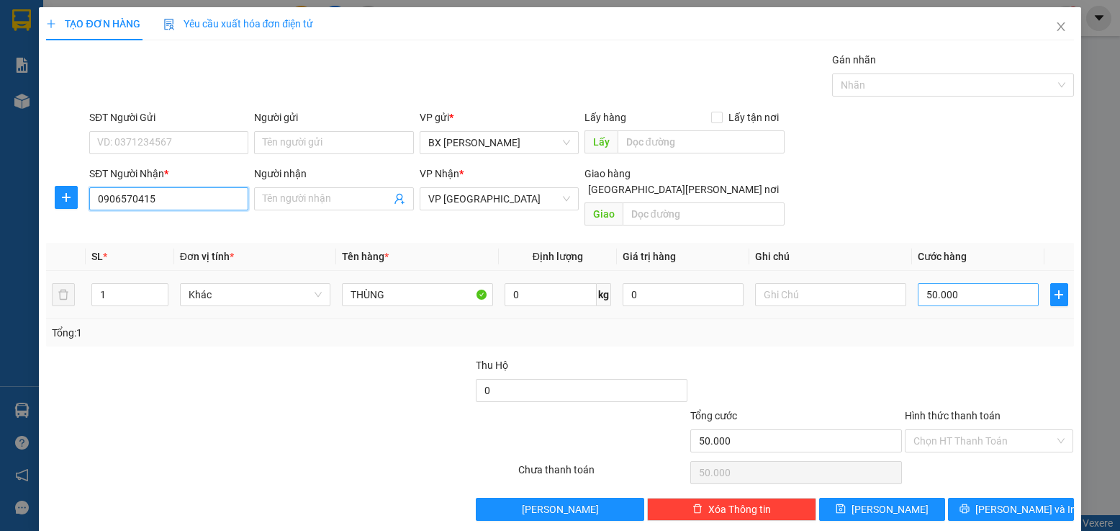
type input "0906570415"
click at [945, 284] on input "50.000" at bounding box center [979, 294] width 122 height 23
type input "1"
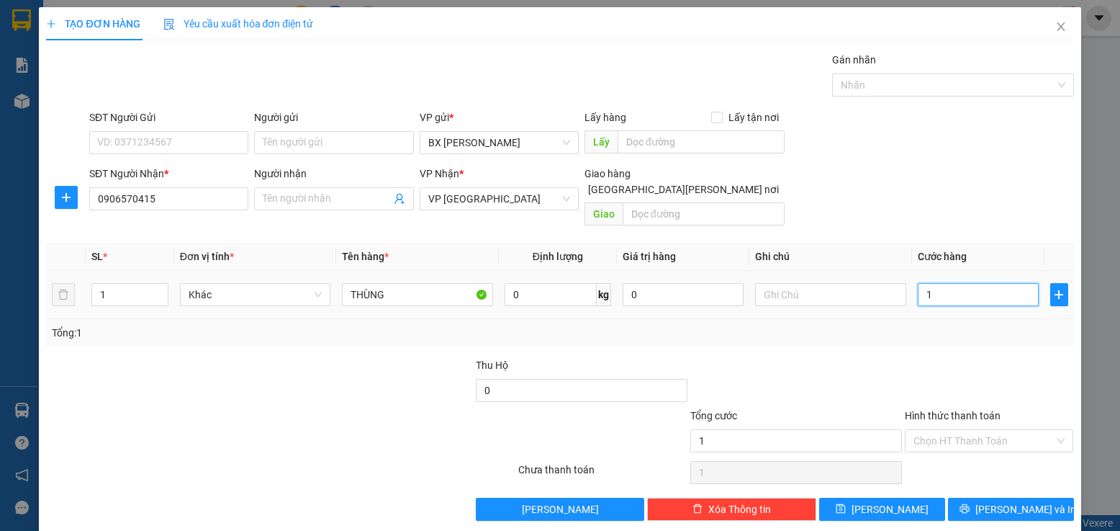
type input "10"
type input "100"
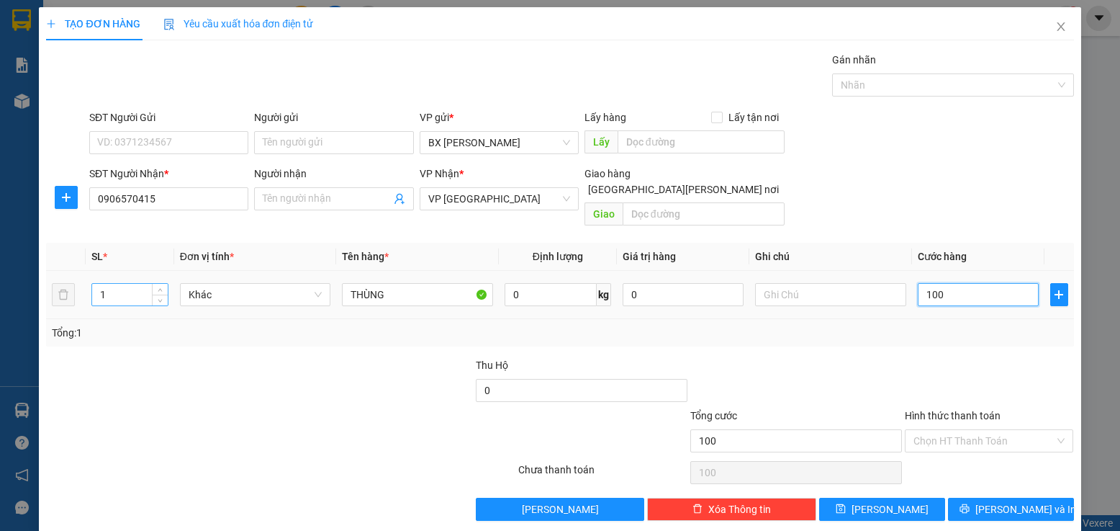
type input "100"
type input "100.000"
click at [128, 284] on input "1" at bounding box center [130, 295] width 76 height 22
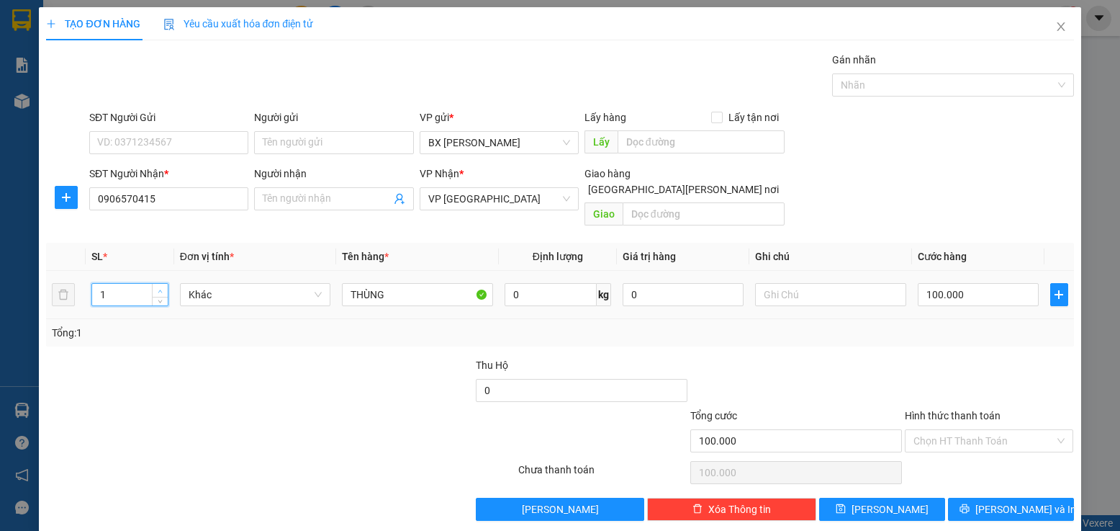
type input "2"
click at [161, 289] on icon "up" at bounding box center [160, 291] width 5 height 5
click at [875, 501] on span "[PERSON_NAME]" at bounding box center [890, 509] width 77 height 16
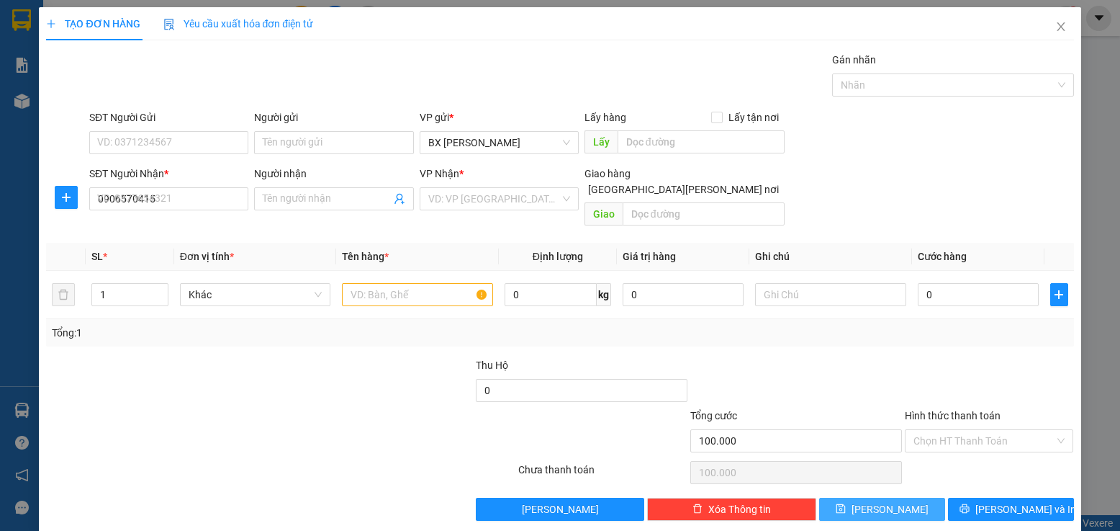
type input "0"
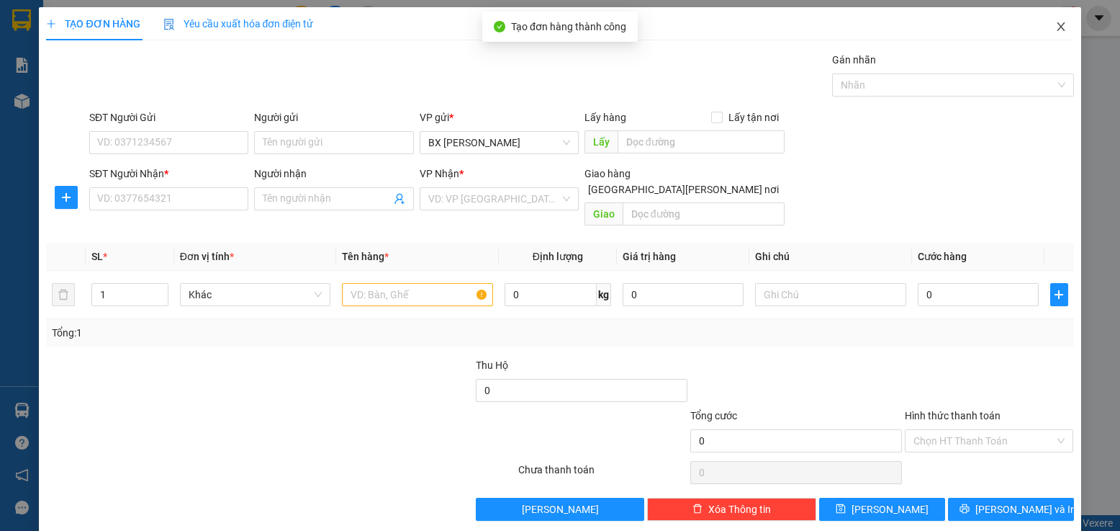
click at [1056, 26] on icon "close" at bounding box center [1062, 27] width 12 height 12
click at [1049, 27] on span "bxpvd.tananh" at bounding box center [1007, 18] width 93 height 18
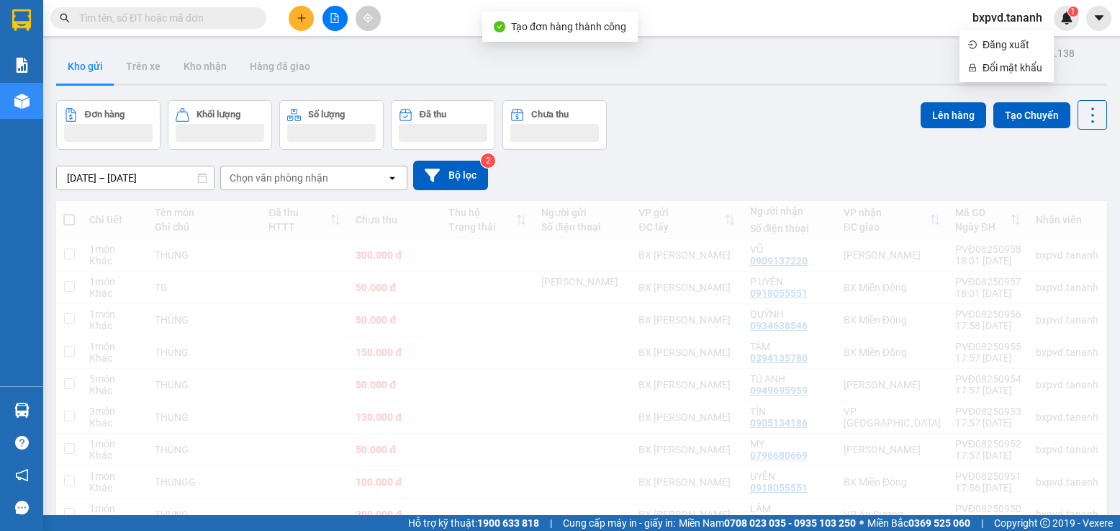
click at [1049, 27] on span "bxpvd.tananh" at bounding box center [1007, 18] width 93 height 18
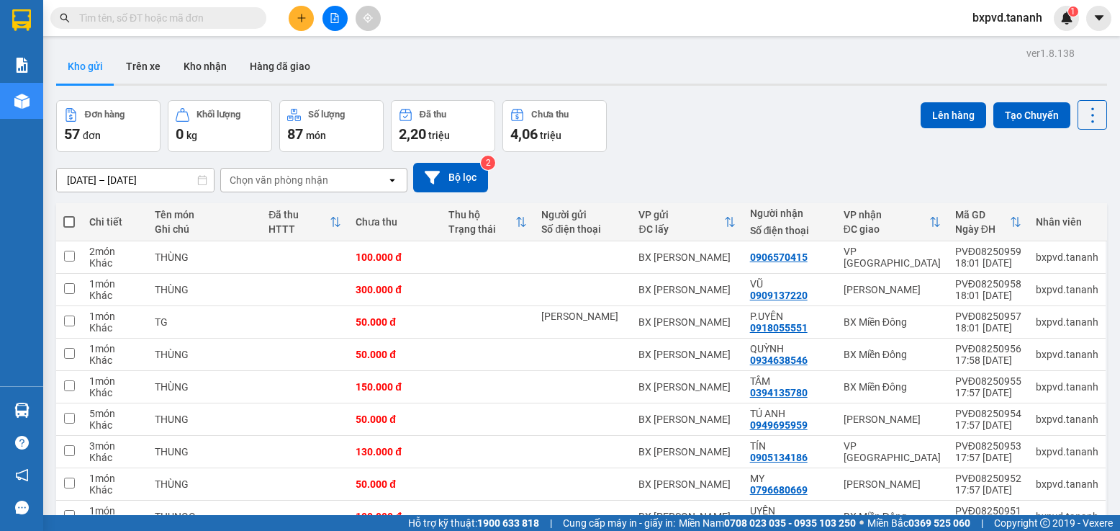
click at [166, 17] on input "text" at bounding box center [164, 18] width 170 height 16
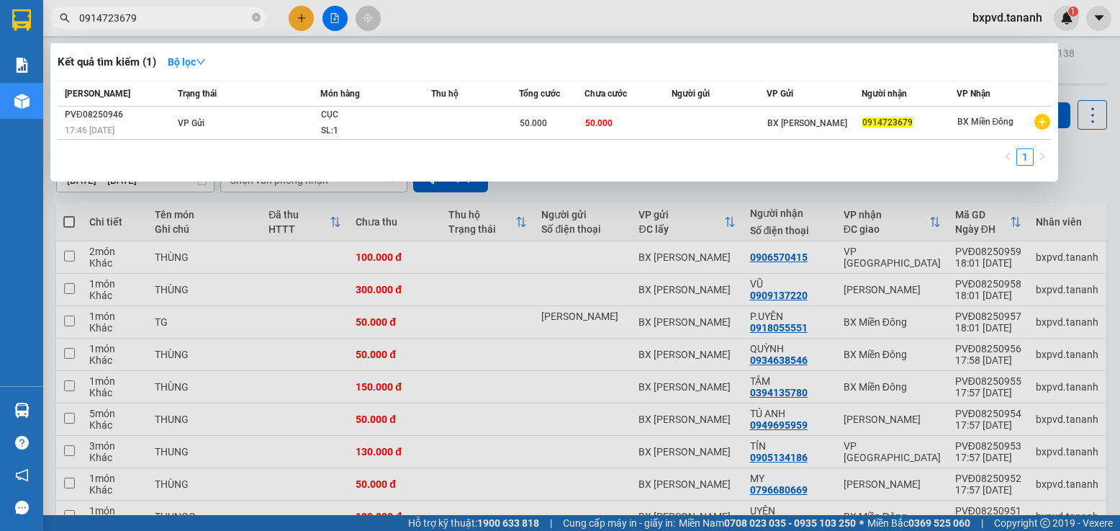
type input "0914723679"
click at [1064, 183] on div at bounding box center [560, 265] width 1120 height 531
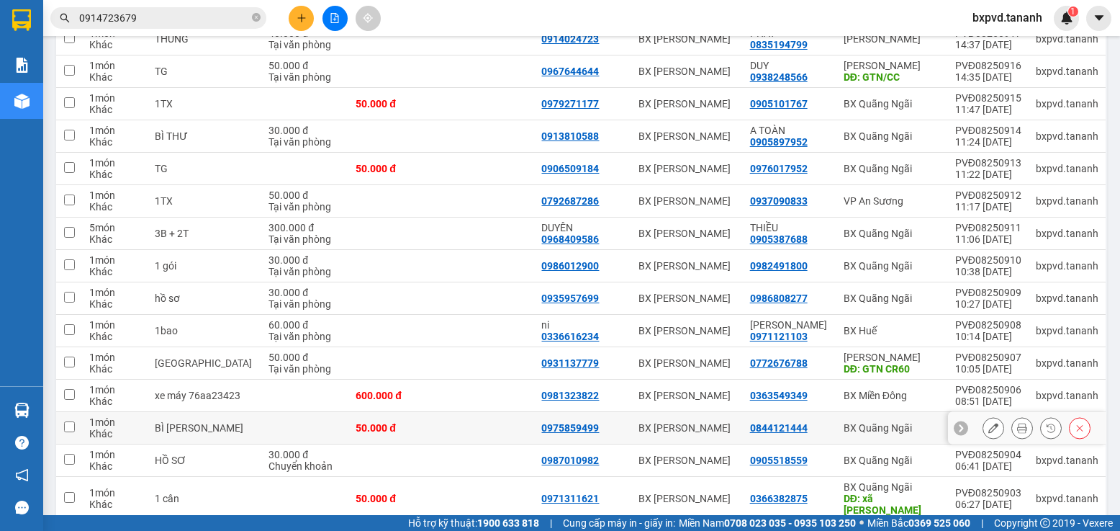
scroll to position [1644, 0]
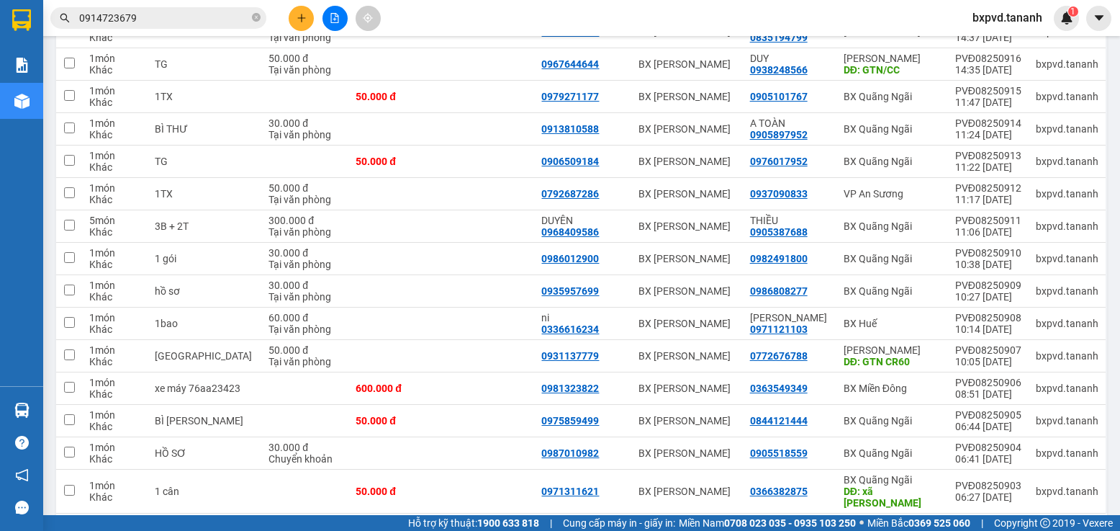
click at [1035, 525] on div "100 / trang" at bounding box center [1048, 536] width 65 height 23
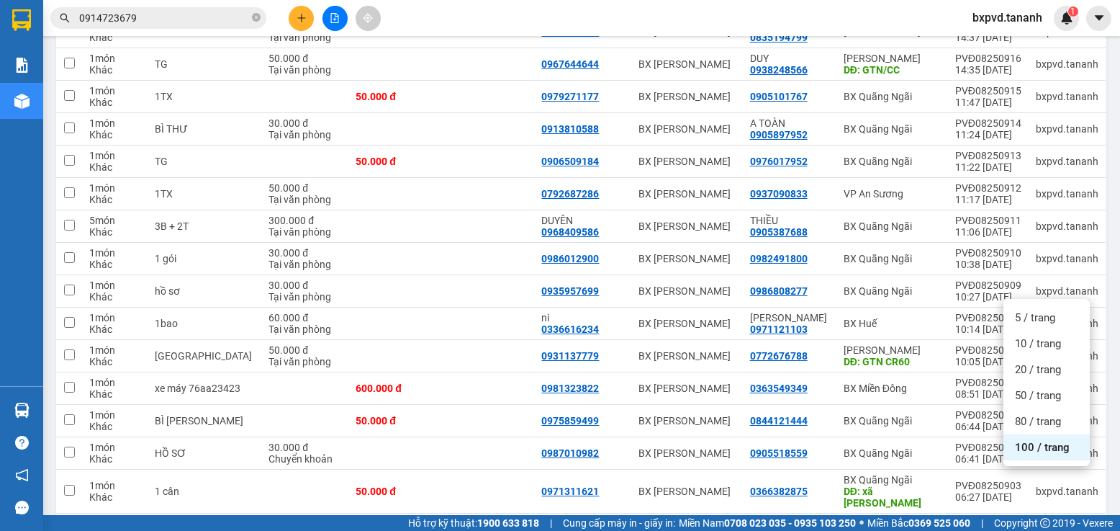
click at [1016, 449] on span "100 / trang" at bounding box center [1042, 447] width 55 height 14
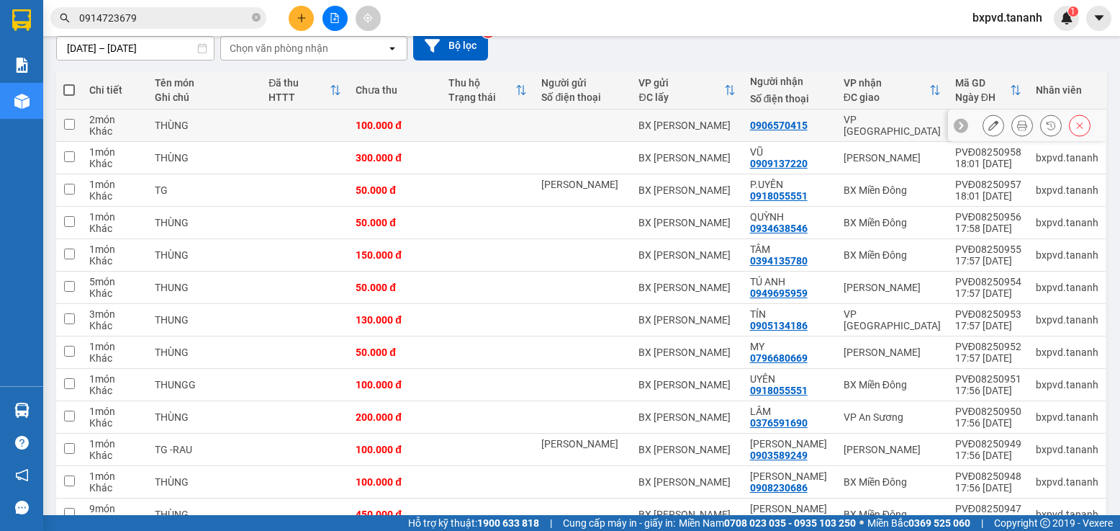
scroll to position [0, 0]
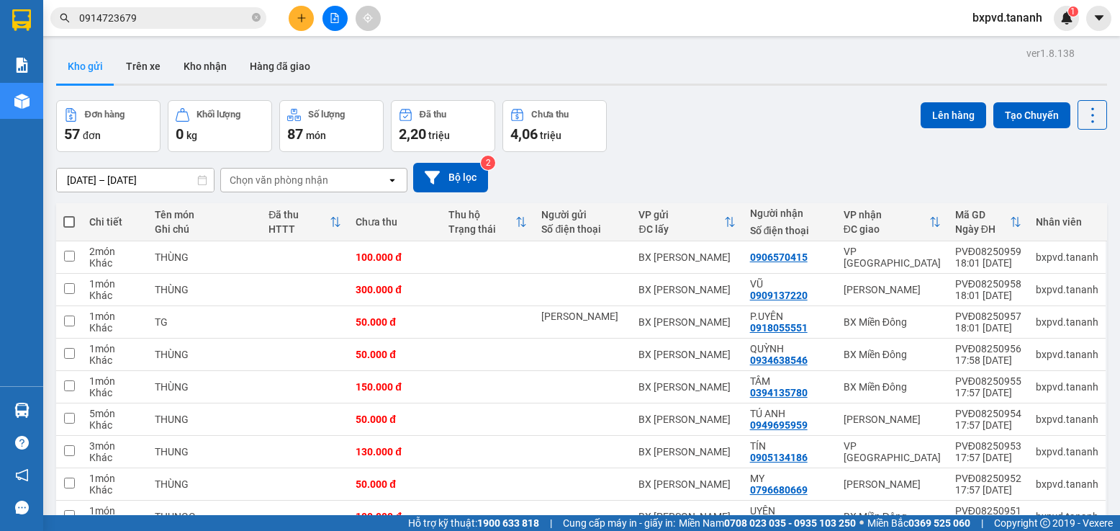
click at [68, 220] on span at bounding box center [69, 222] width 12 height 12
click at [69, 215] on input "checkbox" at bounding box center [69, 215] width 0 height 0
checkbox input "true"
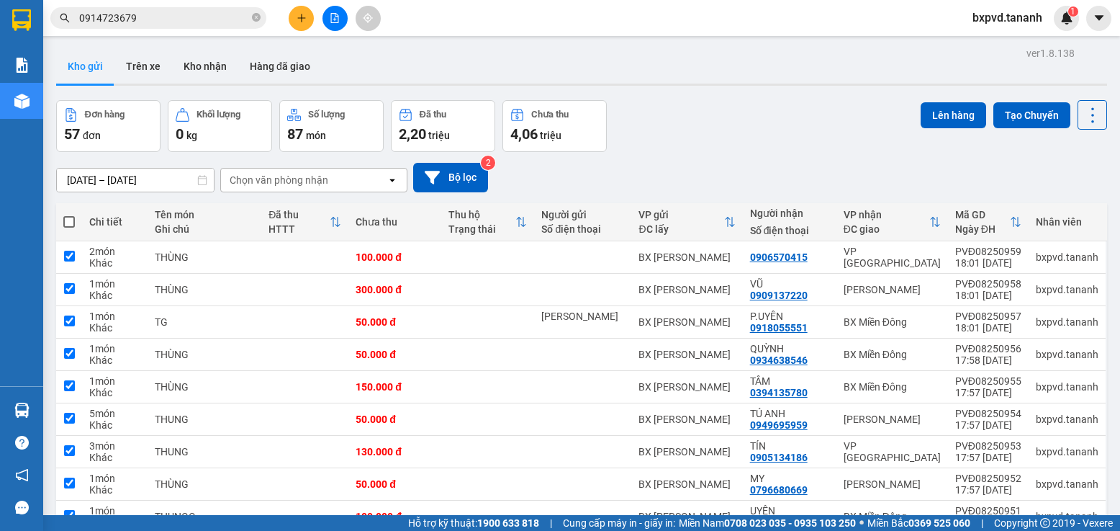
checkbox input "true"
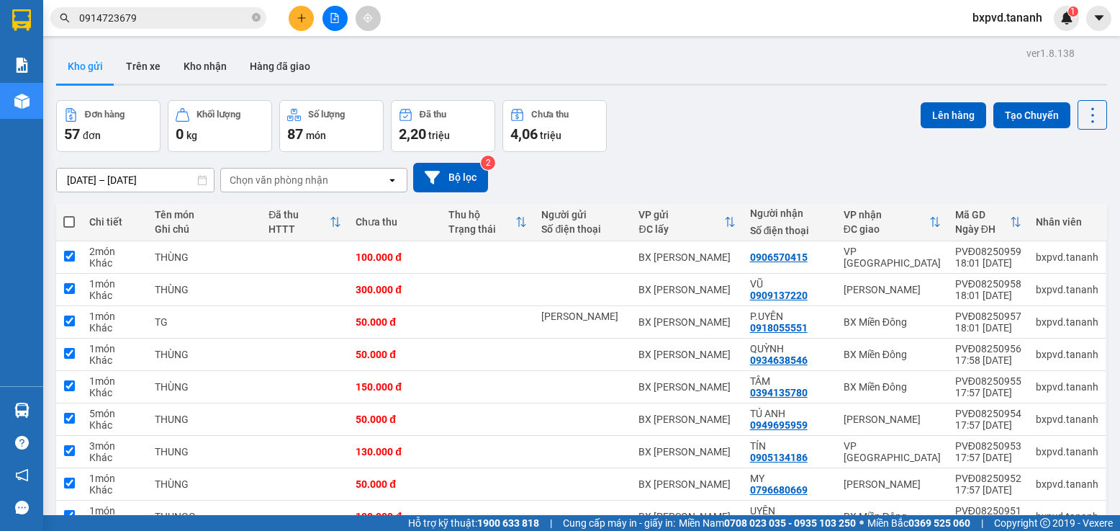
checkbox input "true"
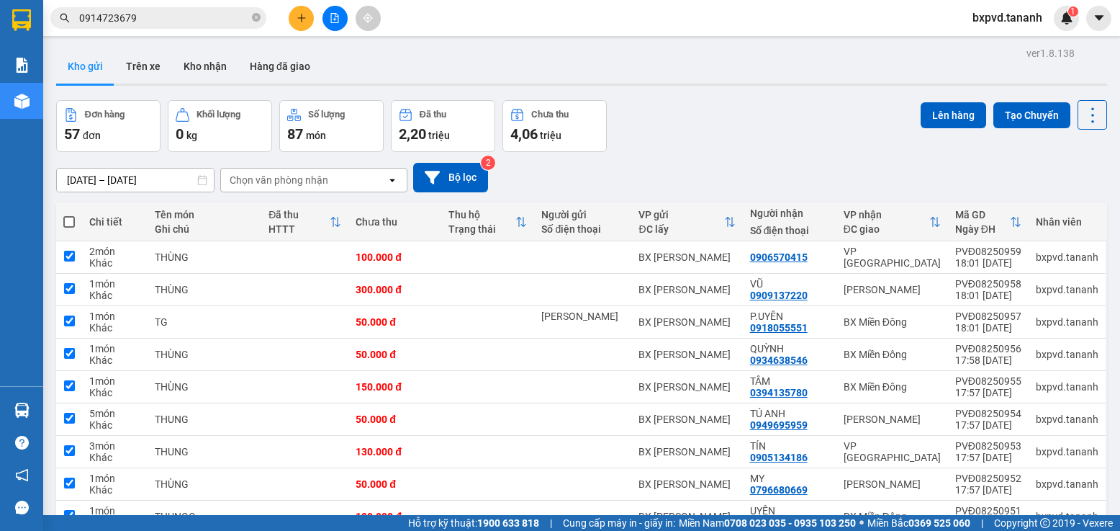
checkbox input "true"
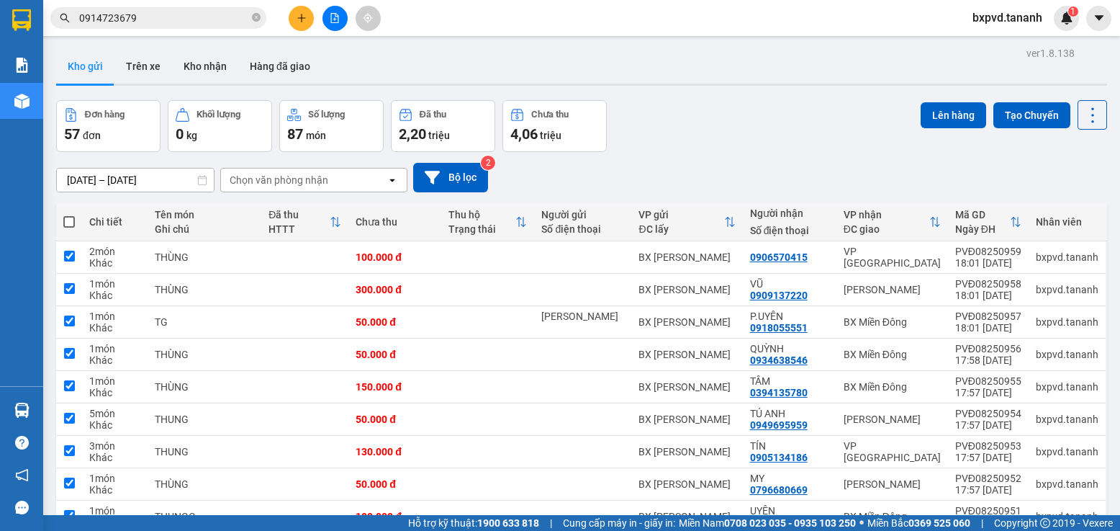
checkbox input "true"
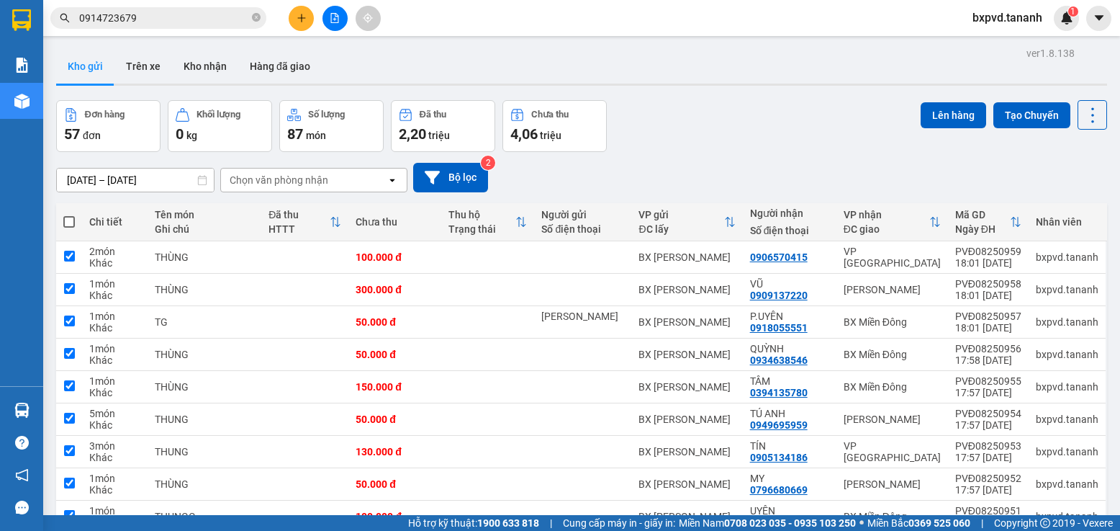
checkbox input "true"
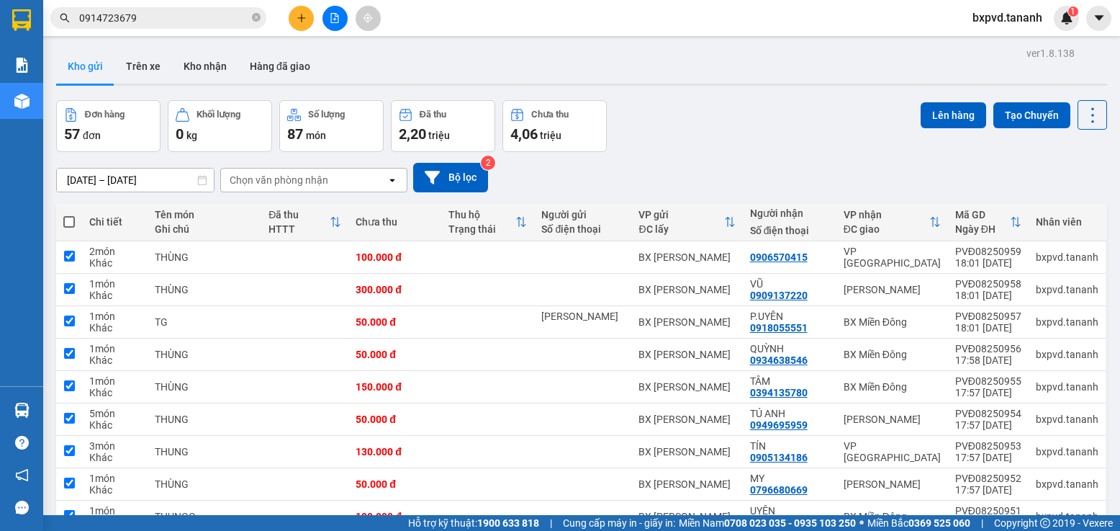
checkbox input "true"
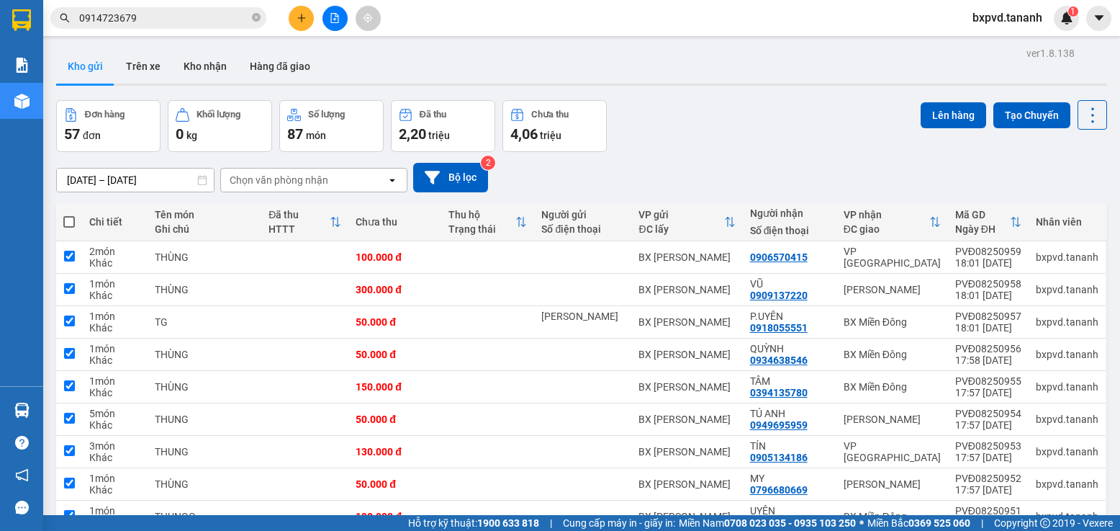
checkbox input "true"
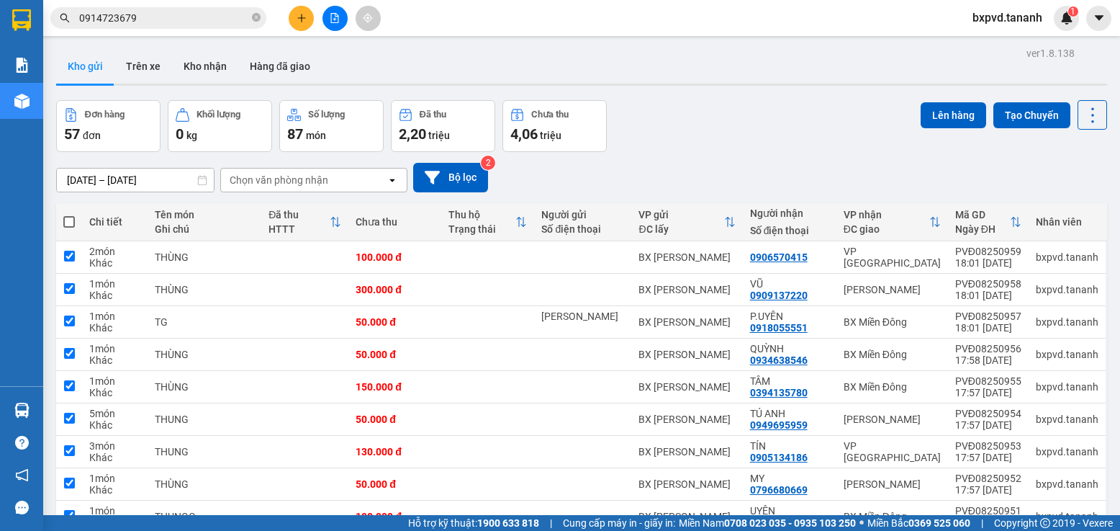
checkbox input "true"
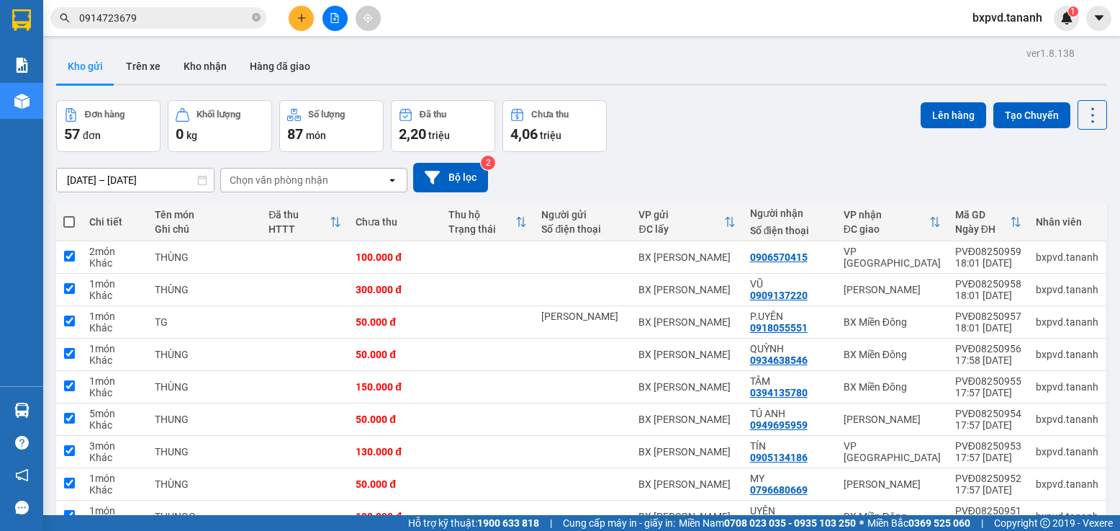
checkbox input "true"
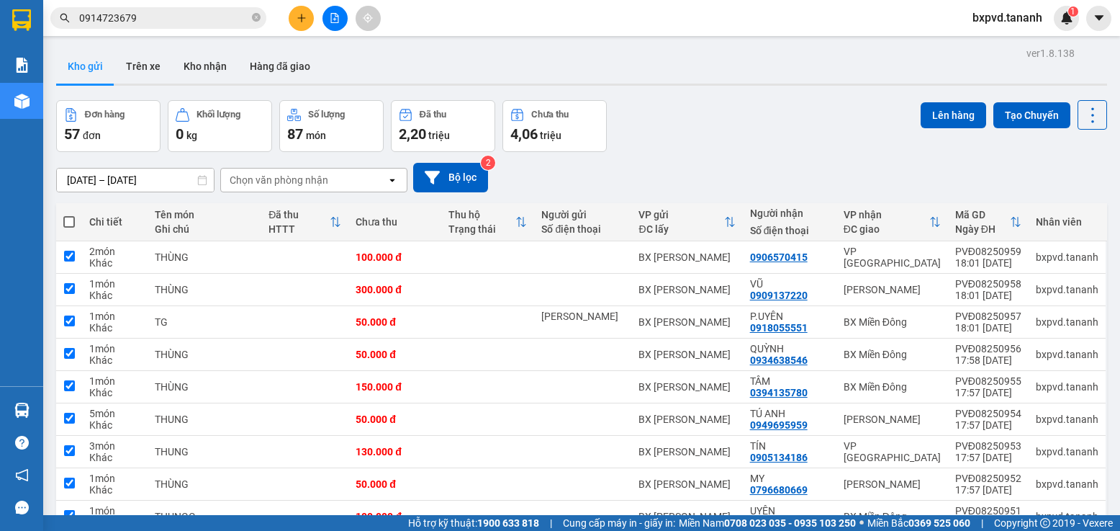
checkbox input "true"
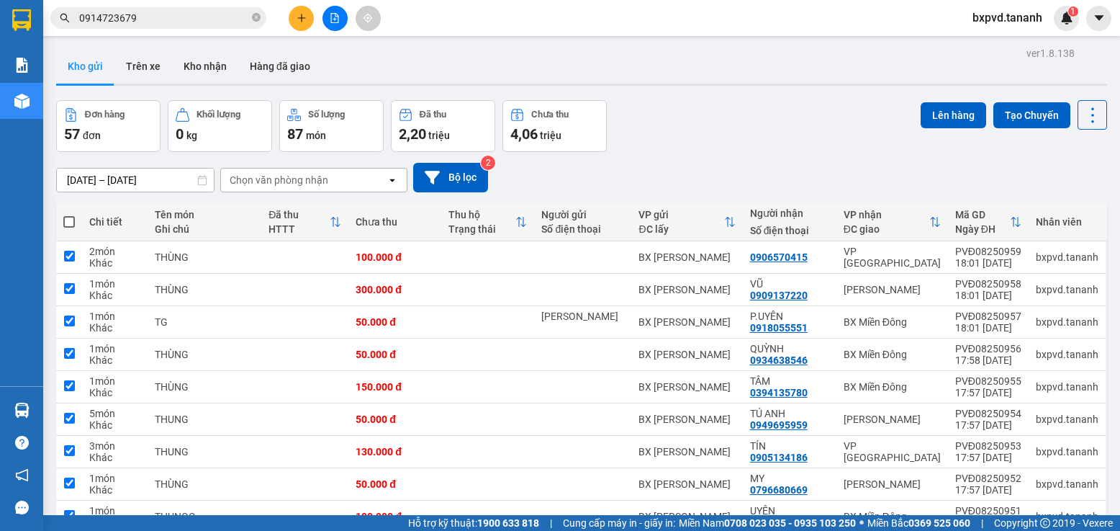
checkbox input "true"
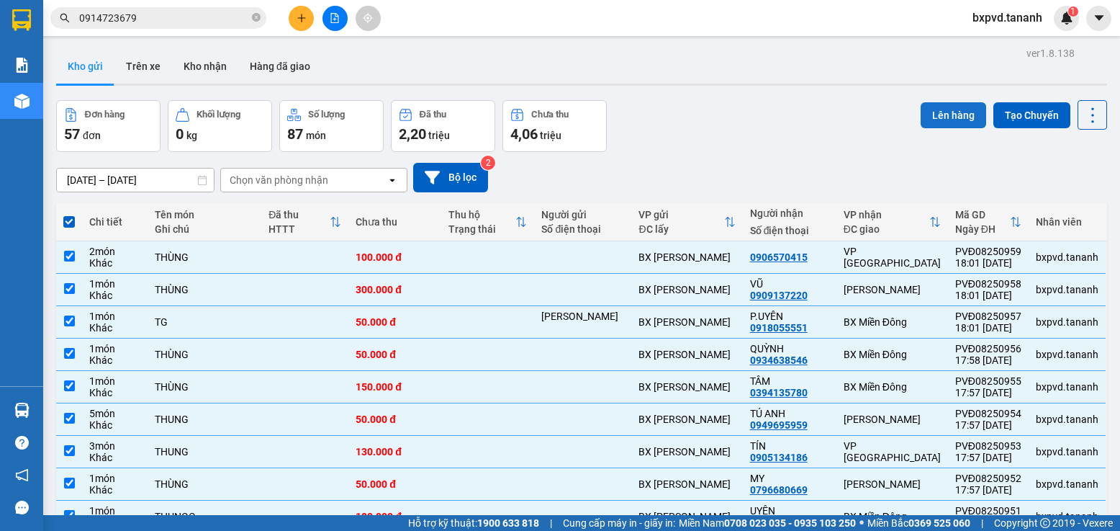
click at [953, 118] on button "Lên hàng" at bounding box center [954, 115] width 66 height 26
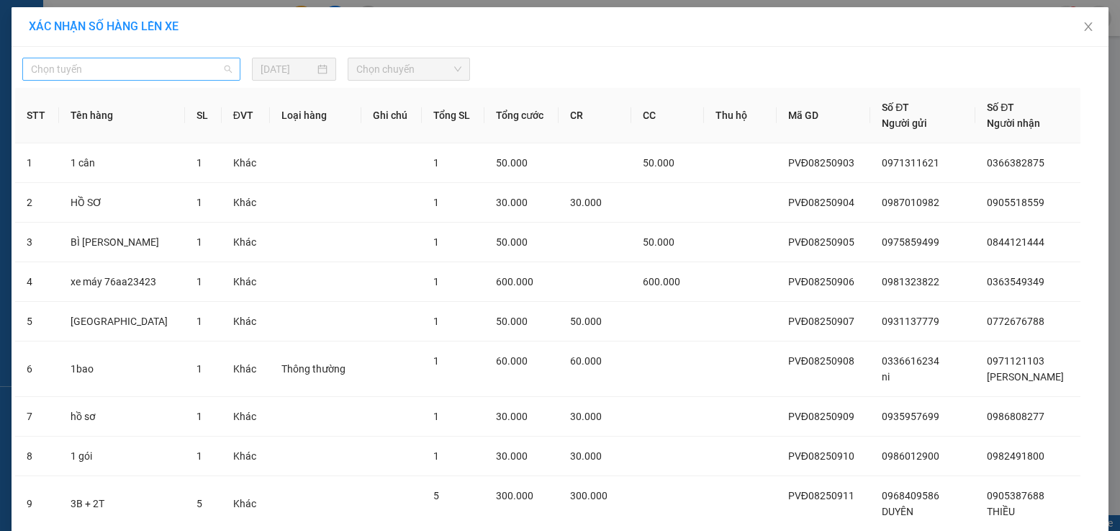
click at [205, 71] on span "Chọn tuyến" at bounding box center [131, 69] width 201 height 22
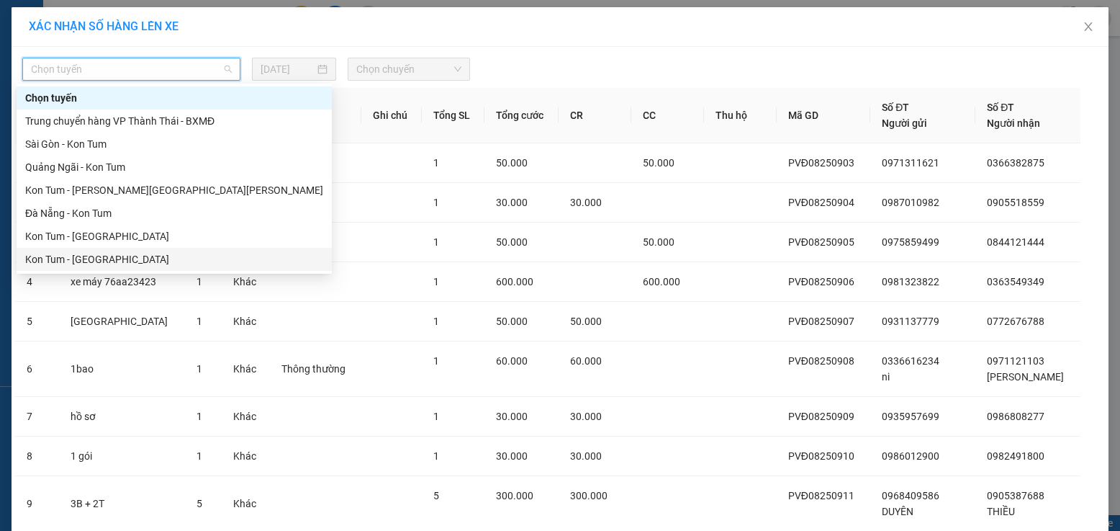
click at [135, 263] on div "Kon Tum - Sài Gòn" at bounding box center [174, 259] width 298 height 16
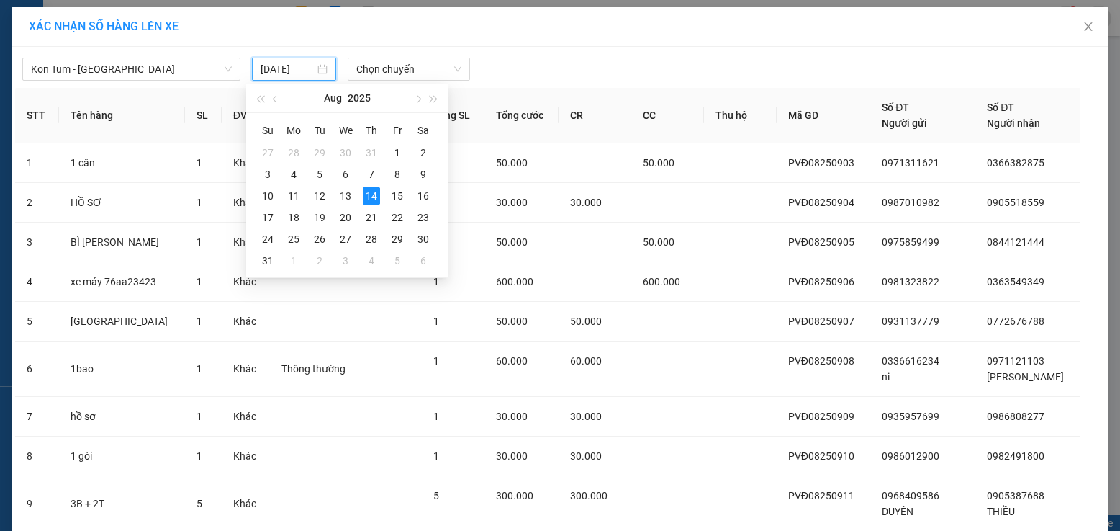
click at [300, 71] on input "[DATE]" at bounding box center [288, 69] width 54 height 16
type input "[DATE]"
click at [373, 194] on div "14" at bounding box center [371, 195] width 17 height 17
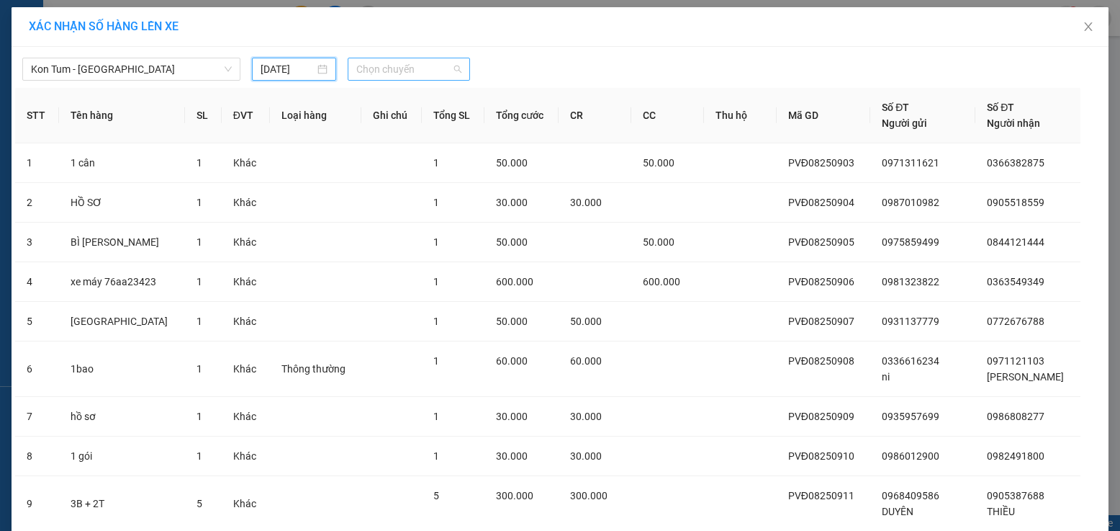
click at [421, 76] on span "Chọn chuyến" at bounding box center [408, 69] width 105 height 22
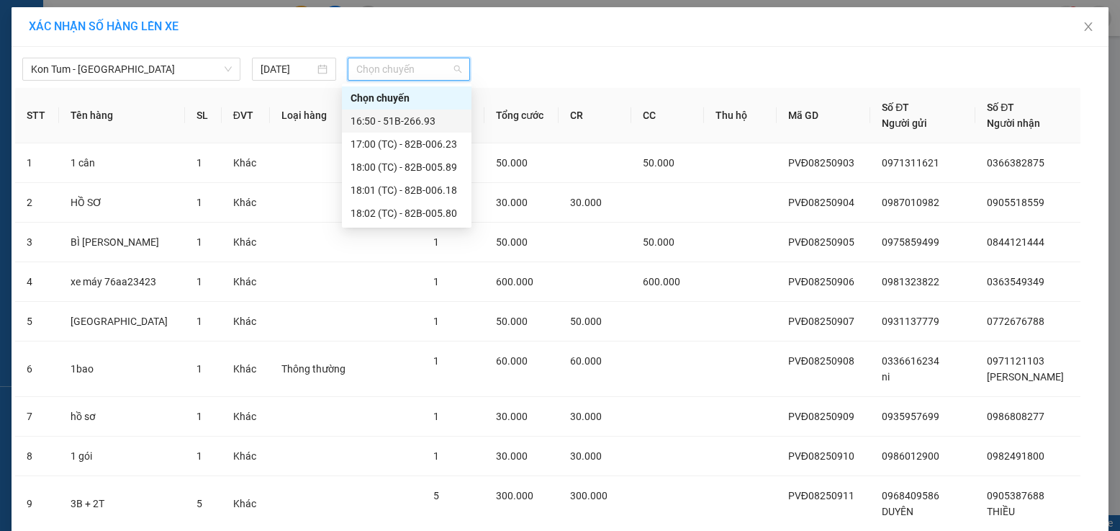
click at [412, 122] on div "16:50 - 51B-266.93" at bounding box center [407, 121] width 112 height 16
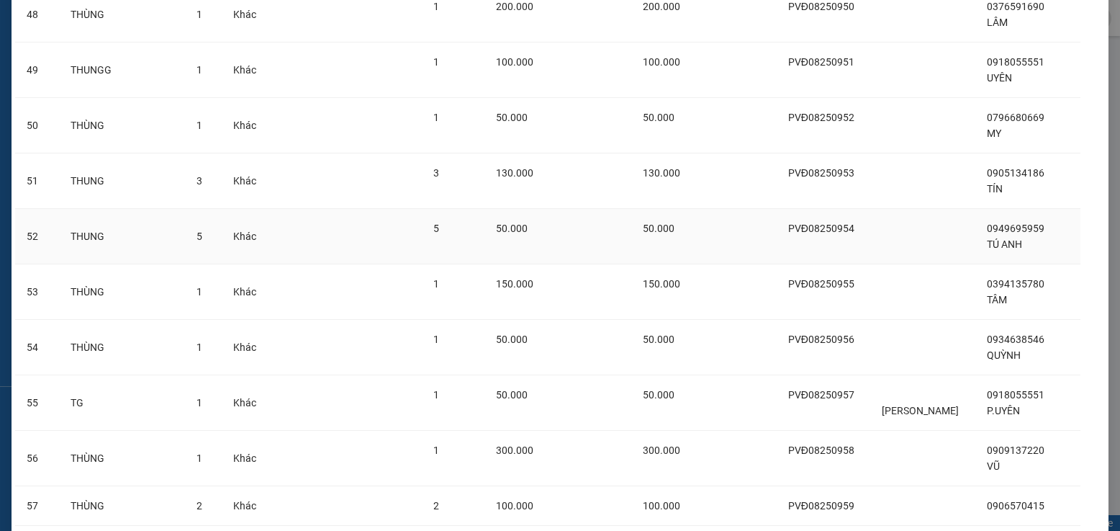
scroll to position [2377, 0]
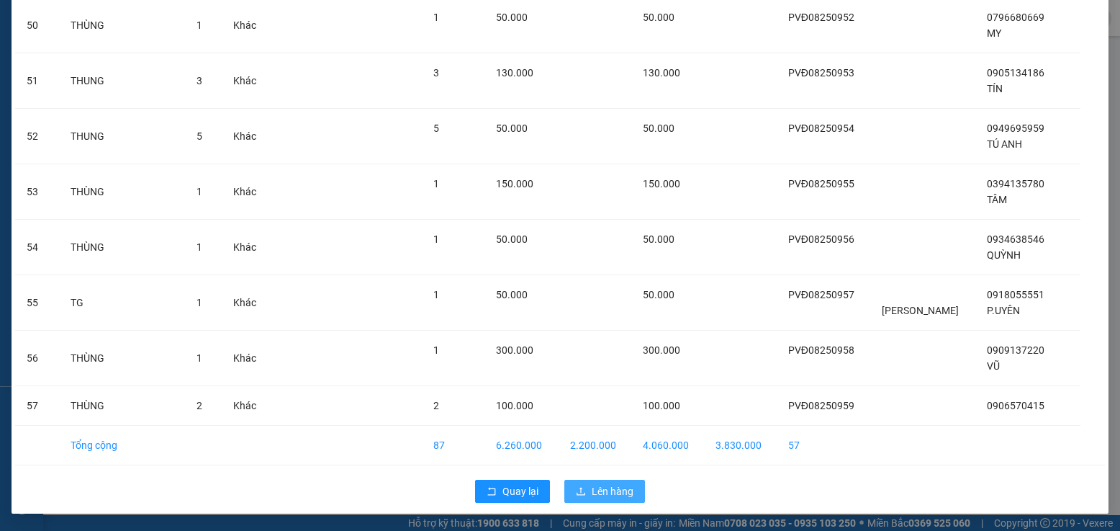
click at [582, 488] on button "Lên hàng" at bounding box center [605, 491] width 81 height 23
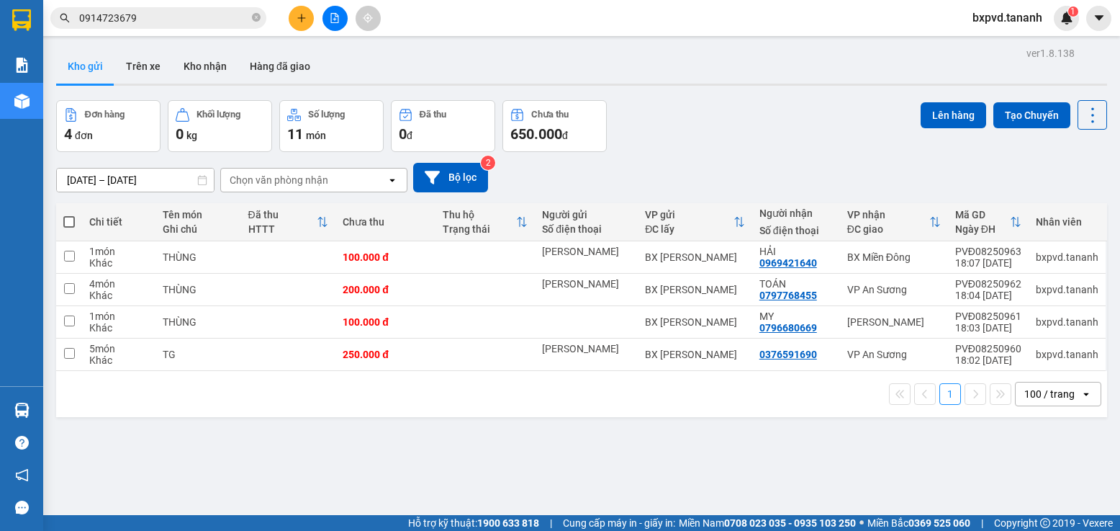
click at [69, 216] on span at bounding box center [69, 222] width 12 height 12
click at [69, 215] on input "checkbox" at bounding box center [69, 215] width 0 height 0
checkbox input "true"
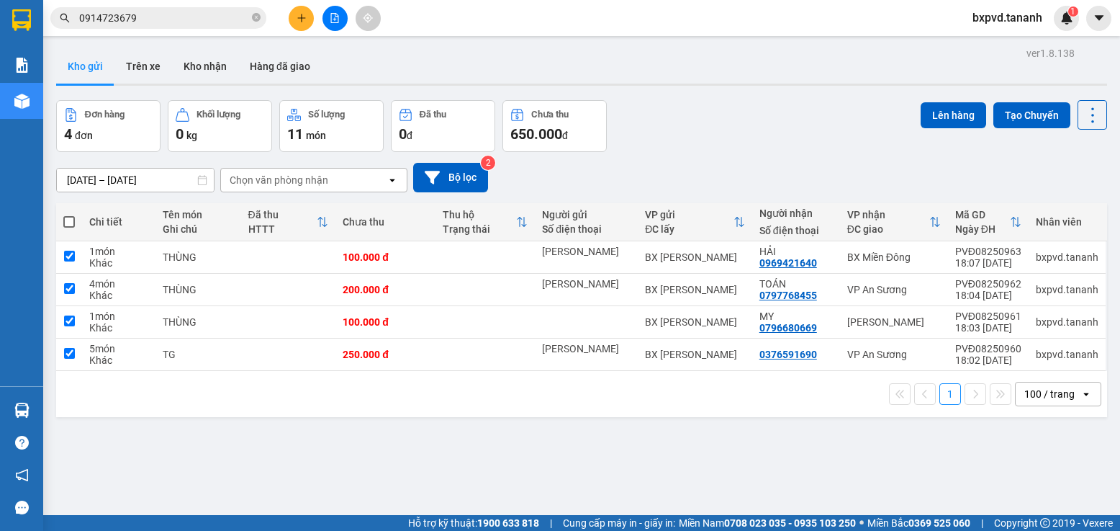
checkbox input "true"
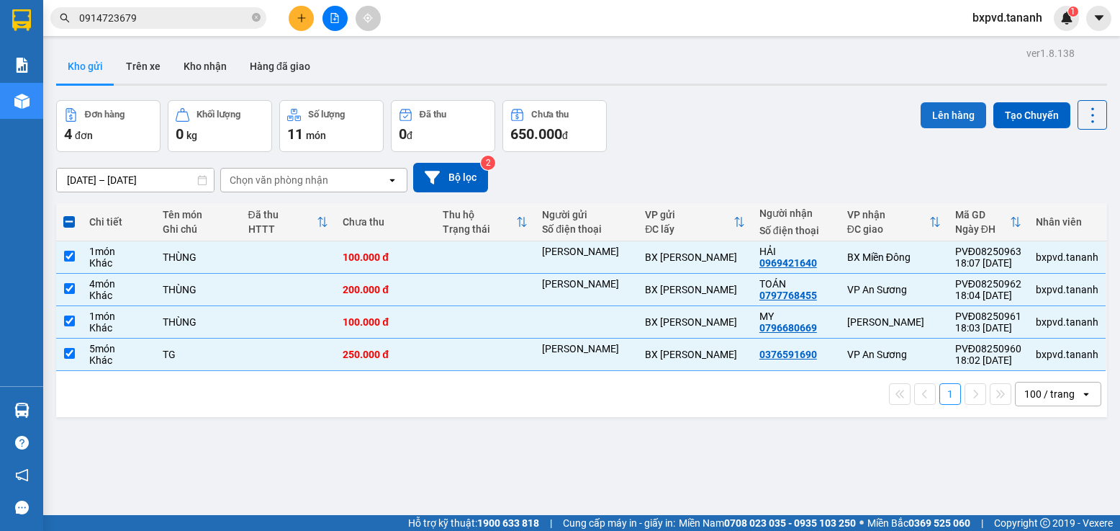
click at [927, 111] on button "Lên hàng" at bounding box center [954, 115] width 66 height 26
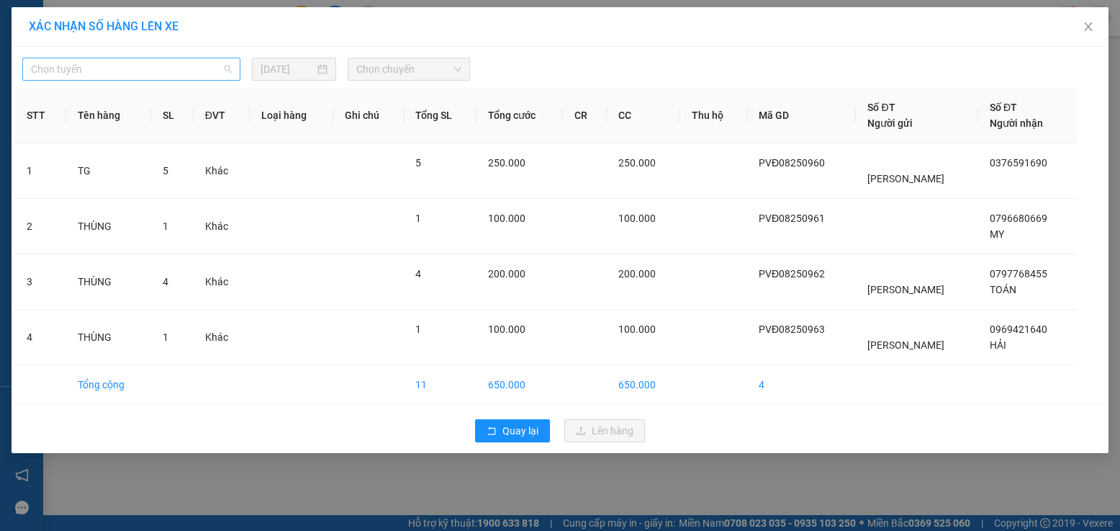
click at [207, 73] on span "Chọn tuyến" at bounding box center [131, 69] width 201 height 22
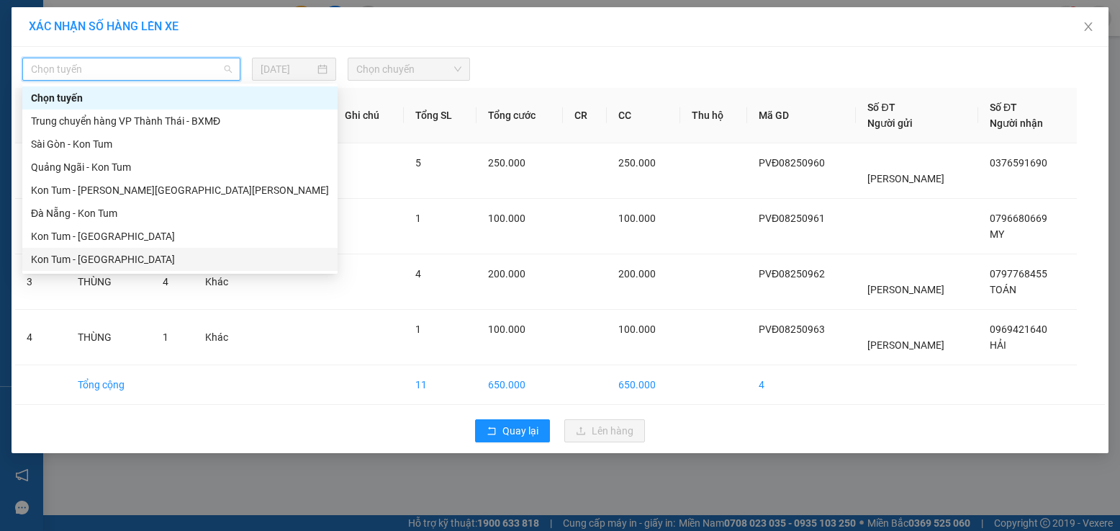
click at [153, 259] on div "Kon Tum - Sài Gòn" at bounding box center [180, 259] width 298 height 16
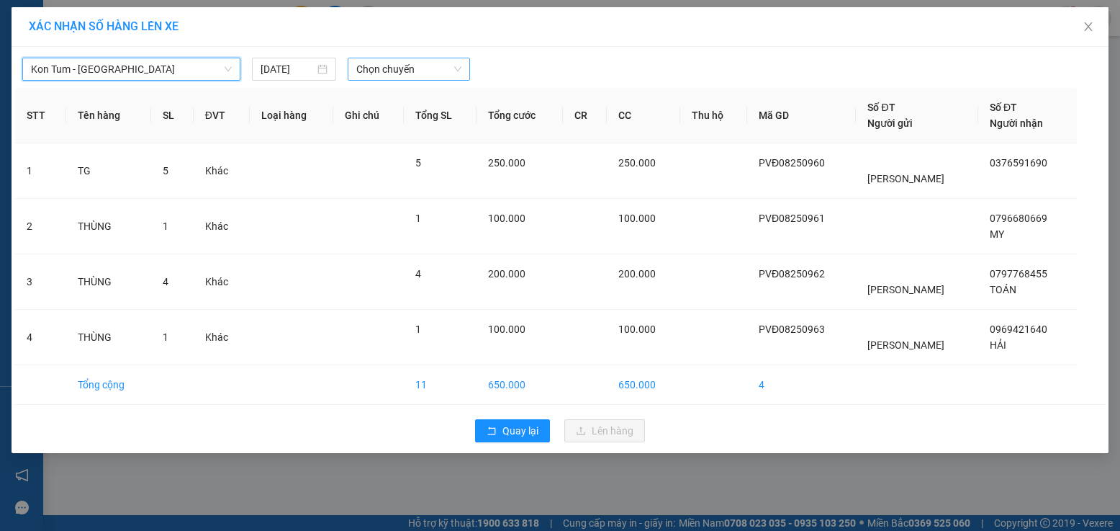
click at [405, 70] on span "Chọn chuyến" at bounding box center [408, 69] width 105 height 22
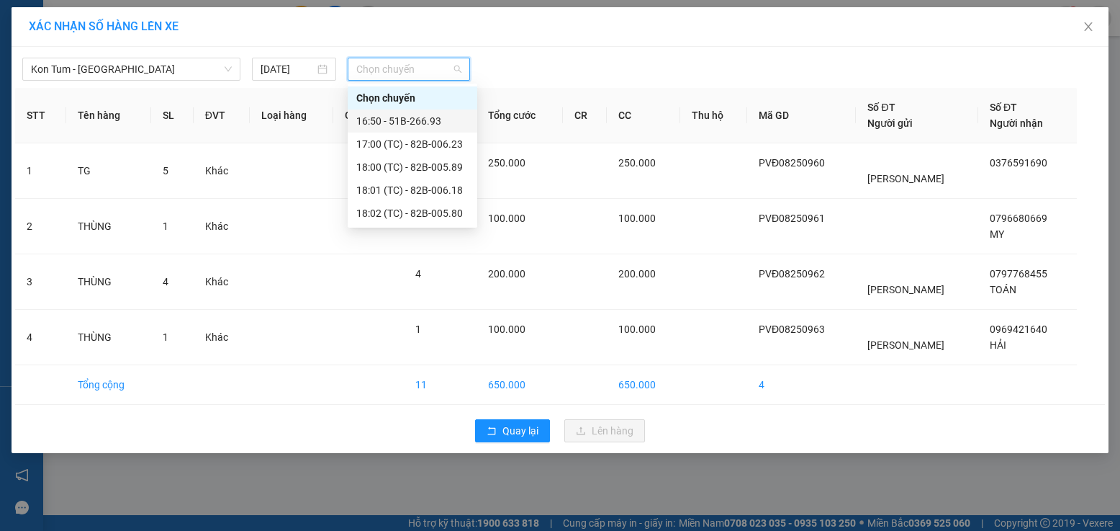
click at [408, 116] on div "16:50 - 51B-266.93" at bounding box center [412, 121] width 112 height 16
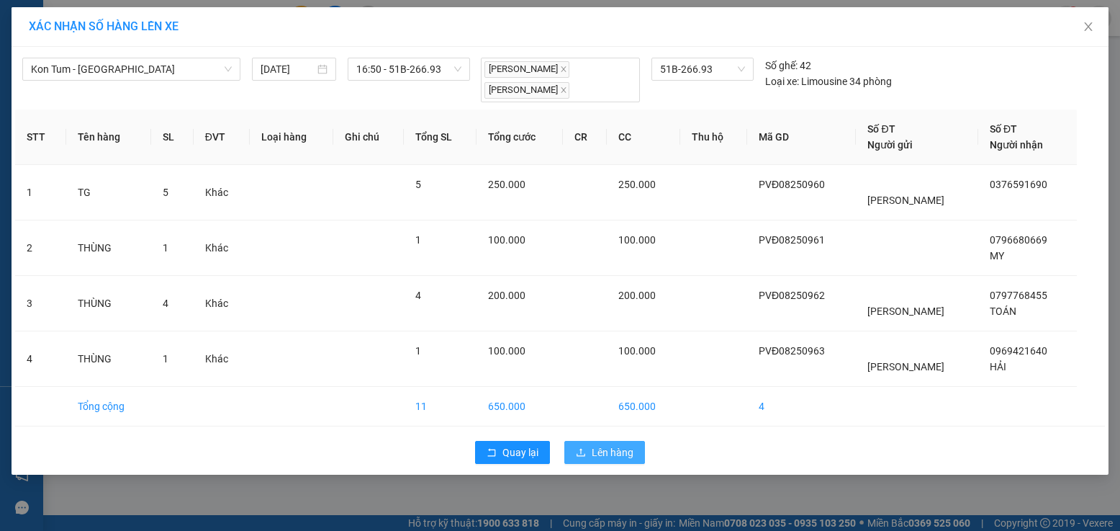
click at [588, 451] on button "Lên hàng" at bounding box center [605, 452] width 81 height 23
